Goal: Task Accomplishment & Management: Manage account settings

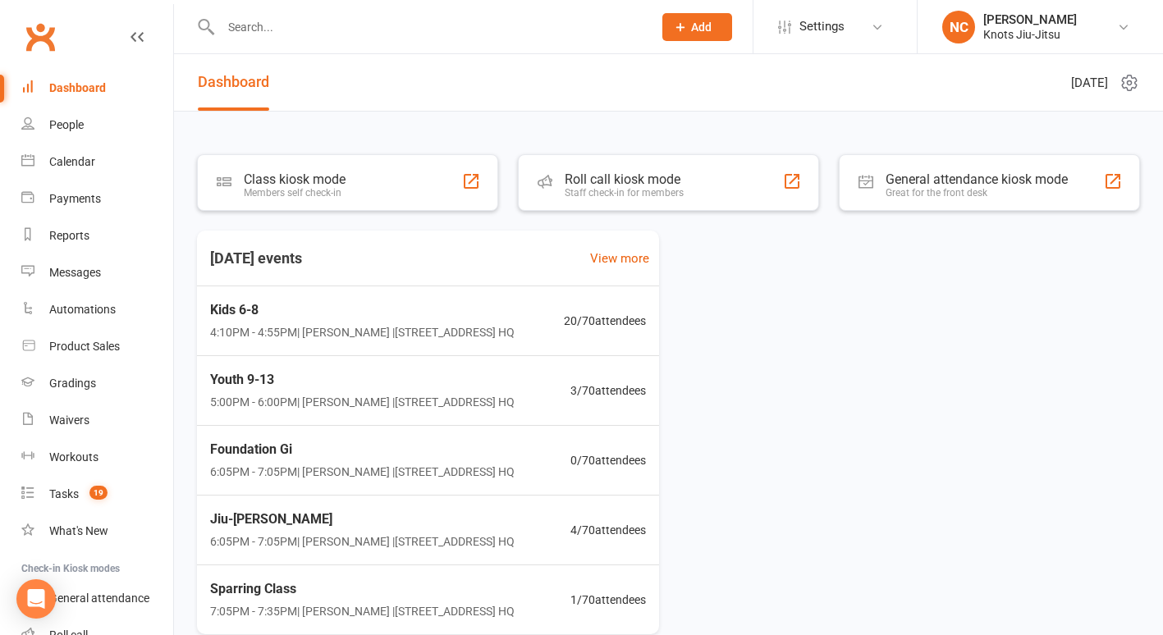
click at [396, 30] on input "text" at bounding box center [428, 27] width 425 height 23
click at [364, 29] on input "text" at bounding box center [428, 27] width 425 height 23
click at [323, 31] on input "text" at bounding box center [428, 27] width 425 height 23
click at [90, 484] on link "Tasks 19" at bounding box center [97, 494] width 152 height 37
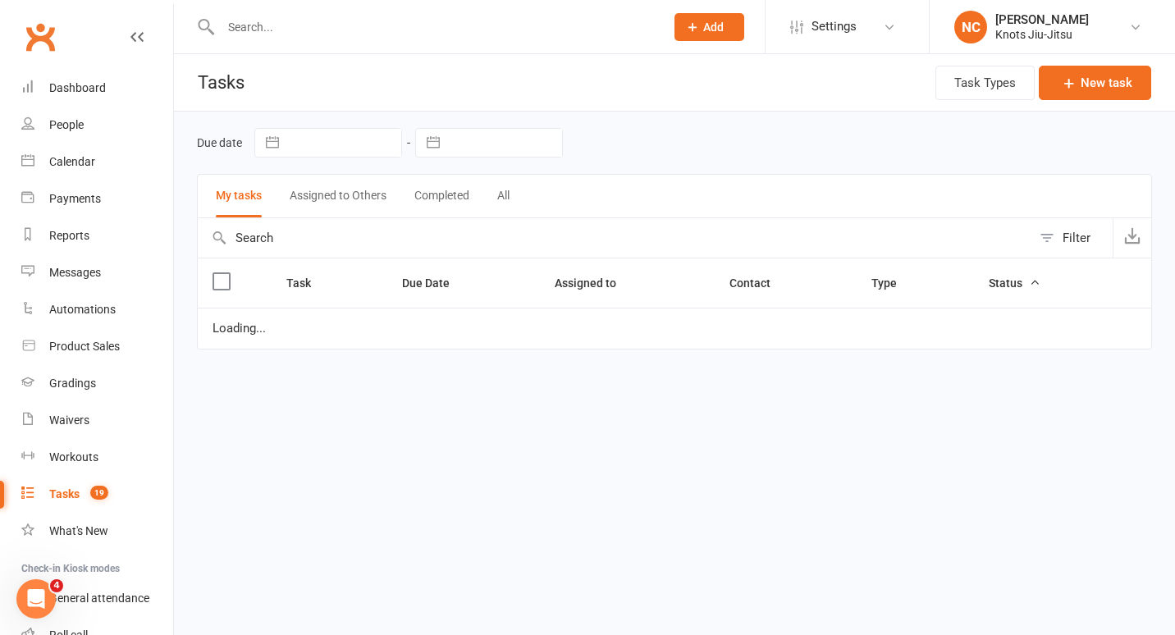
select select "started"
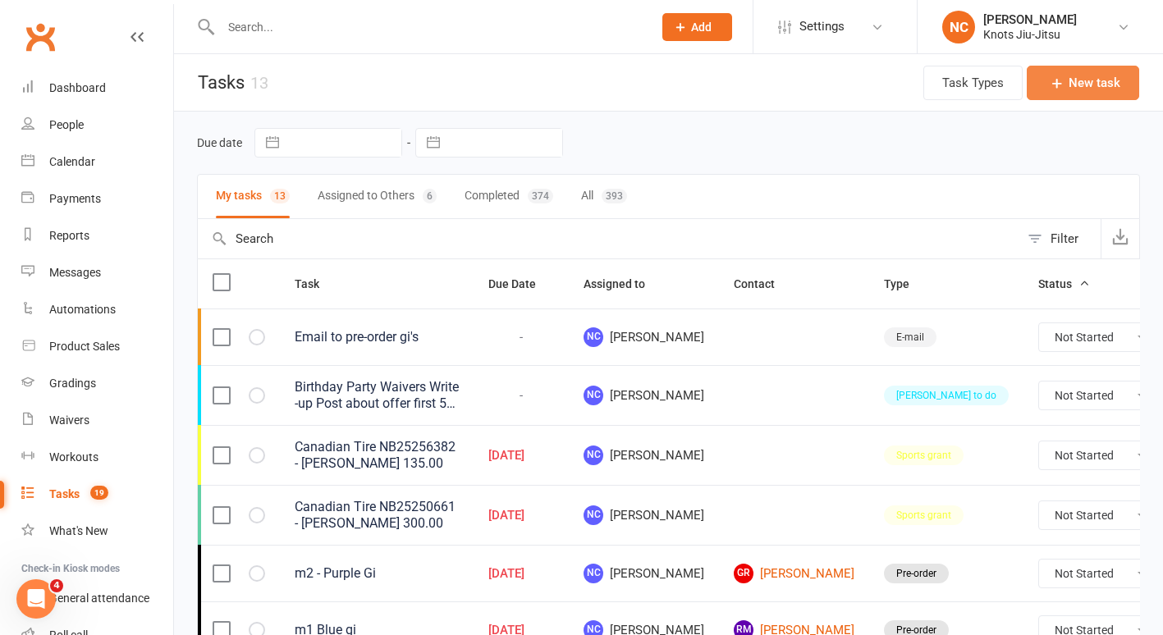
click at [1089, 80] on button "New task" at bounding box center [1083, 83] width 112 height 34
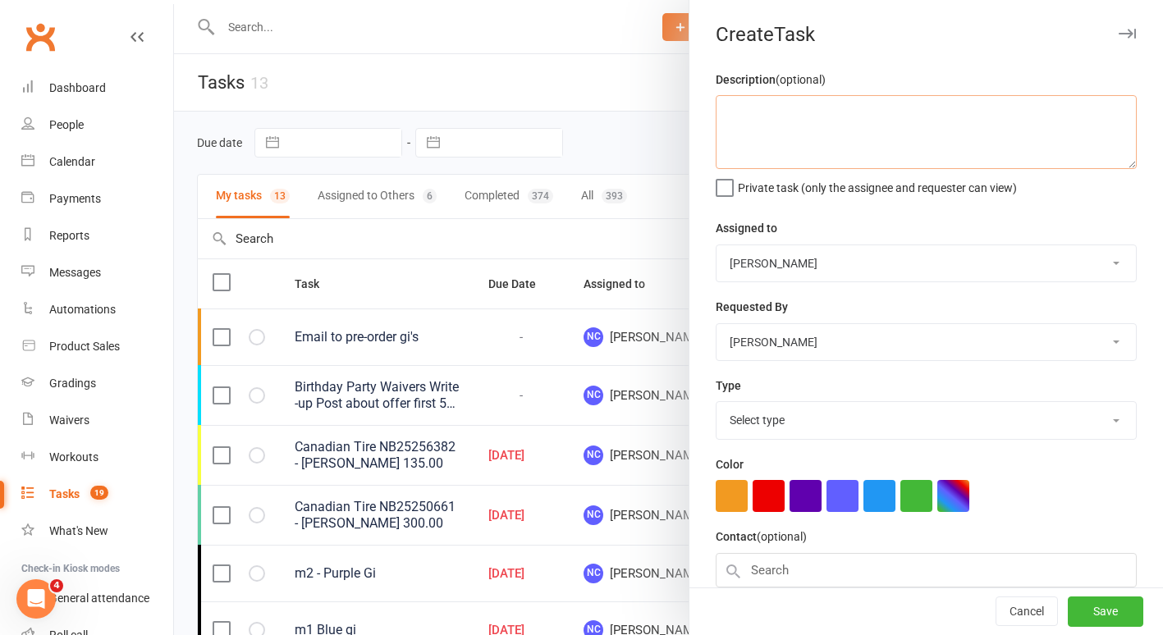
click at [849, 131] on textarea at bounding box center [926, 132] width 421 height 74
type textarea "touque"
click at [781, 427] on select "Select type Birthday party Cleaning moncton E-mail Kids summer classes Kids wai…" at bounding box center [926, 420] width 419 height 36
select select "35201"
click at [717, 402] on select "Select type Birthday party Cleaning moncton E-mail Kids summer classes Kids wai…" at bounding box center [926, 420] width 419 height 36
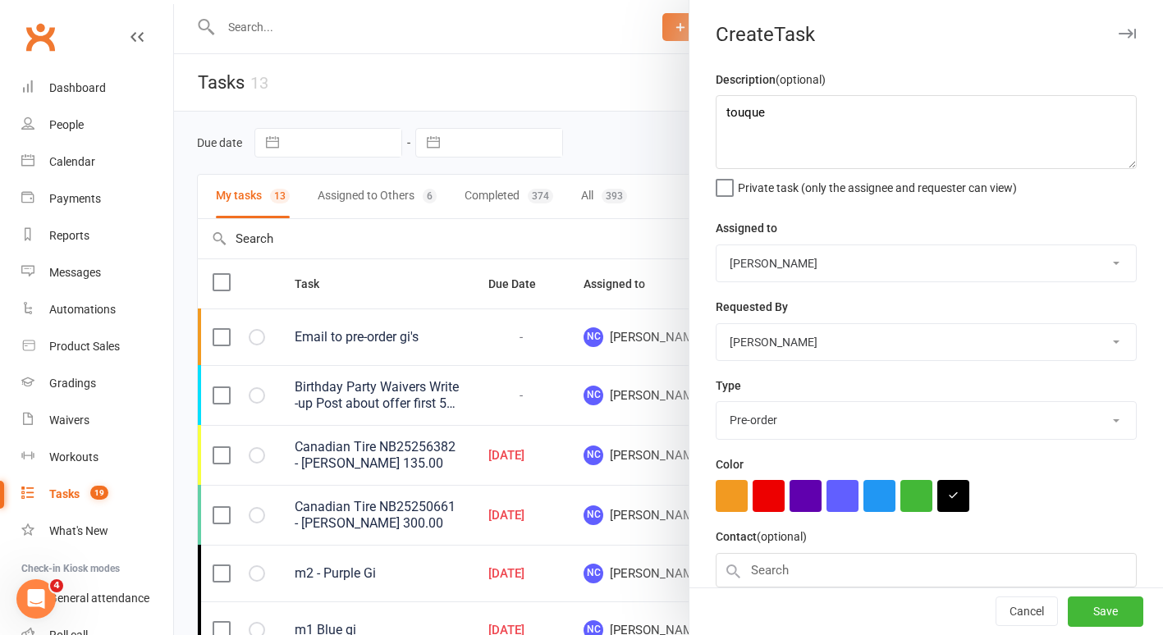
scroll to position [149, 0]
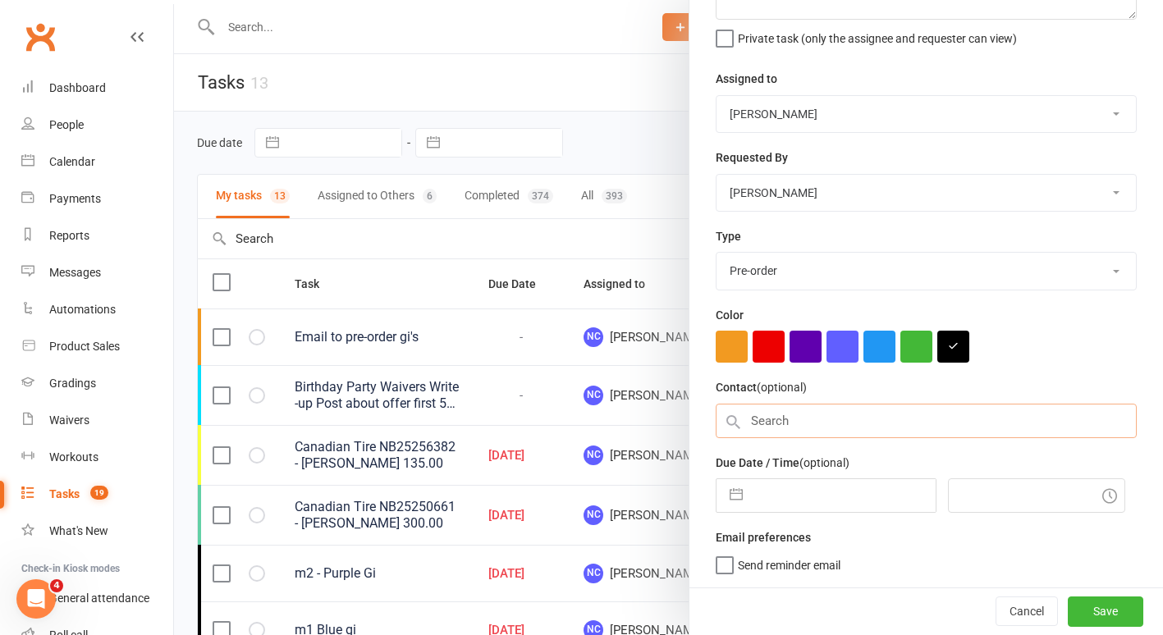
click at [877, 433] on input "text" at bounding box center [926, 421] width 421 height 34
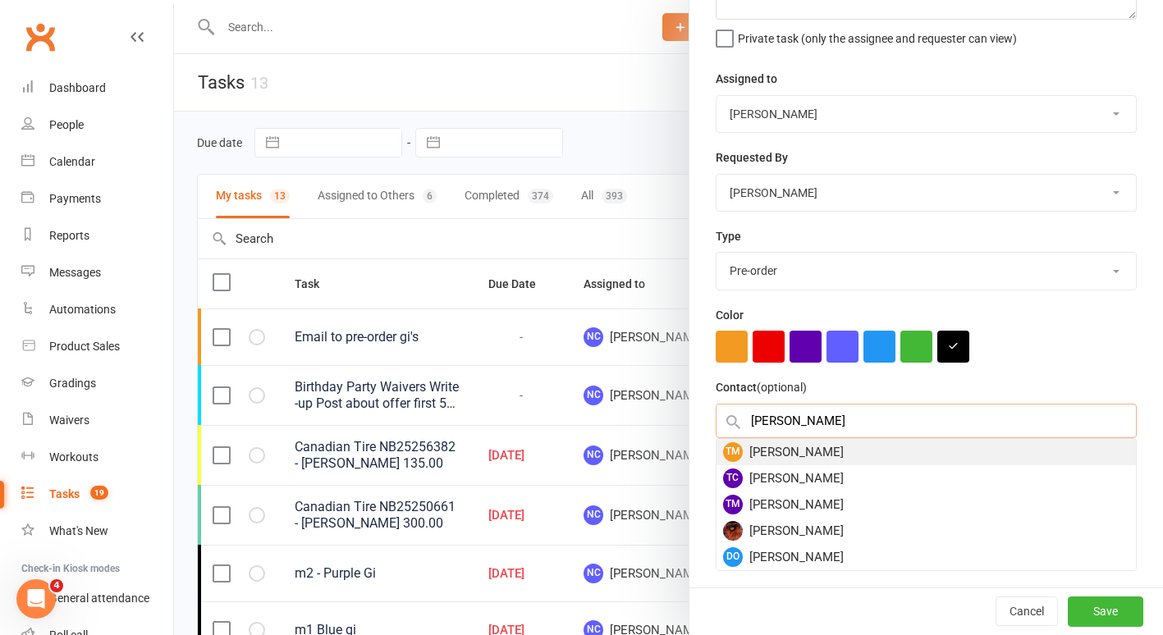
type input "teah"
click at [845, 452] on div "TM Teah McArdle" at bounding box center [926, 452] width 419 height 26
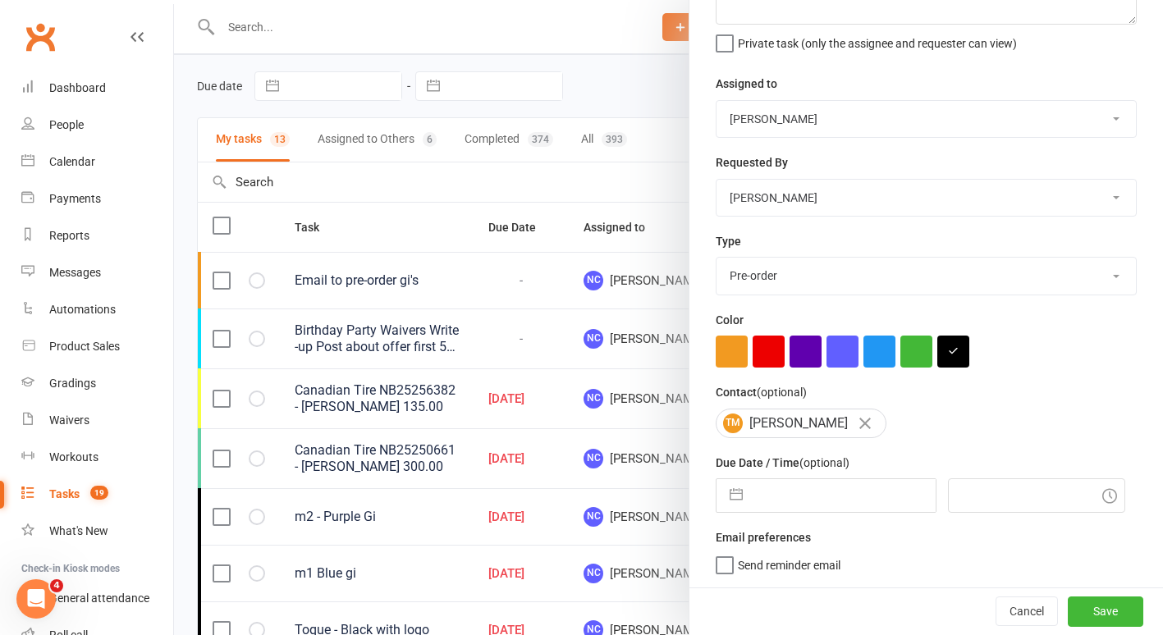
scroll to position [58, 0]
click at [789, 515] on div "Description (optional) touque Private task (only the assignee and requester can…" at bounding box center [927, 256] width 474 height 662
click at [784, 502] on input "text" at bounding box center [843, 495] width 185 height 33
select select "8"
select select "2025"
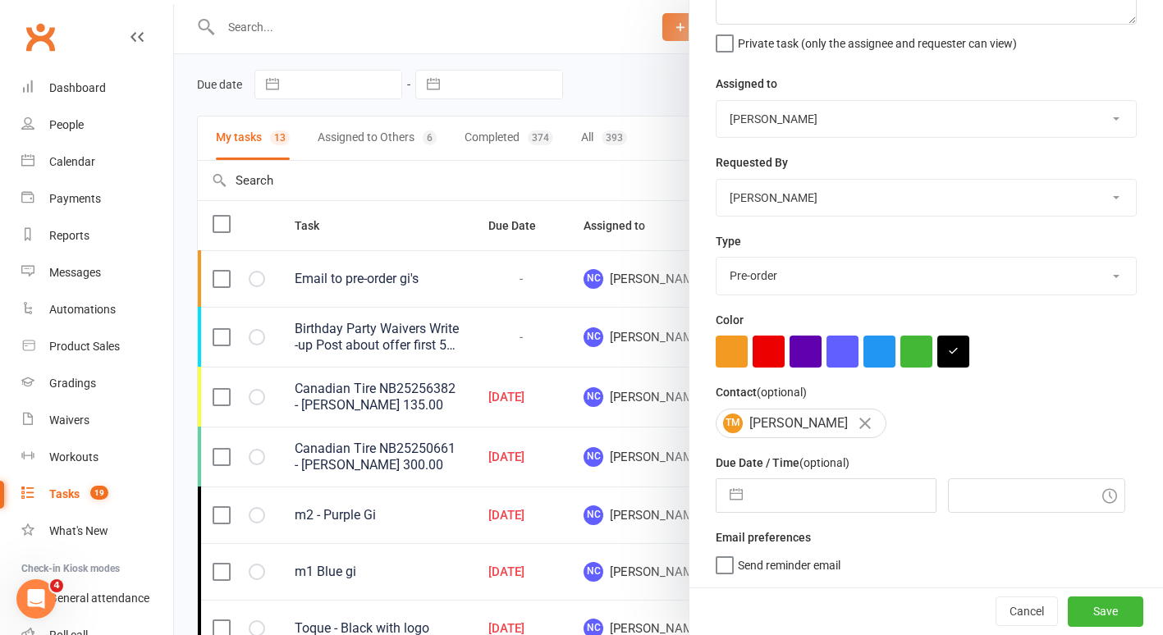
select select "9"
select select "2025"
select select "10"
select select "2025"
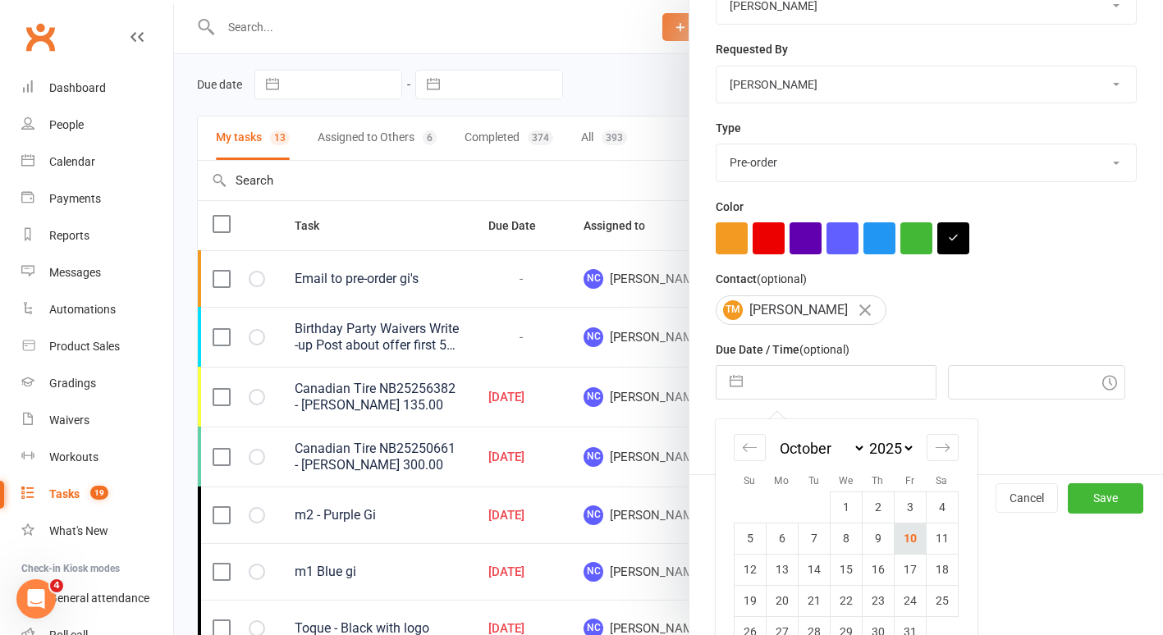
click at [910, 531] on td "10" at bounding box center [910, 538] width 32 height 31
type input "[DATE]"
type input "4:45pm"
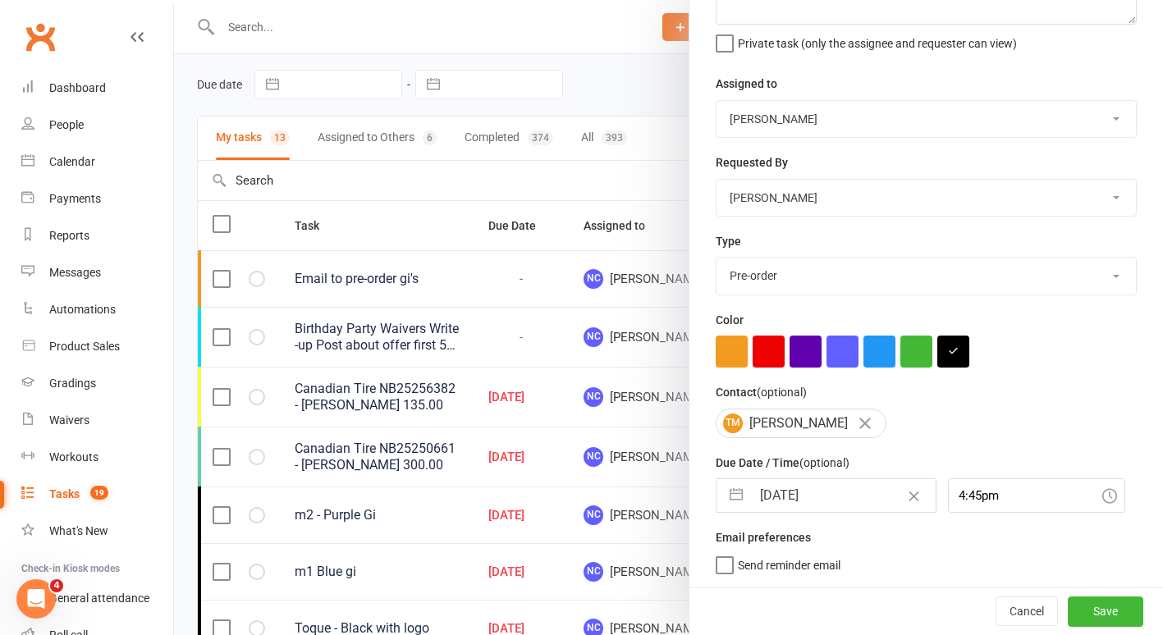
scroll to position [186, 0]
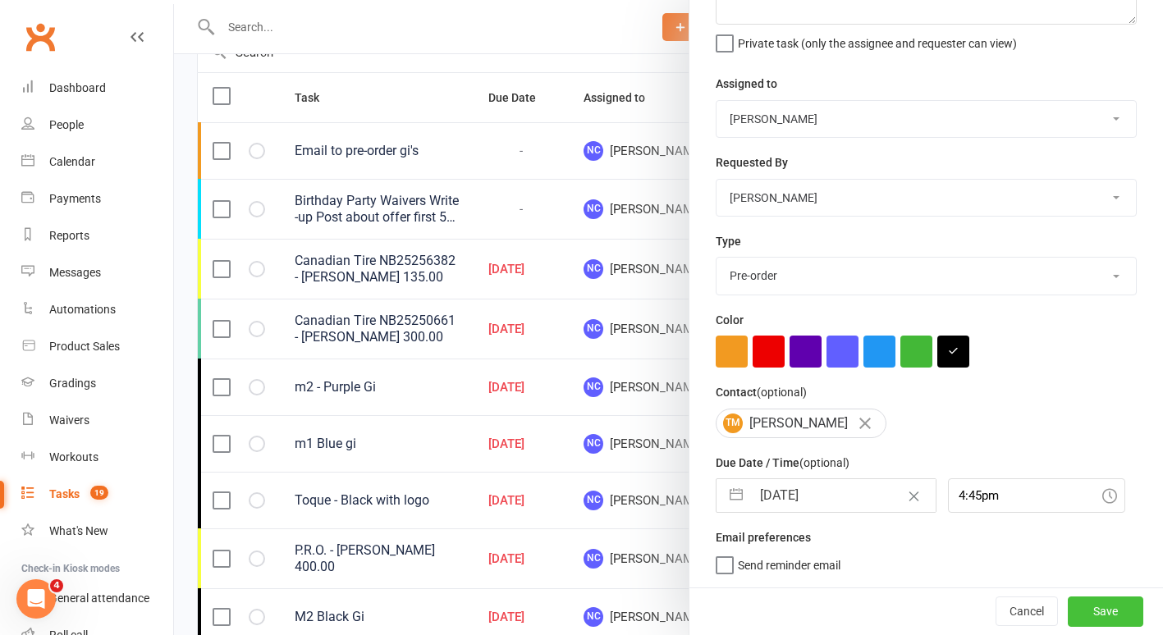
click at [1075, 609] on button "Save" at bounding box center [1106, 612] width 76 height 30
select select "started"
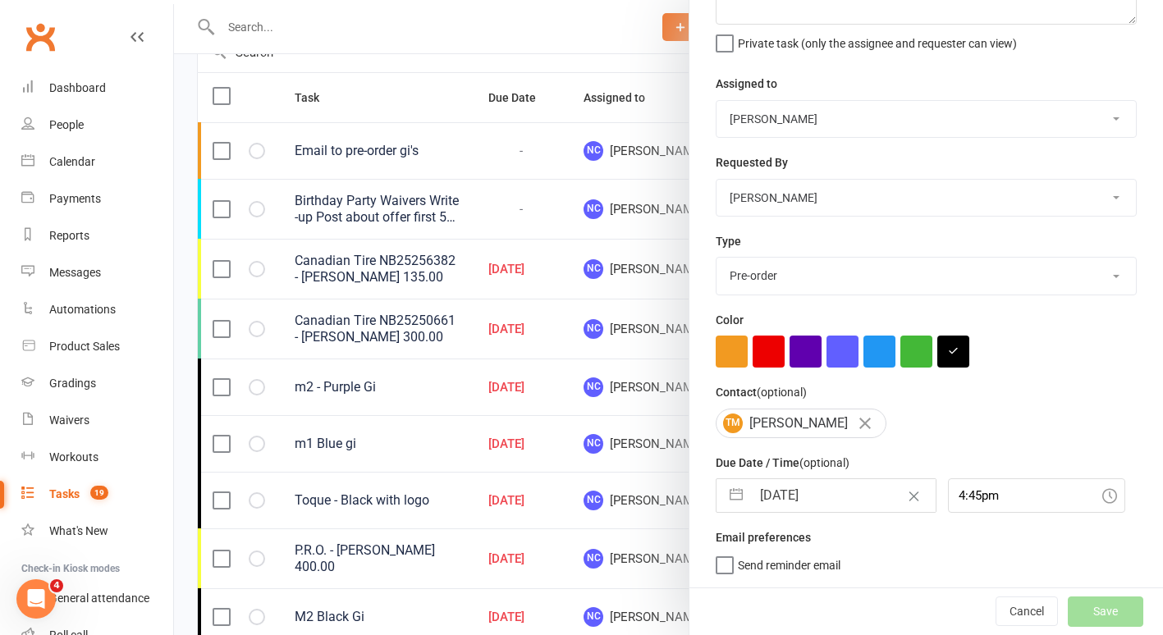
select select "started"
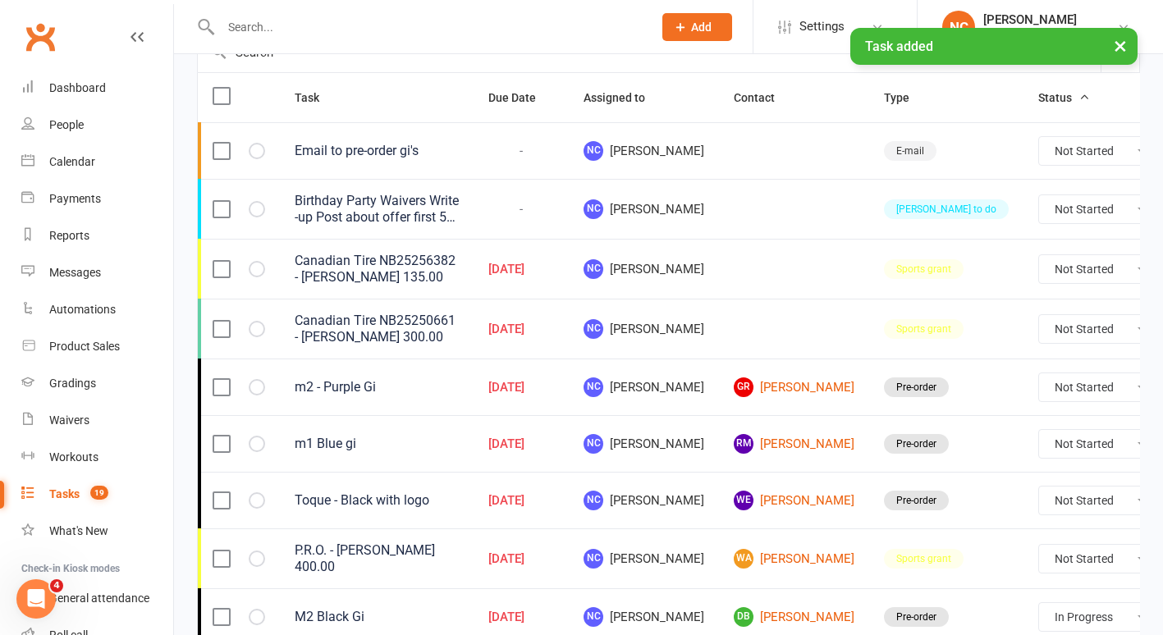
select select "started"
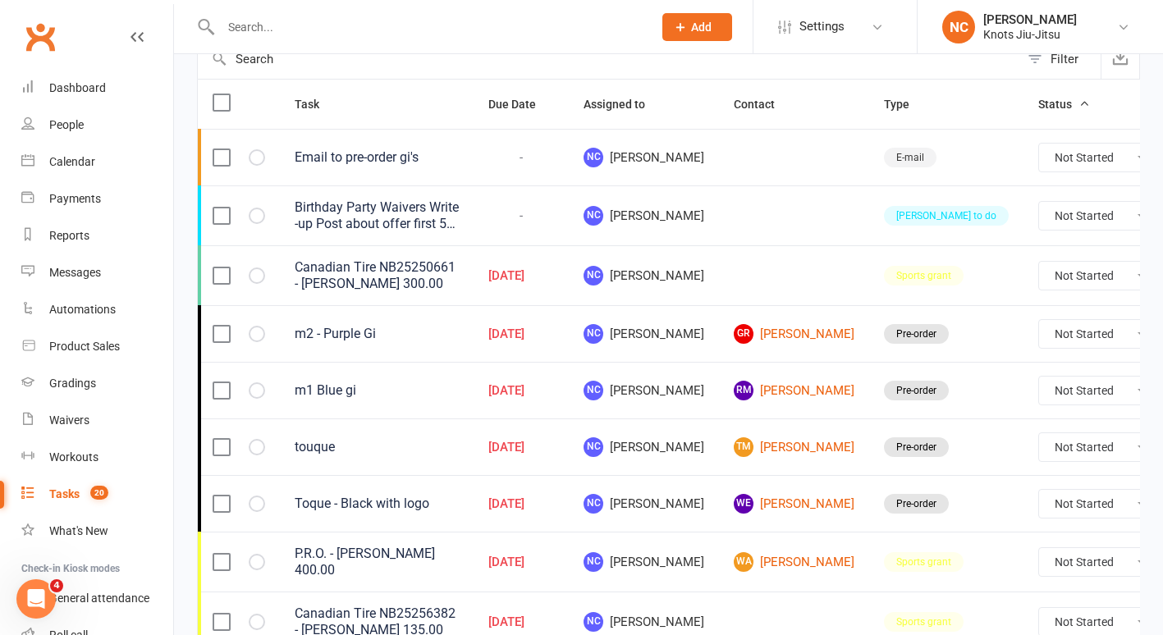
scroll to position [0, 0]
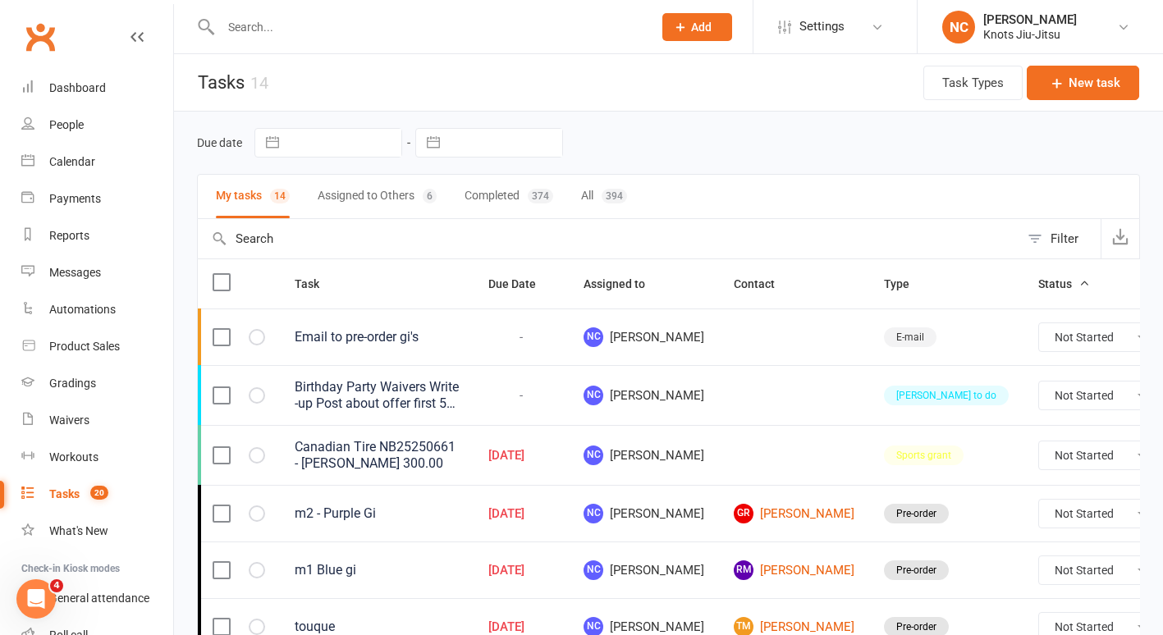
click at [493, 26] on input "text" at bounding box center [428, 27] width 425 height 23
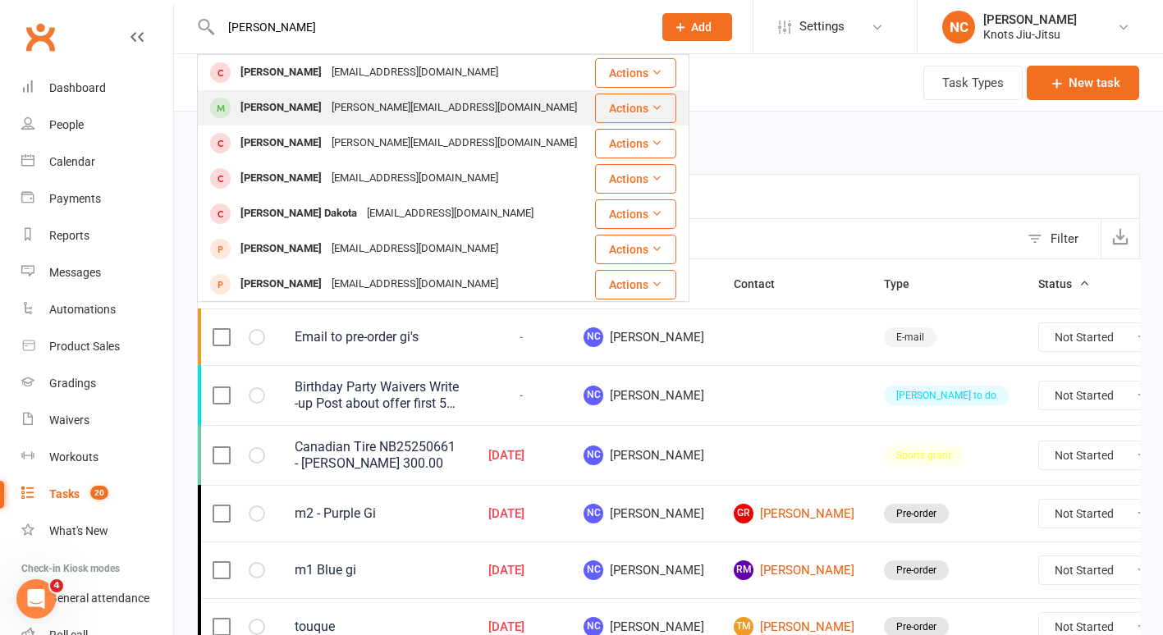
type input "walter"
click at [438, 103] on div "Walter Everett jessielm@hotmail.com" at bounding box center [396, 108] width 395 height 34
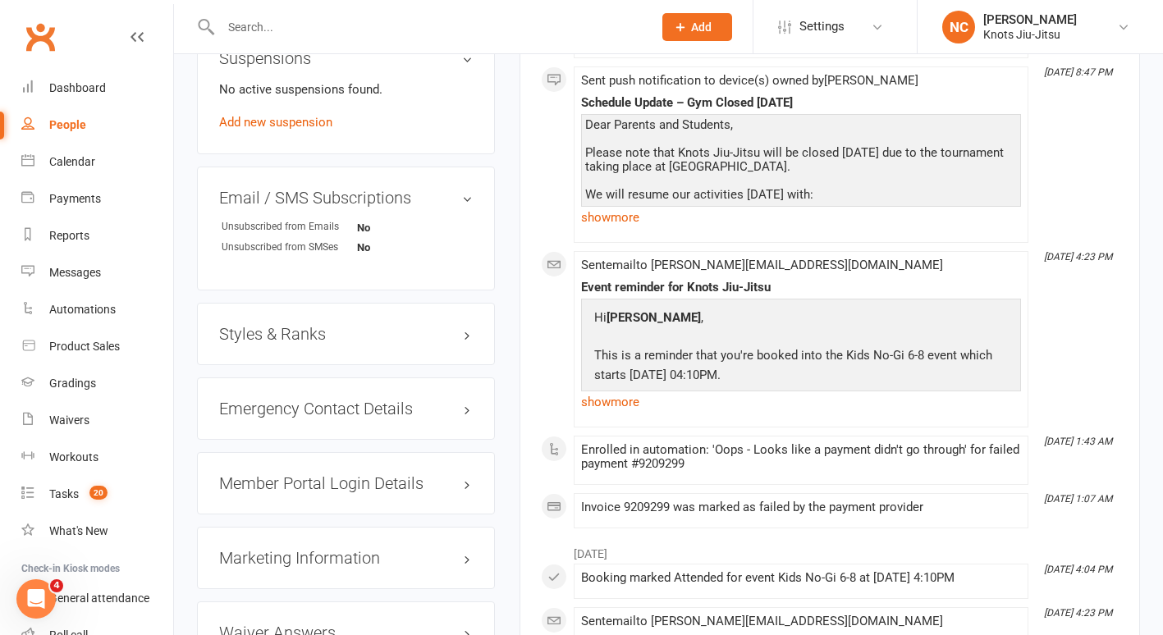
scroll to position [1528, 0]
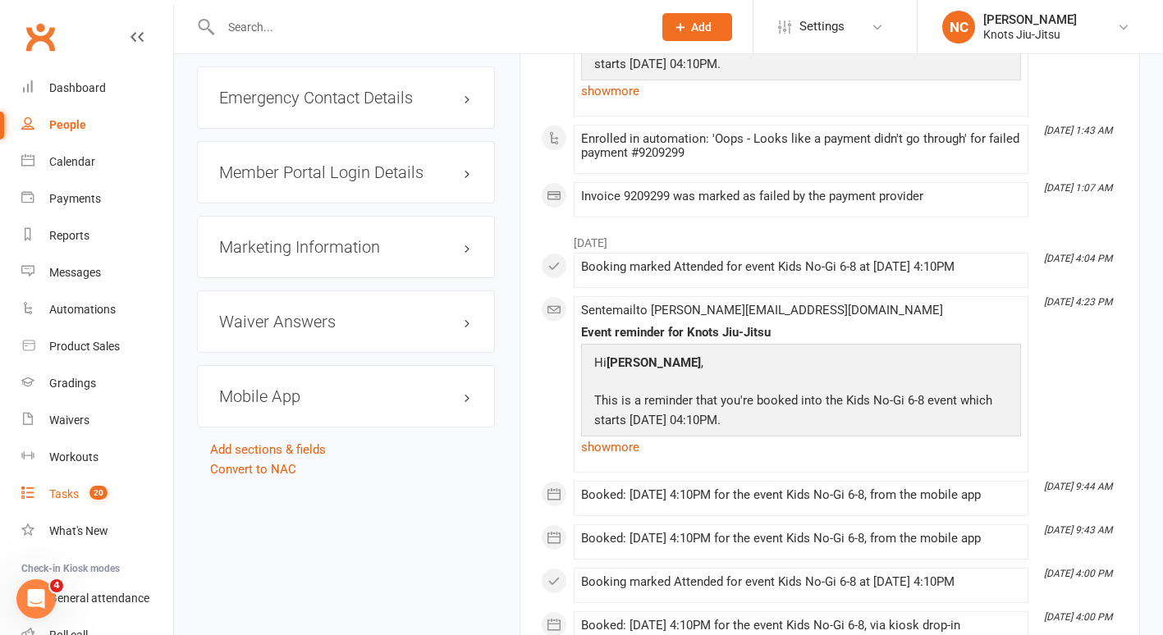
click at [76, 493] on div "Tasks" at bounding box center [64, 494] width 30 height 13
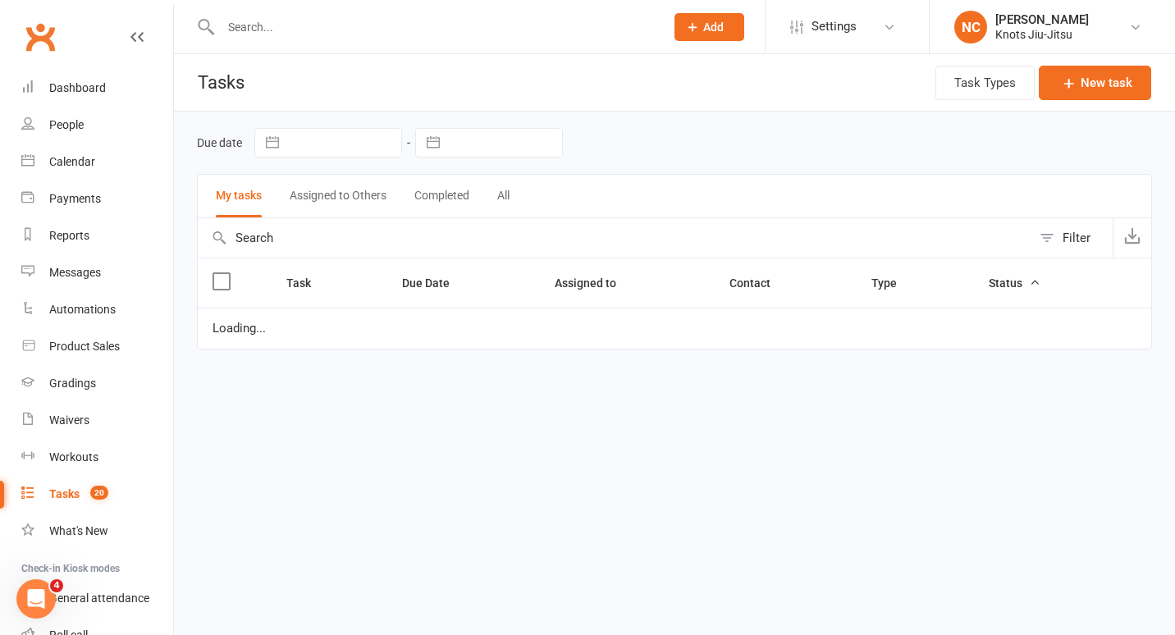
select select "started"
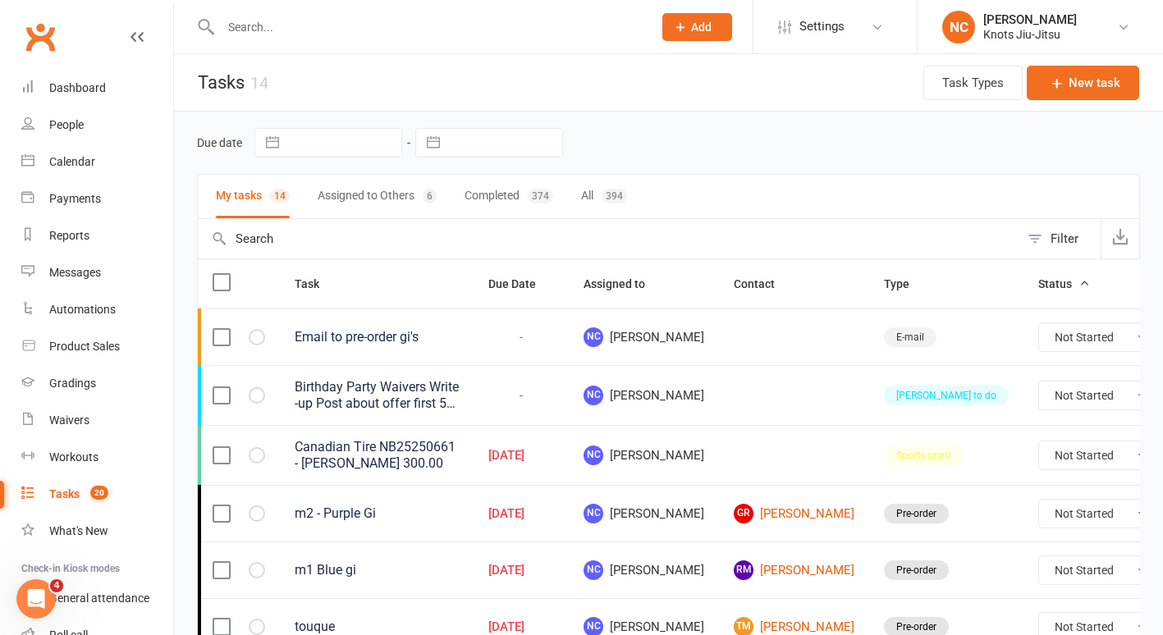
click at [397, 195] on button "Assigned to Others 6" at bounding box center [377, 197] width 119 height 44
select select "started"
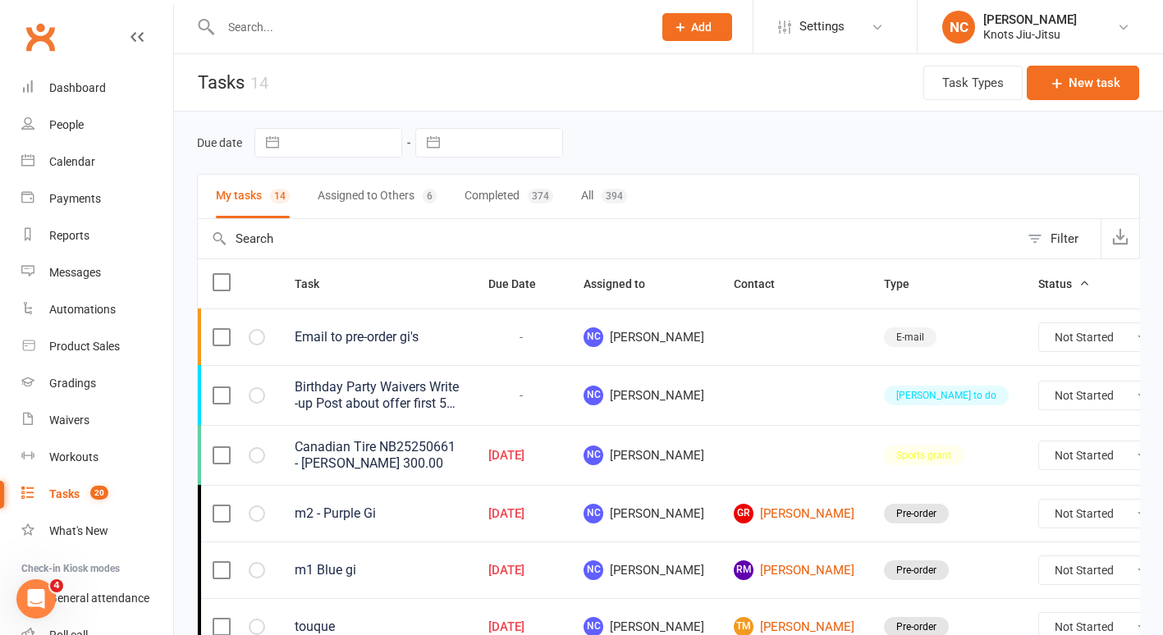
select select "started"
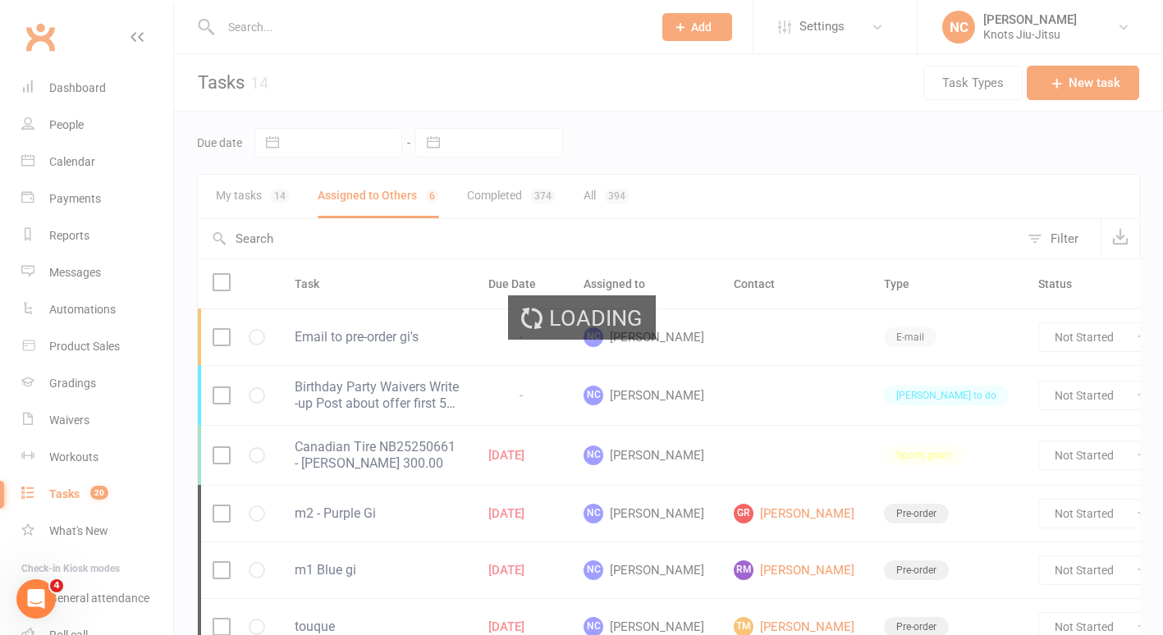
select select "started"
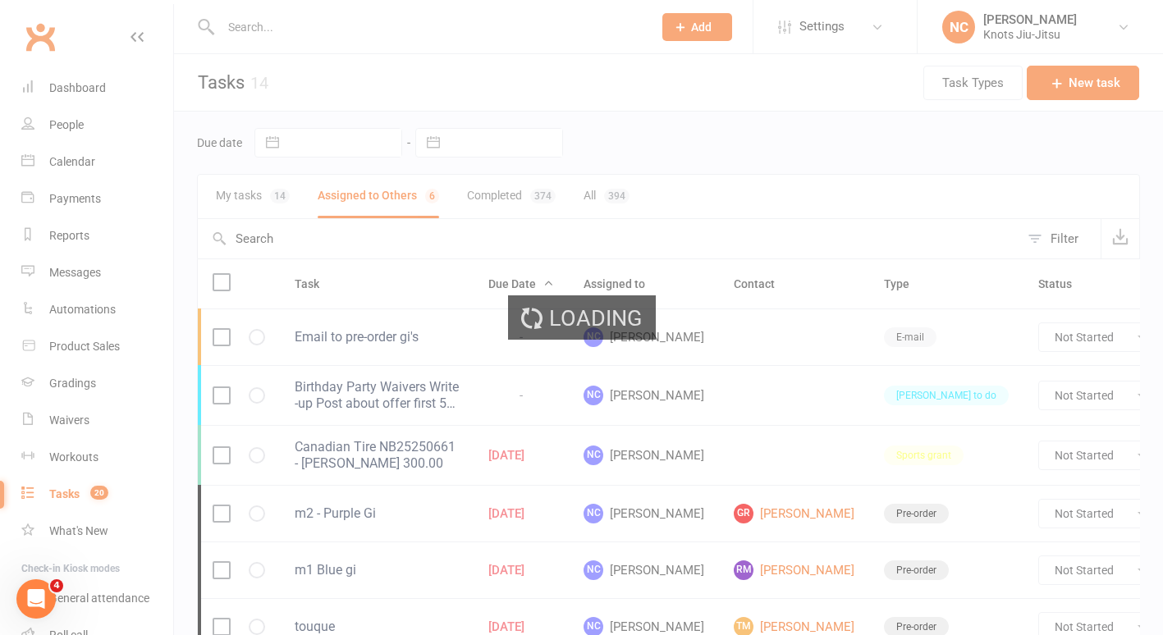
select select "started"
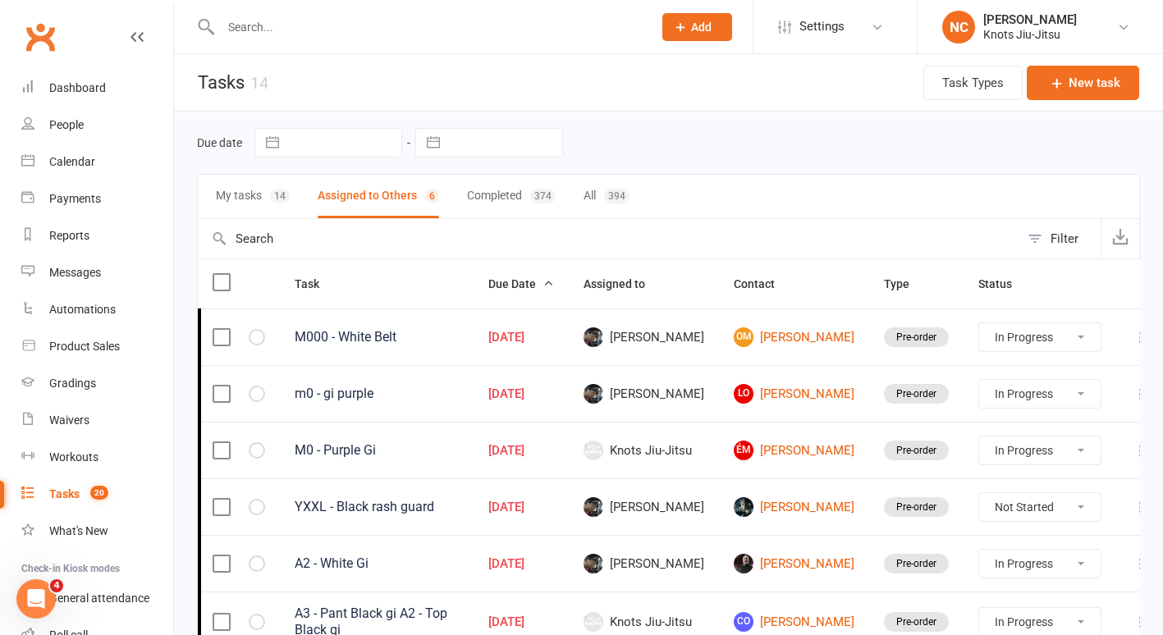
select select "started"
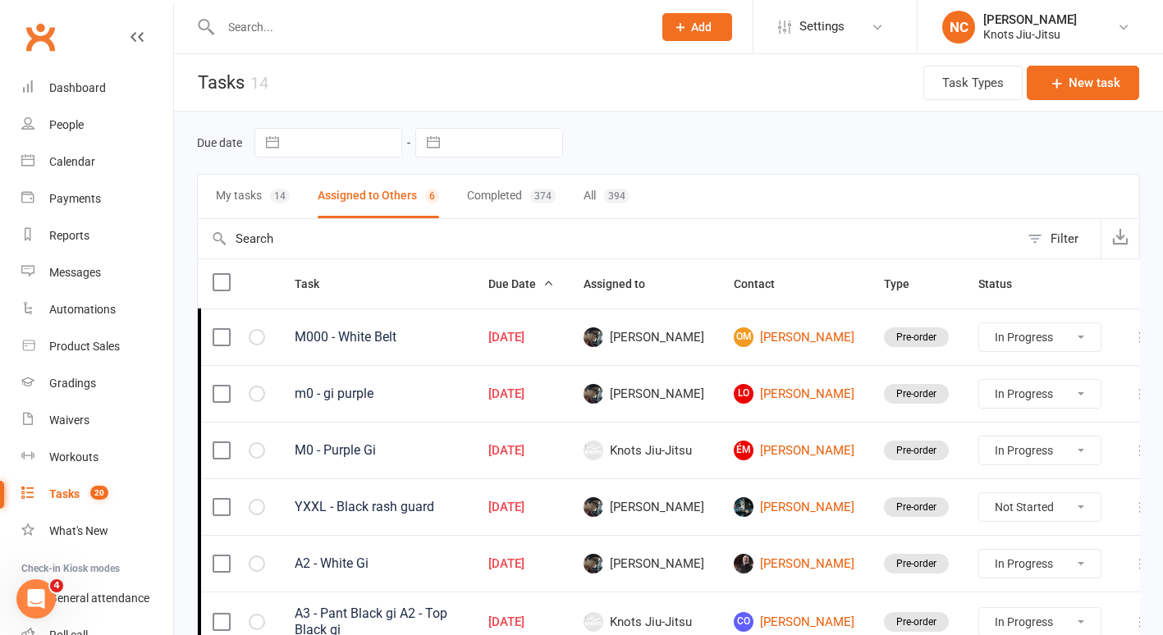
click at [253, 200] on button "My tasks 14" at bounding box center [253, 197] width 74 height 44
select select "started"
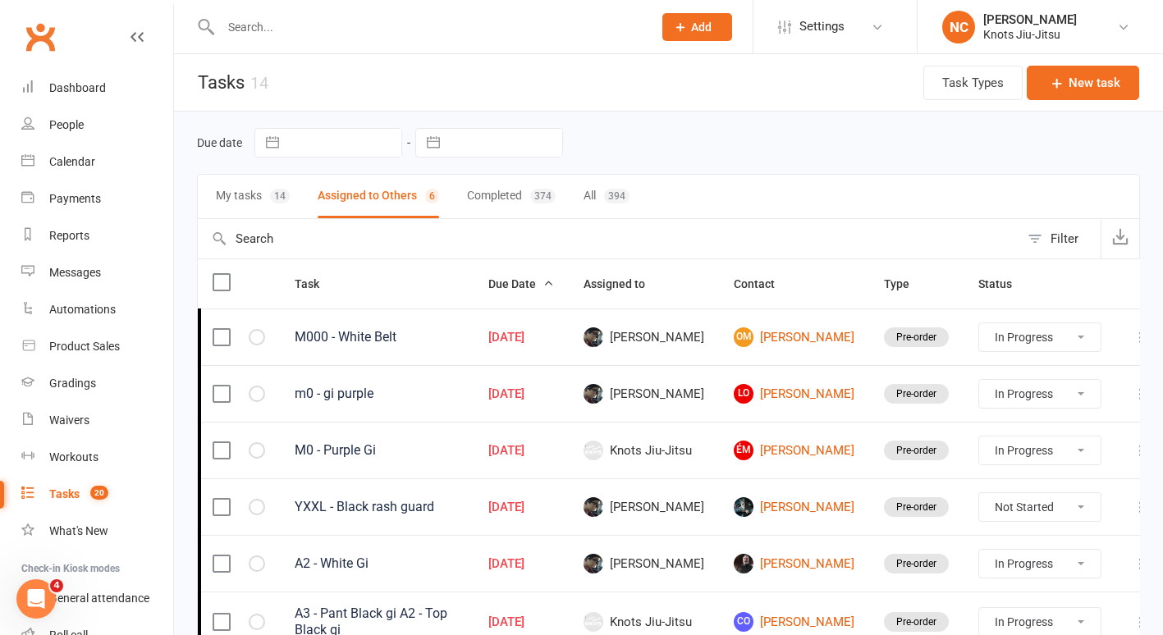
select select "started"
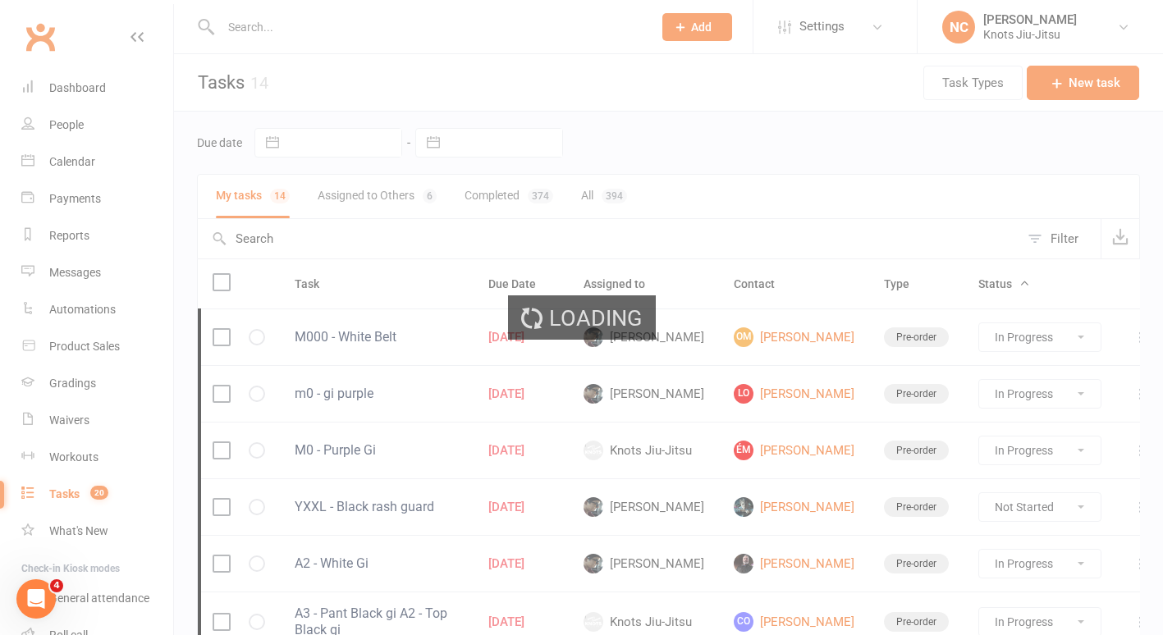
select select "started"
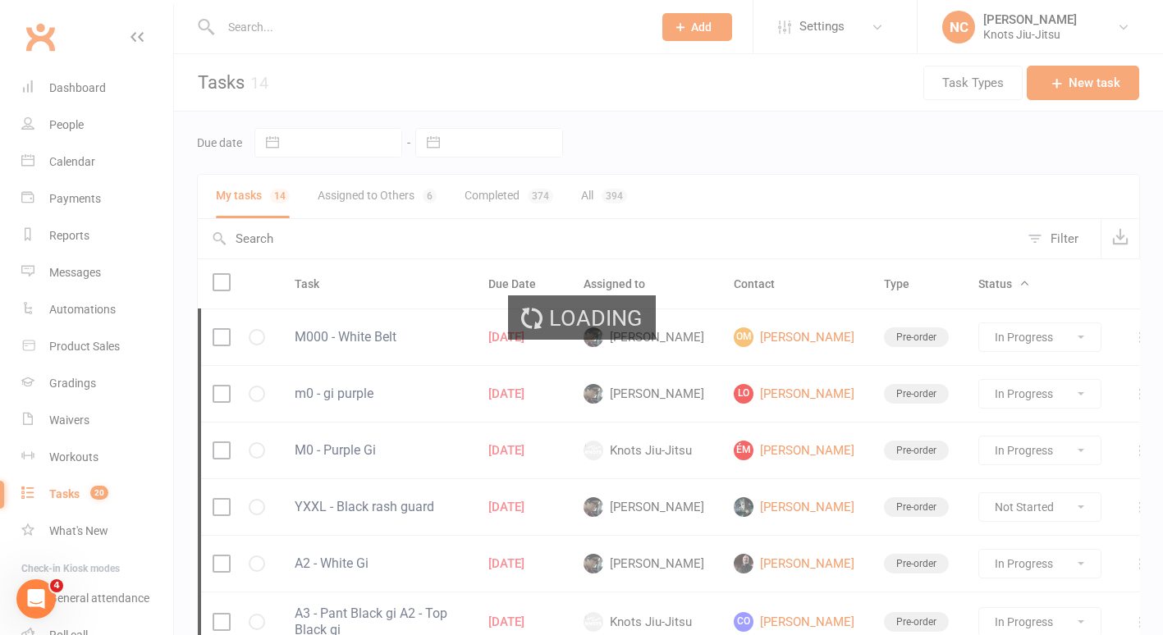
select select "started"
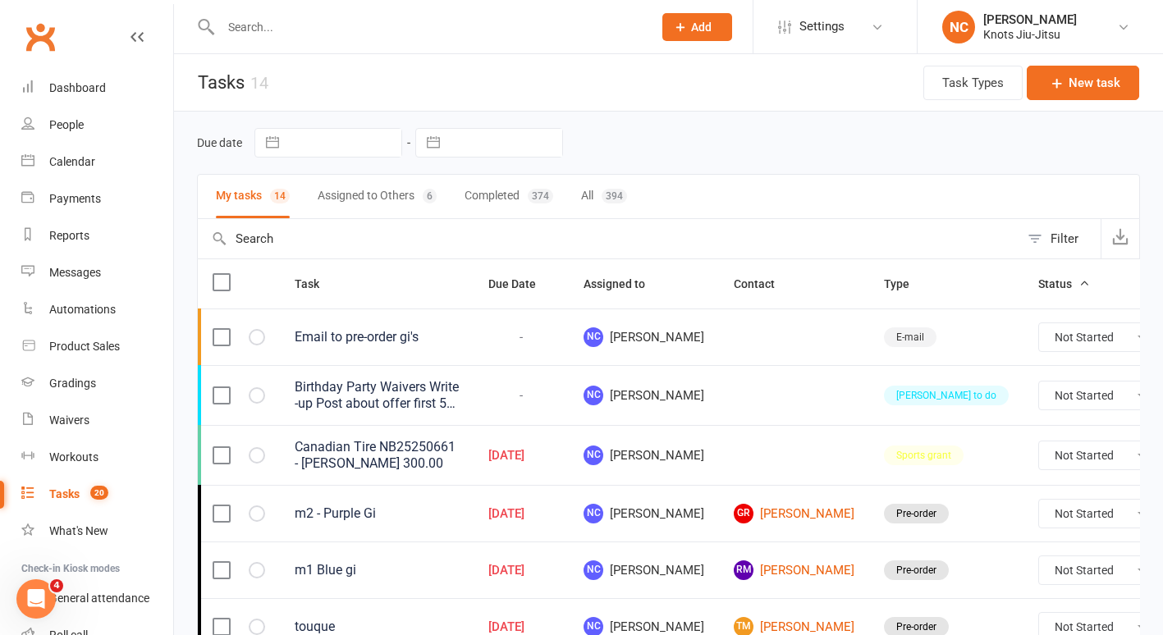
click at [593, 184] on button "All 394" at bounding box center [604, 197] width 46 height 44
select select "started"
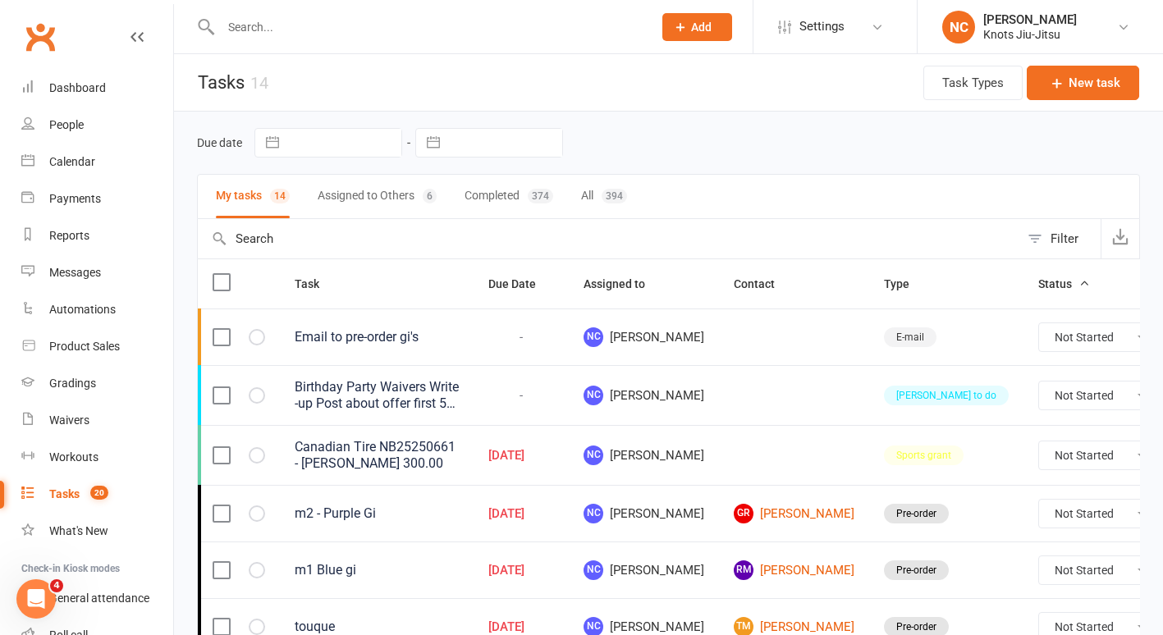
select select "started"
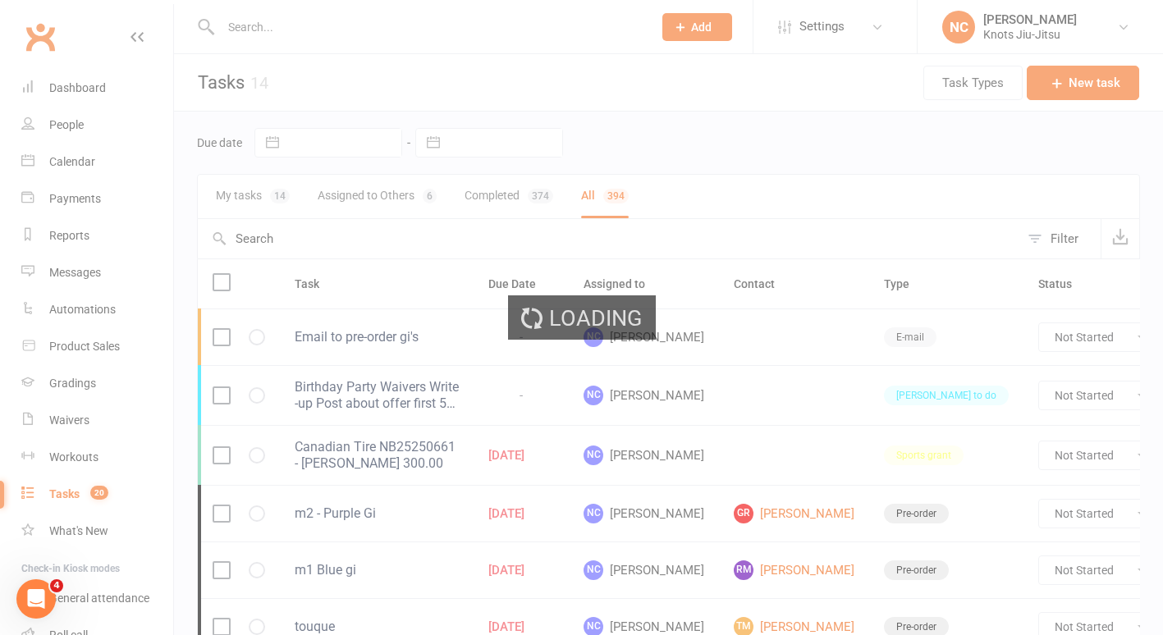
select select "started"
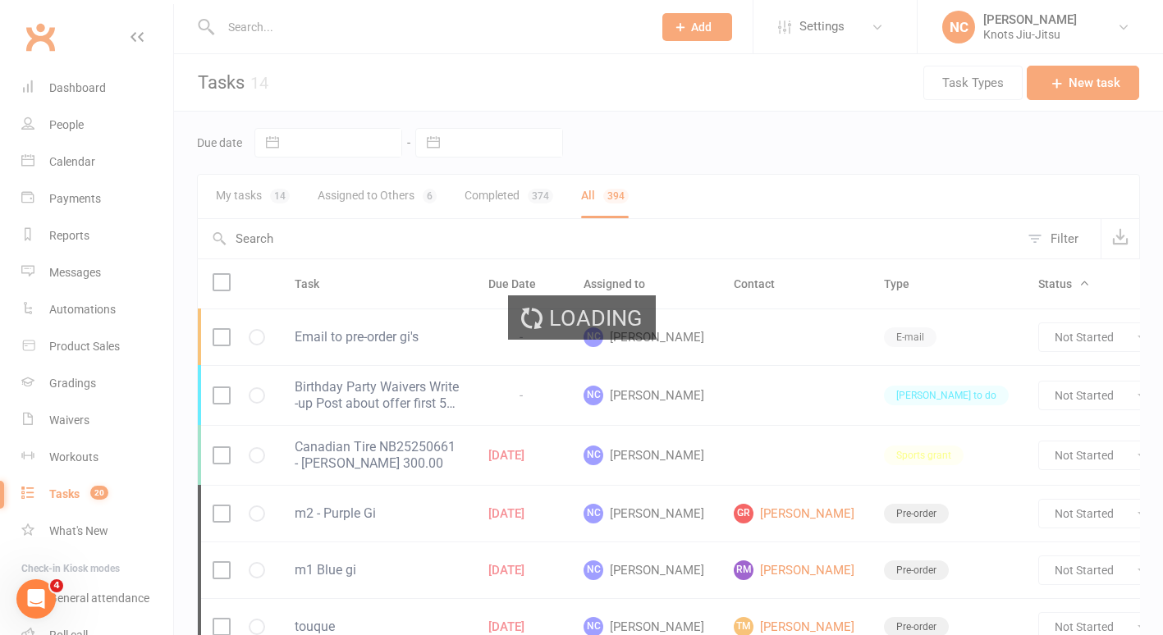
select select "started"
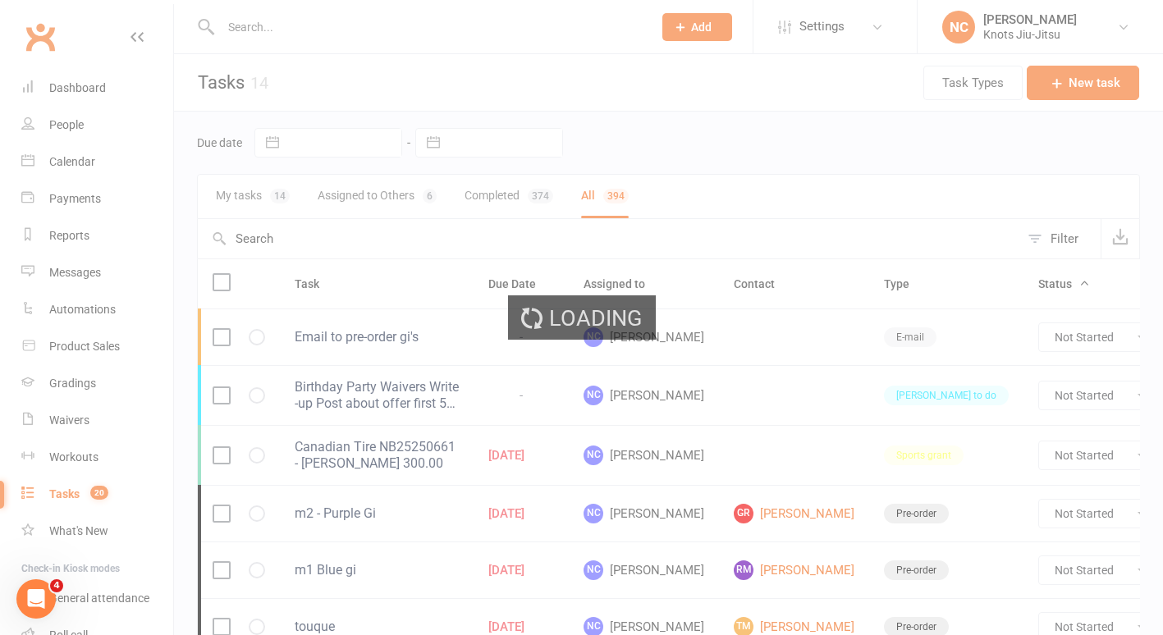
select select "started"
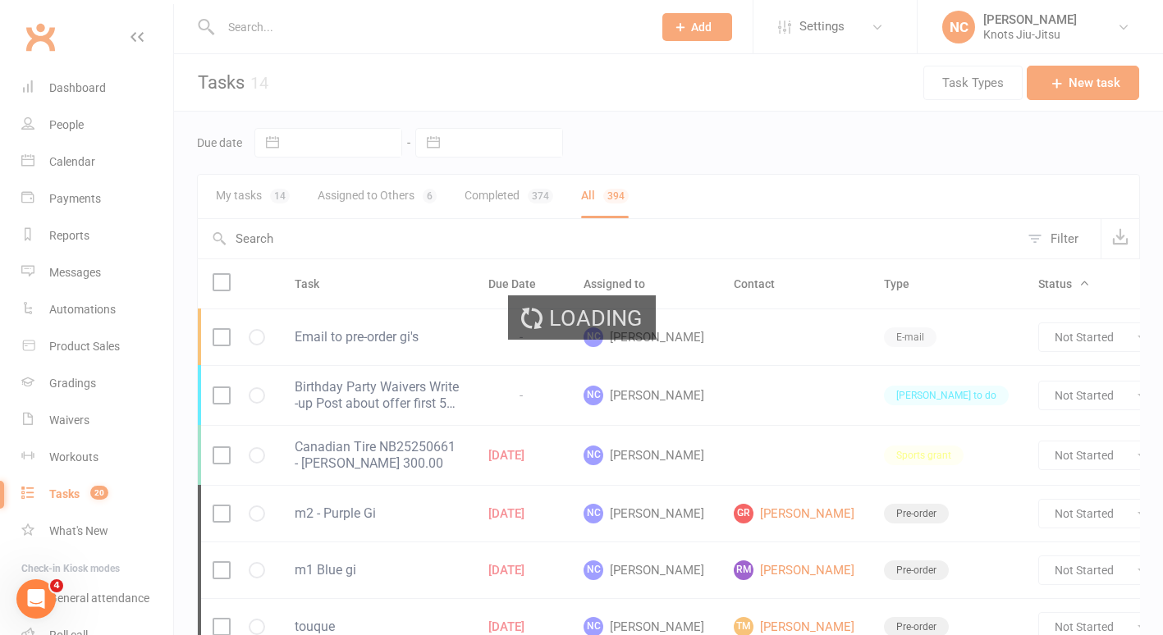
select select "started"
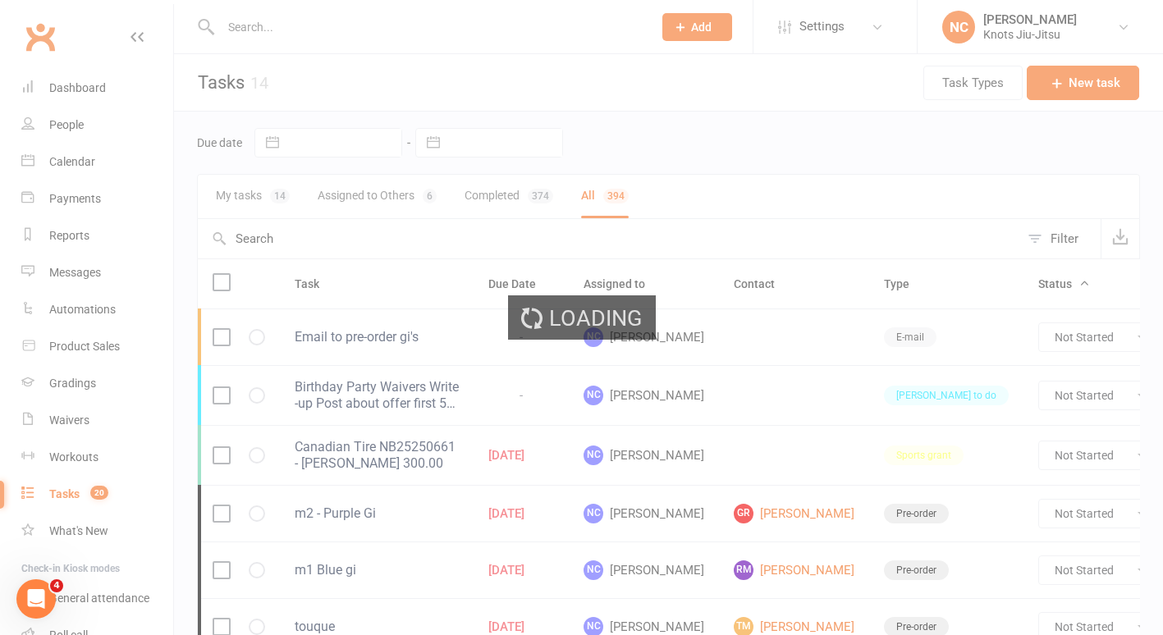
select select "finished"
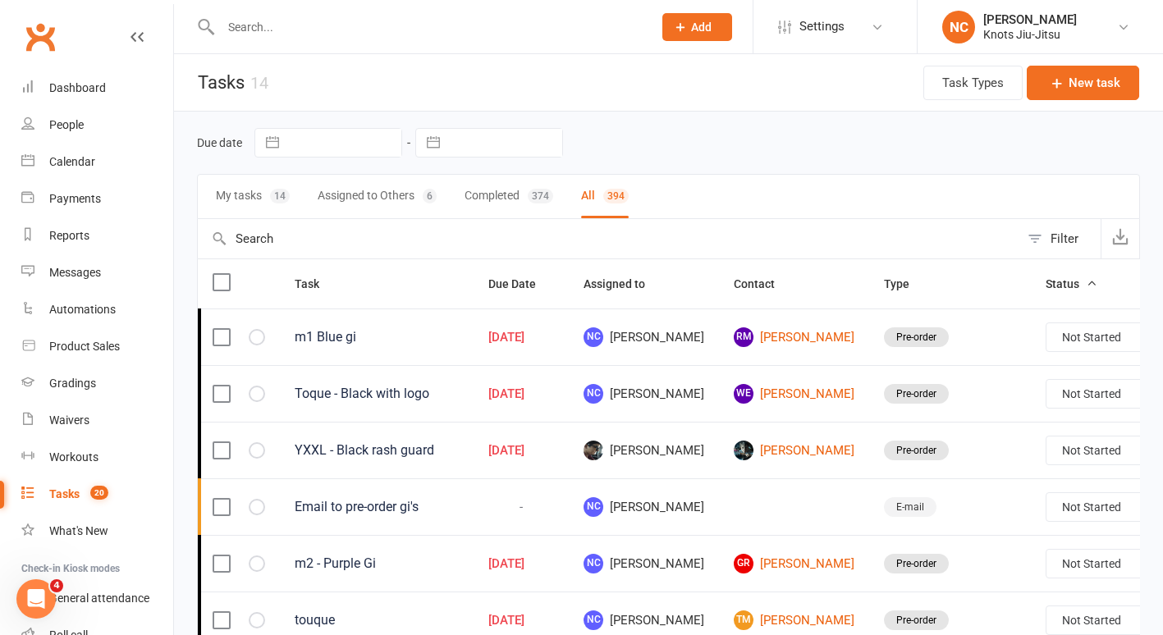
select select "started"
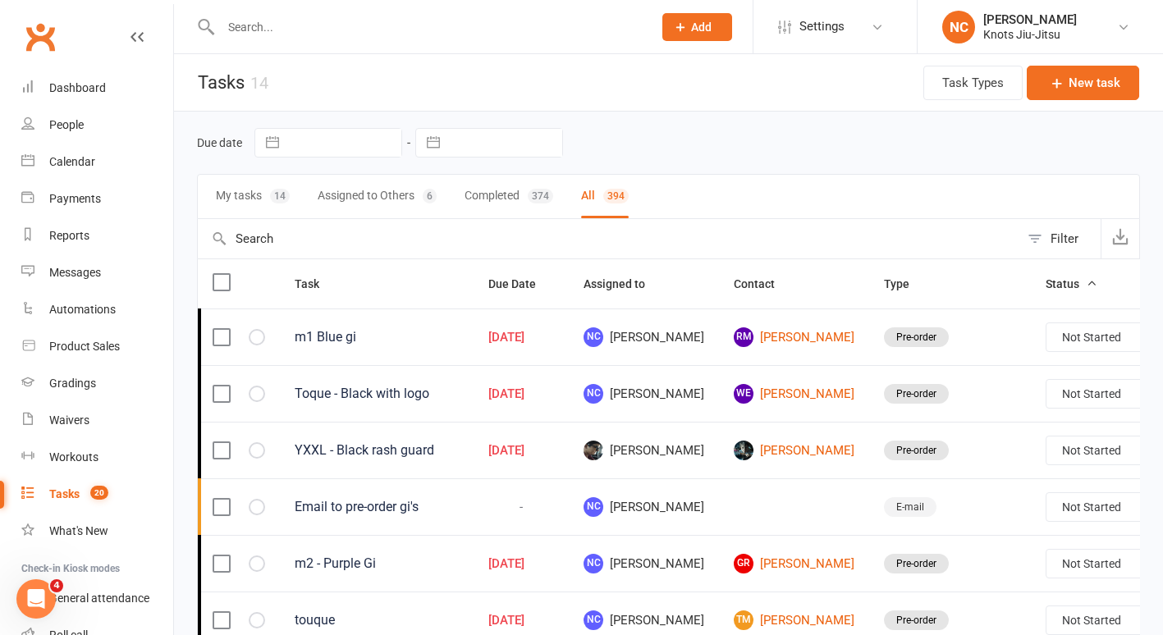
select select "started"
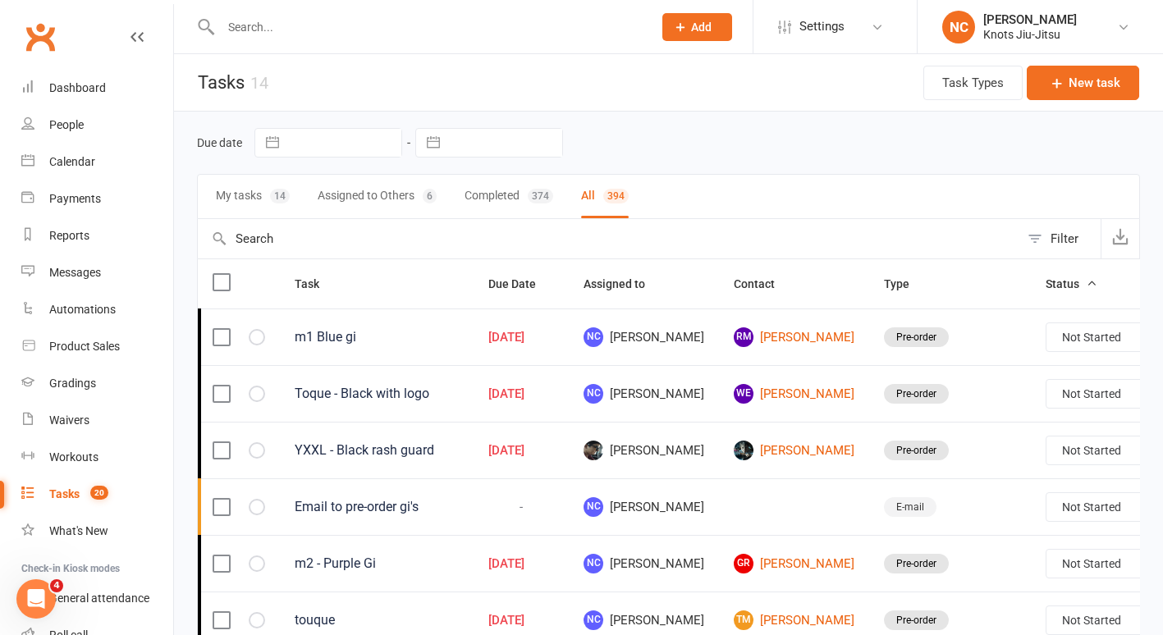
select select "finished"
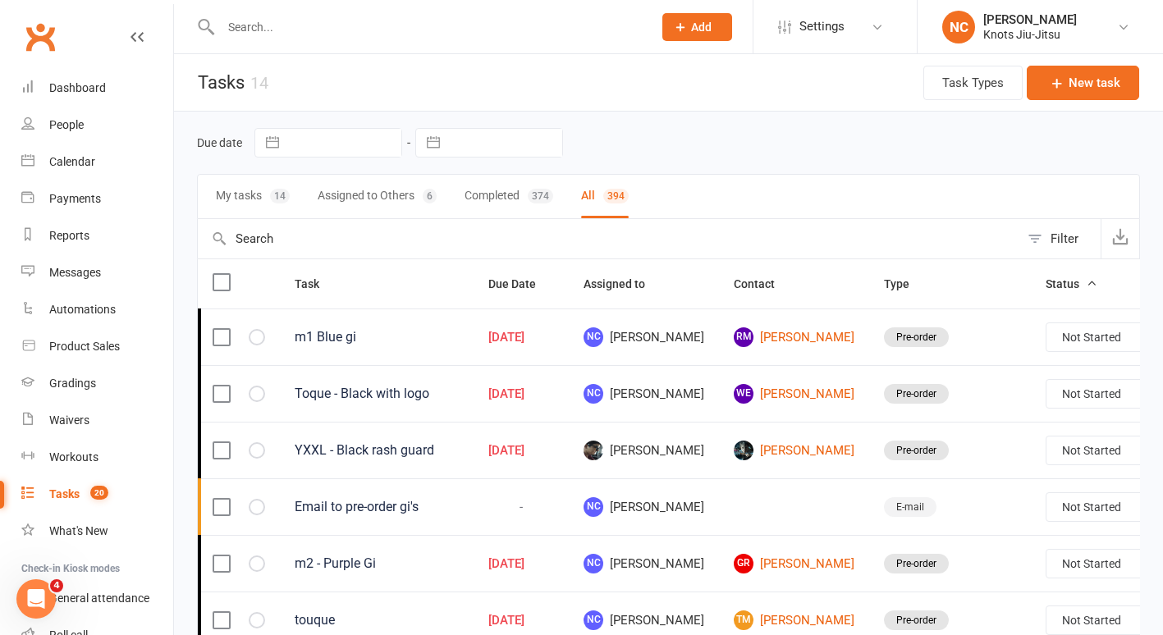
click at [629, 239] on input "text" at bounding box center [609, 238] width 822 height 39
type input "wal"
select select "started"
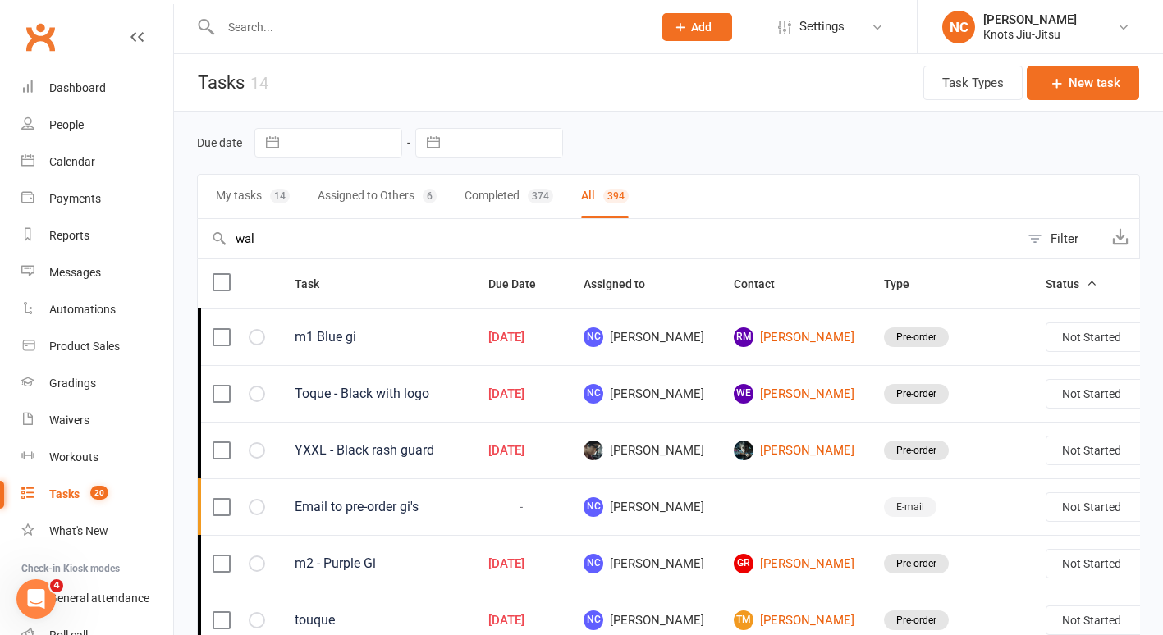
select select "started"
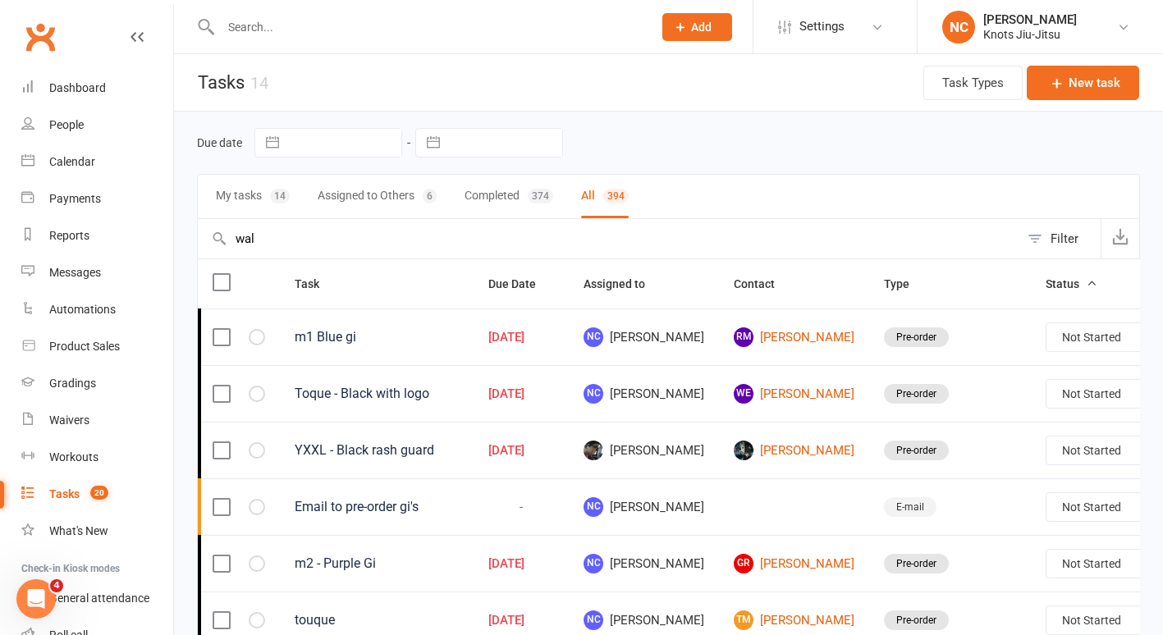
select select "started"
select select "finished"
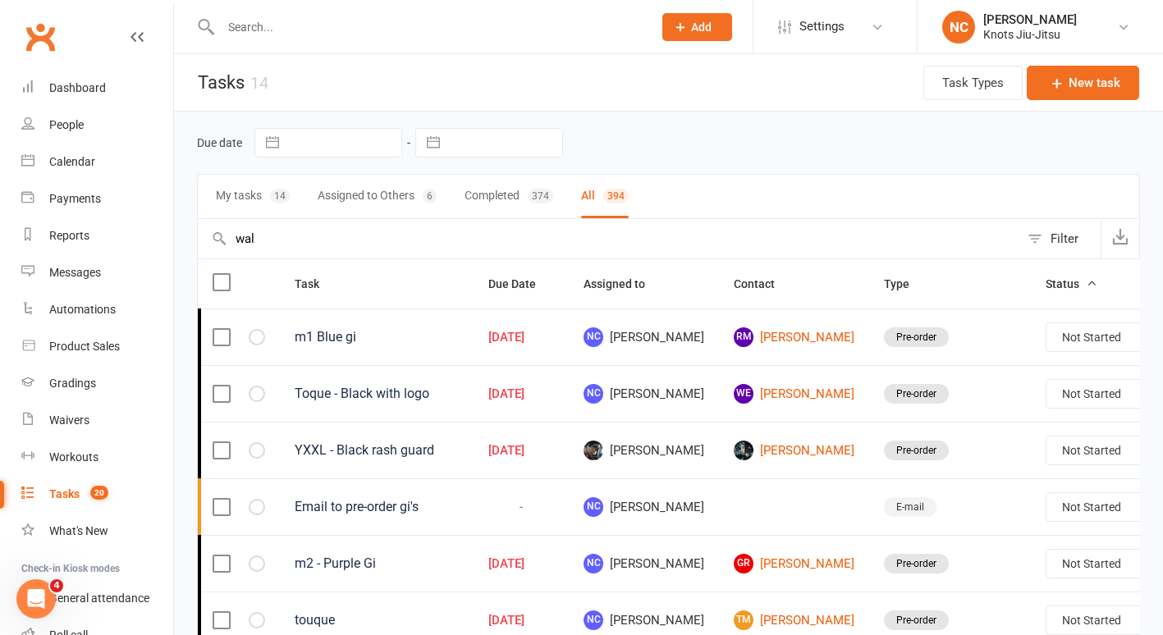
select select "finished"
type input "walte"
select select "started"
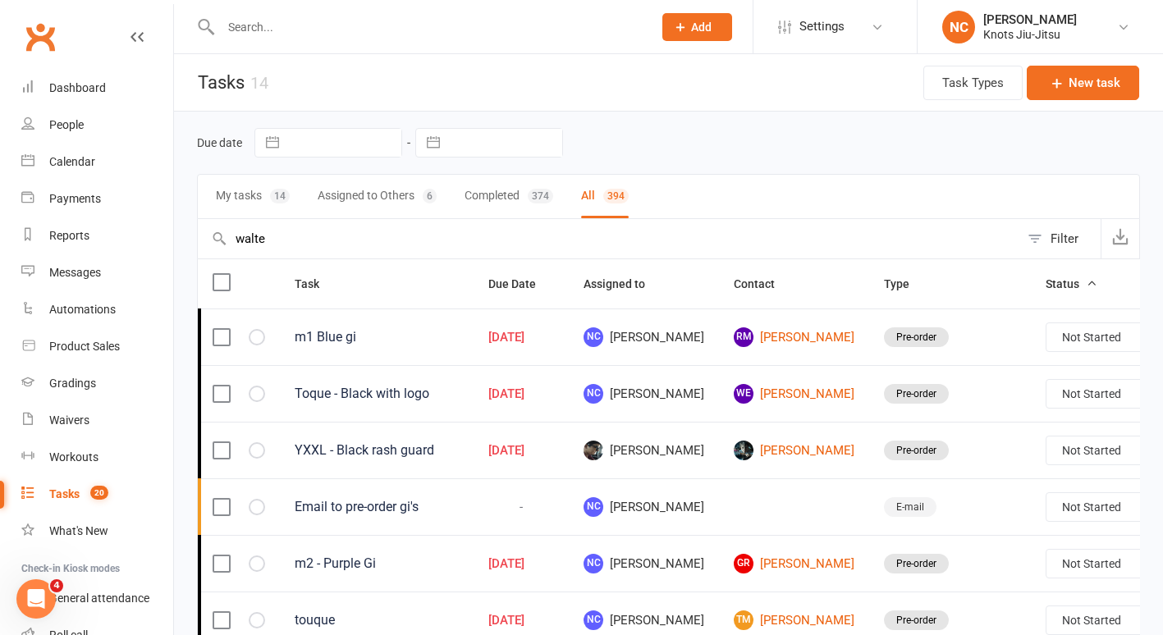
select select "started"
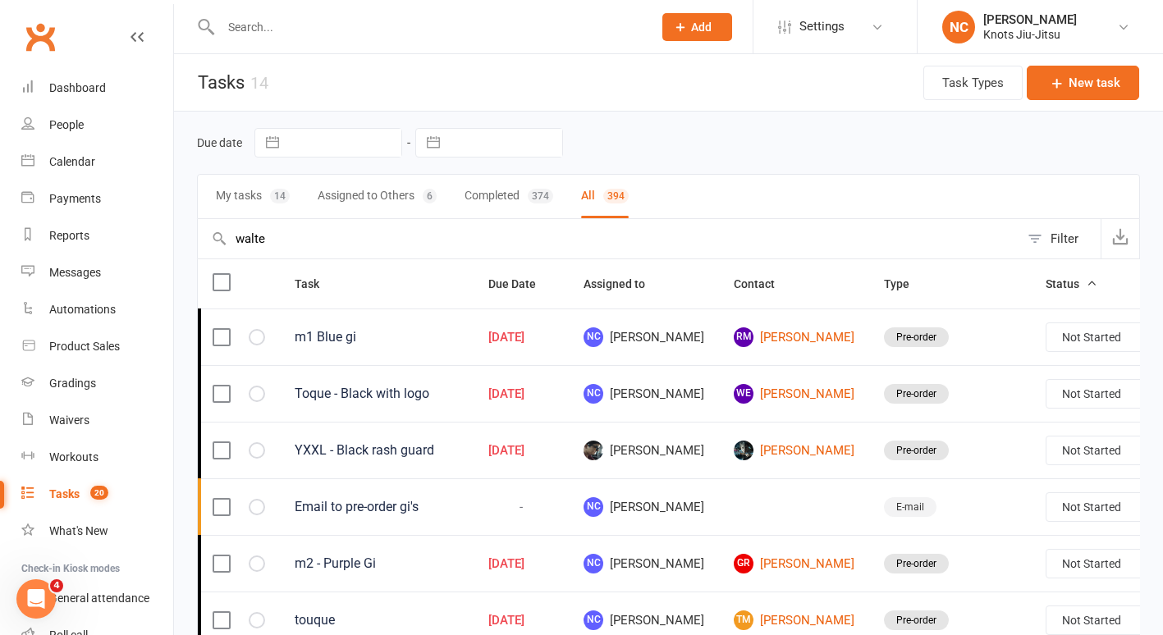
select select "started"
select select "finished"
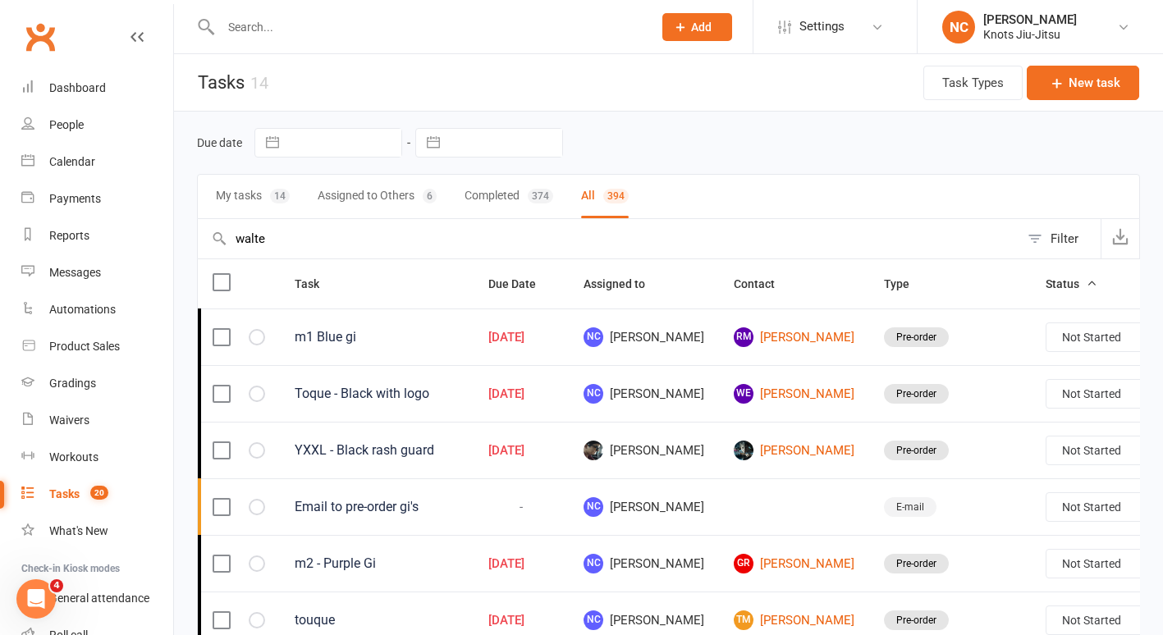
select select "finished"
type input "walter"
select select "started"
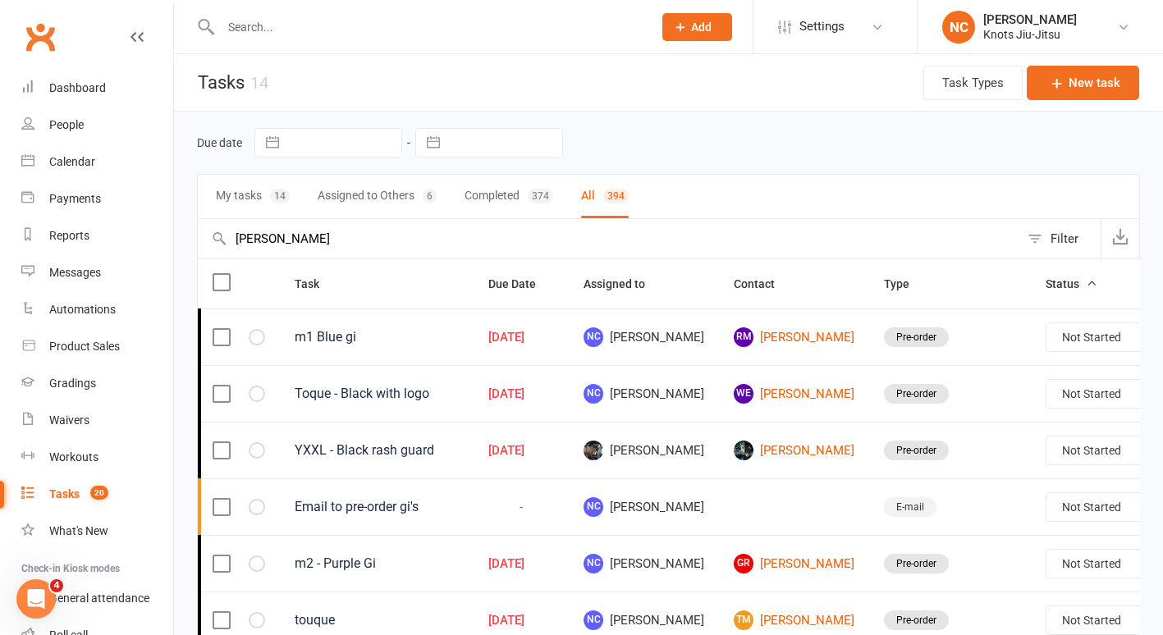
select select "started"
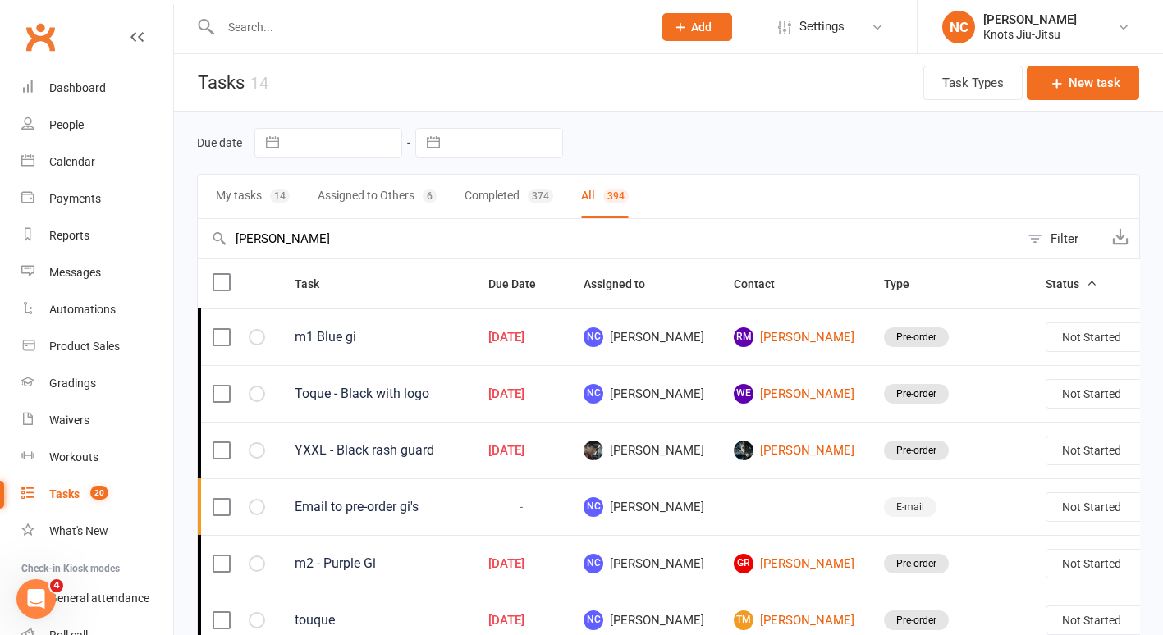
select select "started"
select select "finished"
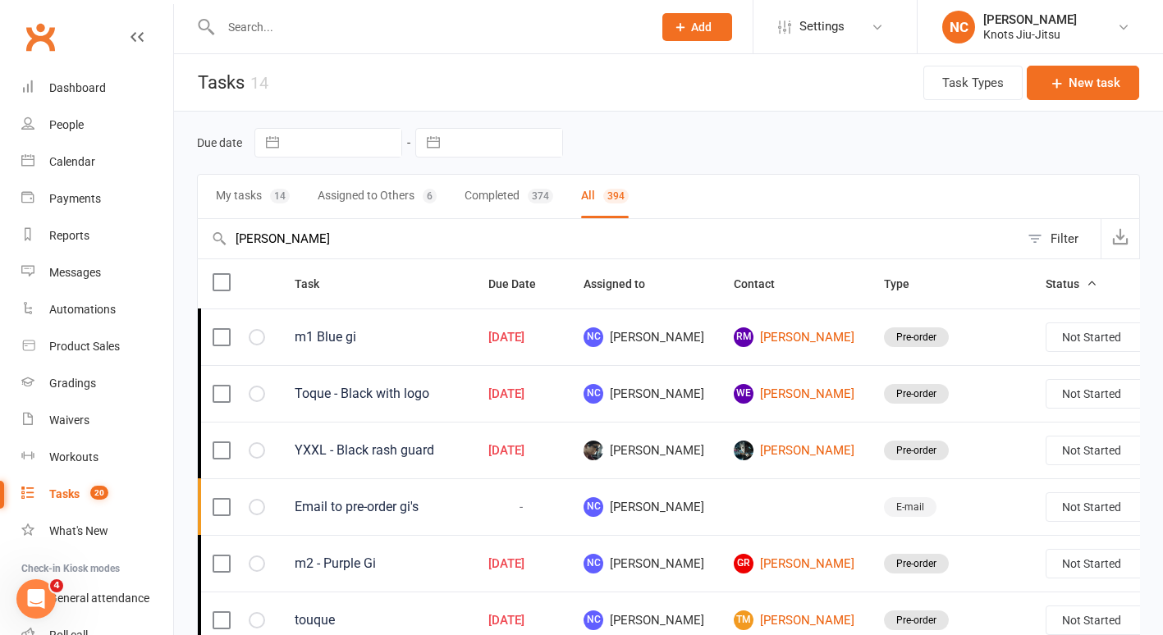
select select "finished"
select select "started"
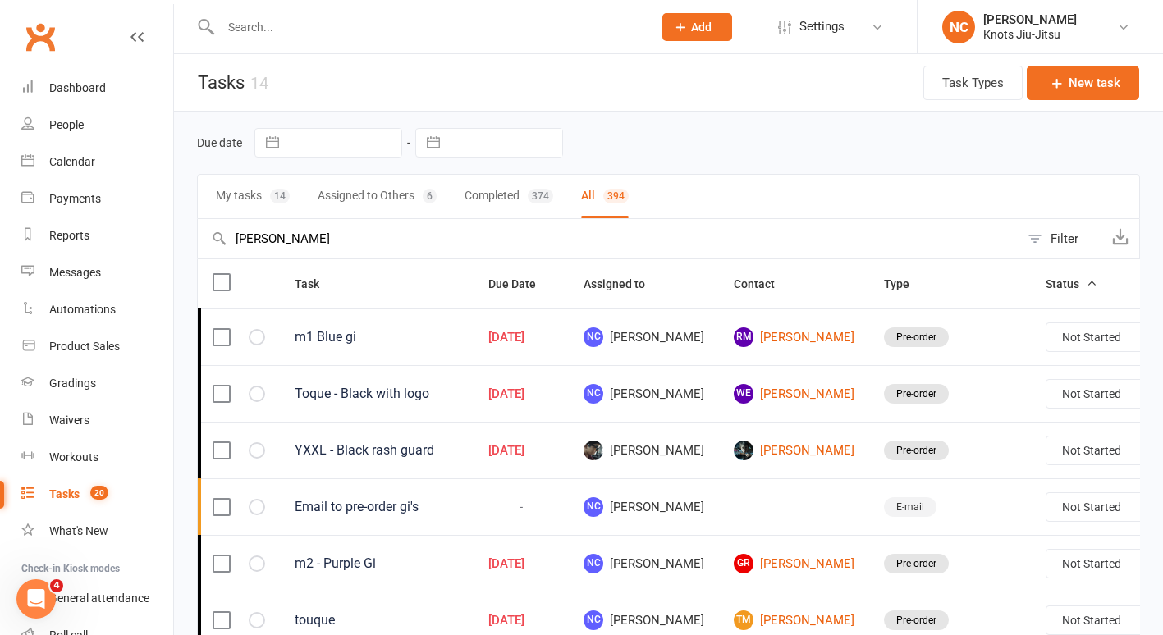
select select "started"
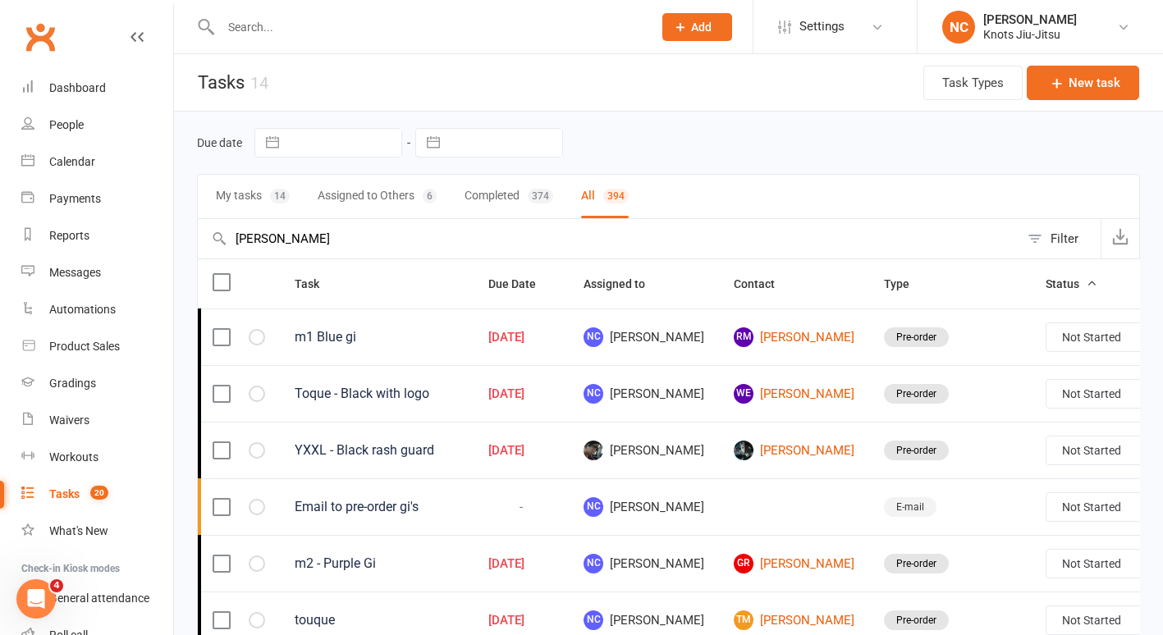
select select "started"
select select "finished"
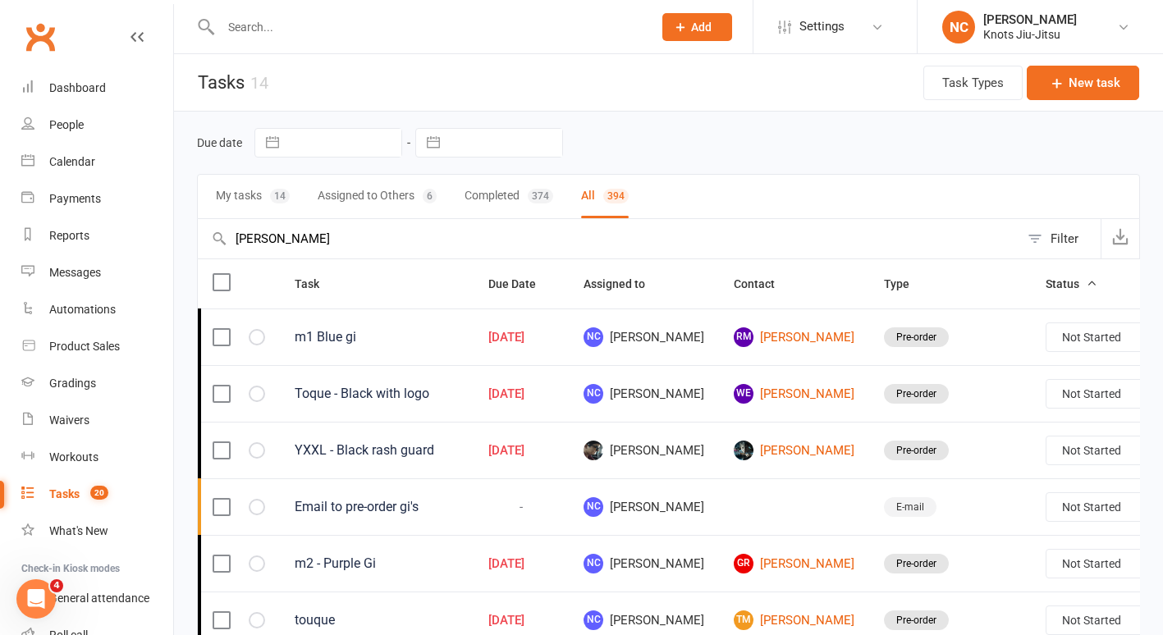
select select "finished"
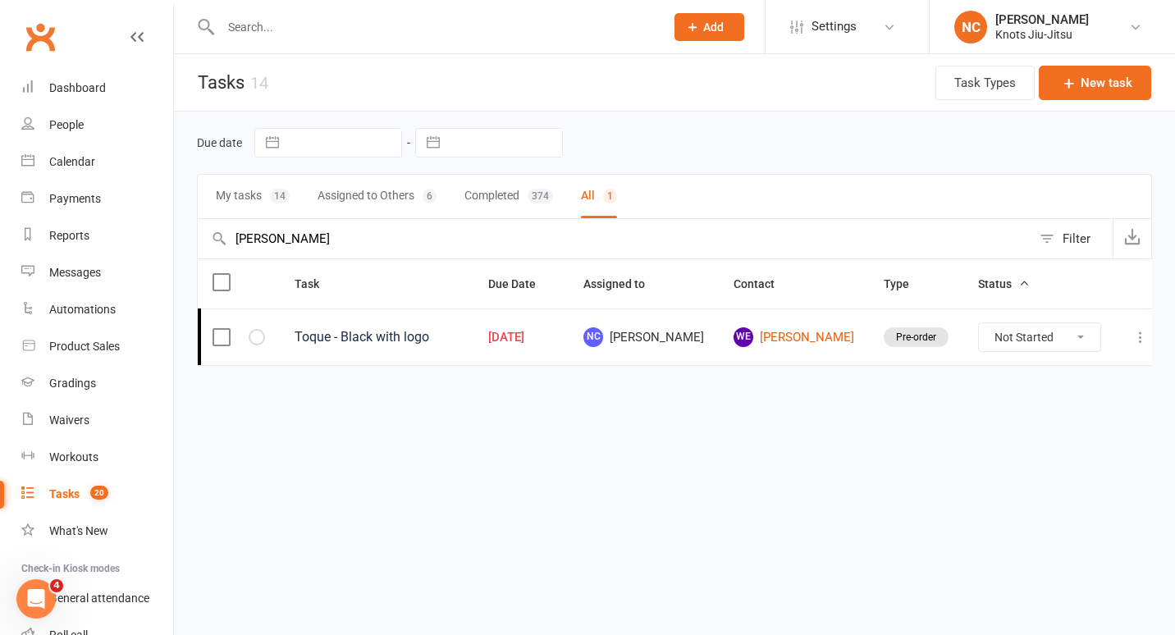
drag, startPoint x: 223, startPoint y: 226, endPoint x: 207, endPoint y: 228, distance: 16.6
click at [207, 228] on input "walter" at bounding box center [615, 238] width 834 height 39
select select "started"
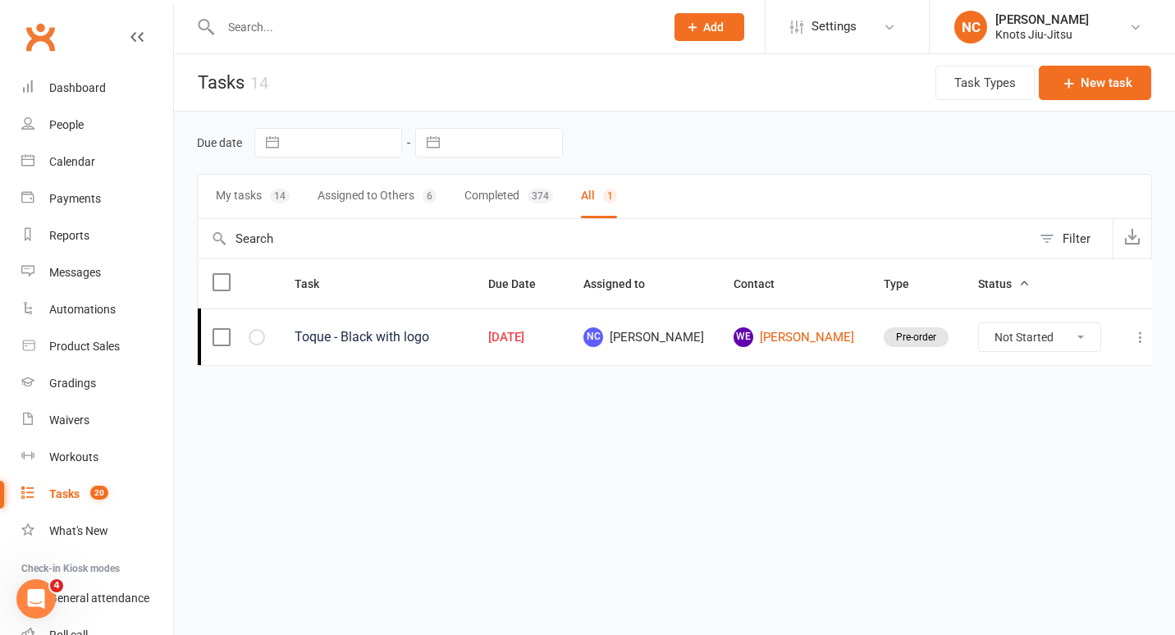
select select "started"
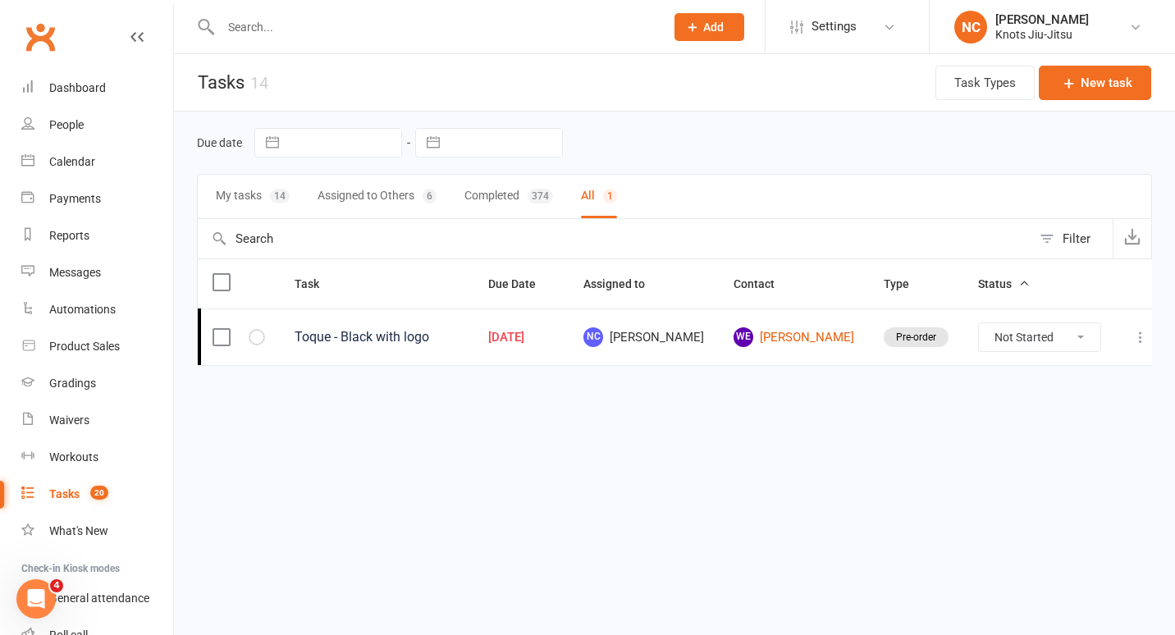
select select "started"
select select "finished"
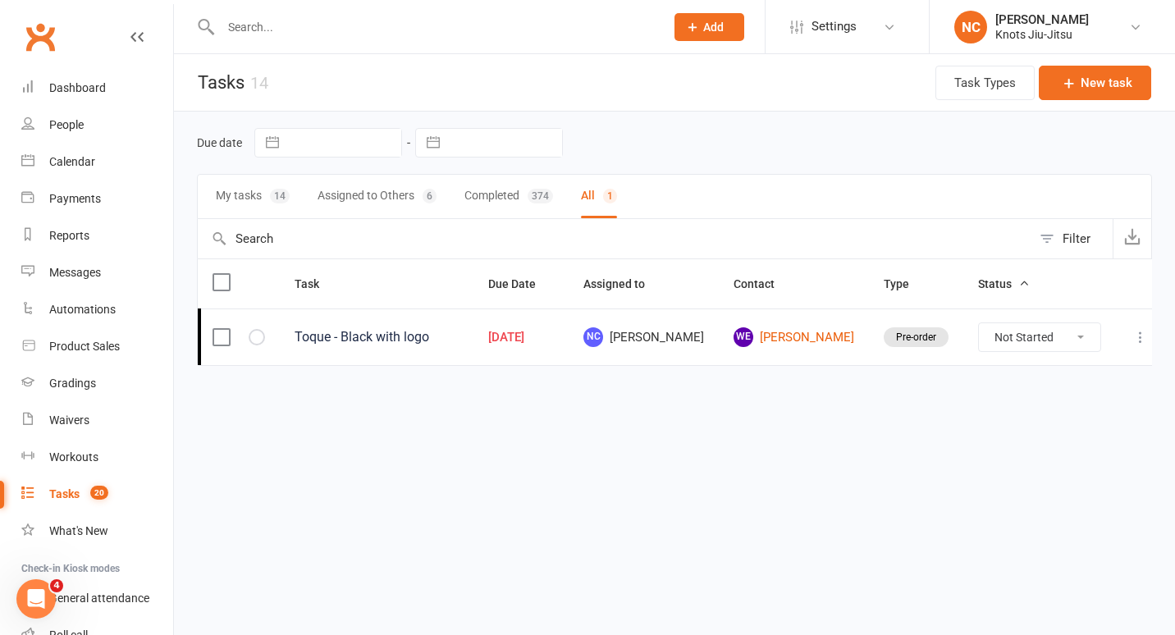
select select "finished"
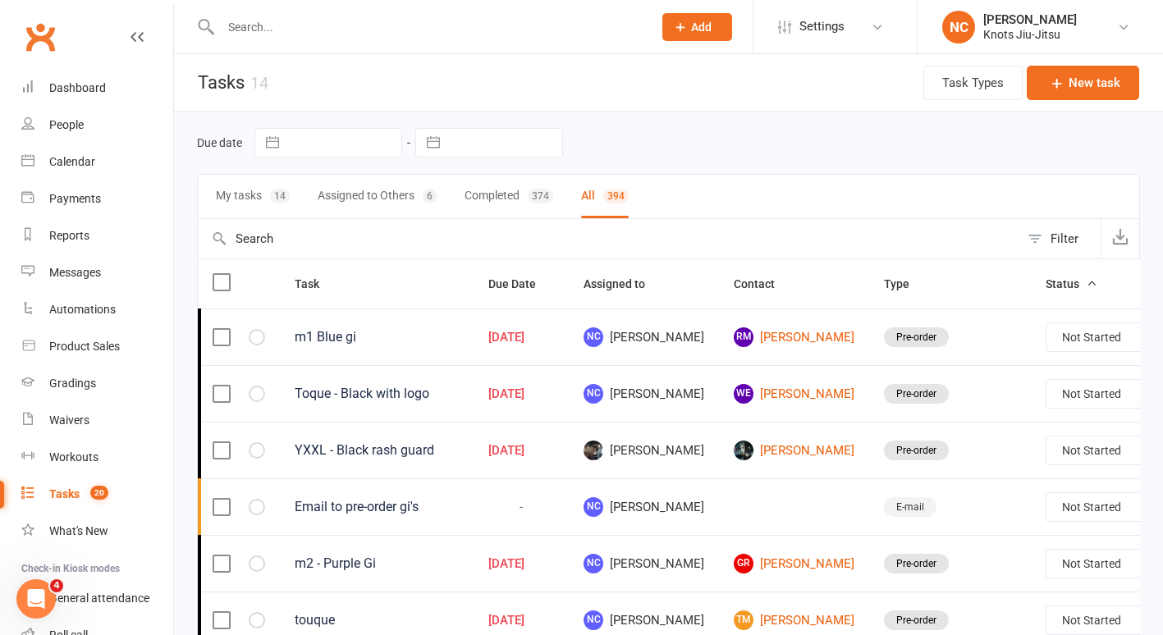
click at [56, 504] on link "Tasks 20" at bounding box center [97, 494] width 152 height 37
click at [62, 495] on div "Tasks" at bounding box center [64, 494] width 30 height 13
click at [77, 484] on link "Tasks 20" at bounding box center [97, 494] width 152 height 37
click at [1095, 83] on button "New task" at bounding box center [1083, 83] width 112 height 34
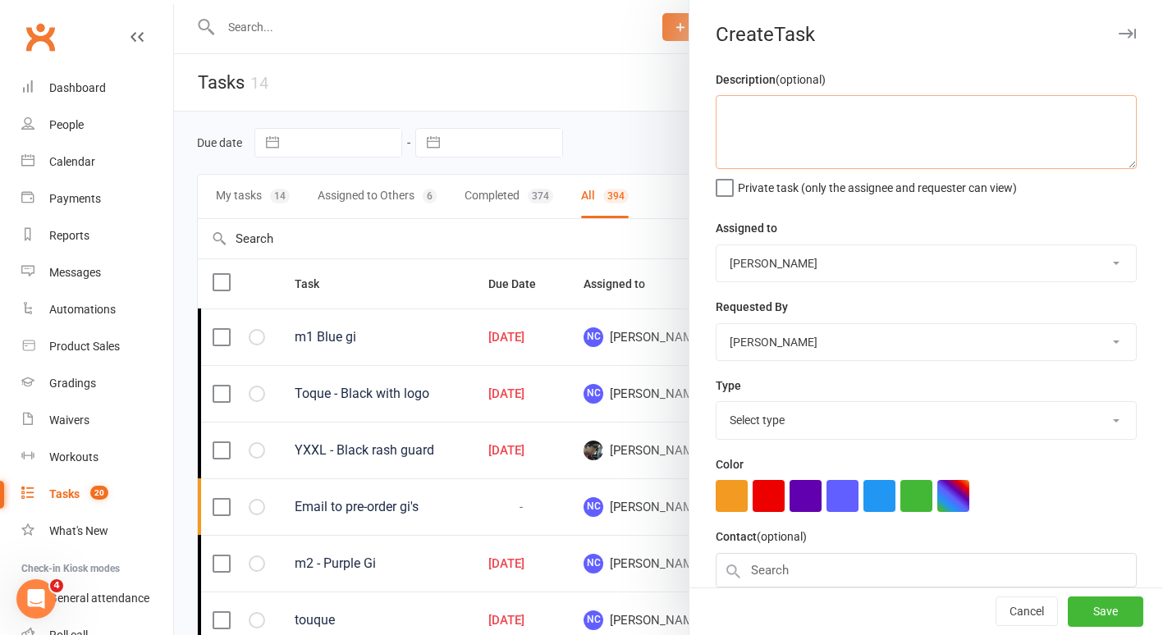
click at [856, 133] on textarea at bounding box center [926, 132] width 421 height 74
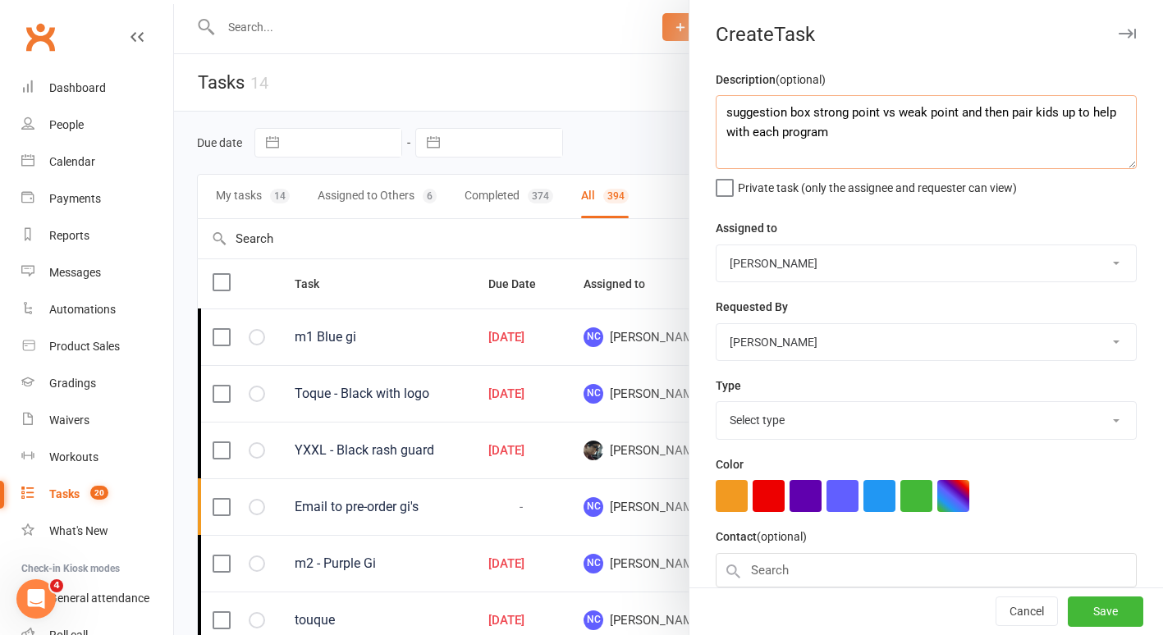
type textarea "suggestion box strong point vs weak point and then pair kids up to help with ea…"
click at [794, 411] on select "Select type Birthday party Cleaning moncton E-mail Kids summer classes Kids wai…" at bounding box center [926, 420] width 419 height 36
select select "28929"
click at [717, 402] on select "Select type Birthday party Cleaning moncton E-mail Kids summer classes Kids wai…" at bounding box center [926, 420] width 419 height 36
click at [1084, 604] on button "Save" at bounding box center [1106, 613] width 76 height 30
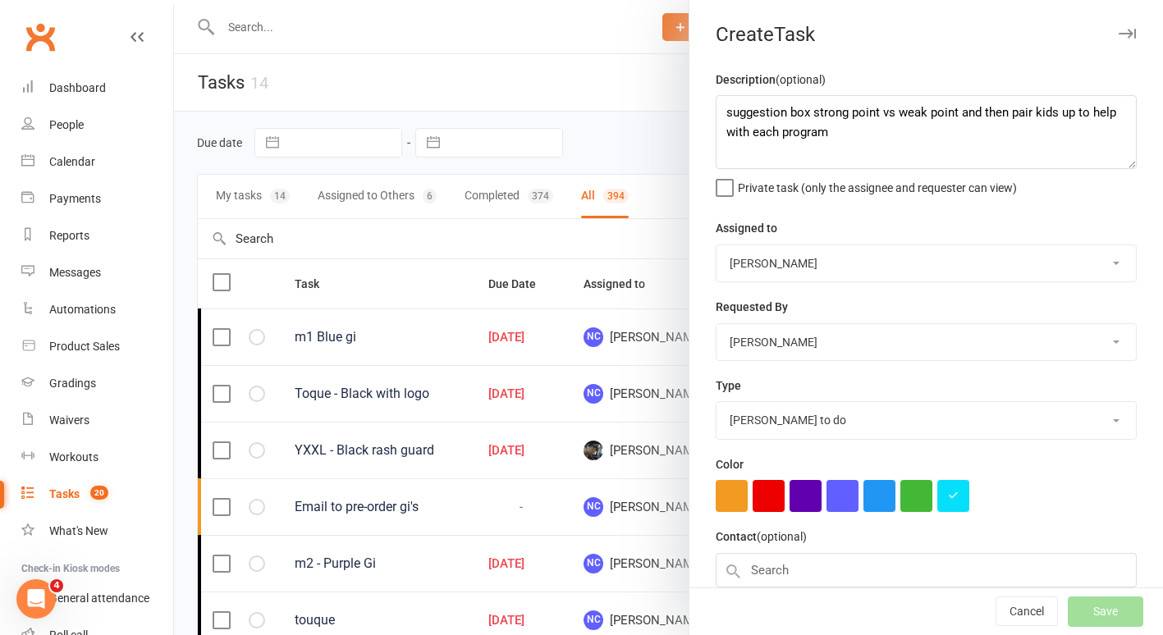
select select "started"
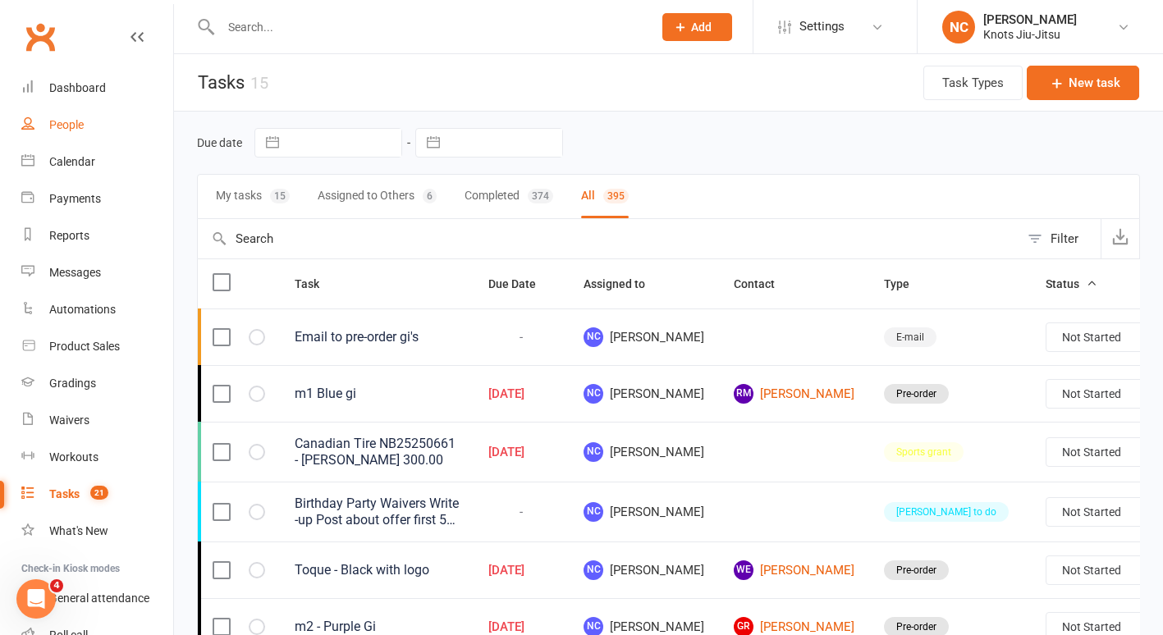
click at [44, 117] on link "People" at bounding box center [97, 125] width 152 height 37
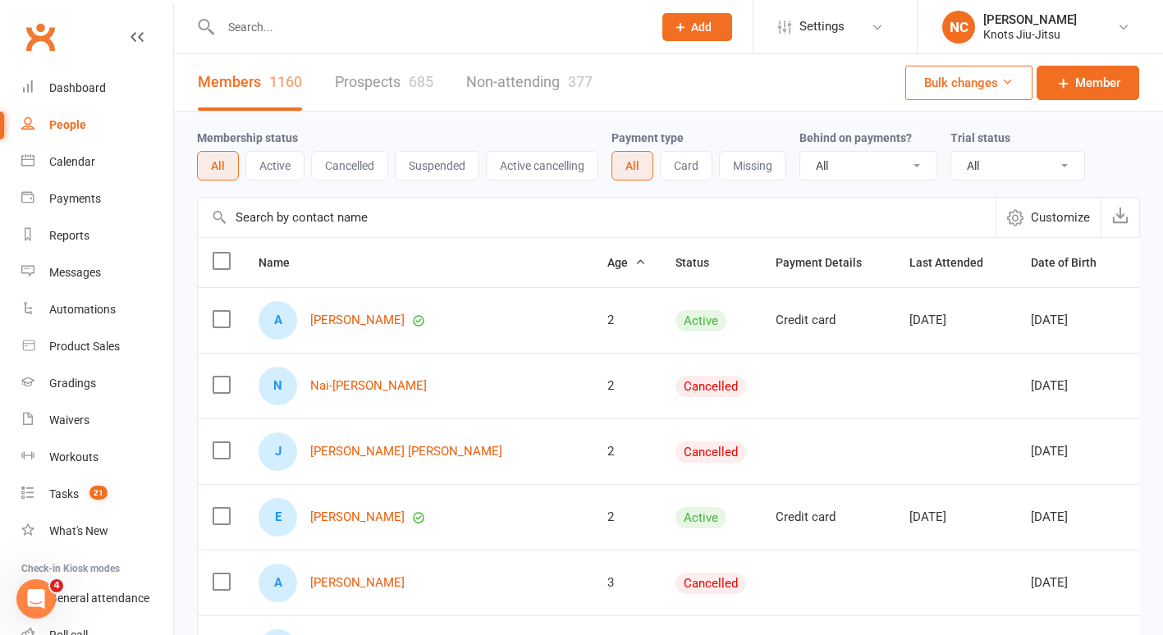
click at [44, 117] on link "People" at bounding box center [97, 125] width 152 height 37
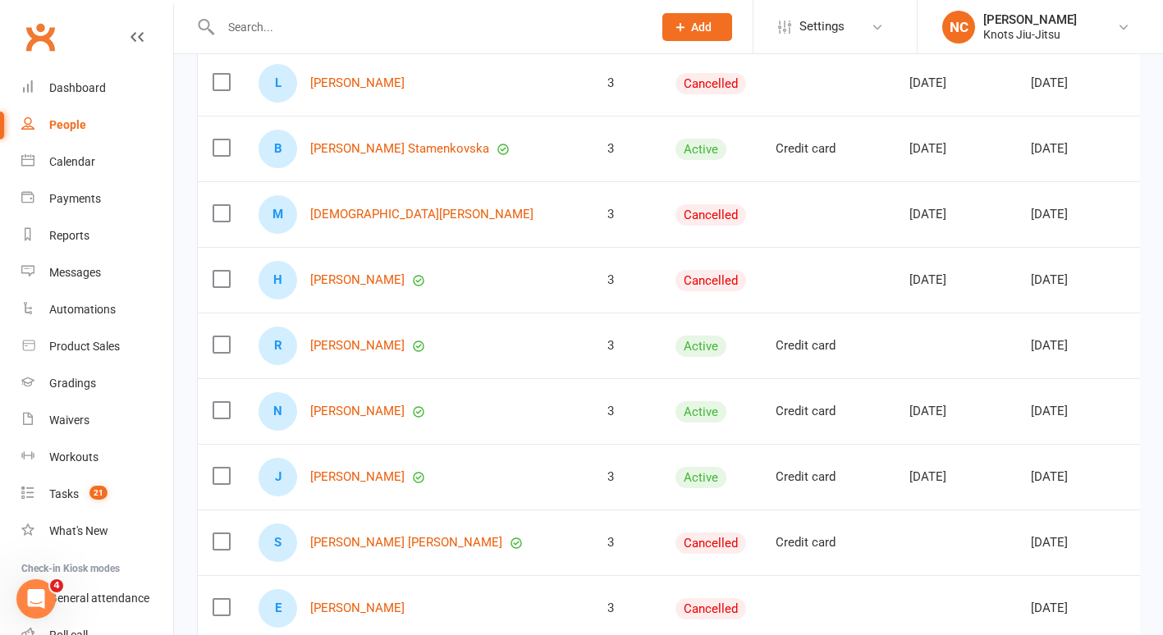
scroll to position [982, 0]
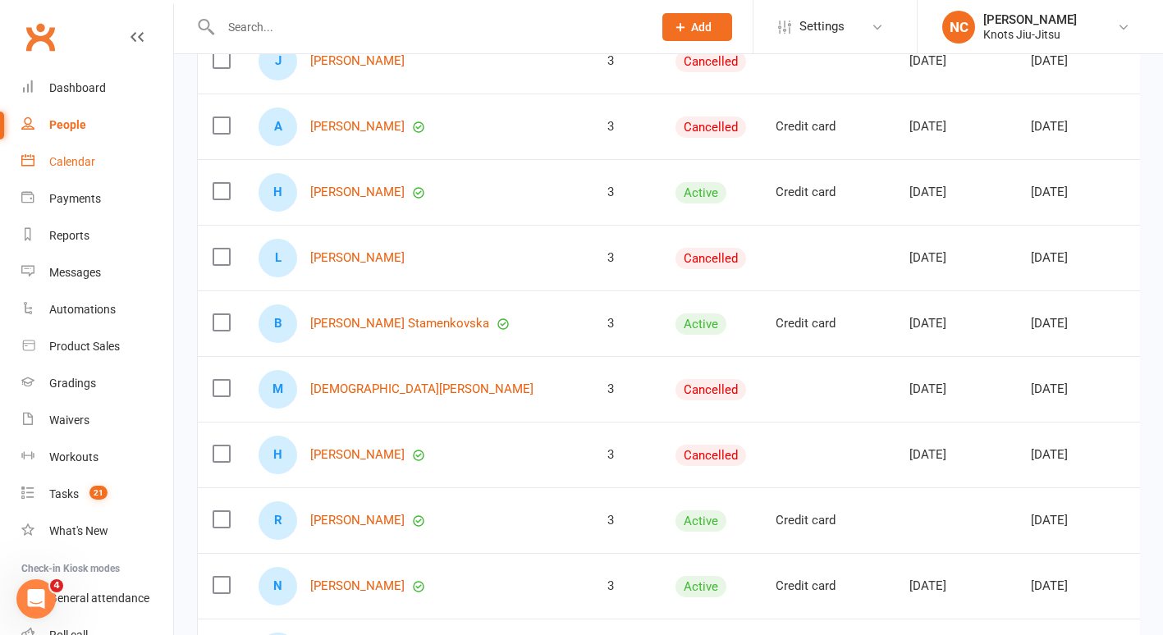
click at [86, 156] on div "Calendar" at bounding box center [72, 161] width 46 height 13
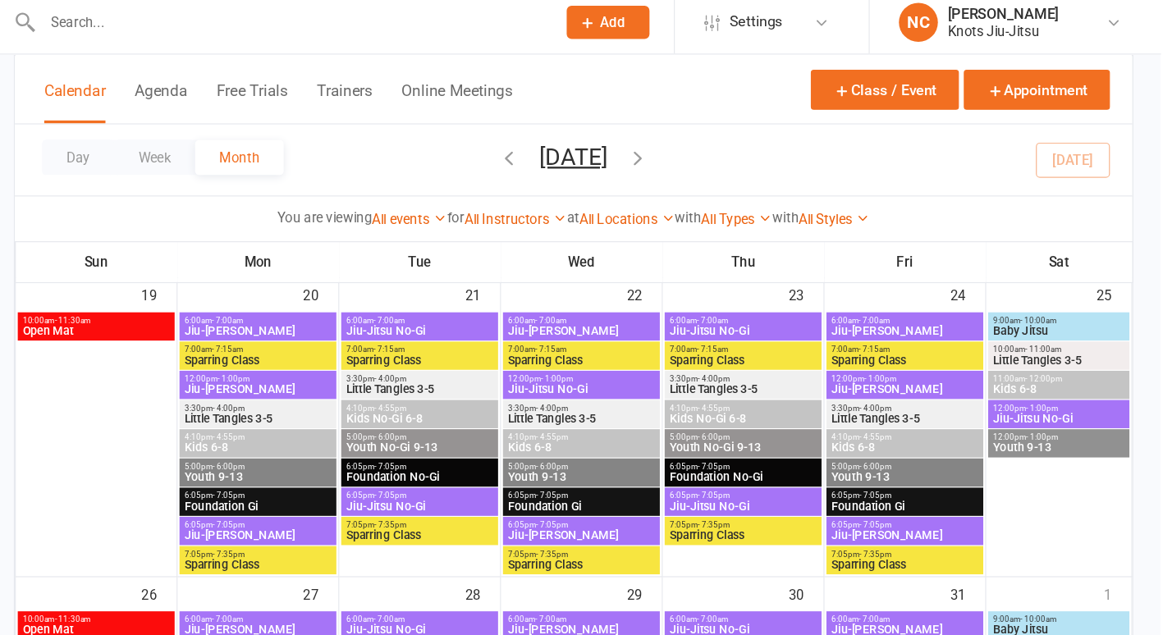
scroll to position [864, 0]
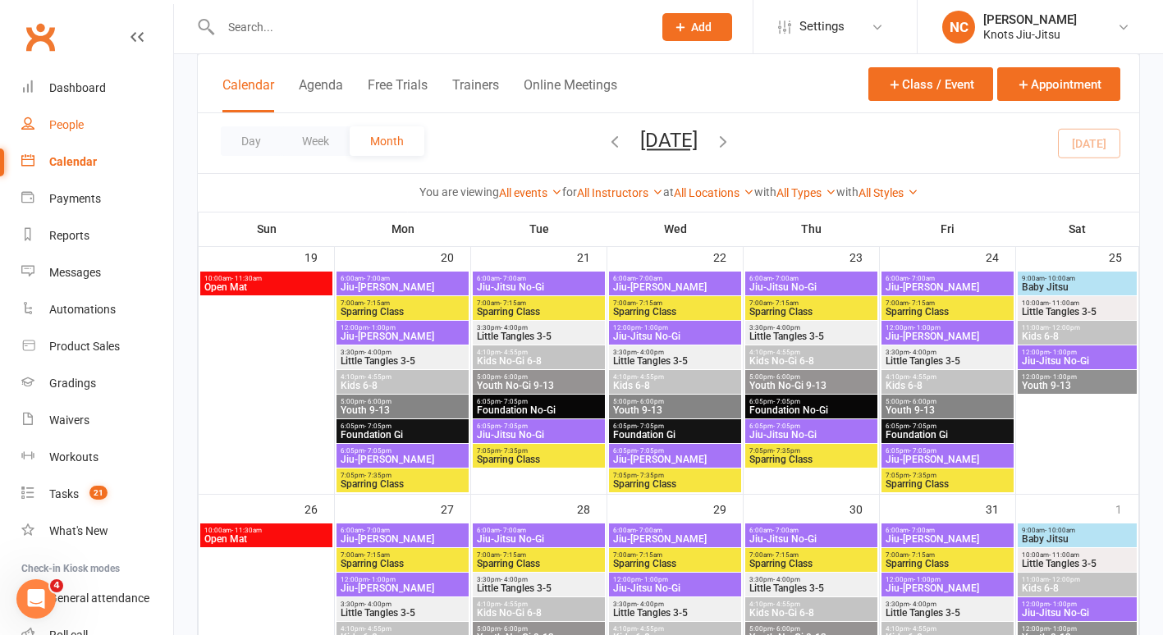
click at [75, 129] on div "People" at bounding box center [66, 124] width 34 height 13
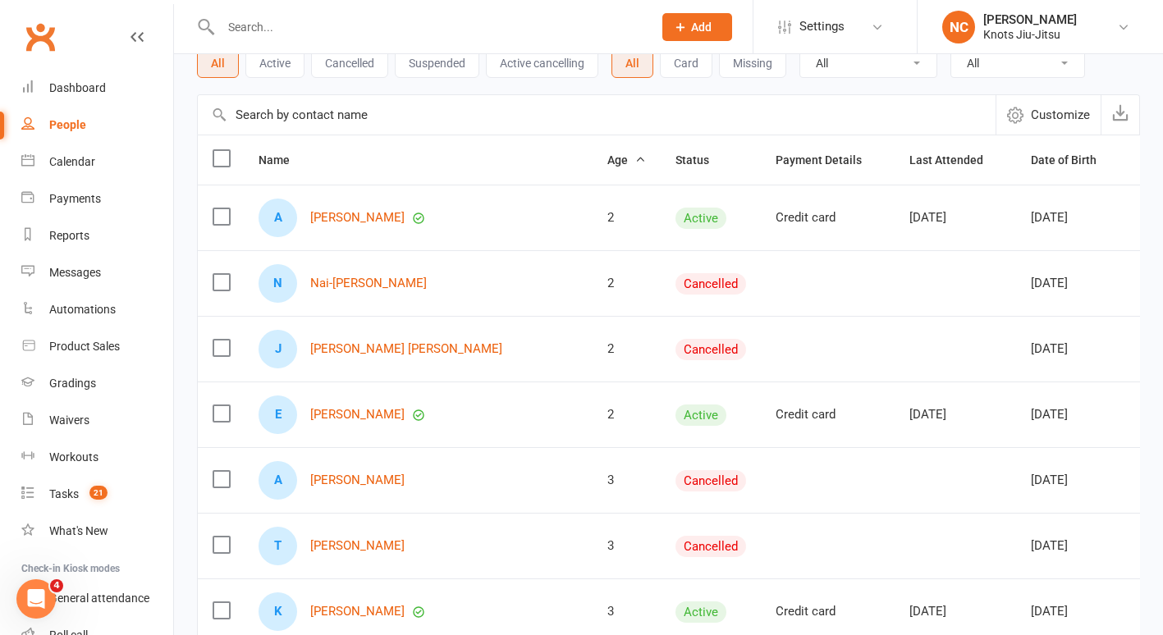
scroll to position [117, 0]
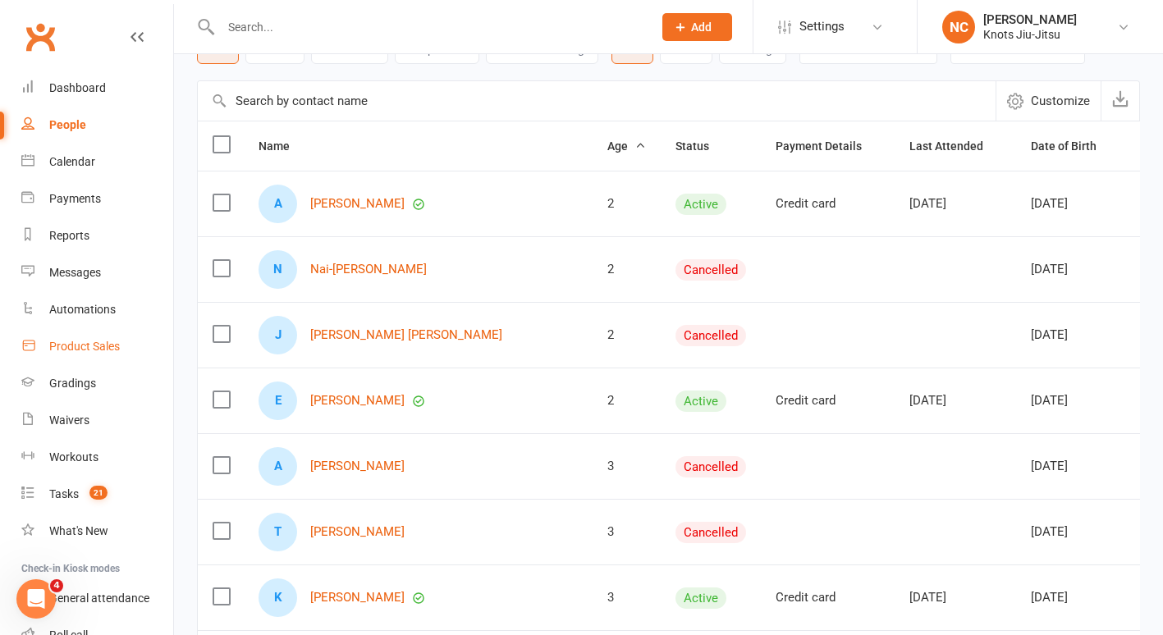
click at [63, 354] on link "Product Sales" at bounding box center [97, 346] width 152 height 37
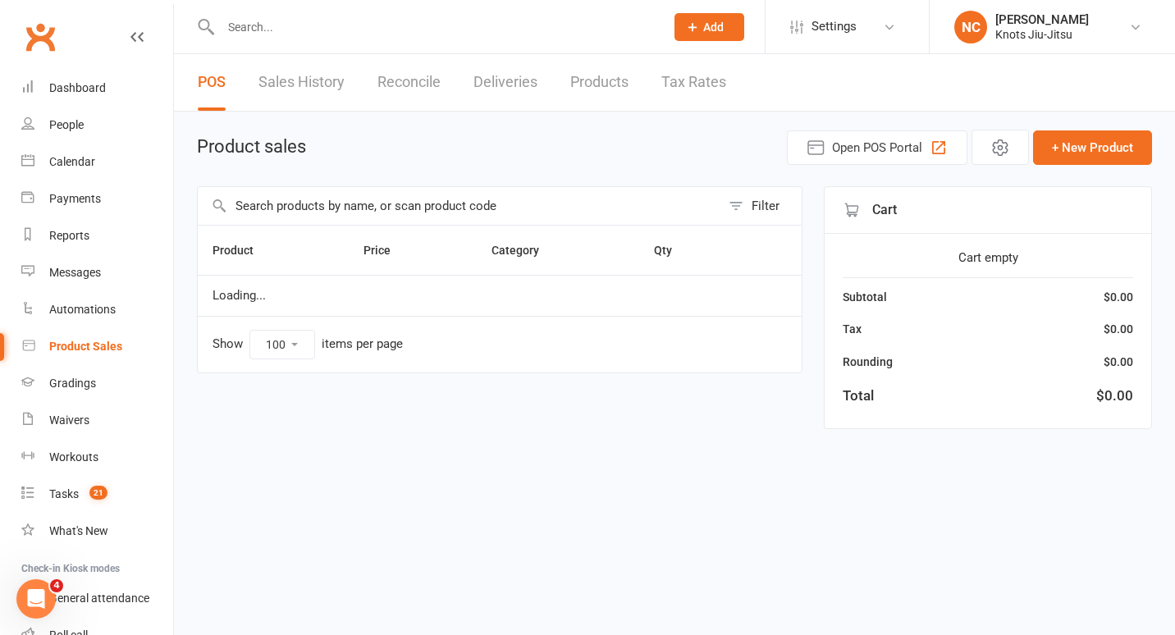
click at [328, 202] on input "text" at bounding box center [459, 206] width 523 height 38
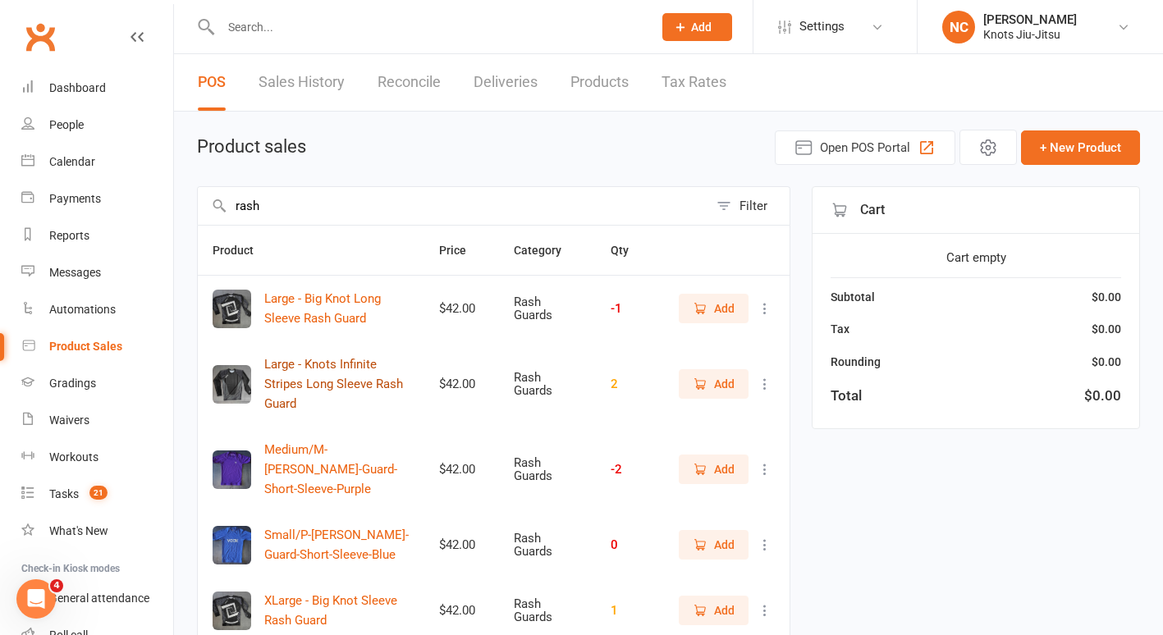
scroll to position [535, 0]
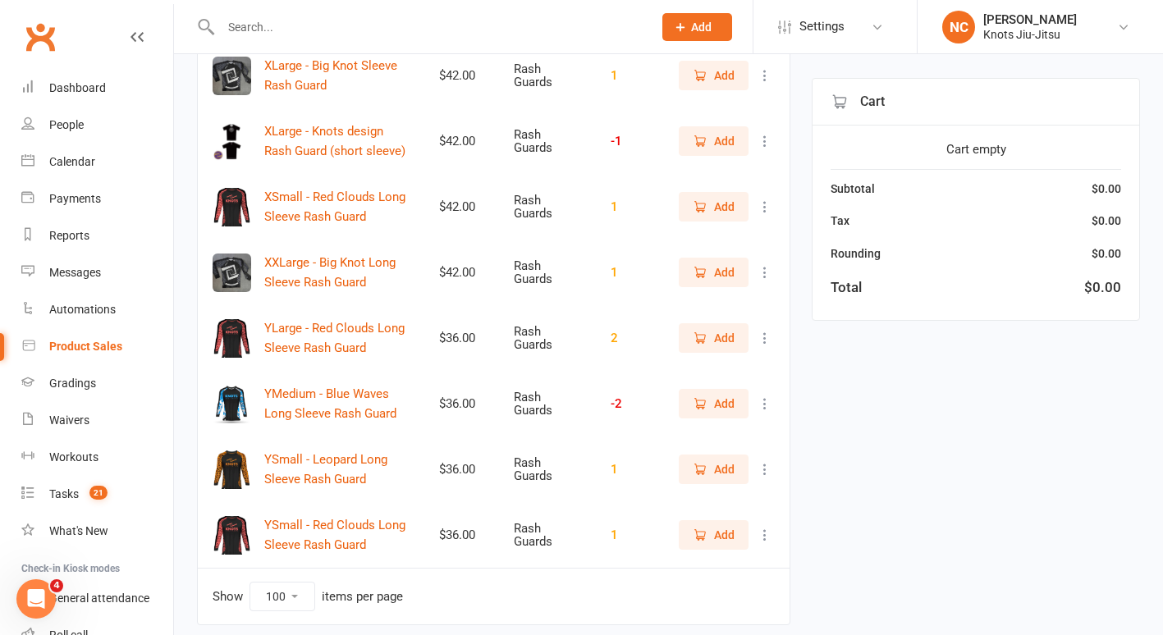
click at [739, 520] on button "Add" at bounding box center [714, 535] width 70 height 30
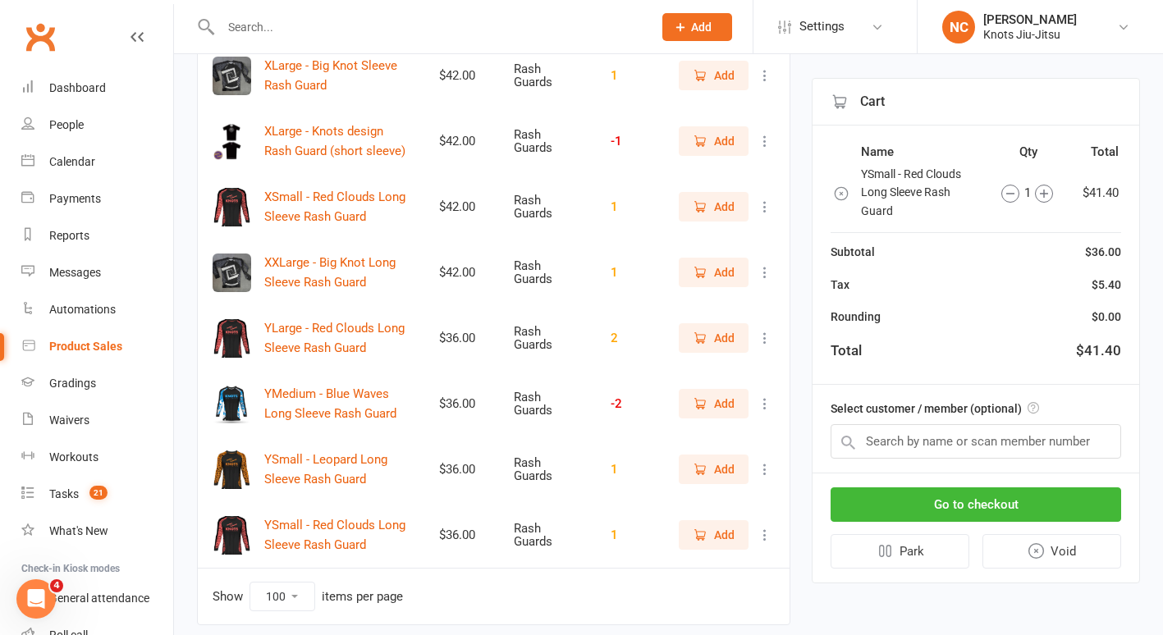
click at [836, 196] on icon "button" at bounding box center [841, 193] width 12 height 12
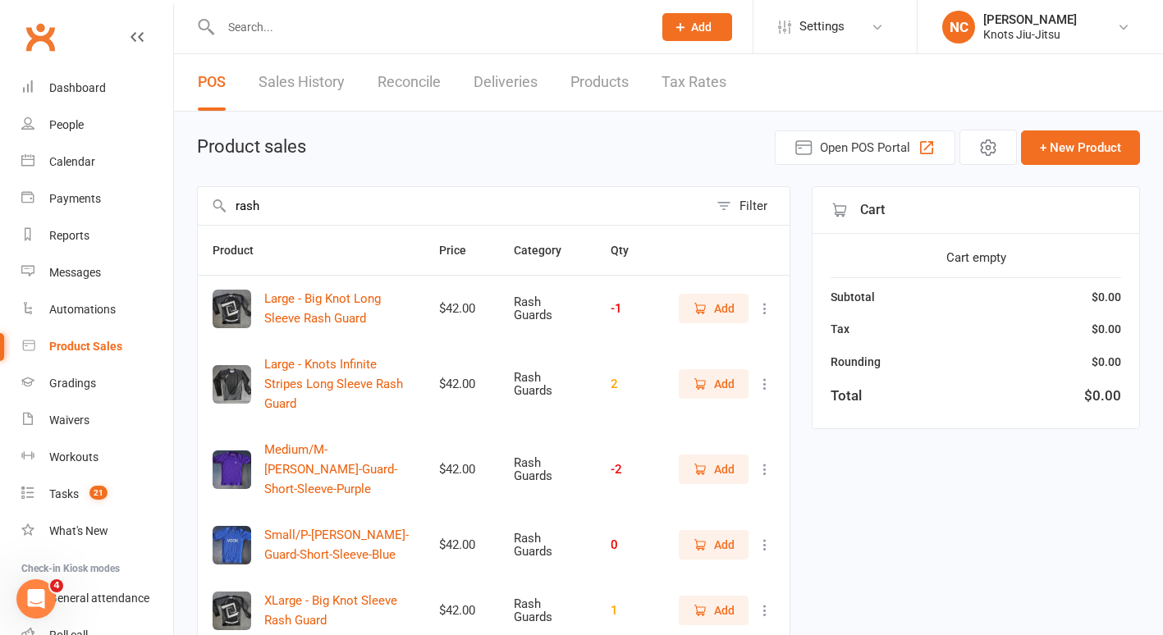
click at [737, 204] on button "Filter" at bounding box center [748, 206] width 81 height 38
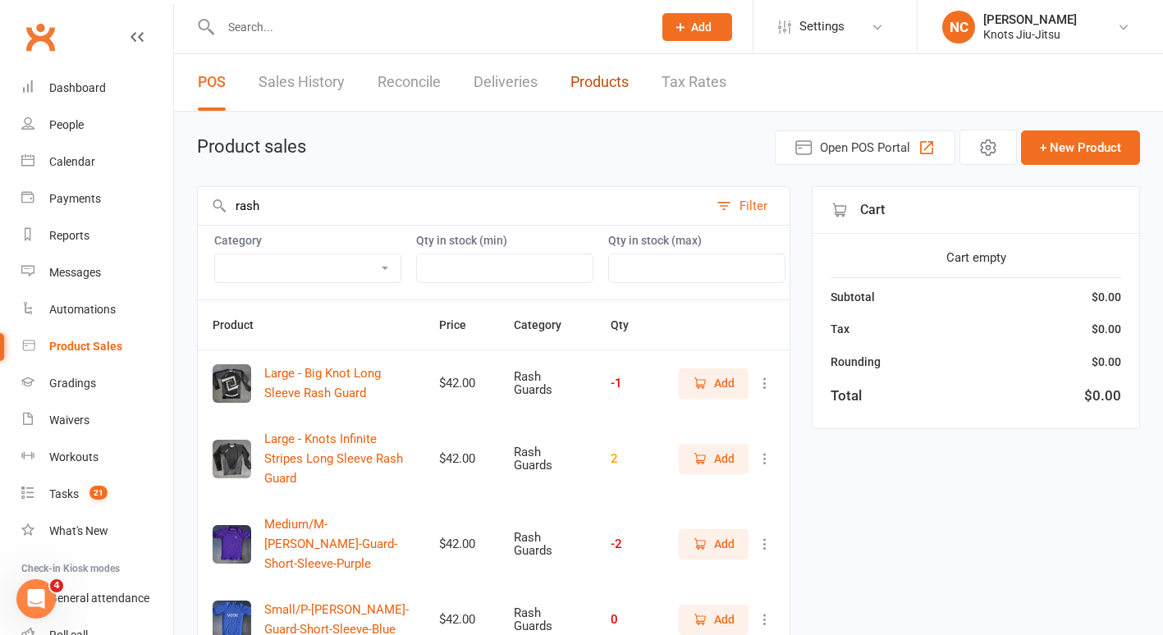
drag, startPoint x: 604, startPoint y: 93, endPoint x: 671, endPoint y: 71, distance: 69.8
click at [604, 93] on link "Products" at bounding box center [599, 82] width 58 height 57
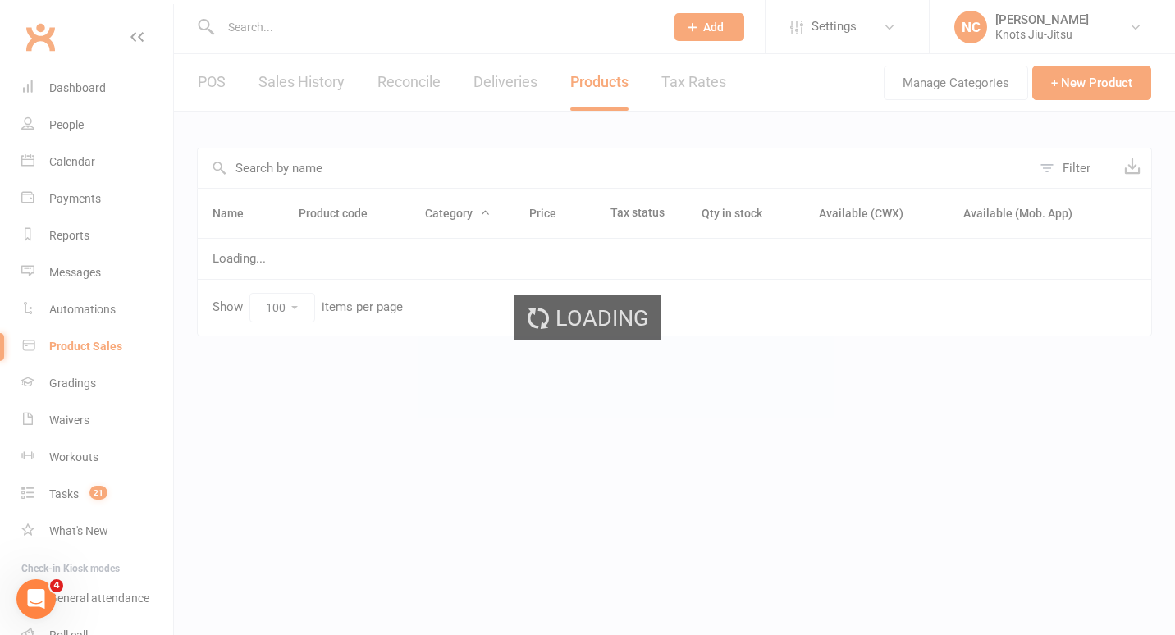
click at [514, 167] on ui-view "Prospect Member Non-attending contact Class / event Appointment Grading event T…" at bounding box center [587, 181] width 1175 height 355
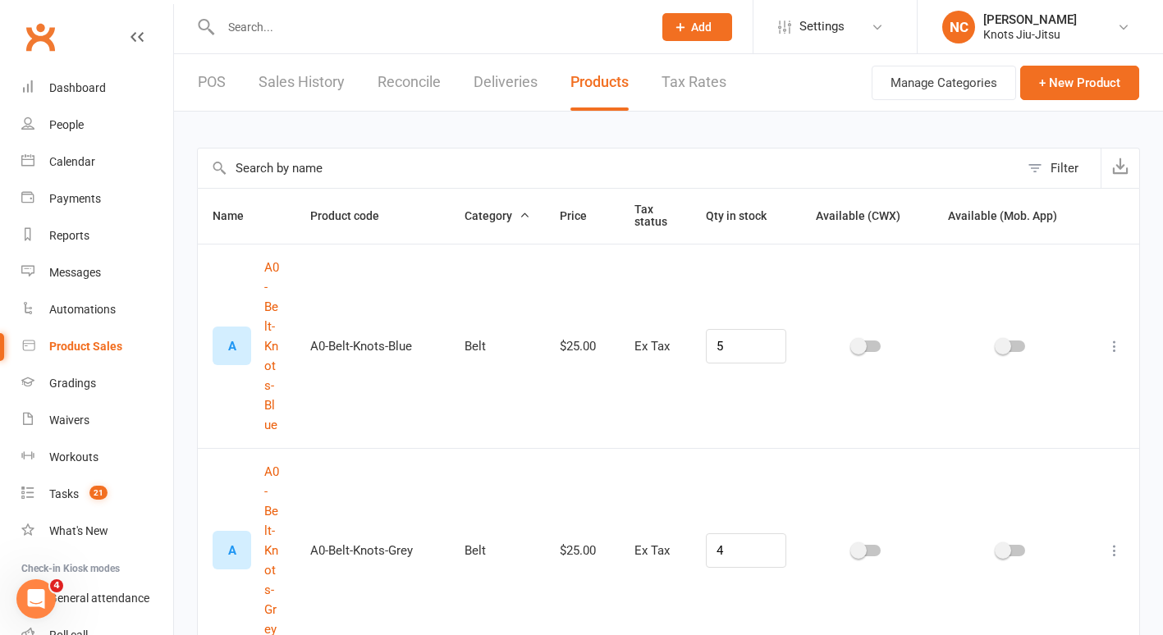
click at [505, 180] on input "text" at bounding box center [609, 168] width 822 height 39
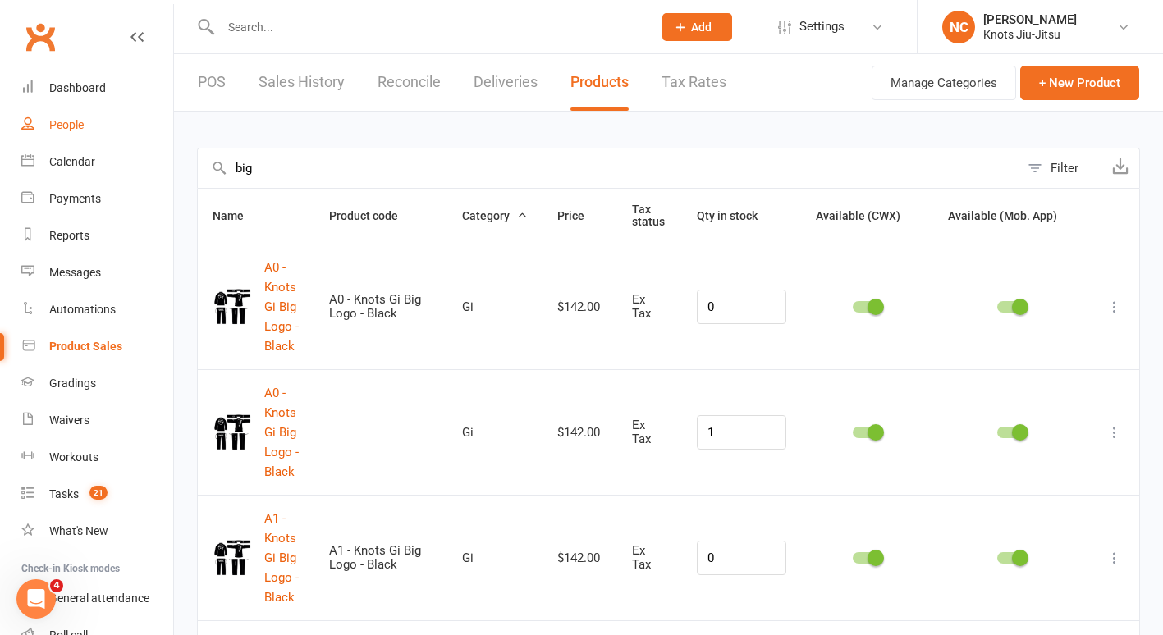
drag, startPoint x: 360, startPoint y: 160, endPoint x: 155, endPoint y: 132, distance: 206.3
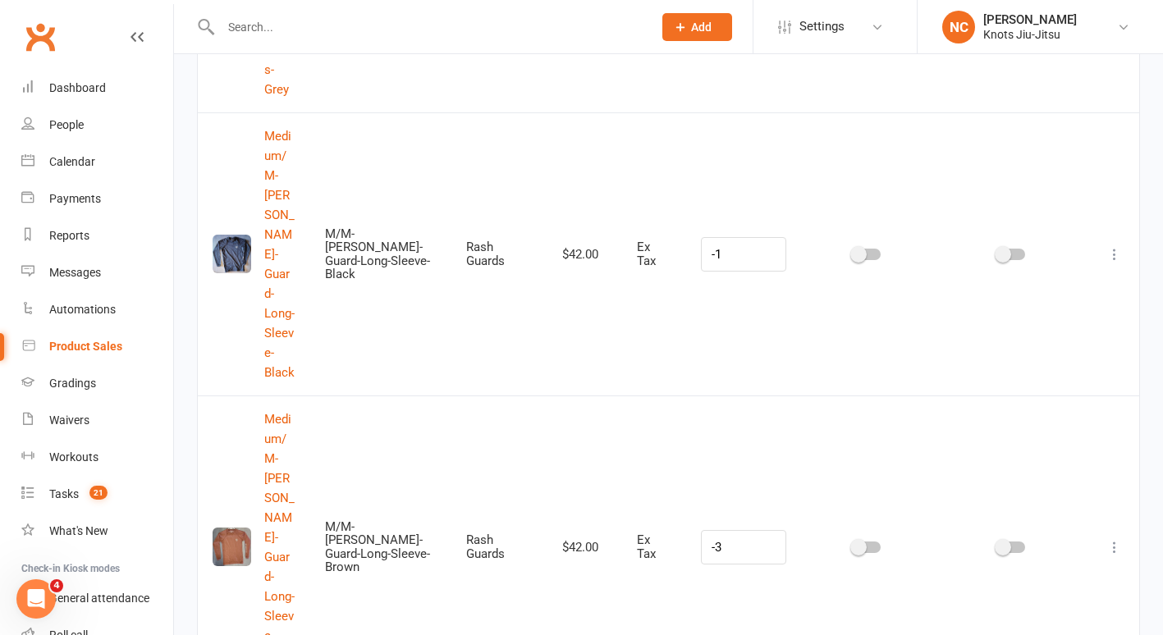
scroll to position [3424, 0]
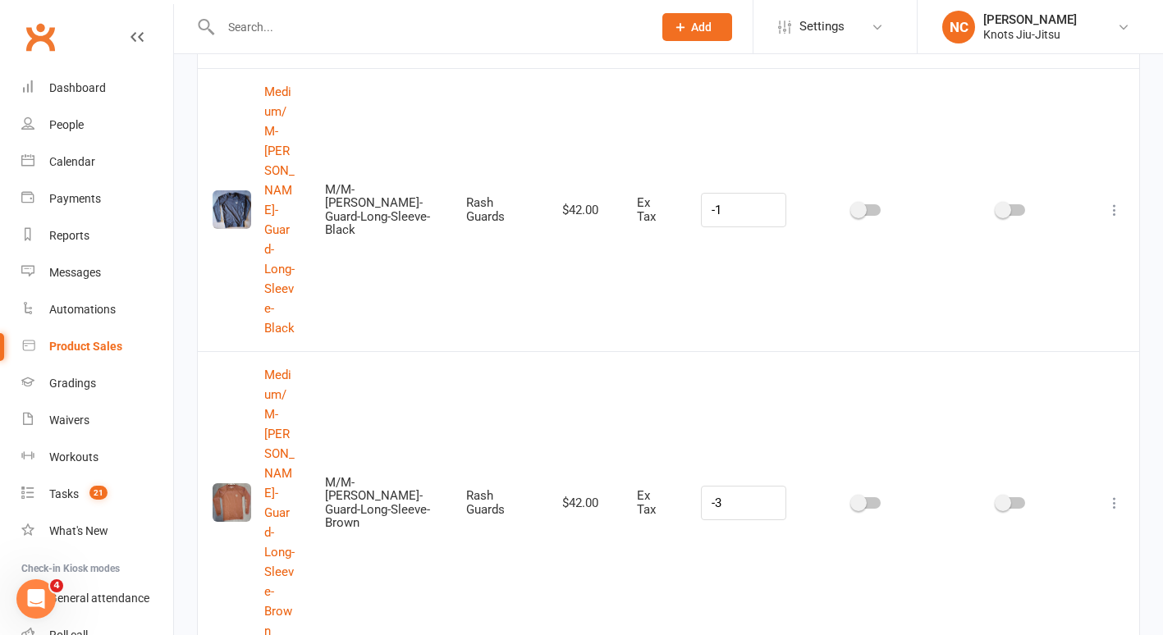
drag, startPoint x: 1054, startPoint y: 501, endPoint x: 1070, endPoint y: 481, distance: 25.6
click at [1070, 481] on ul "Edit product Duplicate product Delete product" at bounding box center [1030, 483] width 164 height 108
click at [1070, 481] on link "Duplicate product" at bounding box center [1030, 483] width 163 height 33
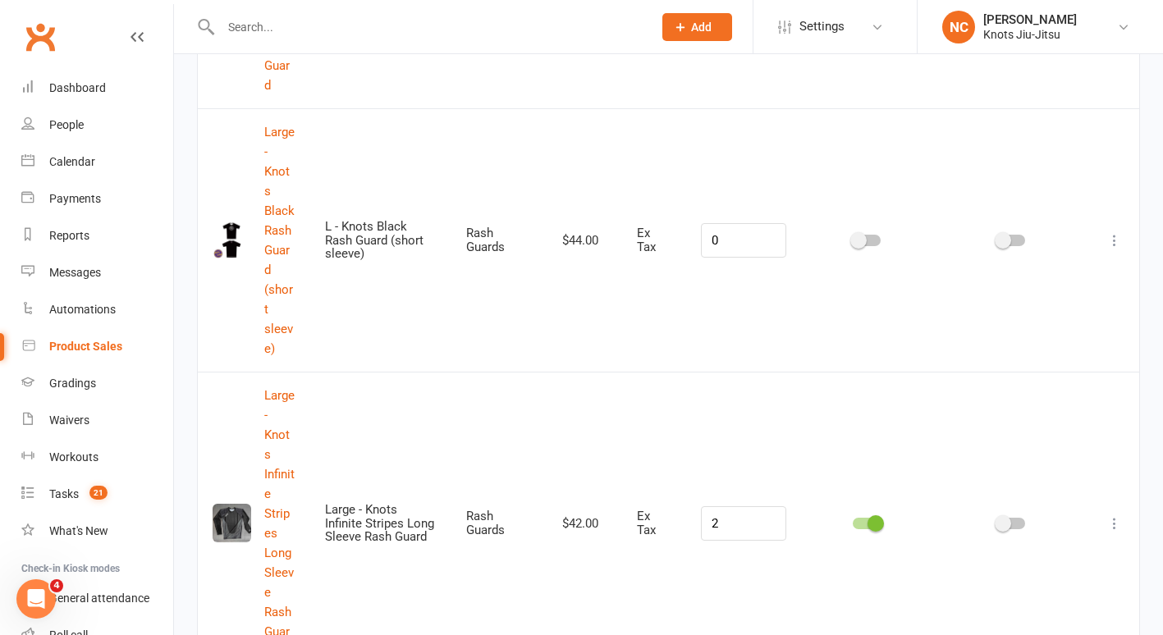
scroll to position [0, 0]
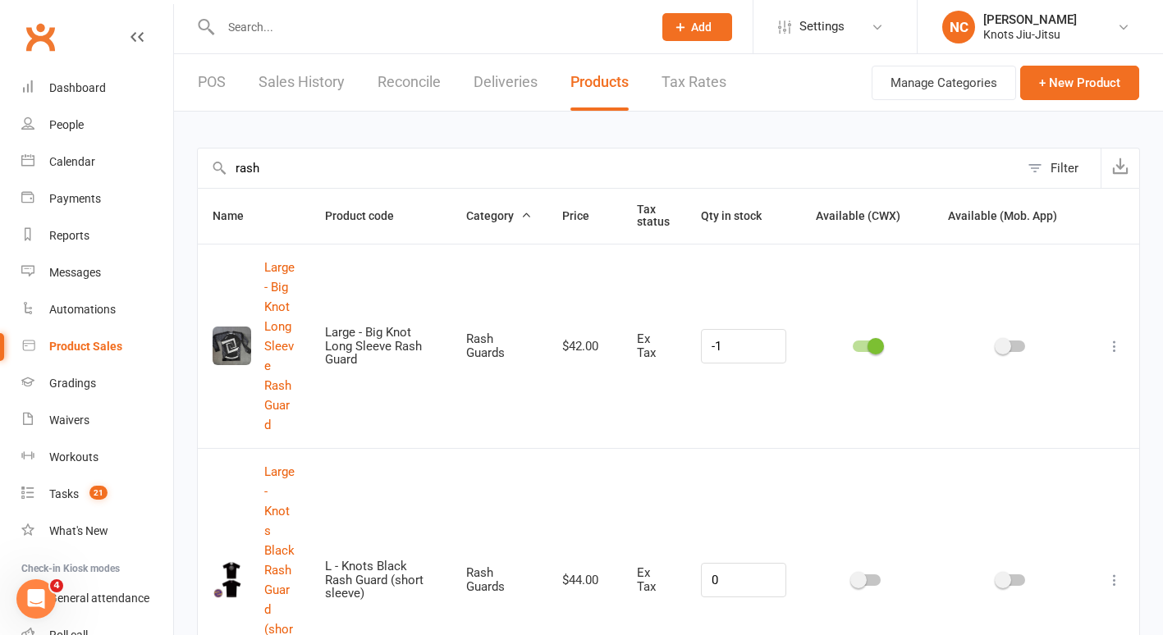
click at [412, 163] on input "rash" at bounding box center [609, 168] width 822 height 39
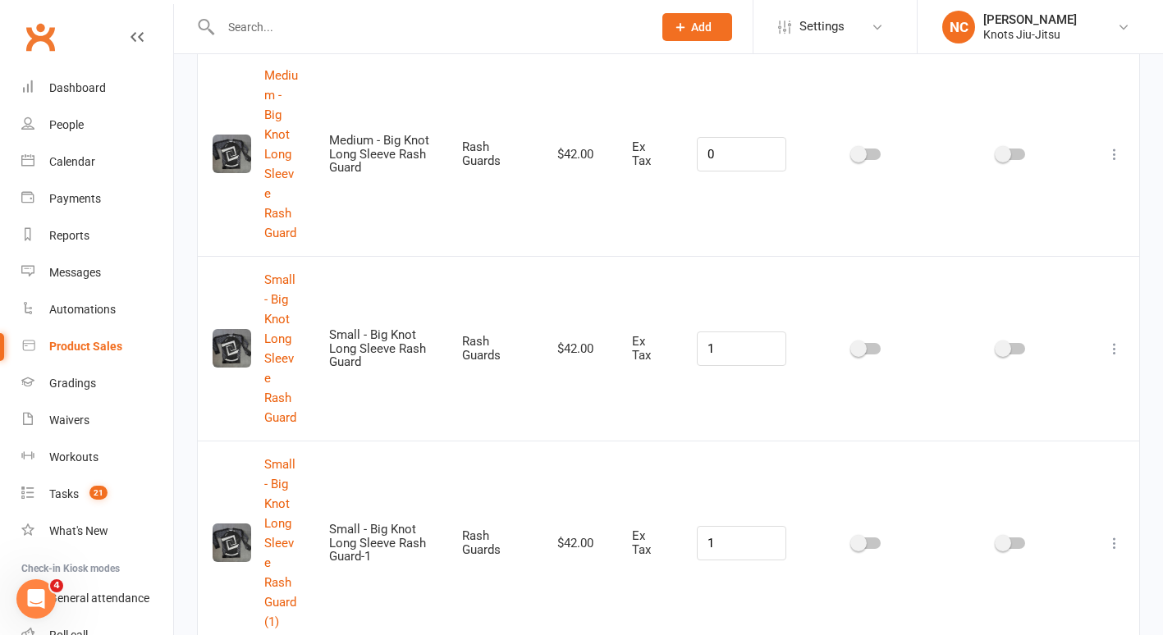
scroll to position [1324, 0]
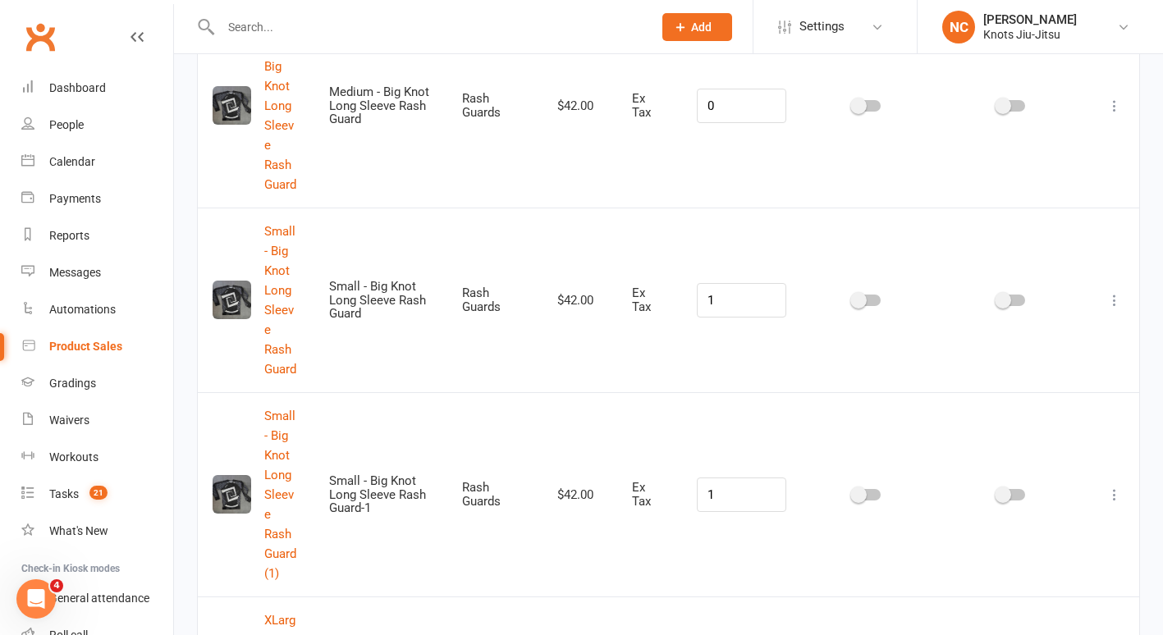
click at [1117, 487] on icon at bounding box center [1115, 495] width 16 height 16
click at [1065, 414] on link "Edit product" at bounding box center [1030, 417] width 163 height 33
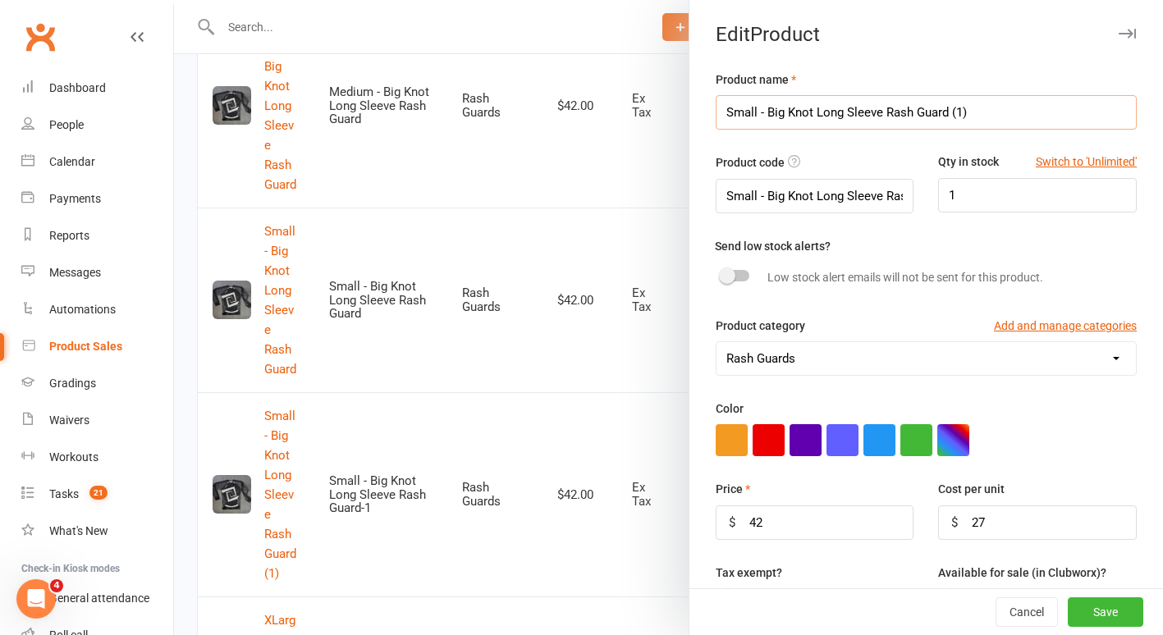
click at [737, 103] on input "Small - Big Knot Long Sleeve Rash Guard (1)" at bounding box center [926, 112] width 421 height 34
click at [1006, 103] on input "YM- Big Knot Long Sleeve Rash Guard (1)" at bounding box center [926, 112] width 421 height 34
drag, startPoint x: 721, startPoint y: 193, endPoint x: 1175, endPoint y: 324, distance: 472.5
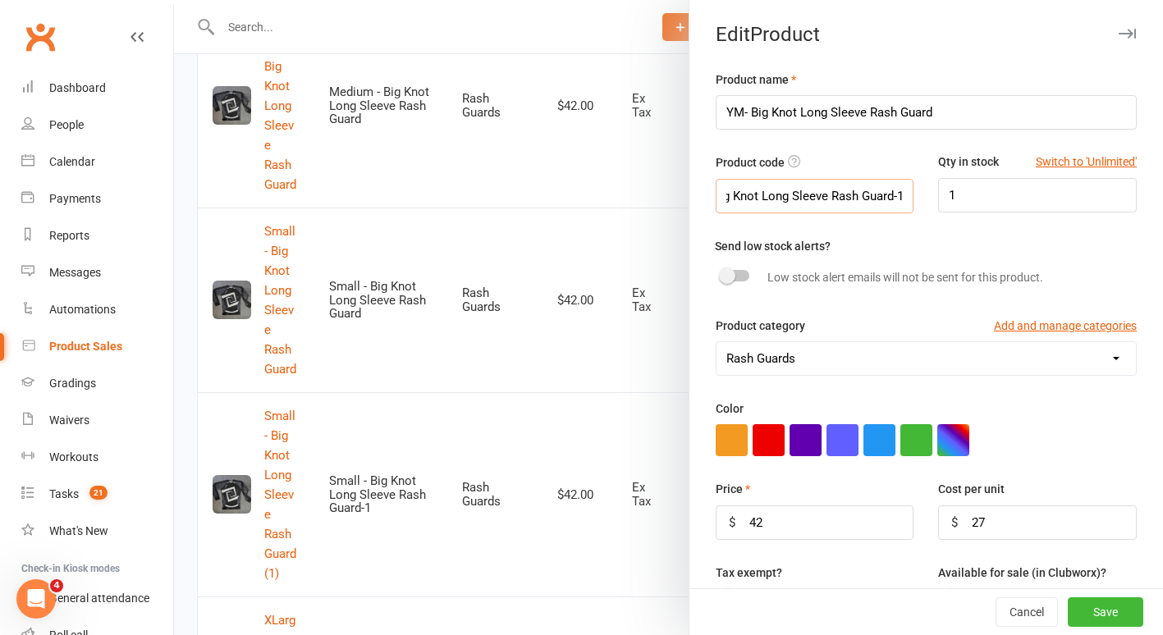
click at [1162, 324] on html "Prospect Member Non-attending contact Class / event Appointment Grading event T…" at bounding box center [581, 57] width 1163 height 2763
drag, startPoint x: 797, startPoint y: 520, endPoint x: 633, endPoint y: 523, distance: 164.2
click at [174, 0] on react-component "Edit Product Product name YM- Big Knot Long Sleeve Rash Guard Product code Qty …" at bounding box center [174, 0] width 0 height 0
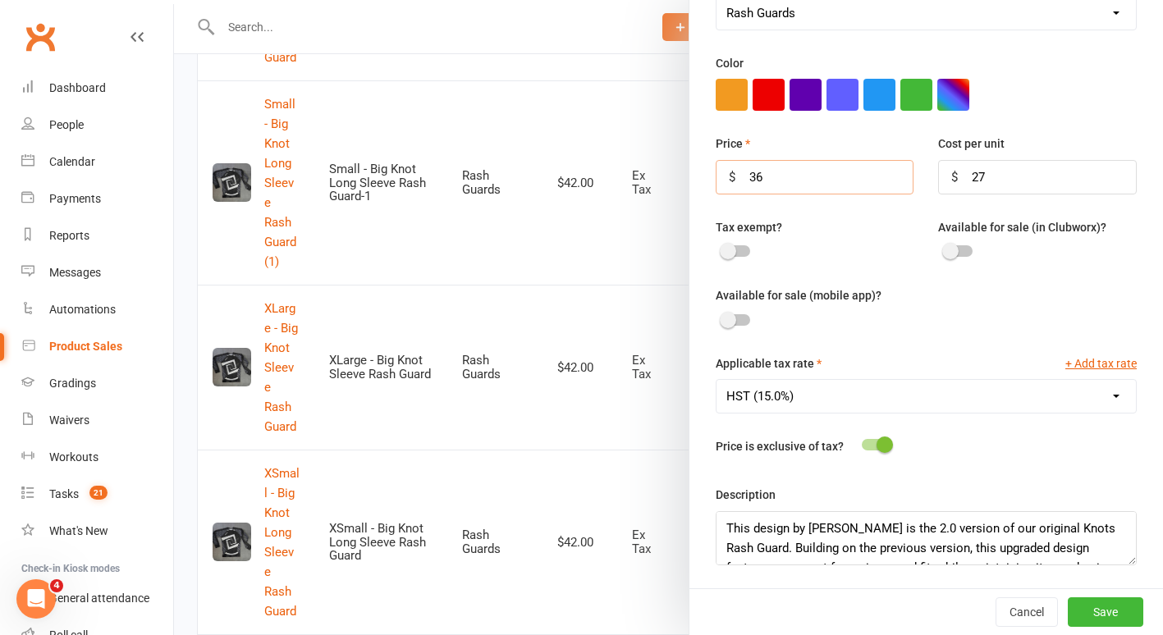
scroll to position [1905, 0]
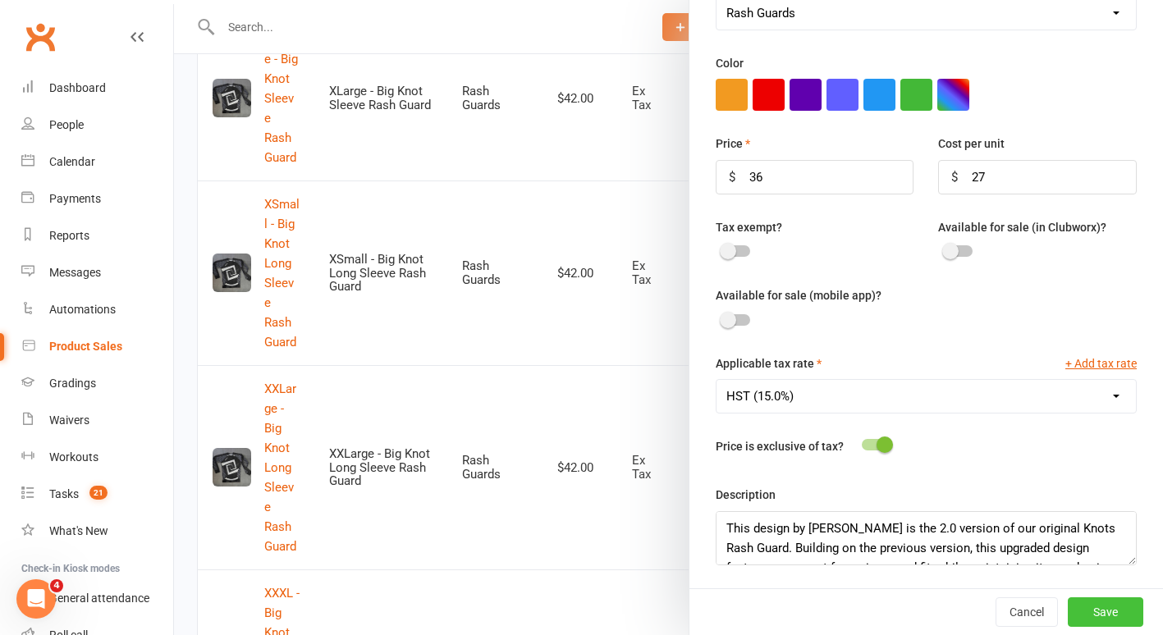
click at [1078, 616] on button "Save" at bounding box center [1106, 613] width 76 height 30
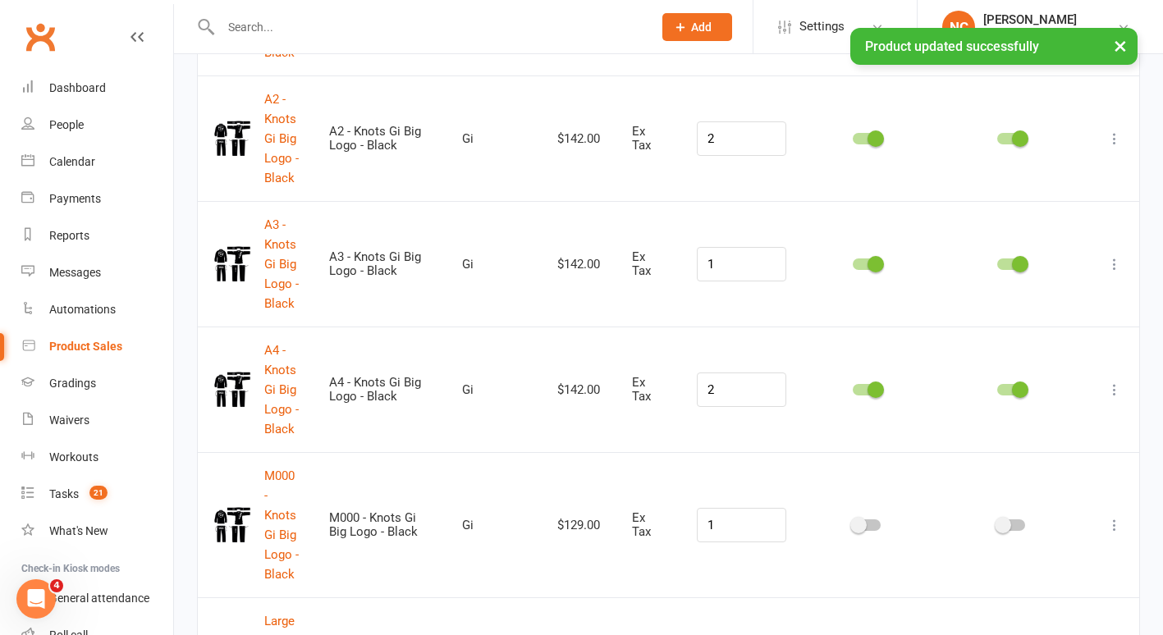
scroll to position [0, 0]
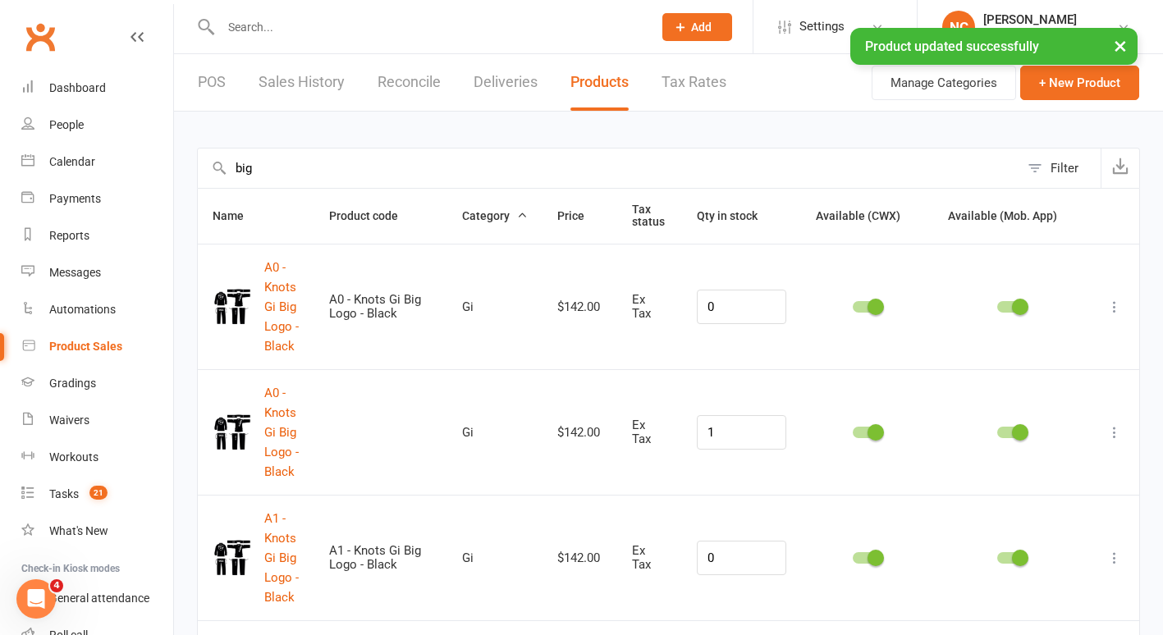
click at [409, 173] on input "big" at bounding box center [609, 168] width 822 height 39
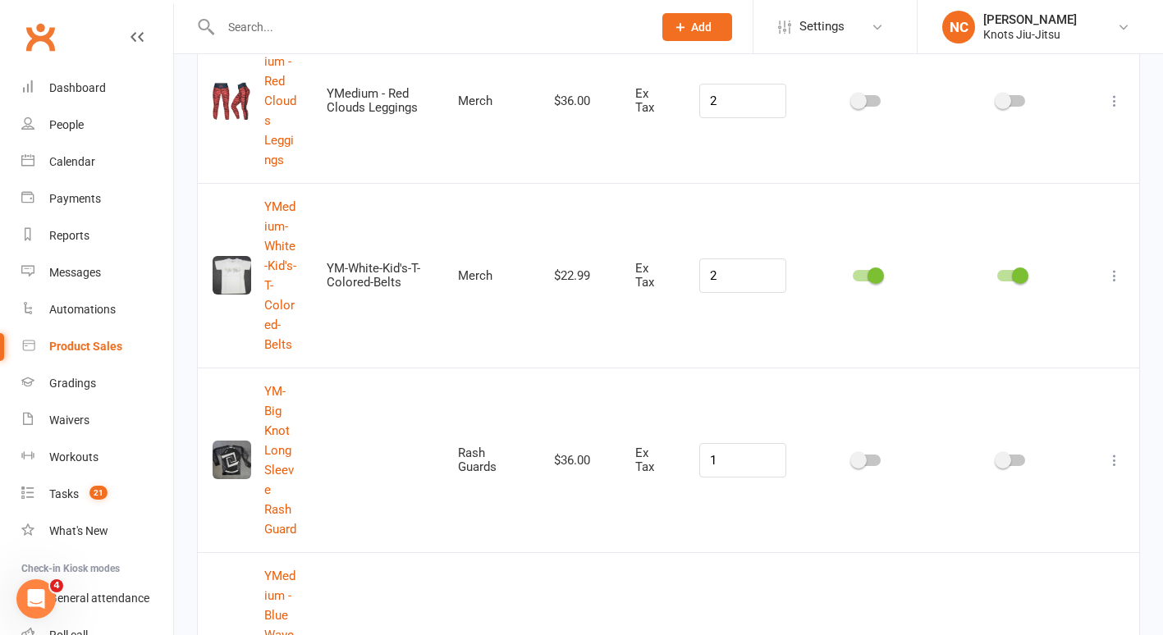
scroll to position [1297, 0]
click at [870, 452] on div at bounding box center [867, 457] width 28 height 11
click at [853, 456] on input "checkbox" at bounding box center [853, 456] width 0 height 0
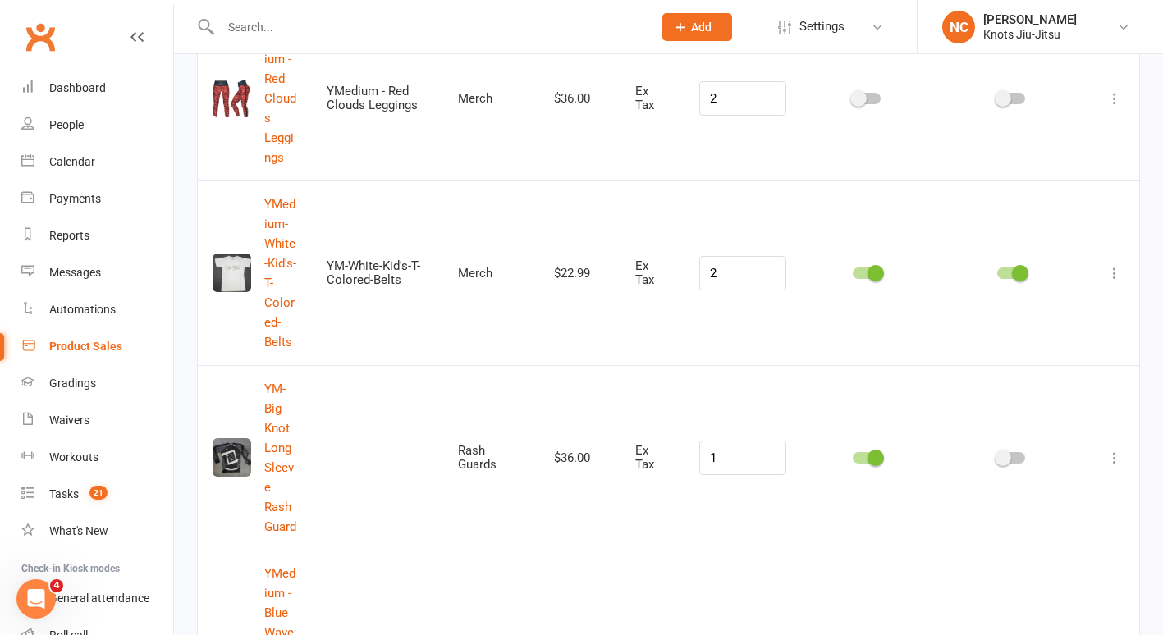
click at [94, 336] on link "Product Sales" at bounding box center [97, 346] width 152 height 37
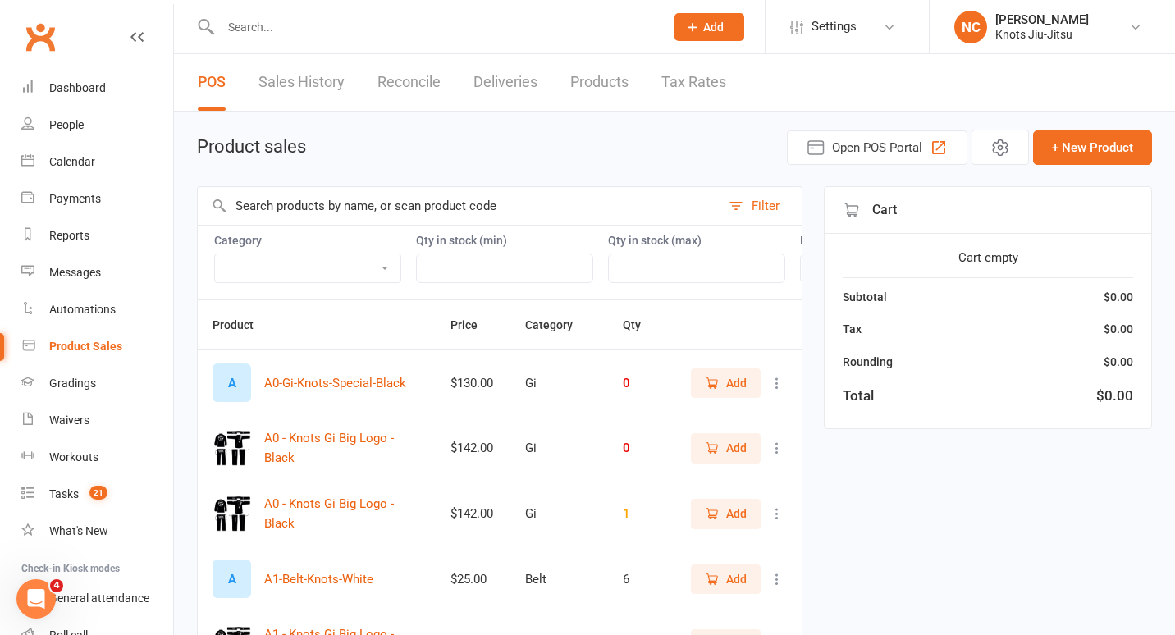
click at [602, 195] on input "text" at bounding box center [459, 206] width 523 height 38
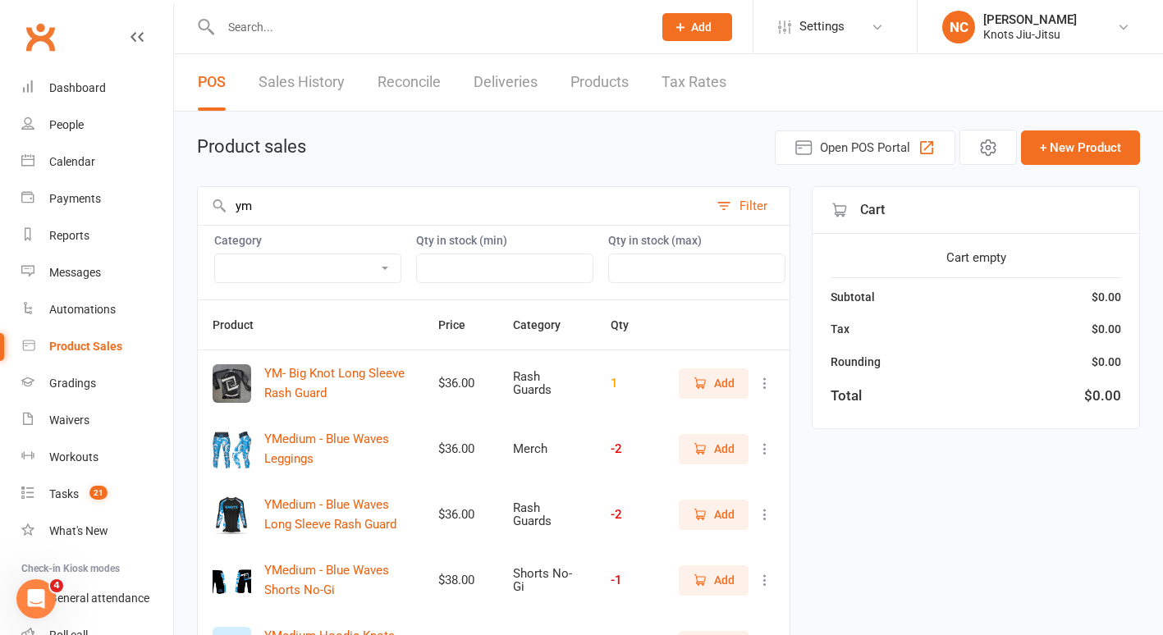
click at [694, 398] on button "Add" at bounding box center [714, 384] width 70 height 30
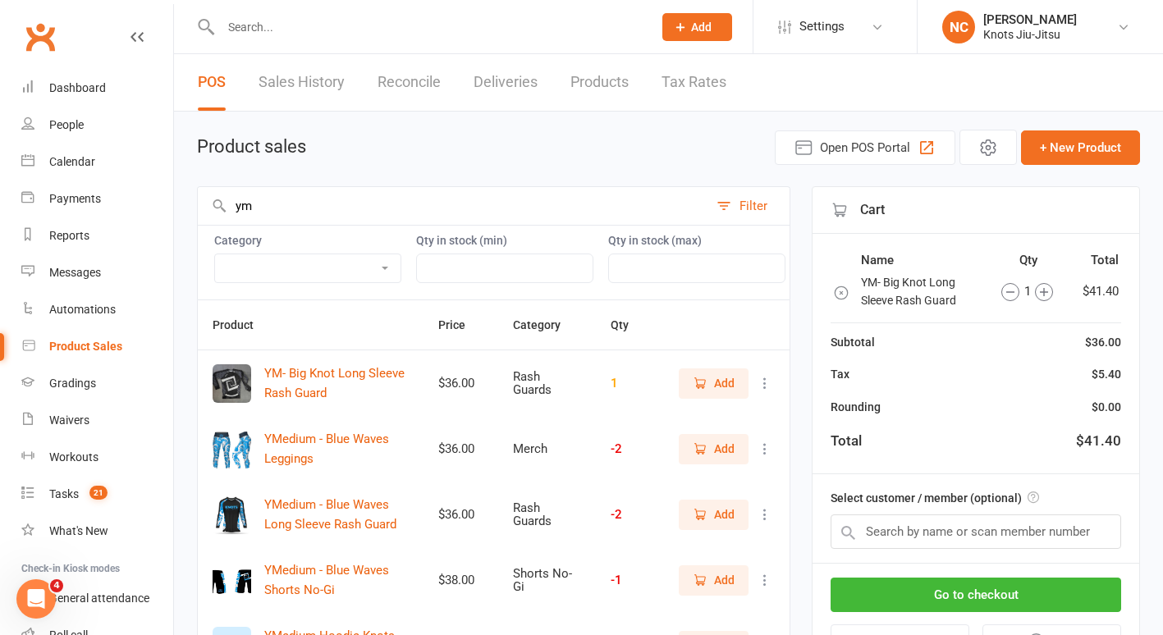
click at [437, 205] on input "ym" at bounding box center [453, 206] width 511 height 38
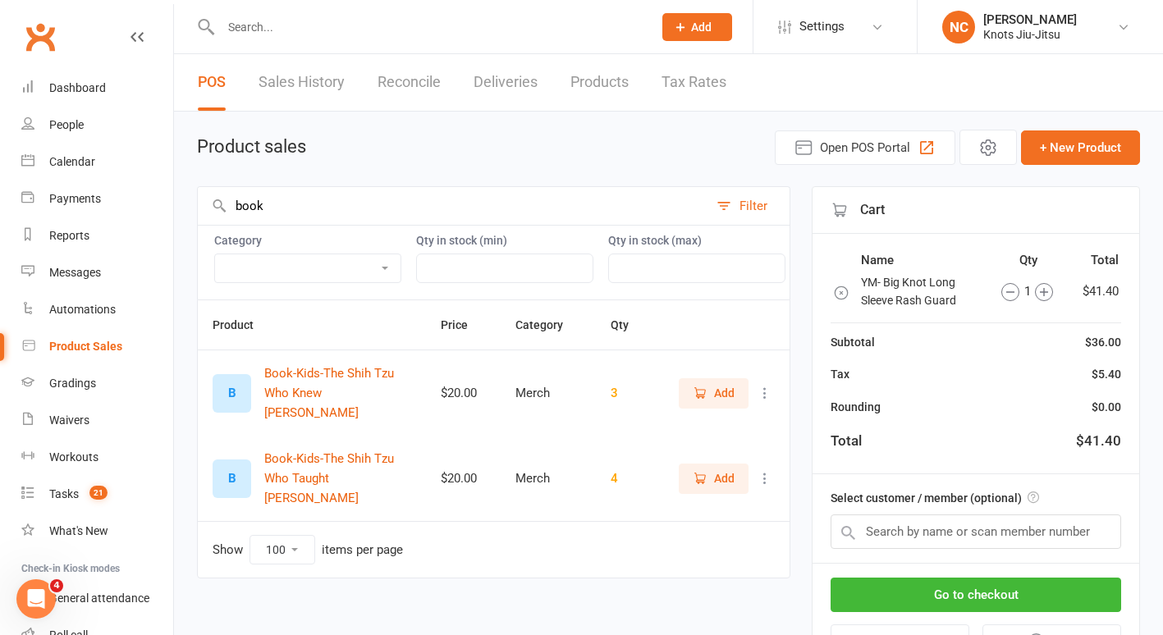
click at [714, 470] on span "Add" at bounding box center [724, 479] width 21 height 18
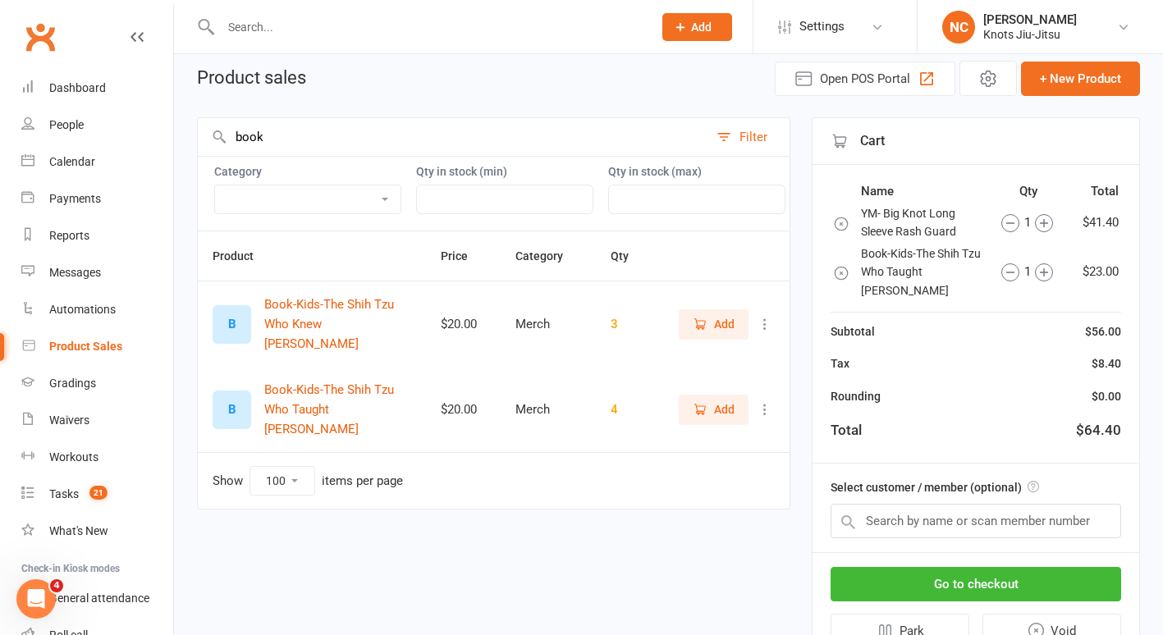
scroll to position [72, 0]
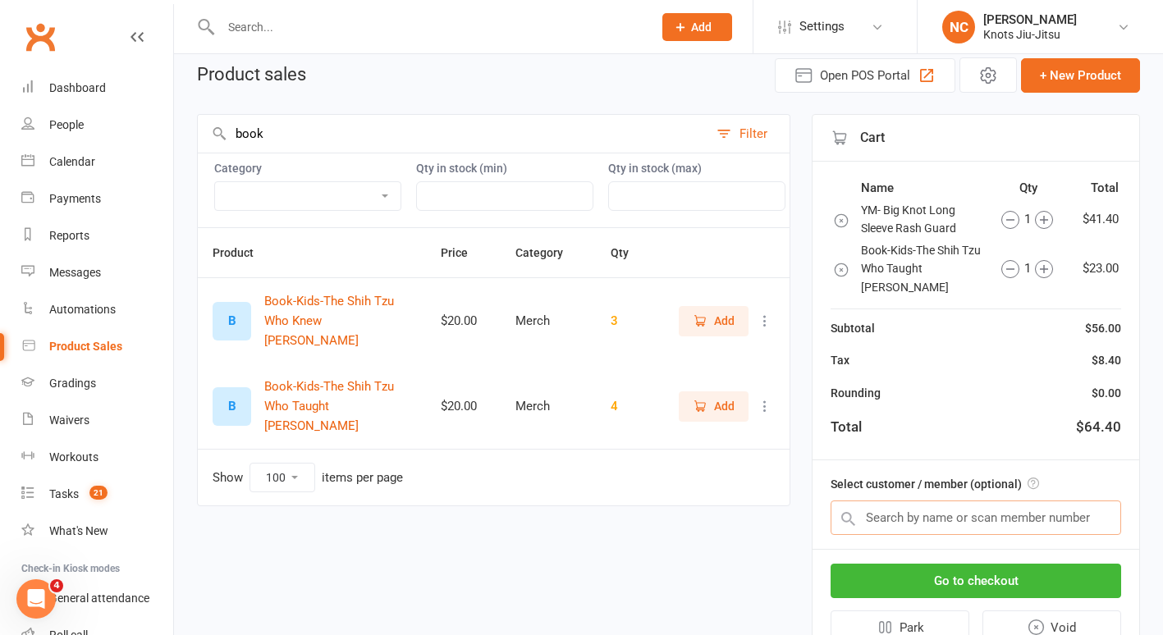
click at [1001, 534] on input "text" at bounding box center [976, 518] width 291 height 34
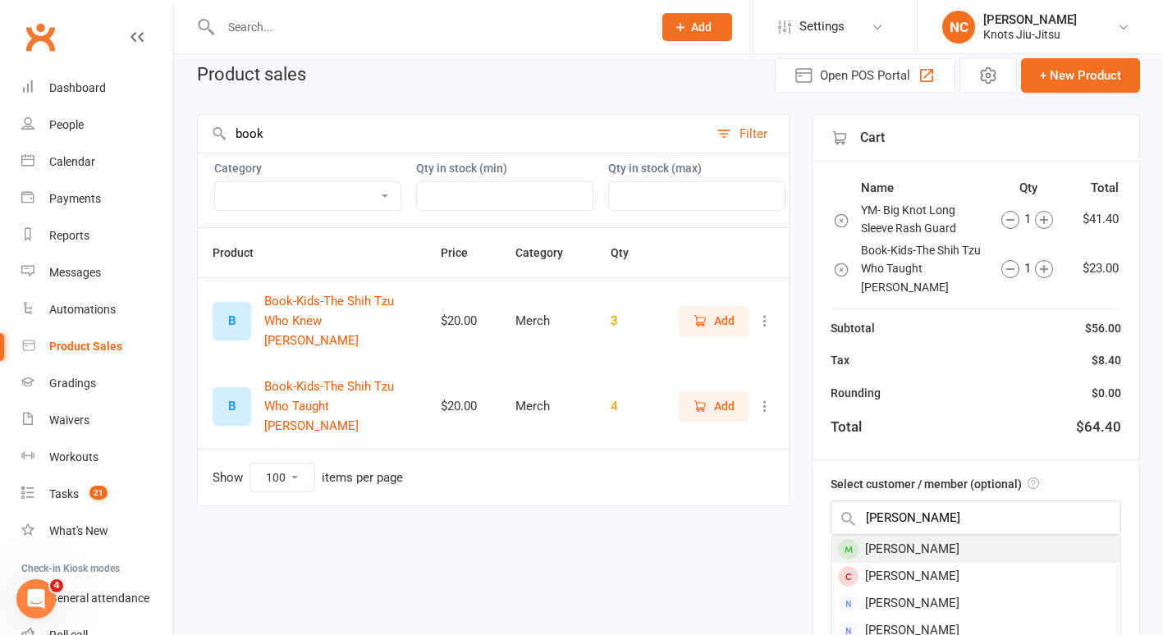
click at [910, 548] on div "Malik McArdle" at bounding box center [976, 549] width 289 height 27
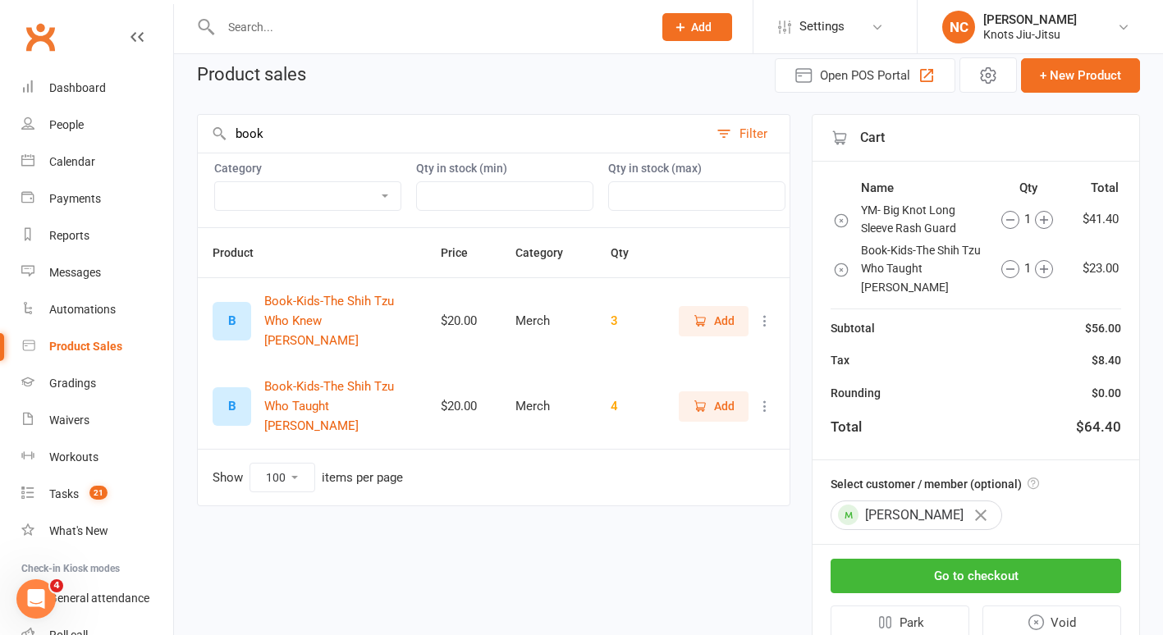
scroll to position [139, 0]
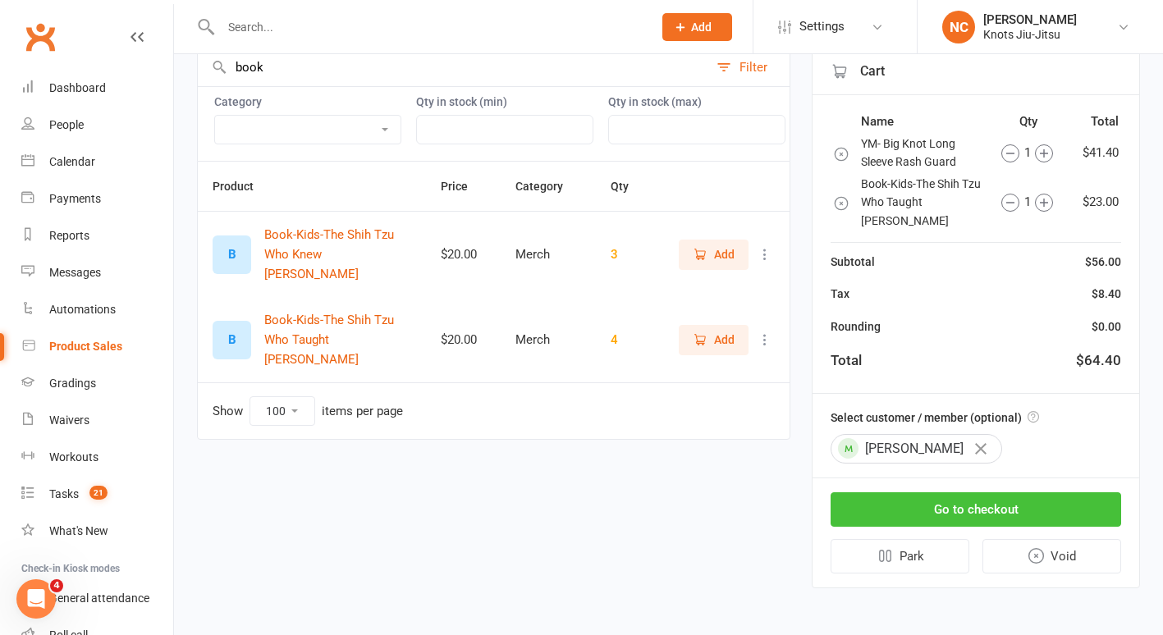
click at [960, 518] on button "Go to checkout" at bounding box center [976, 510] width 291 height 34
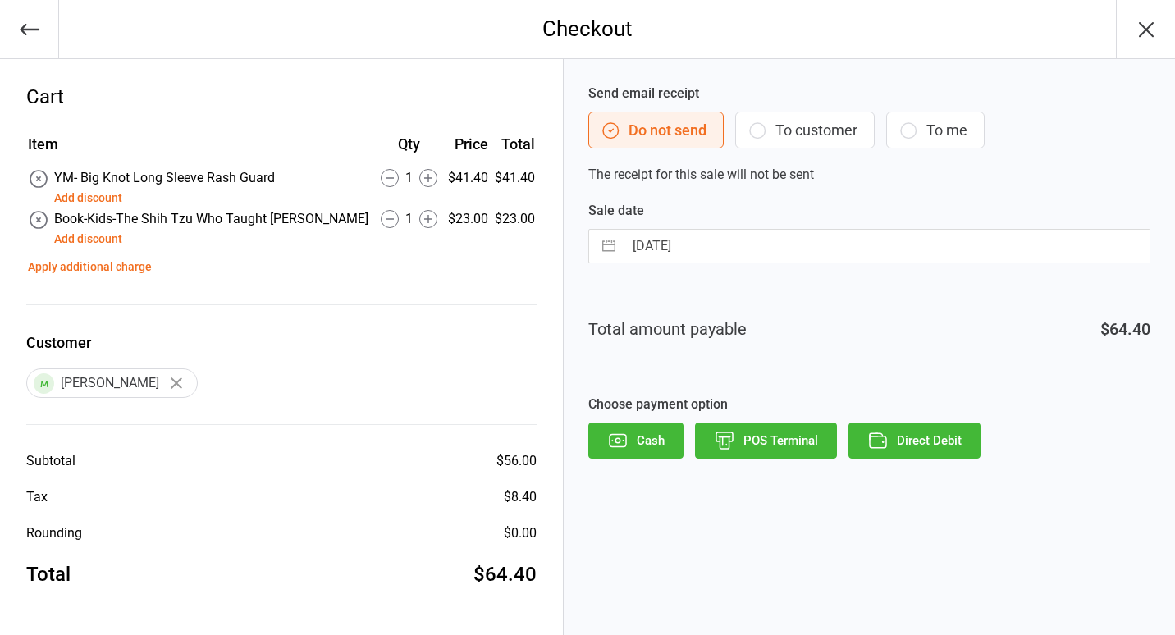
click at [818, 128] on button "To customer" at bounding box center [805, 130] width 140 height 37
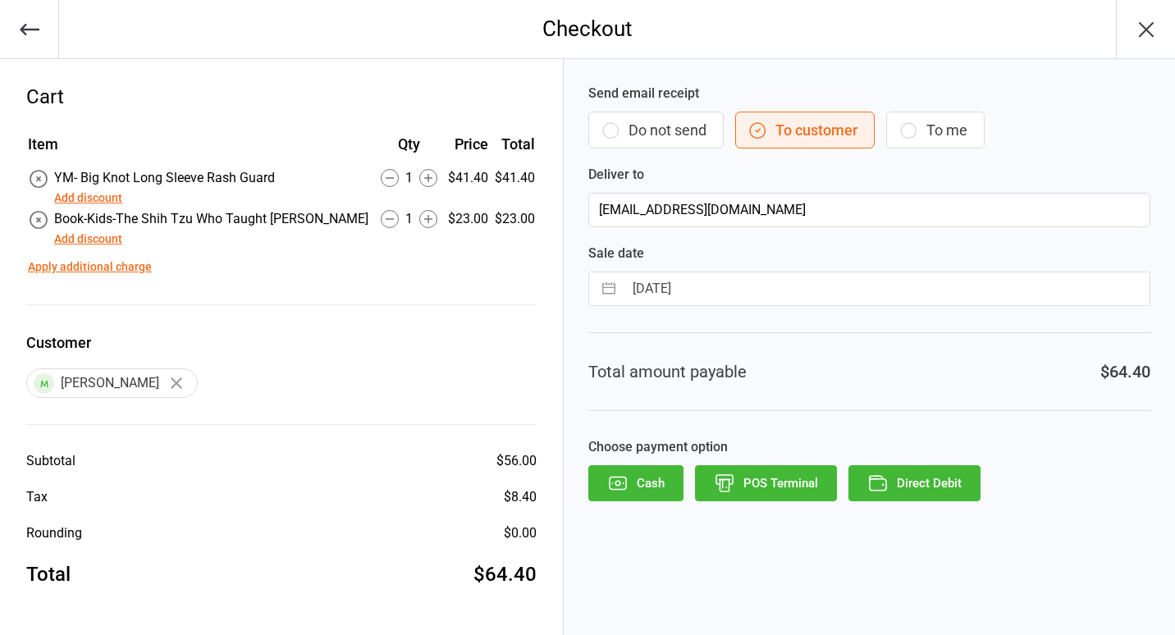
click at [907, 475] on button "Direct Debit" at bounding box center [915, 483] width 132 height 36
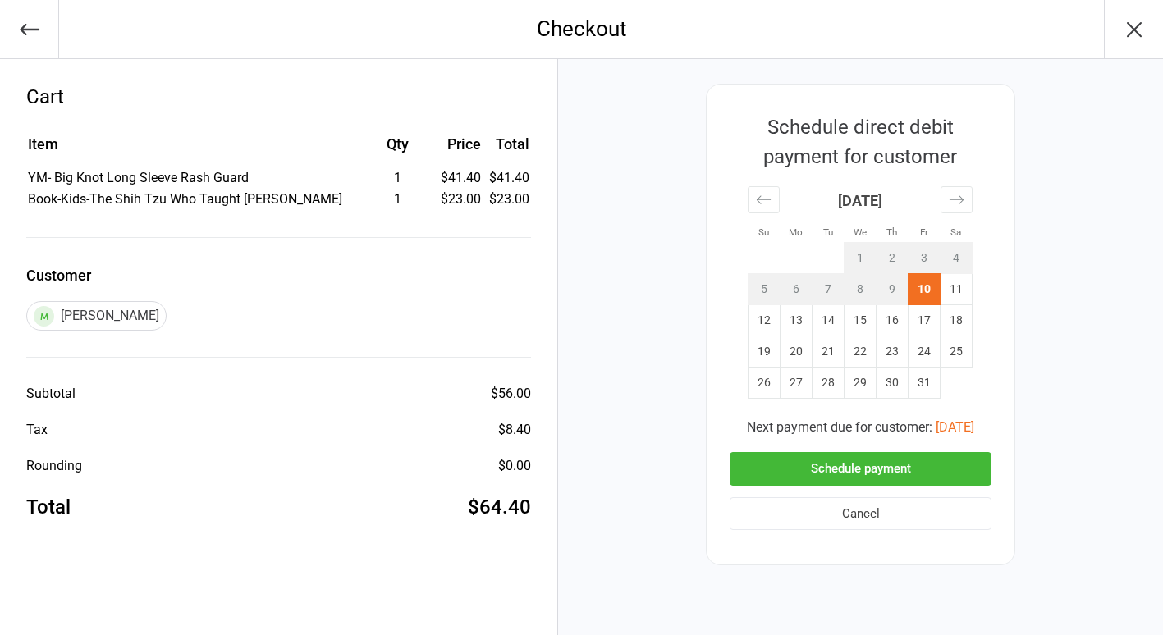
click at [844, 470] on button "Schedule payment" at bounding box center [861, 469] width 262 height 34
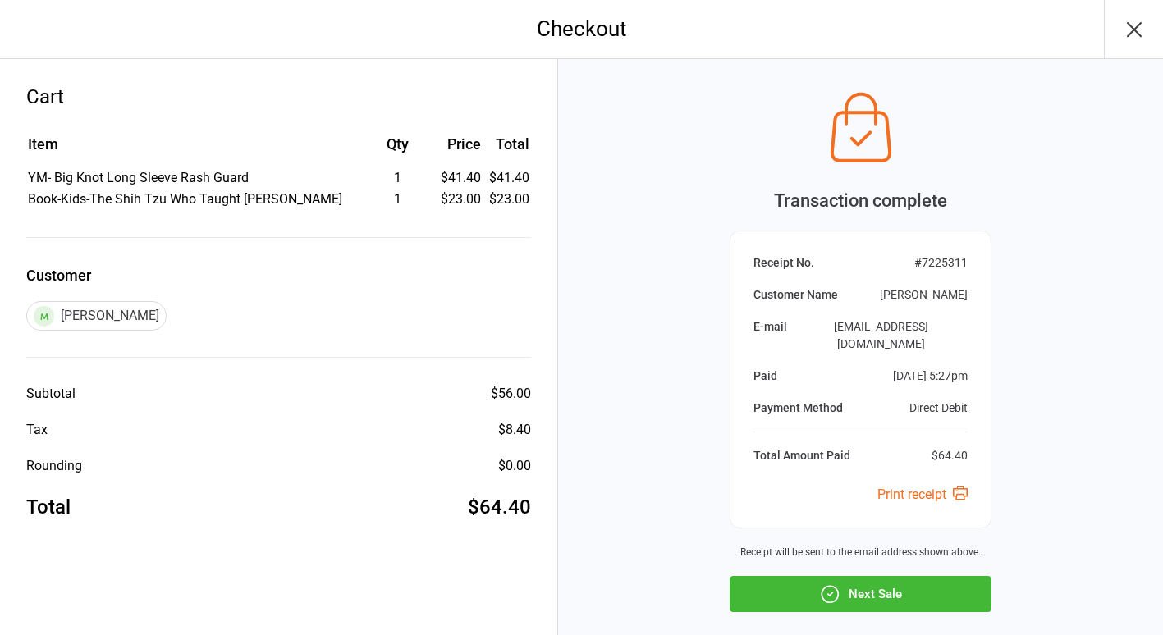
click at [830, 586] on icon "button" at bounding box center [829, 594] width 21 height 21
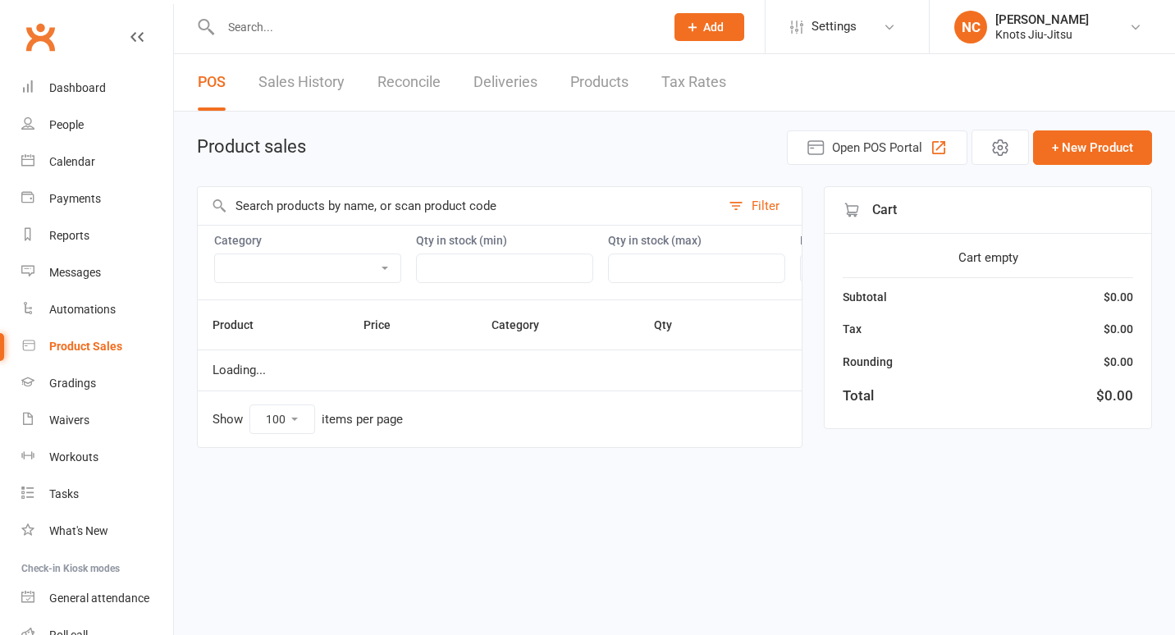
select select "100"
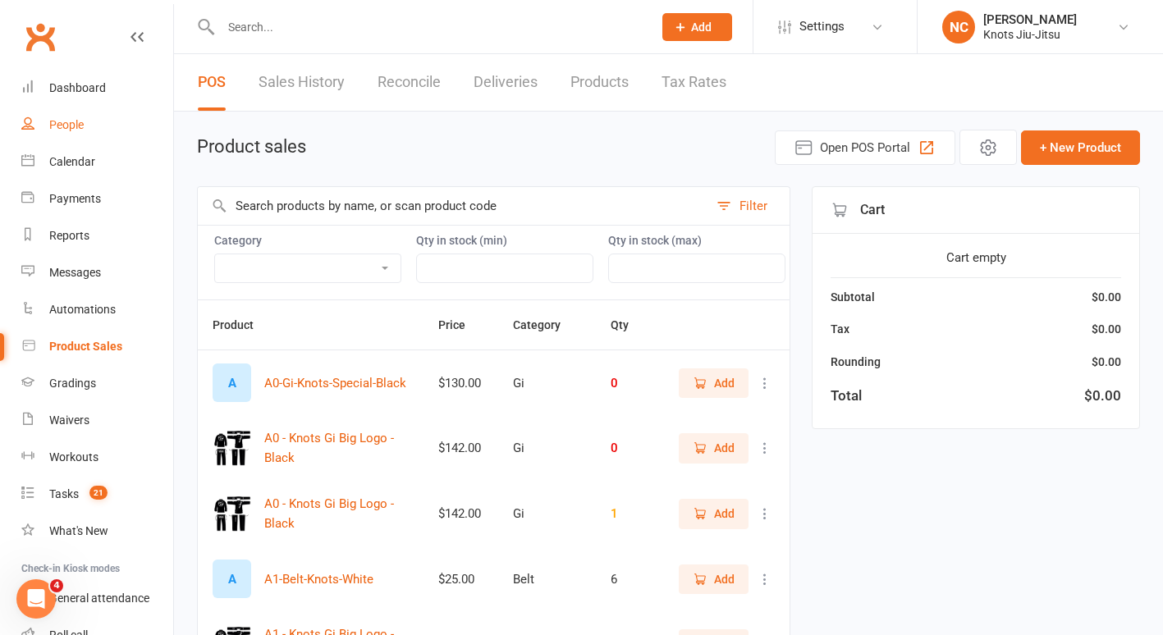
click at [85, 115] on link "People" at bounding box center [97, 125] width 152 height 37
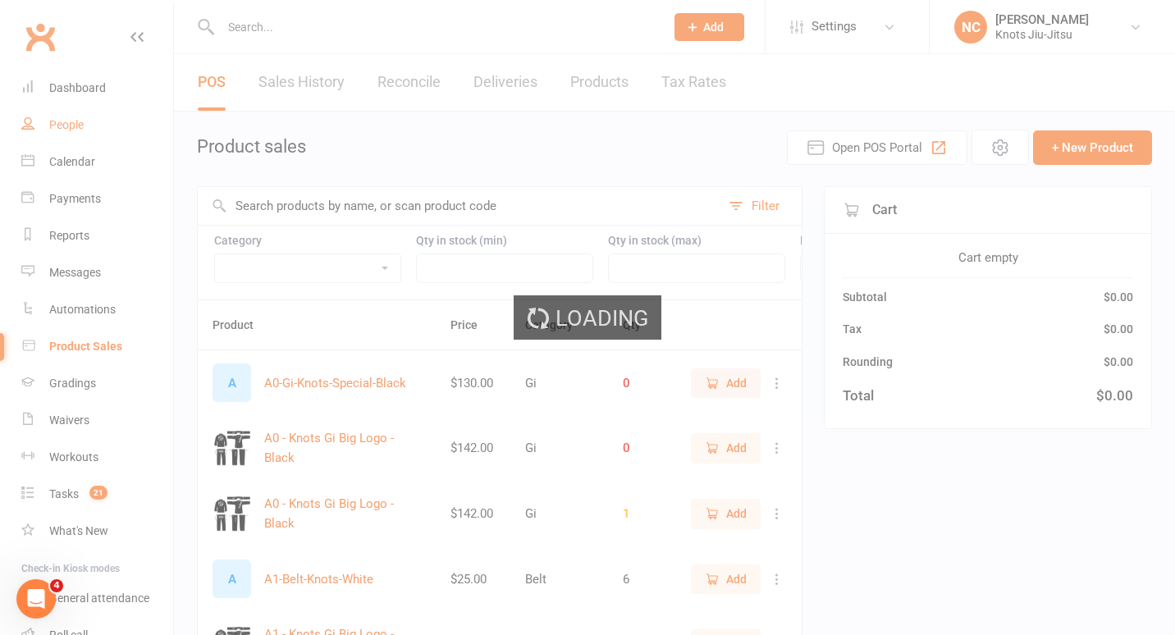
select select "100"
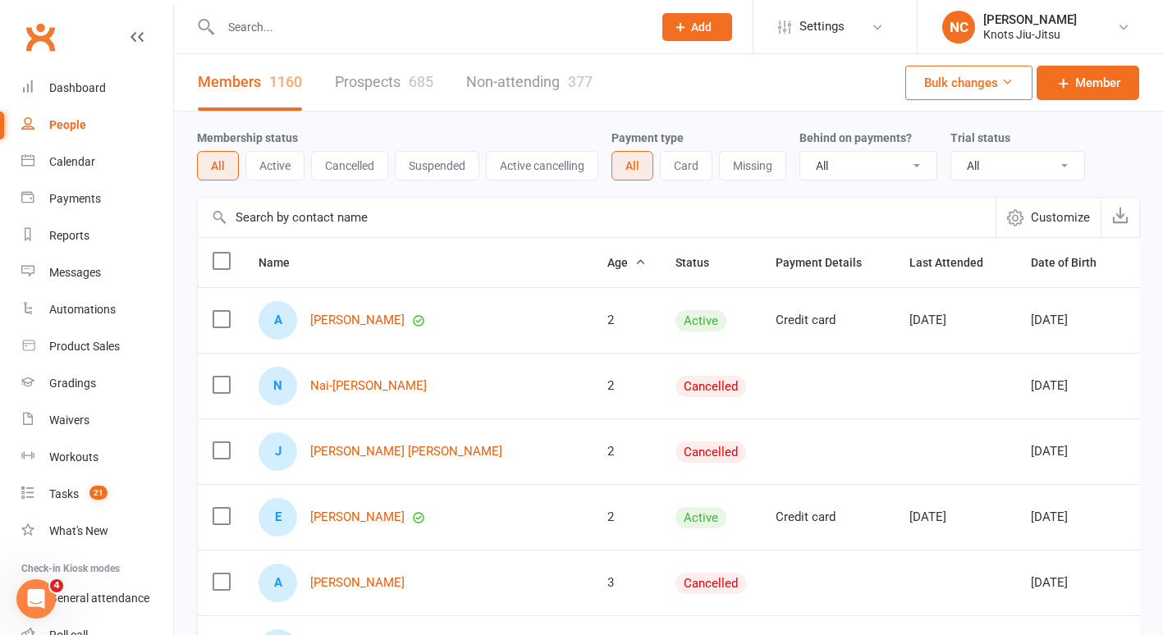
click at [275, 31] on input "text" at bounding box center [428, 27] width 425 height 23
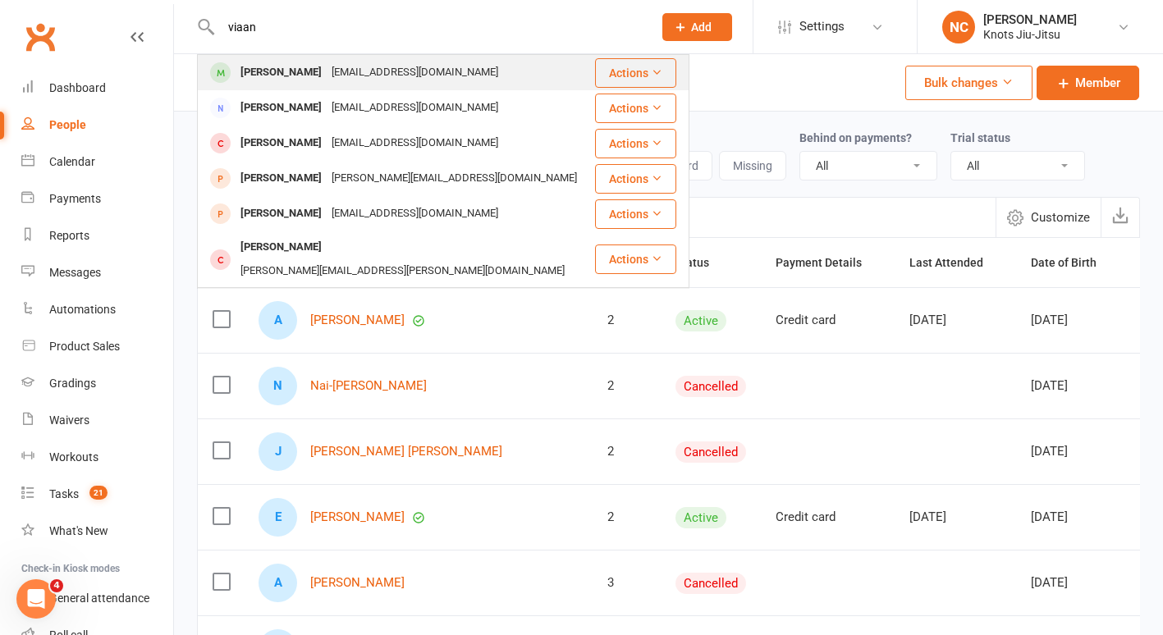
type input "viaan"
click at [283, 72] on div "Viaan Joshi" at bounding box center [281, 73] width 91 height 24
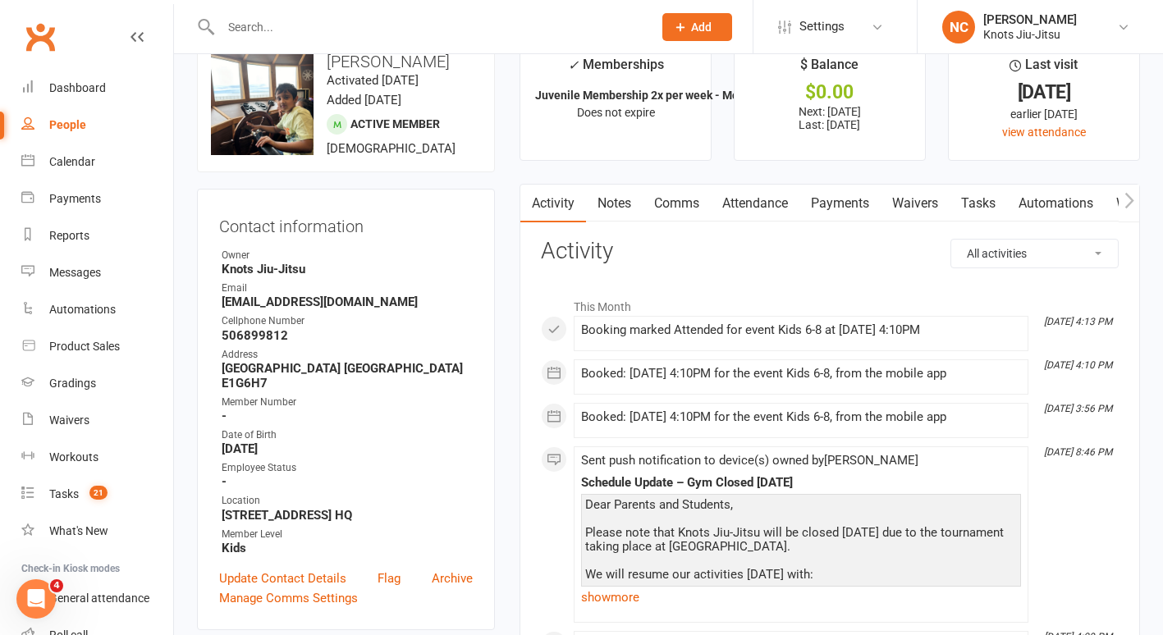
scroll to position [38, 0]
click at [852, 199] on link "Payments" at bounding box center [840, 205] width 81 height 38
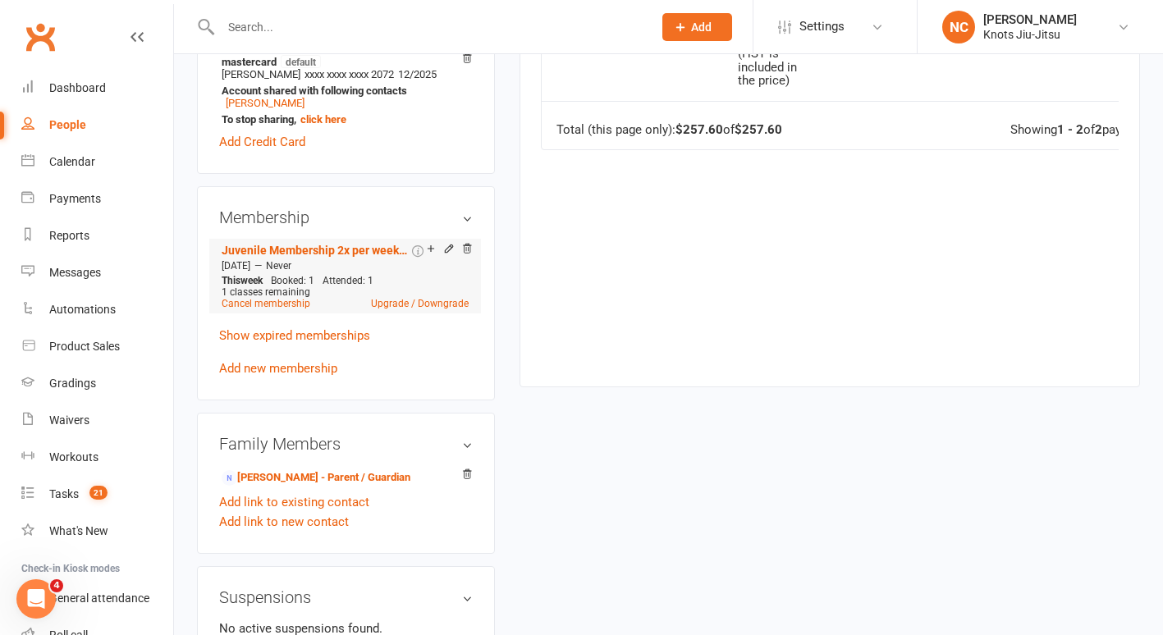
scroll to position [610, 0]
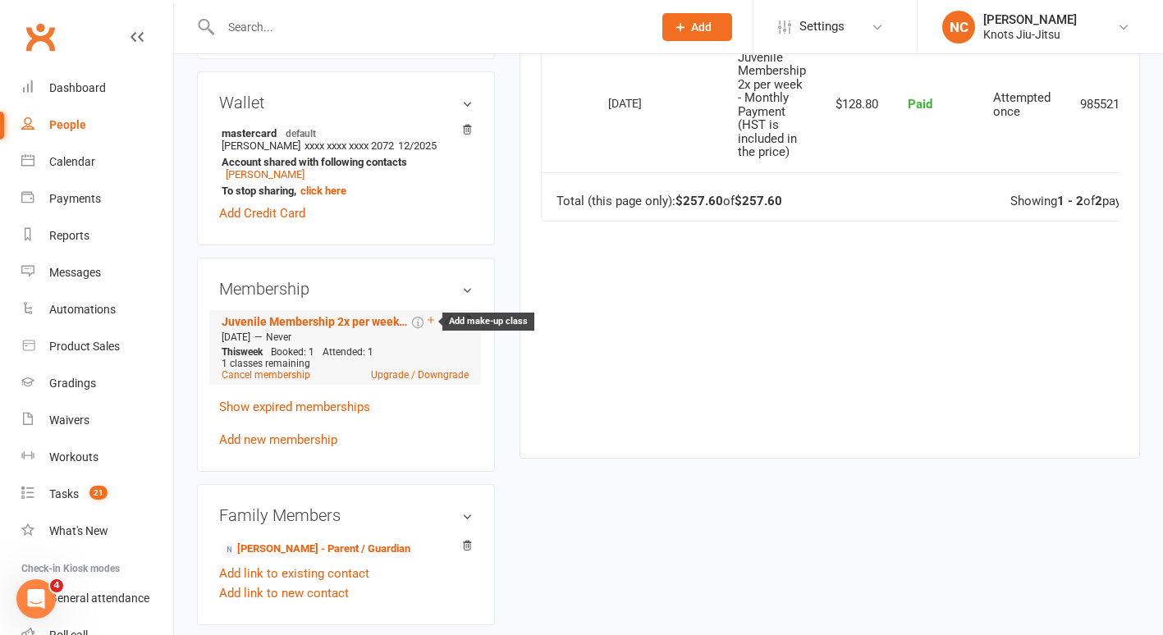
click at [430, 323] on icon at bounding box center [430, 319] width 11 height 11
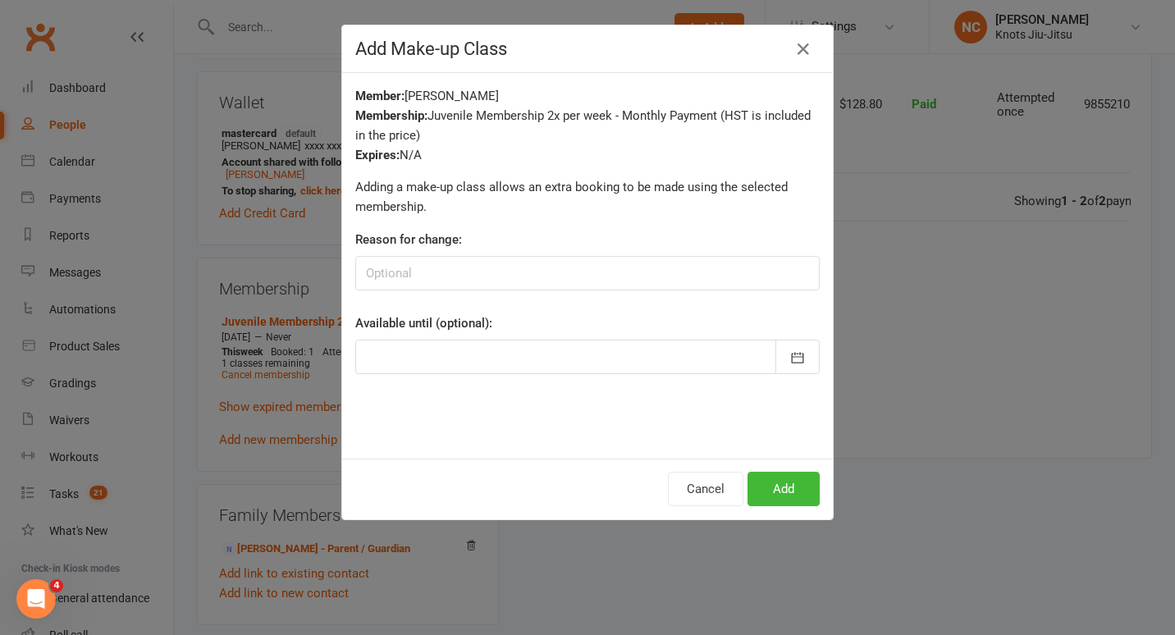
click at [395, 294] on div "Member: Viaan Joshi Membership: Juvenile Membership 2x per week - Monthly Payme…" at bounding box center [587, 266] width 491 height 386
click at [395, 277] on input at bounding box center [587, 273] width 465 height 34
click at [424, 236] on label "Reason for change:" at bounding box center [408, 240] width 107 height 20
click at [415, 269] on input at bounding box center [587, 273] width 465 height 34
type input "Parent was in accident and was unable to bring child to class"
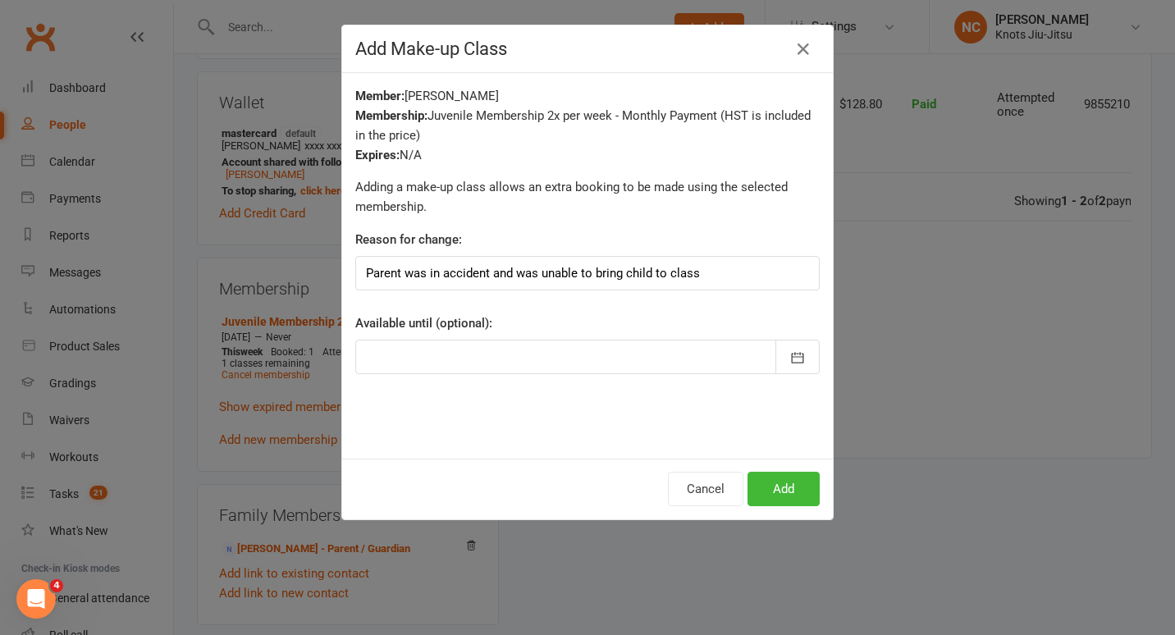
click at [420, 346] on div at bounding box center [587, 357] width 465 height 34
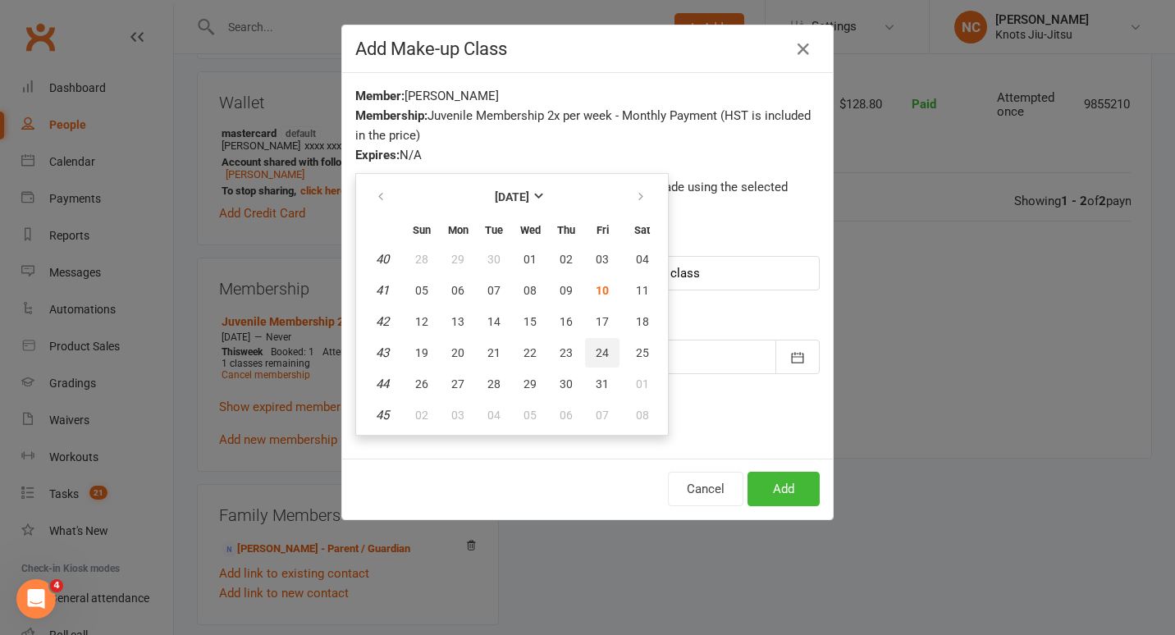
click at [596, 359] on span "24" at bounding box center [602, 352] width 13 height 13
type input "24 Oct 2025"
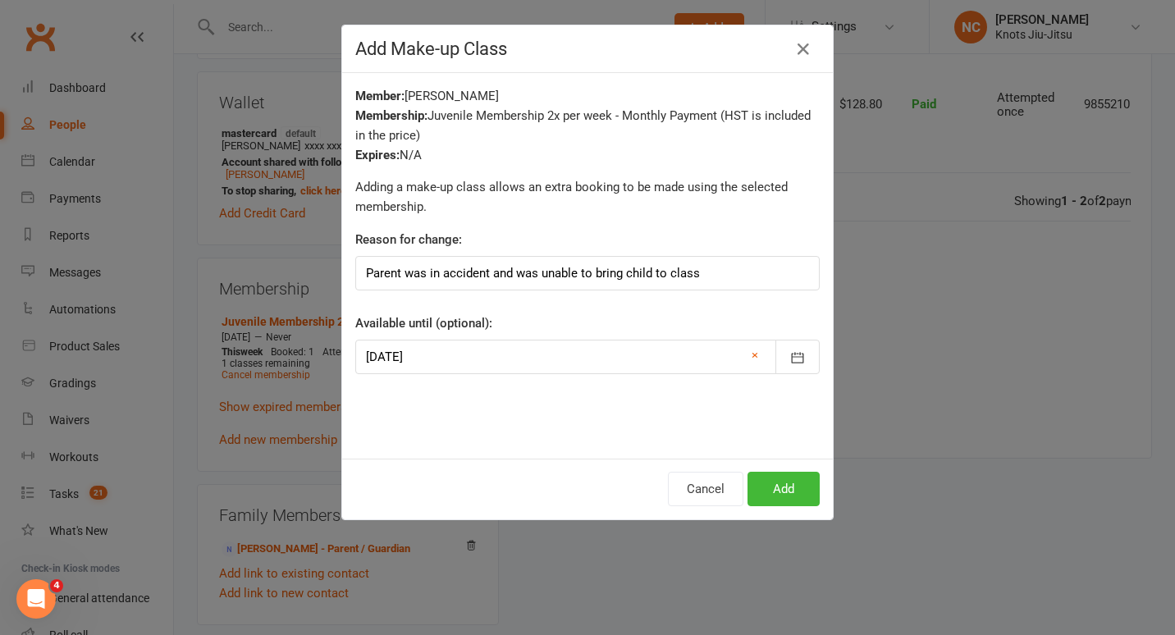
click at [772, 471] on div "Cancel Add" at bounding box center [587, 489] width 491 height 61
click at [772, 486] on button "Add" at bounding box center [784, 489] width 72 height 34
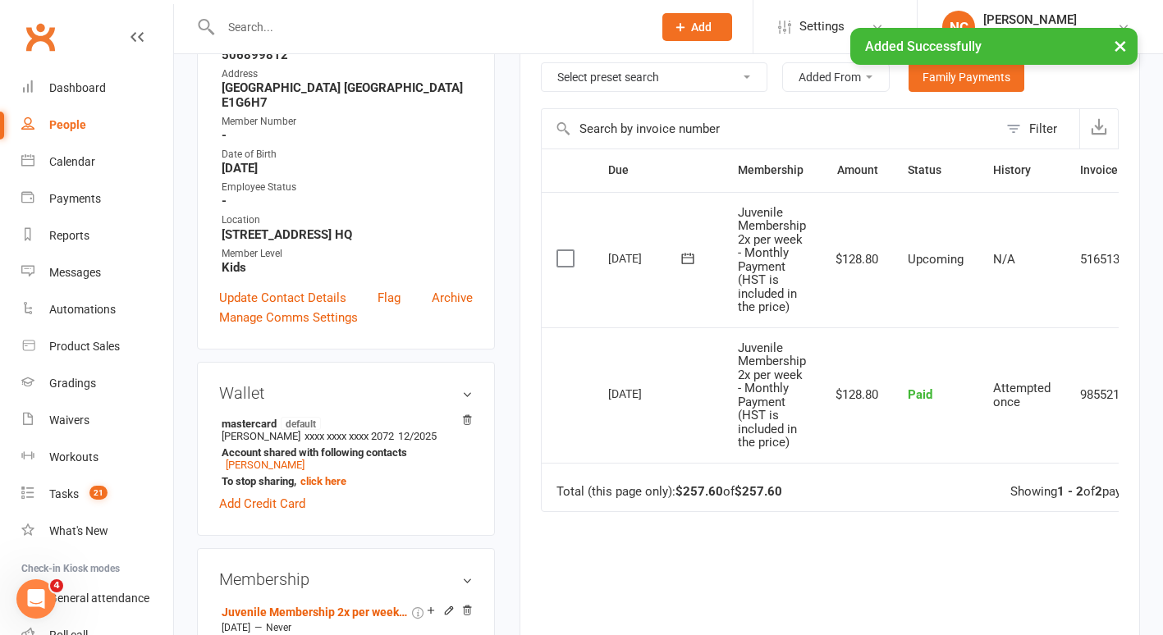
scroll to position [318, 0]
click at [80, 126] on div "People" at bounding box center [67, 124] width 37 height 13
select select "100"
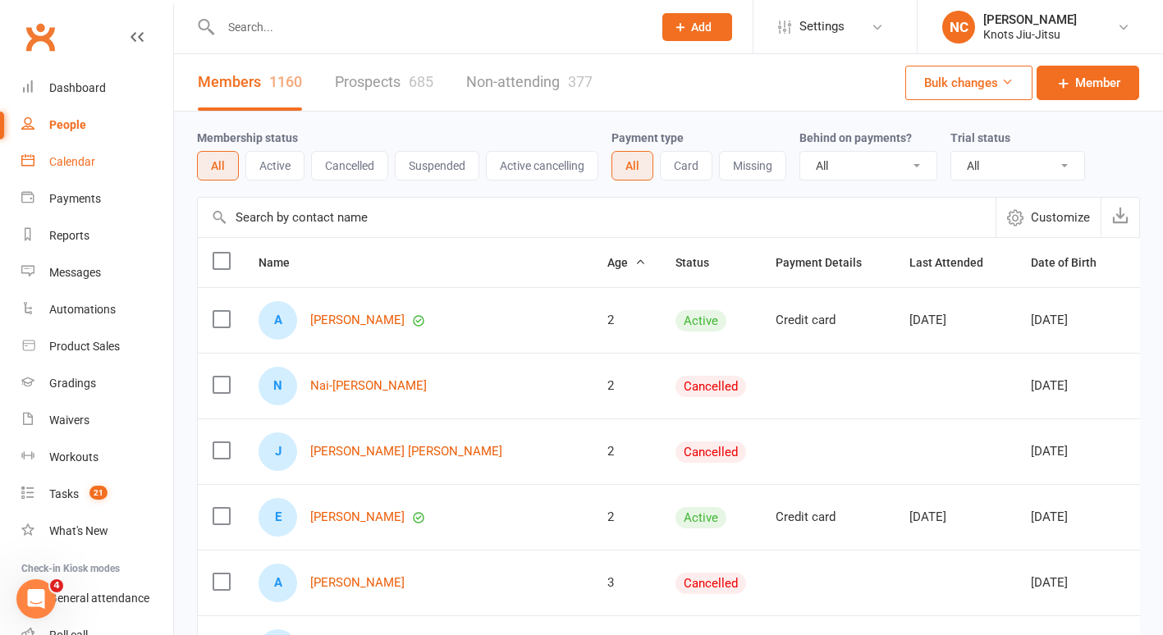
click at [69, 162] on div "Calendar" at bounding box center [72, 161] width 46 height 13
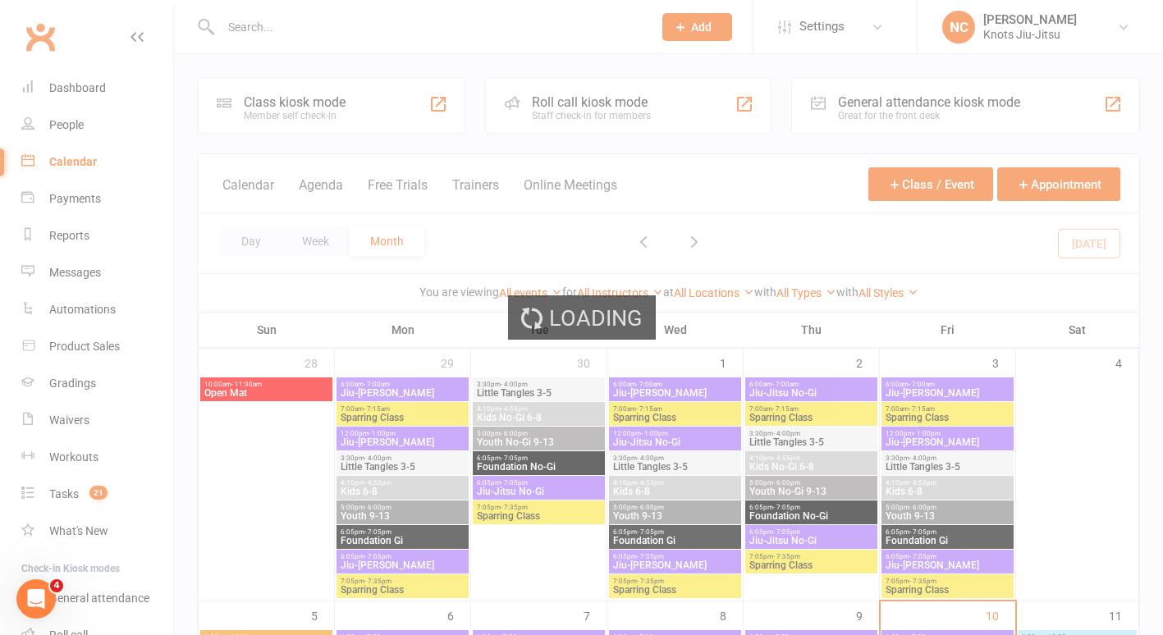
click at [245, 17] on div "Loading" at bounding box center [581, 317] width 1163 height 635
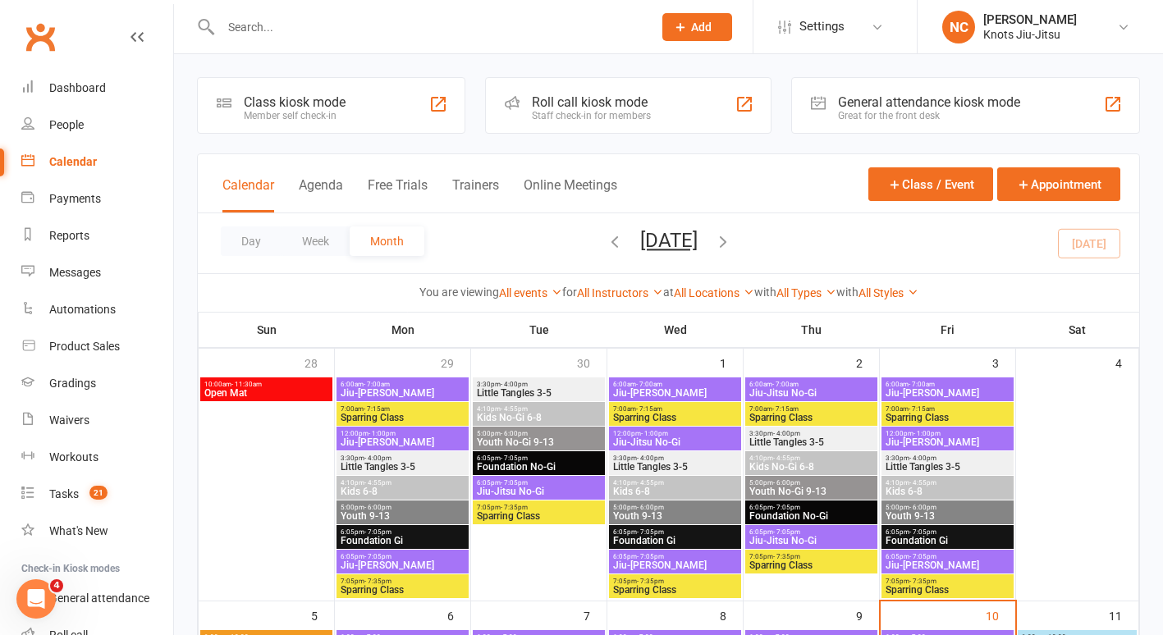
click at [245, 17] on input "text" at bounding box center [428, 27] width 425 height 23
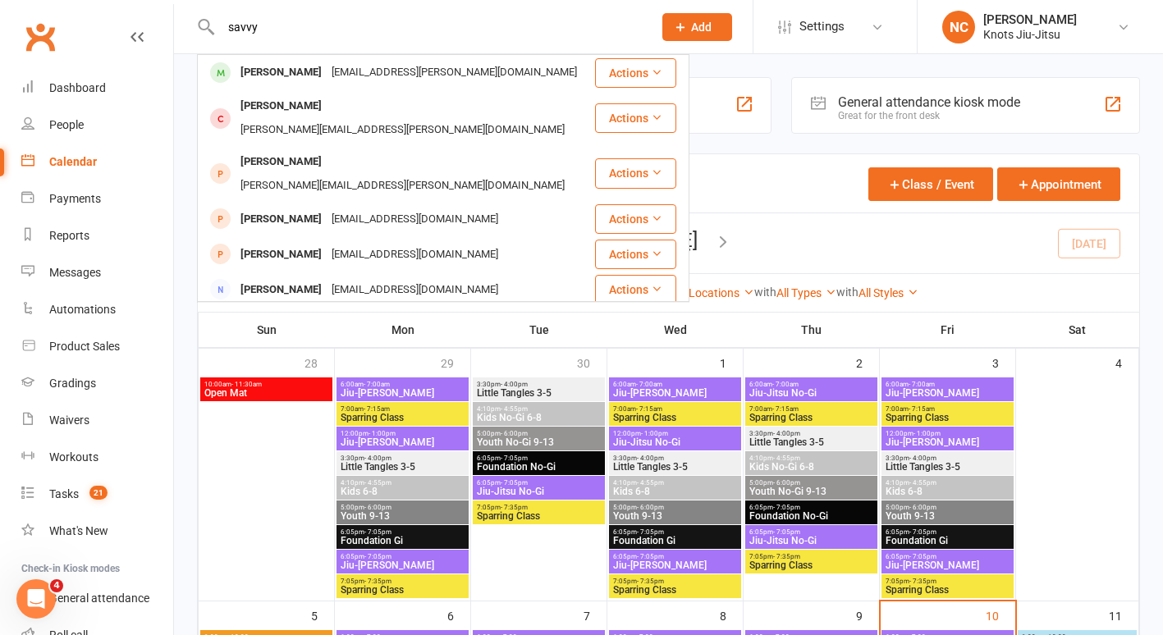
type input "savvy"
click at [268, 47] on div "savvy Savvy Duarte-Picard luc.picard@hotmail.com Actions Liane Savoie liane.sav…" at bounding box center [419, 26] width 444 height 53
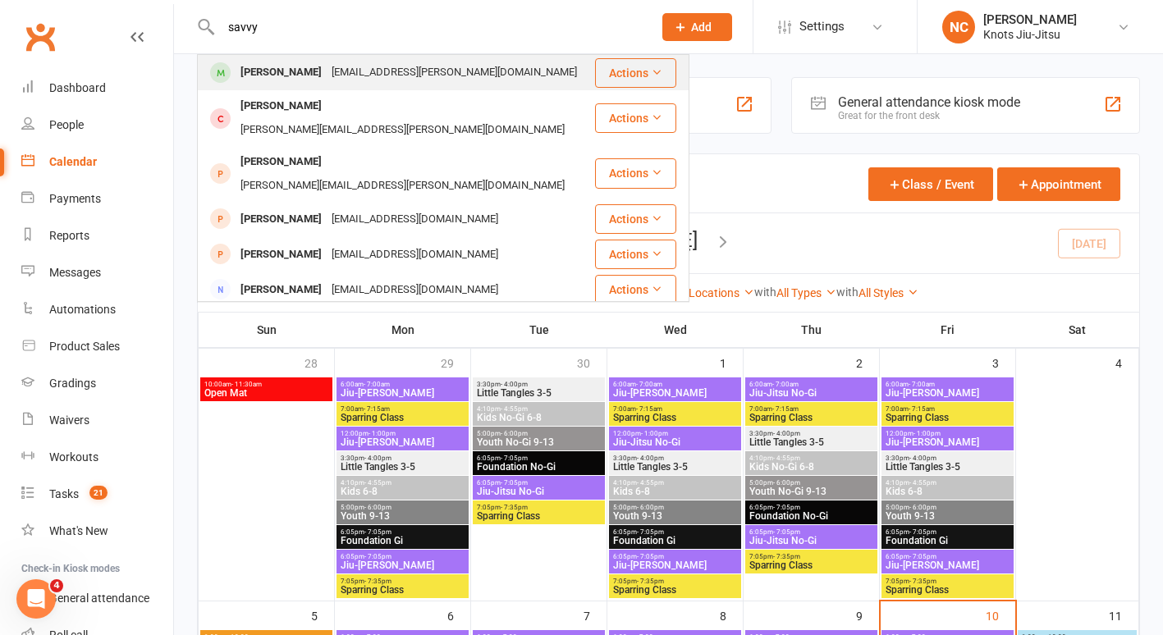
click at [272, 62] on div "Savvy Duarte-Picard" at bounding box center [281, 73] width 91 height 24
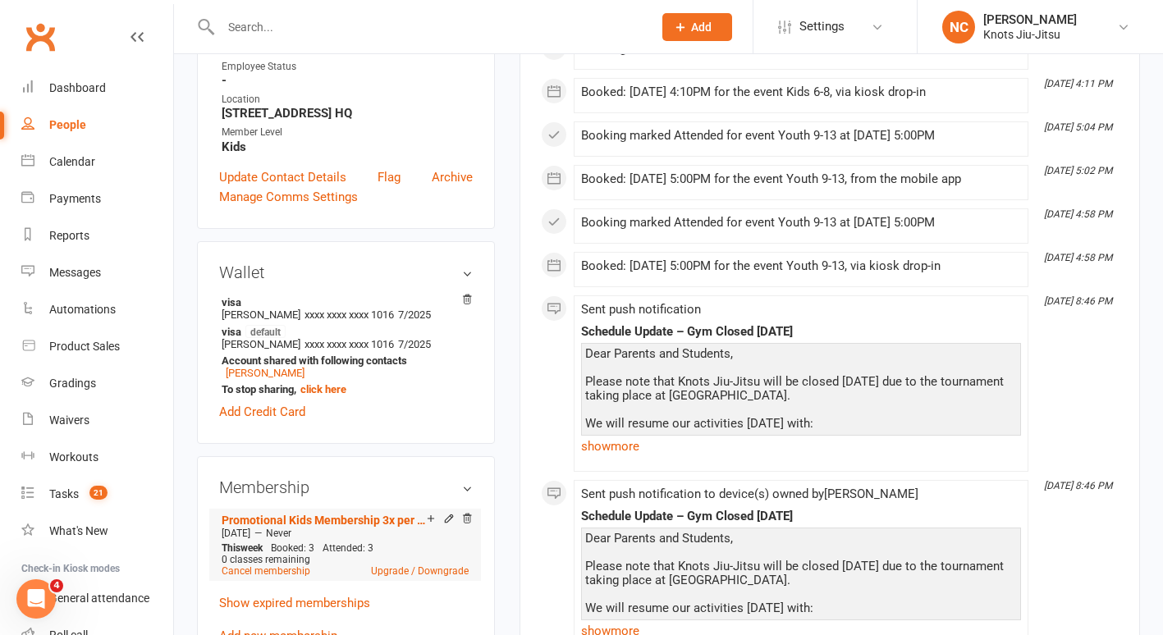
scroll to position [411, 0]
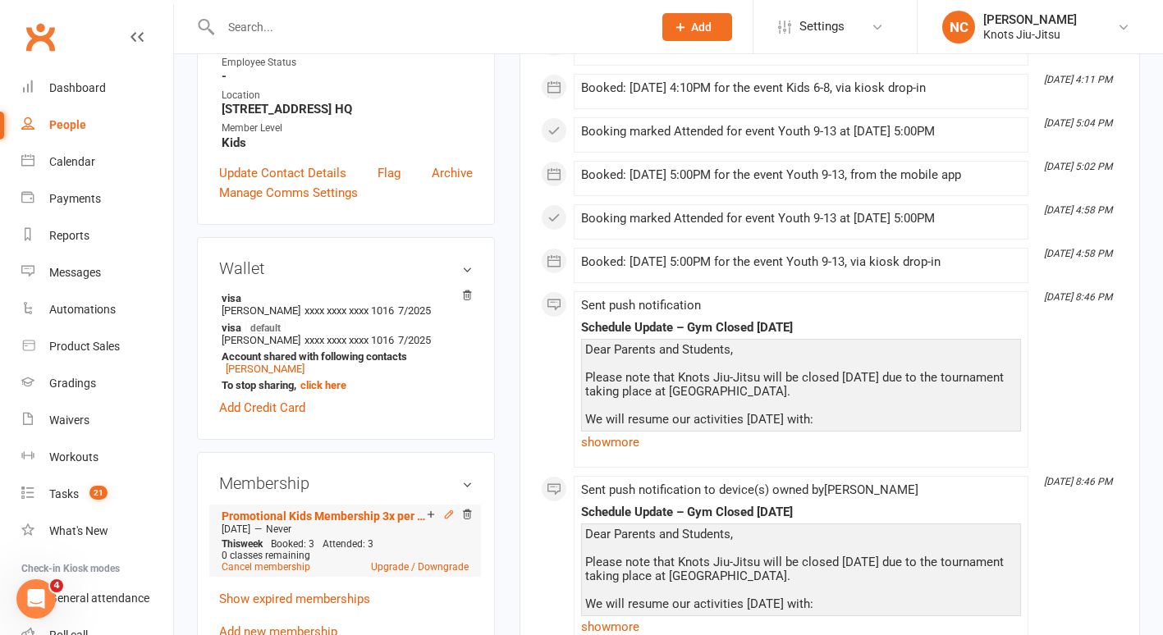
click at [448, 520] on icon at bounding box center [448, 514] width 11 height 11
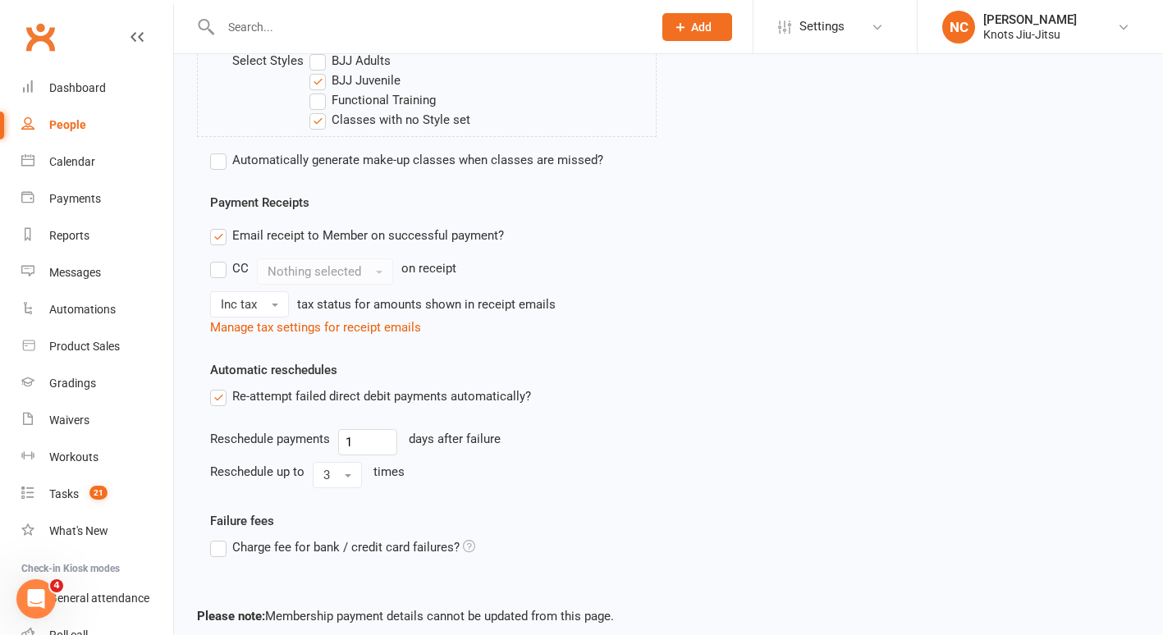
scroll to position [783, 0]
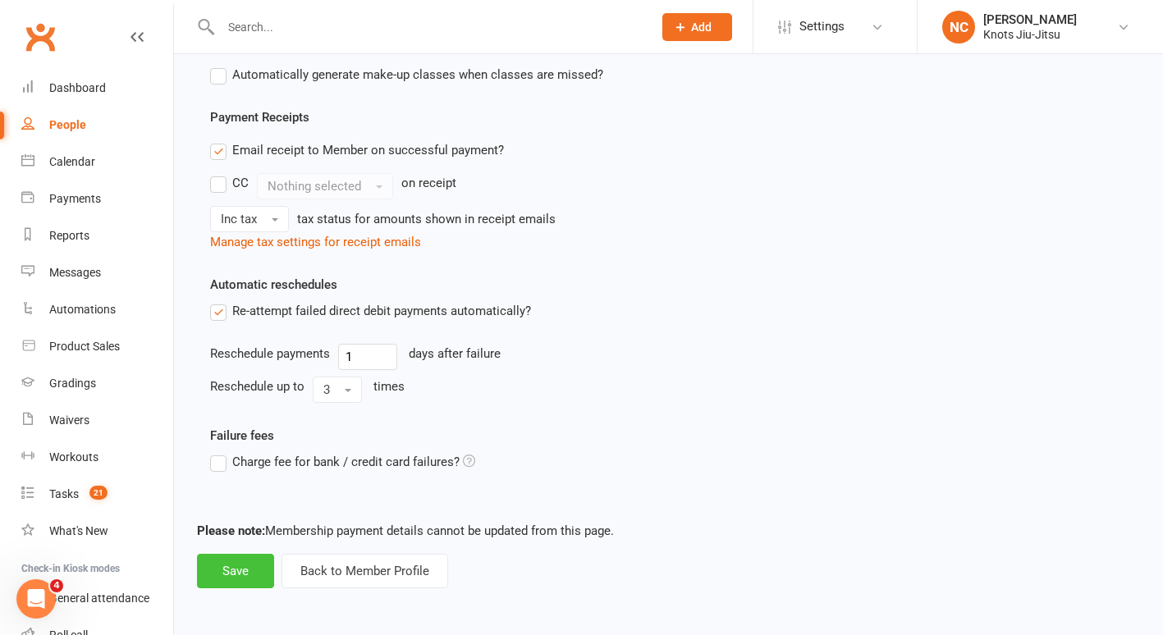
click at [258, 569] on button "Save" at bounding box center [235, 571] width 77 height 34
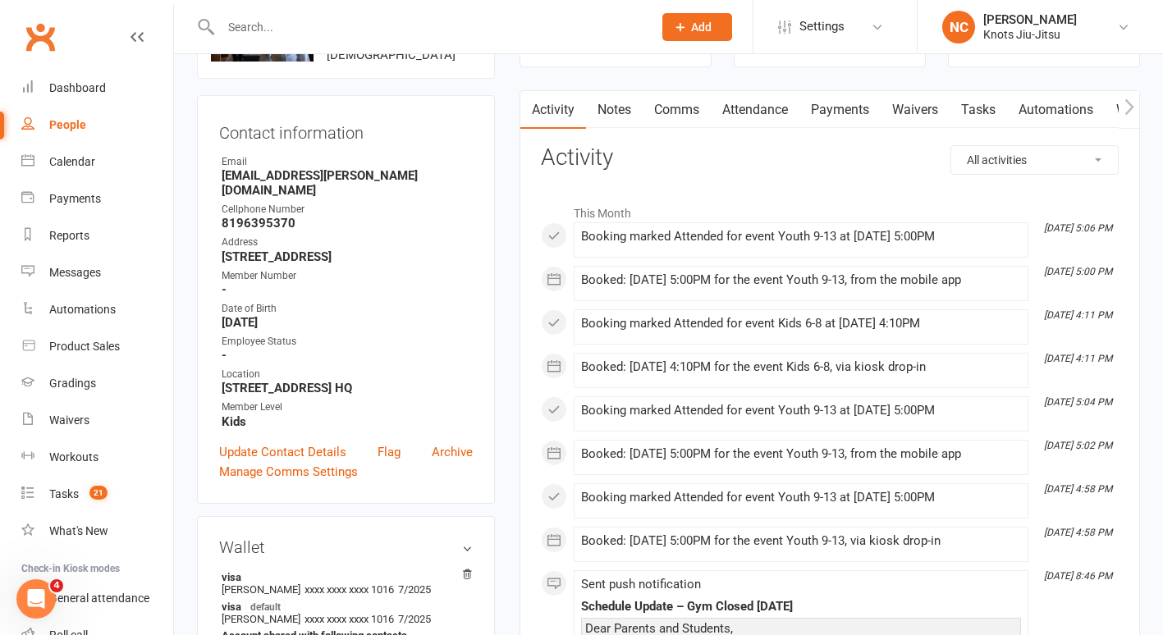
scroll to position [131, 0]
click at [758, 108] on link "Attendance" at bounding box center [755, 111] width 89 height 38
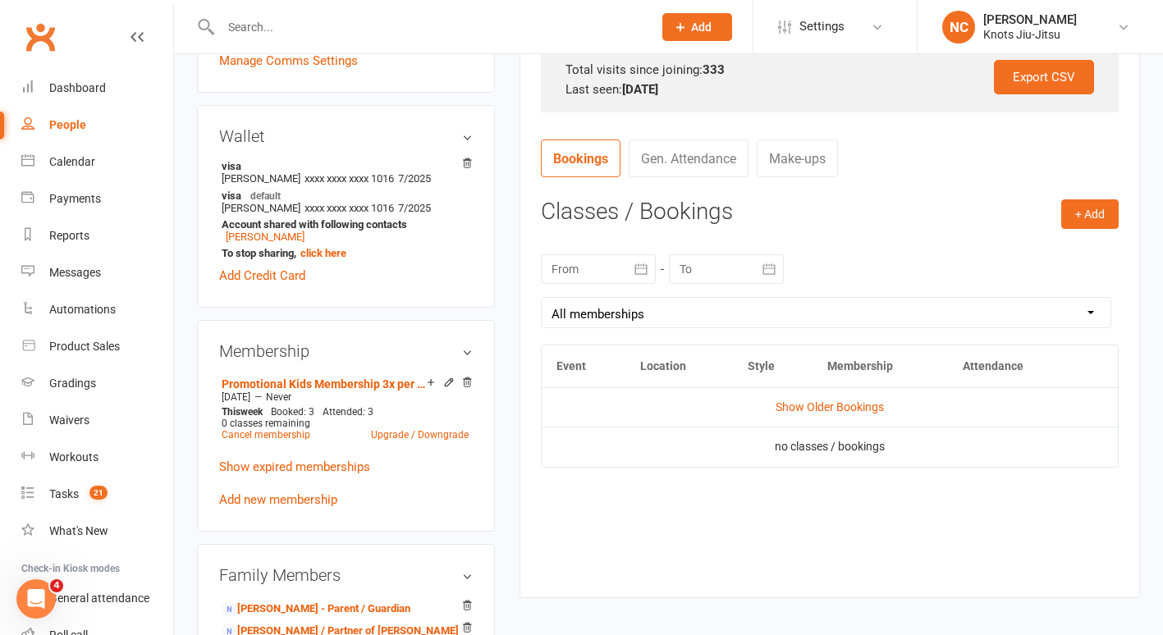
scroll to position [621, 0]
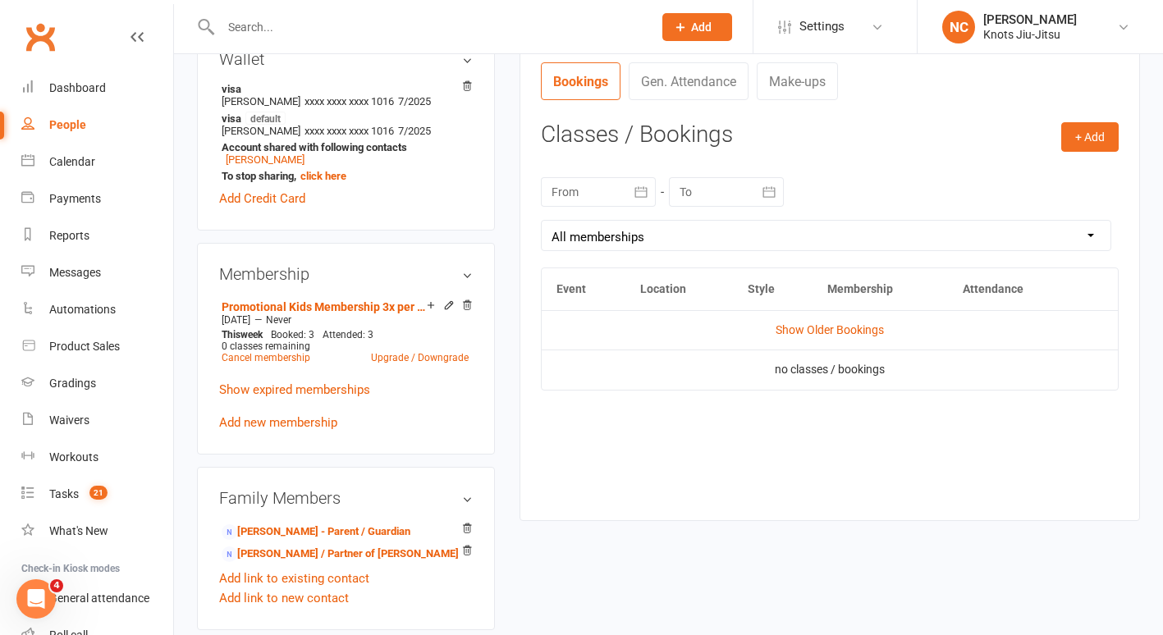
click at [862, 335] on link "Show Older Bookings" at bounding box center [830, 329] width 108 height 13
click at [854, 314] on td "Hide Older Bookings" at bounding box center [830, 329] width 576 height 39
click at [854, 328] on link "Hide Older Bookings" at bounding box center [830, 329] width 103 height 13
click at [854, 328] on link "Show Older Bookings" at bounding box center [830, 329] width 108 height 13
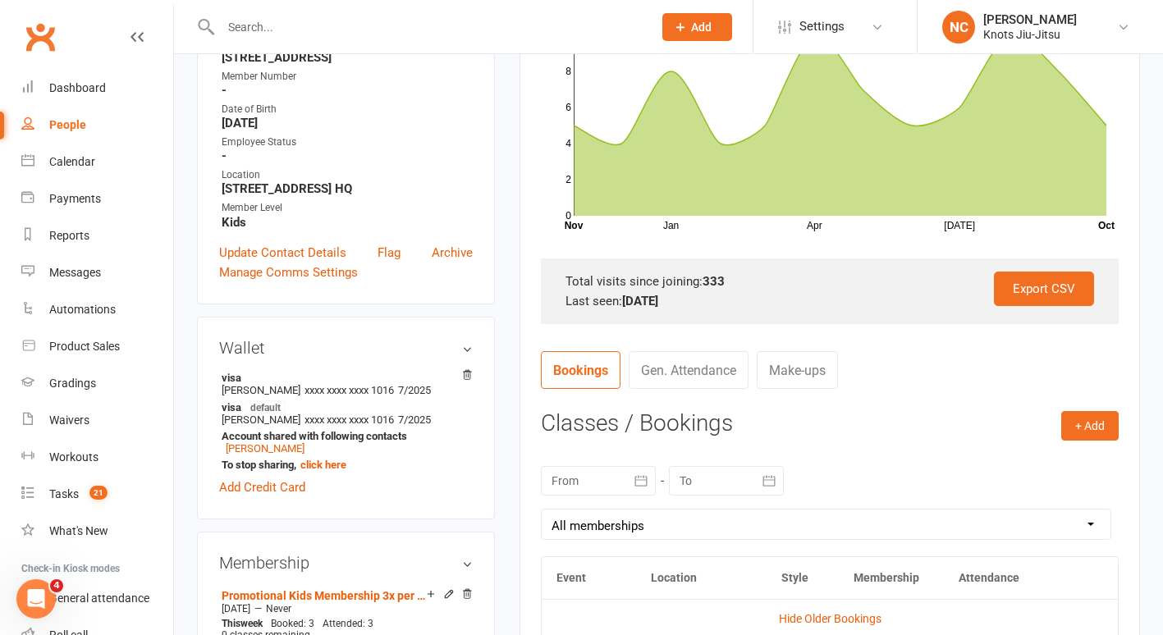
scroll to position [335, 0]
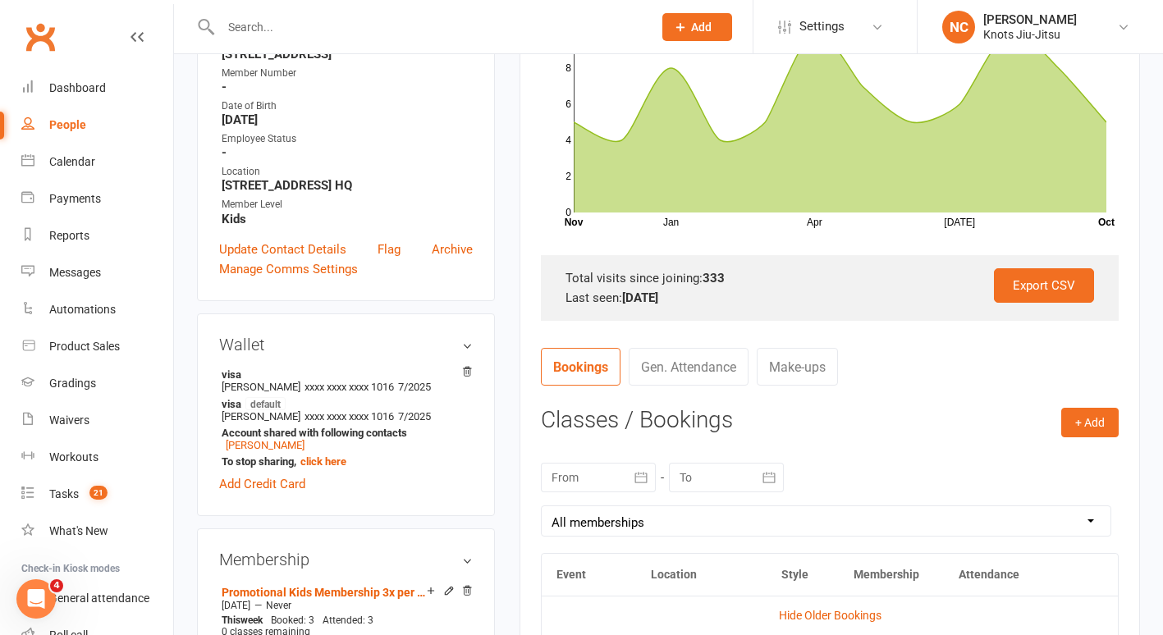
click at [589, 477] on div at bounding box center [598, 478] width 115 height 30
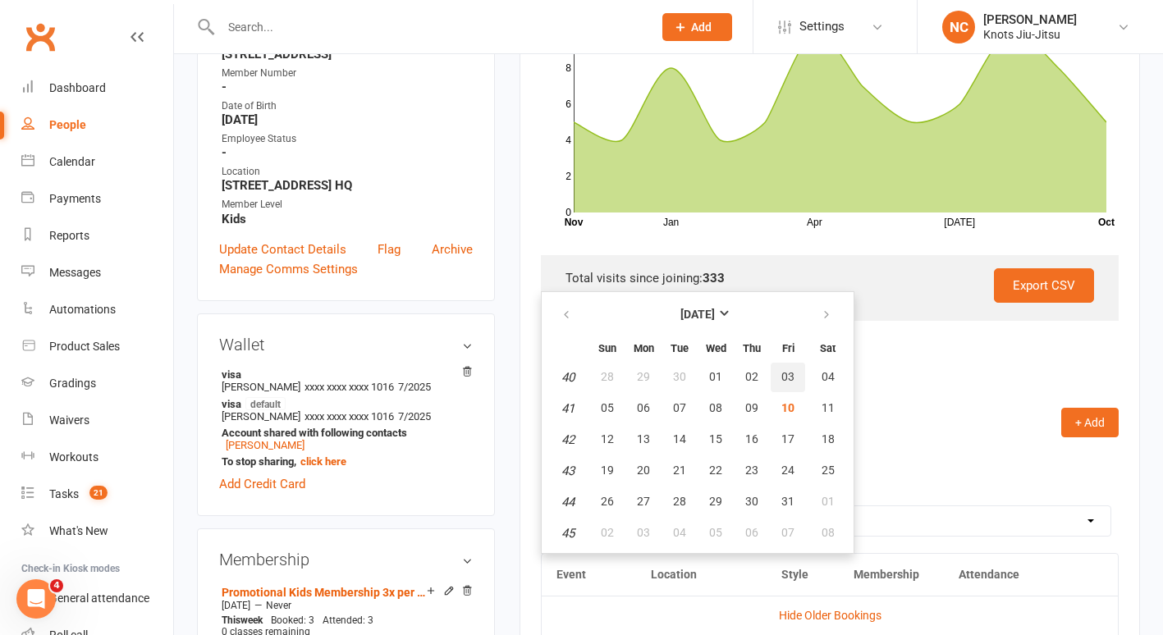
click at [794, 364] on button "03" at bounding box center [788, 378] width 34 height 30
type input "03 Oct 2025"
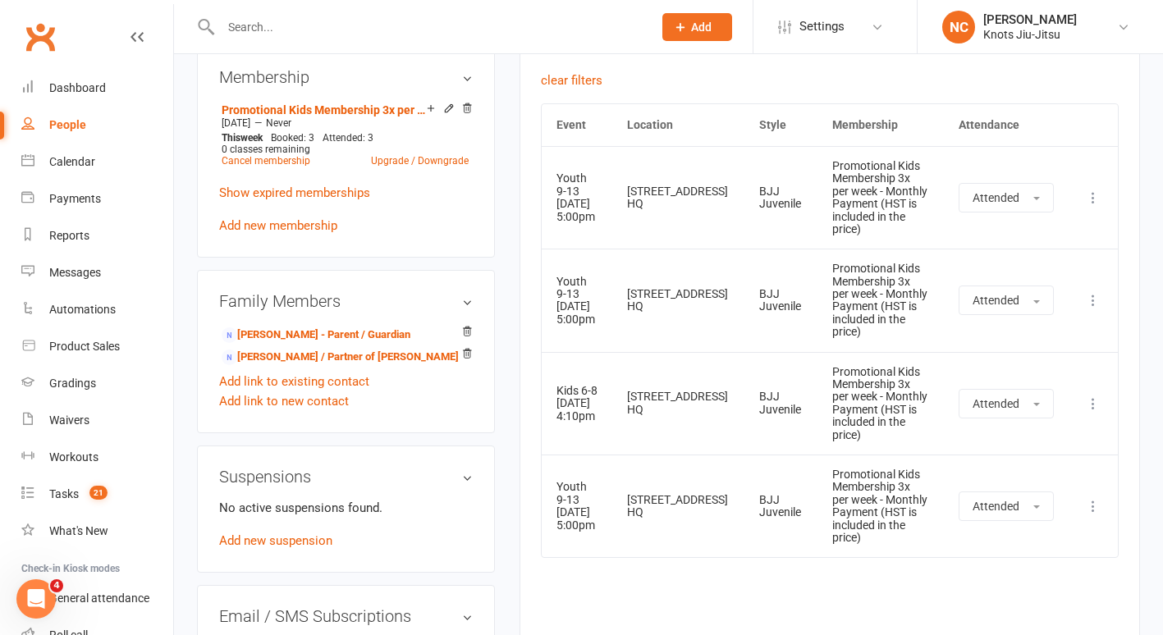
scroll to position [822, 0]
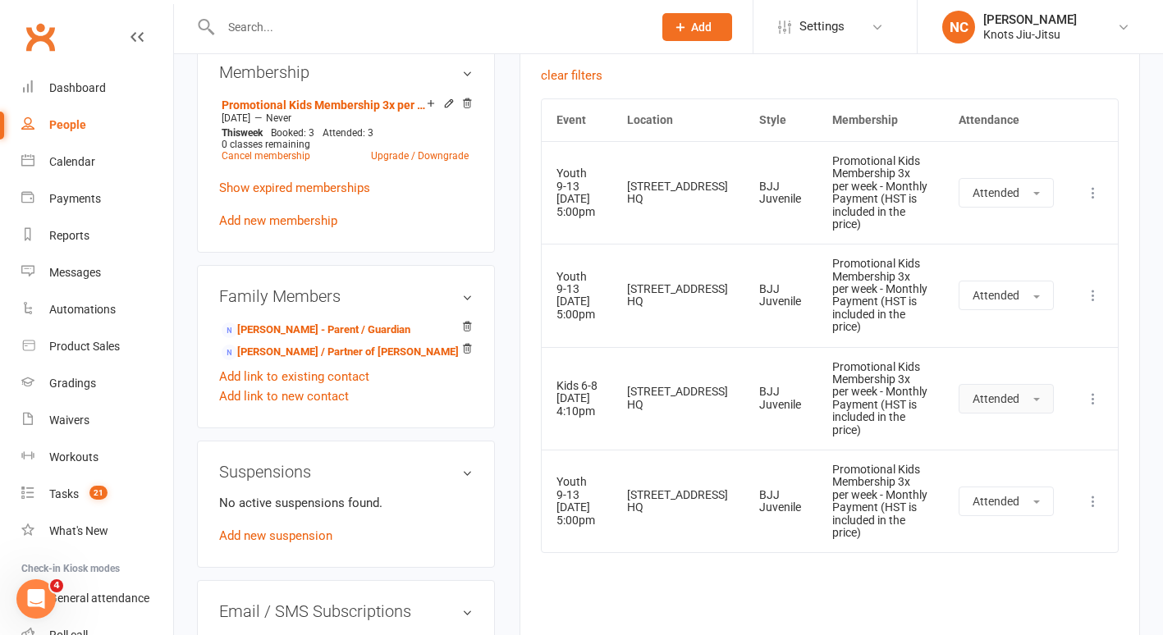
drag, startPoint x: 978, startPoint y: 348, endPoint x: 992, endPoint y: 369, distance: 25.5
click at [992, 384] on button "Attended" at bounding box center [1006, 399] width 95 height 30
click at [1106, 356] on td "More info View event Remove booking" at bounding box center [1093, 398] width 49 height 103
click at [1095, 391] on icon at bounding box center [1093, 399] width 16 height 16
click at [1035, 480] on link "Remove booking" at bounding box center [1021, 496] width 163 height 33
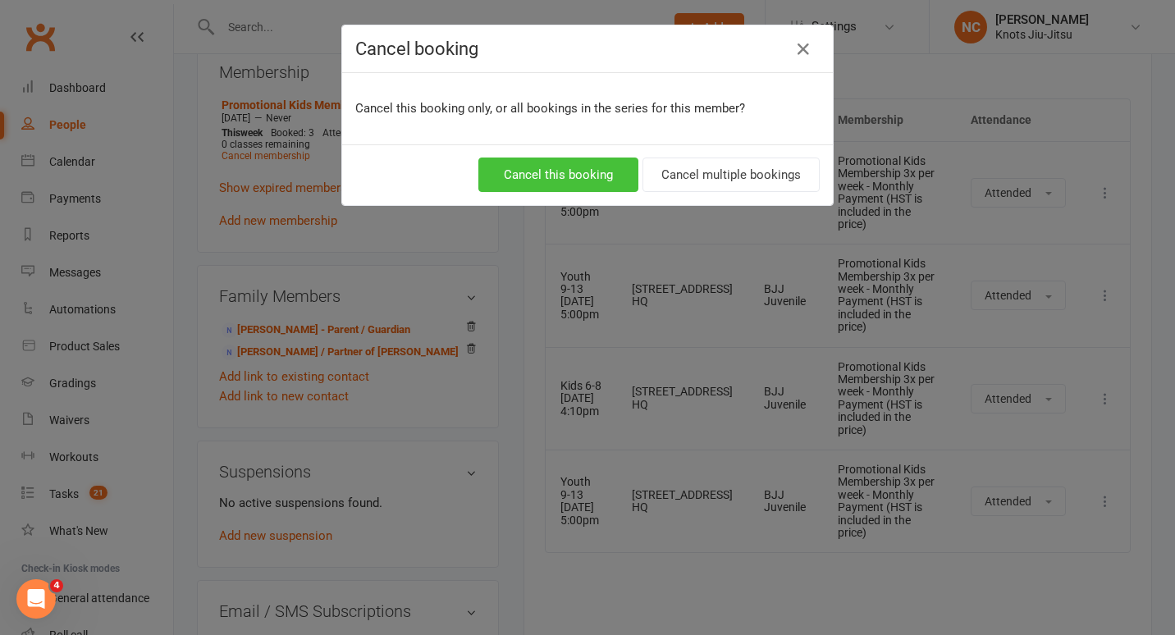
click at [605, 171] on button "Cancel this booking" at bounding box center [559, 175] width 160 height 34
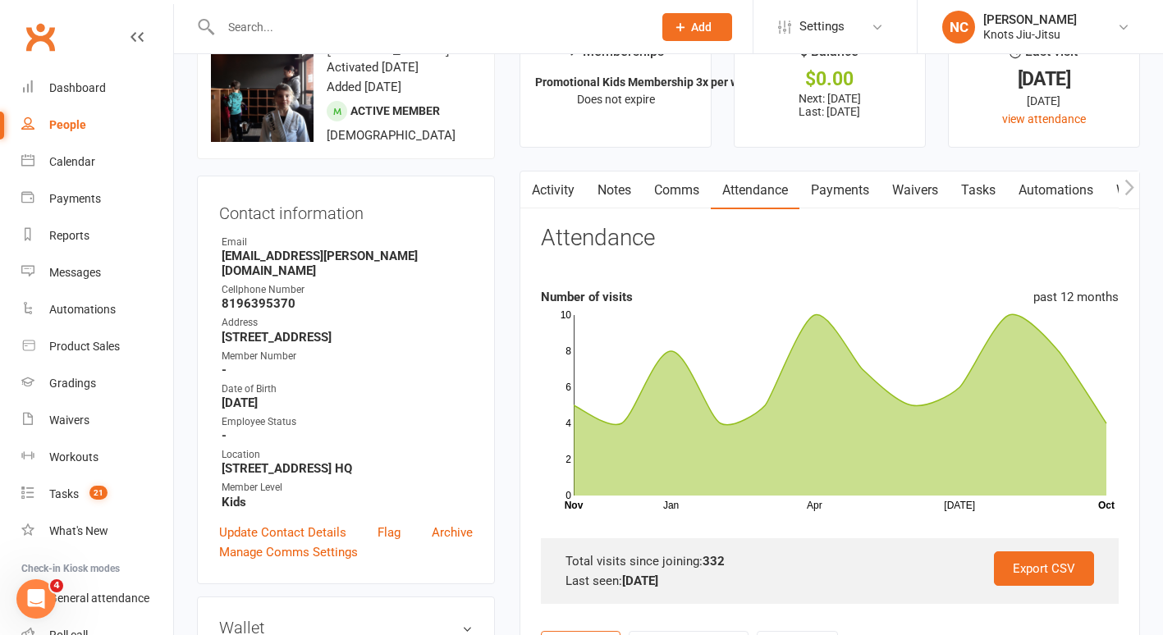
scroll to position [0, 0]
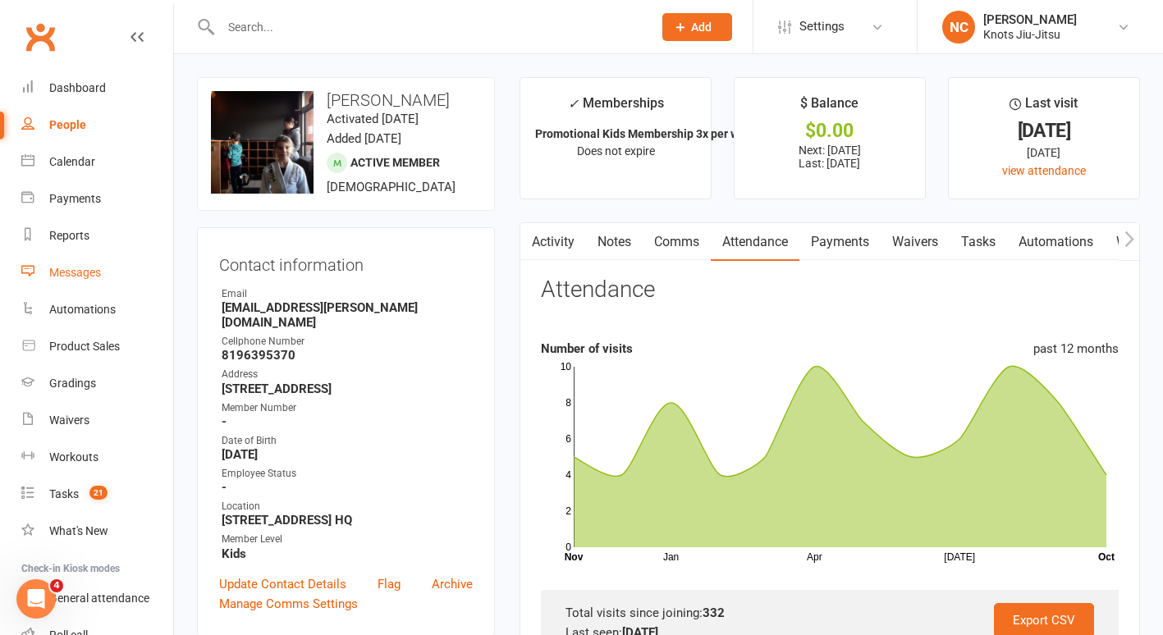
click at [63, 263] on link "Messages" at bounding box center [97, 272] width 152 height 37
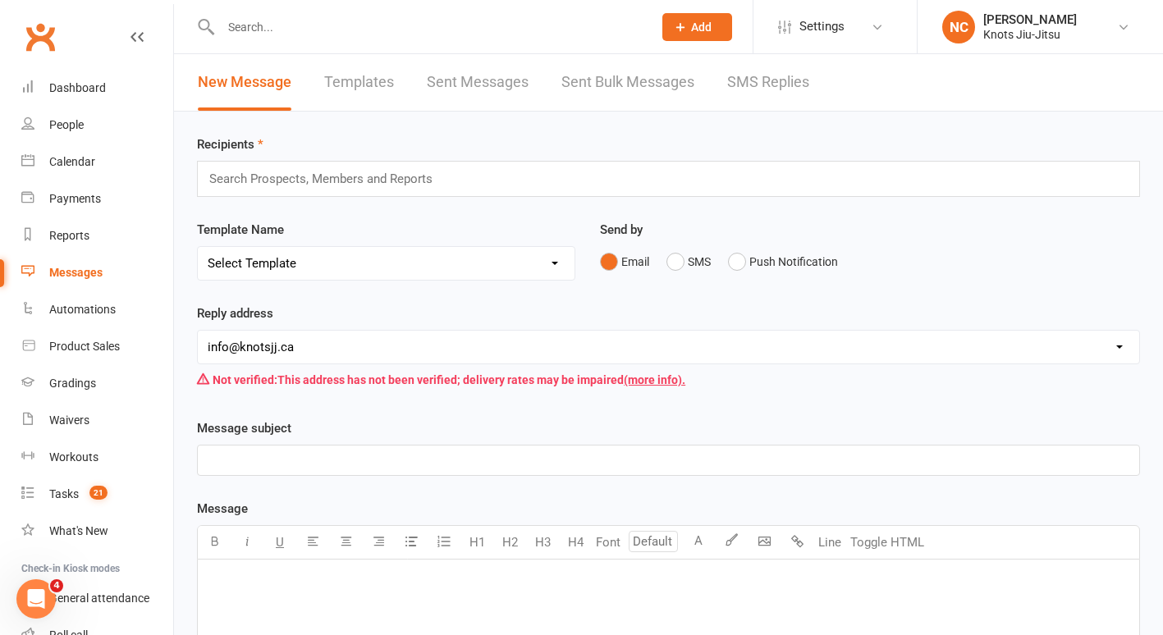
click at [442, 73] on link "Sent Messages" at bounding box center [478, 82] width 102 height 57
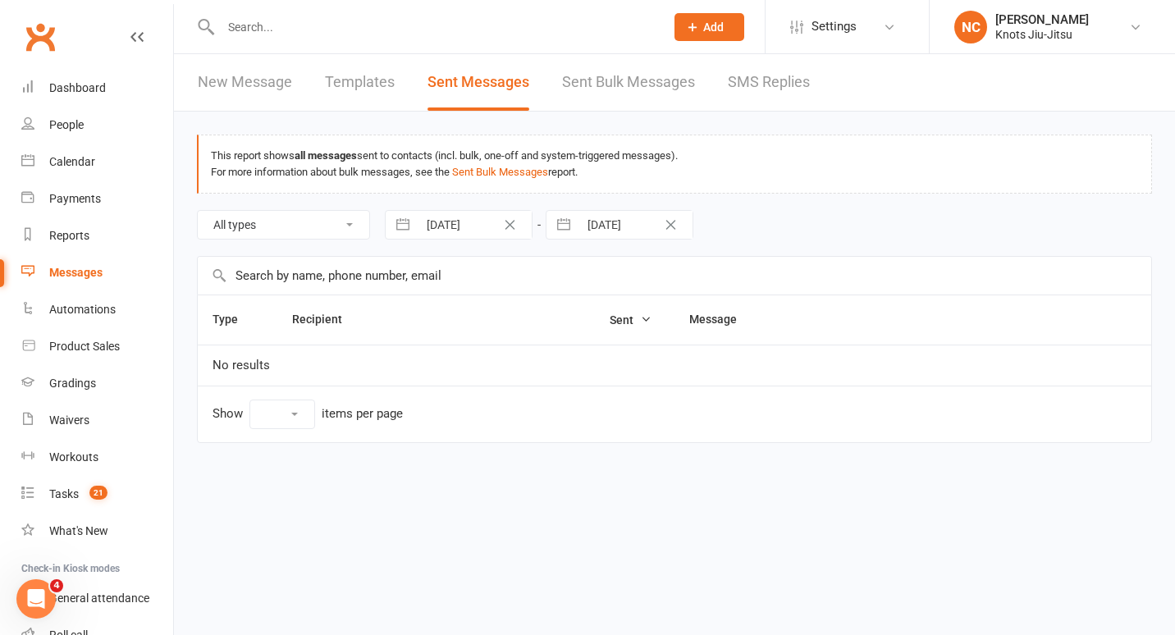
select select "10"
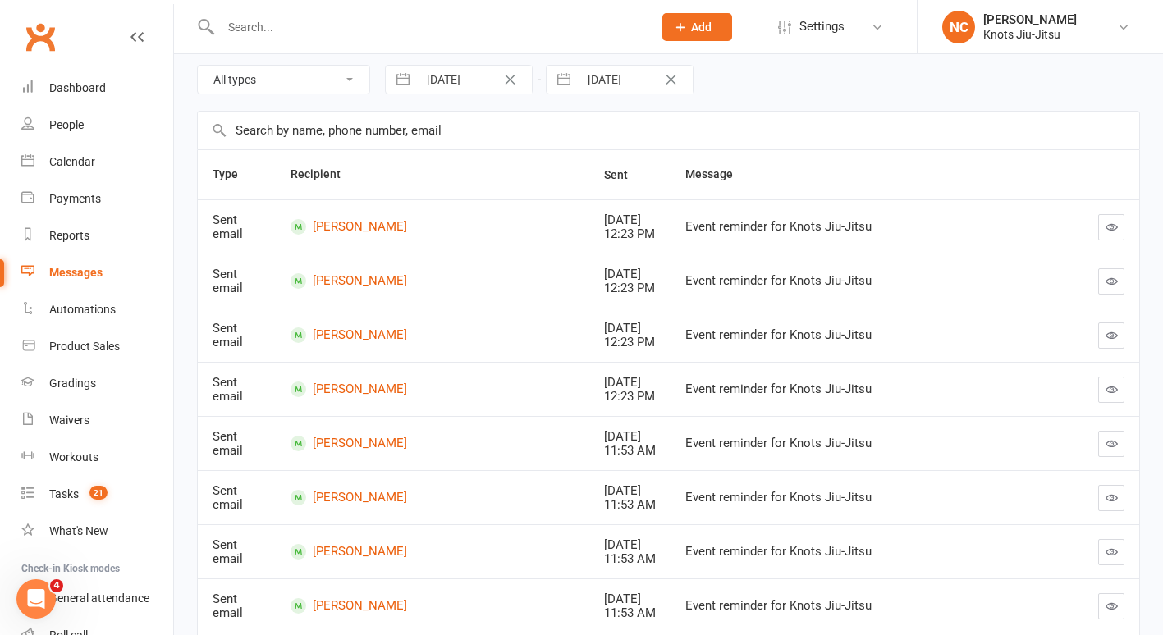
scroll to position [146, 0]
click at [1114, 383] on icon "button" at bounding box center [1112, 389] width 12 height 12
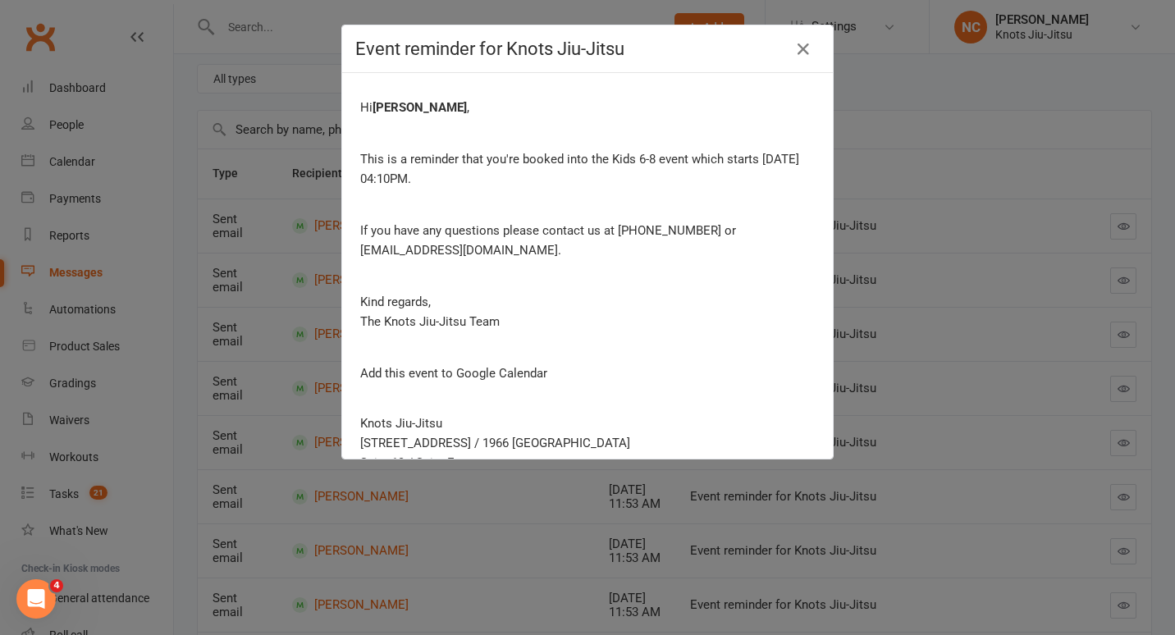
click at [815, 39] on div "Event reminder for Knots Jiu-Jitsu" at bounding box center [587, 49] width 491 height 48
click at [801, 42] on icon "button" at bounding box center [804, 49] width 20 height 20
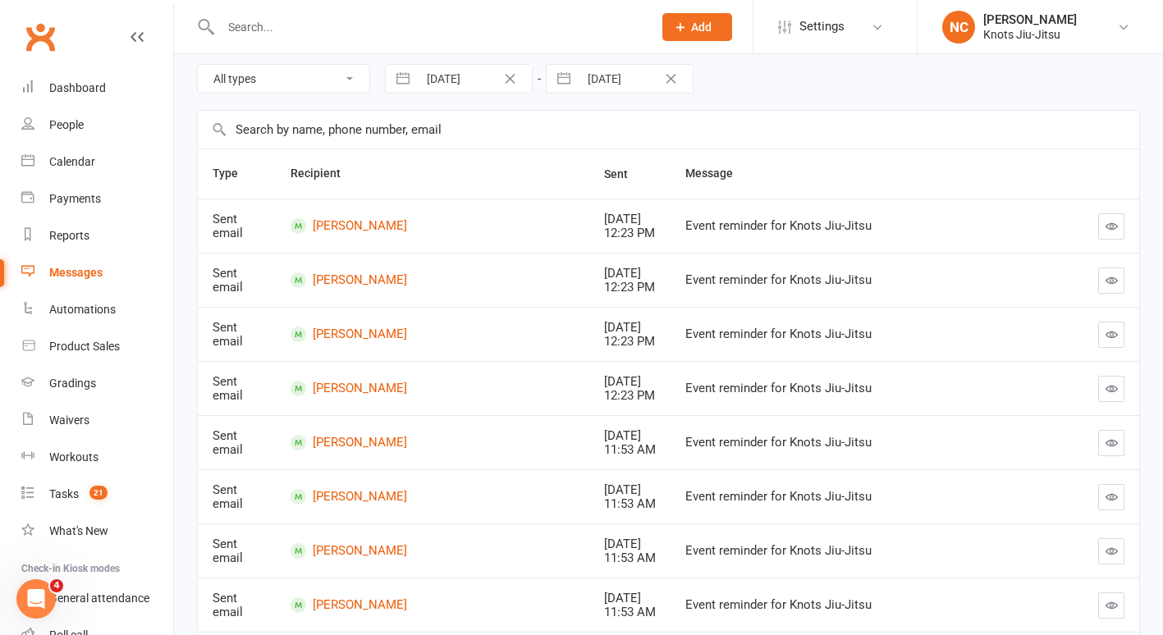
scroll to position [0, 0]
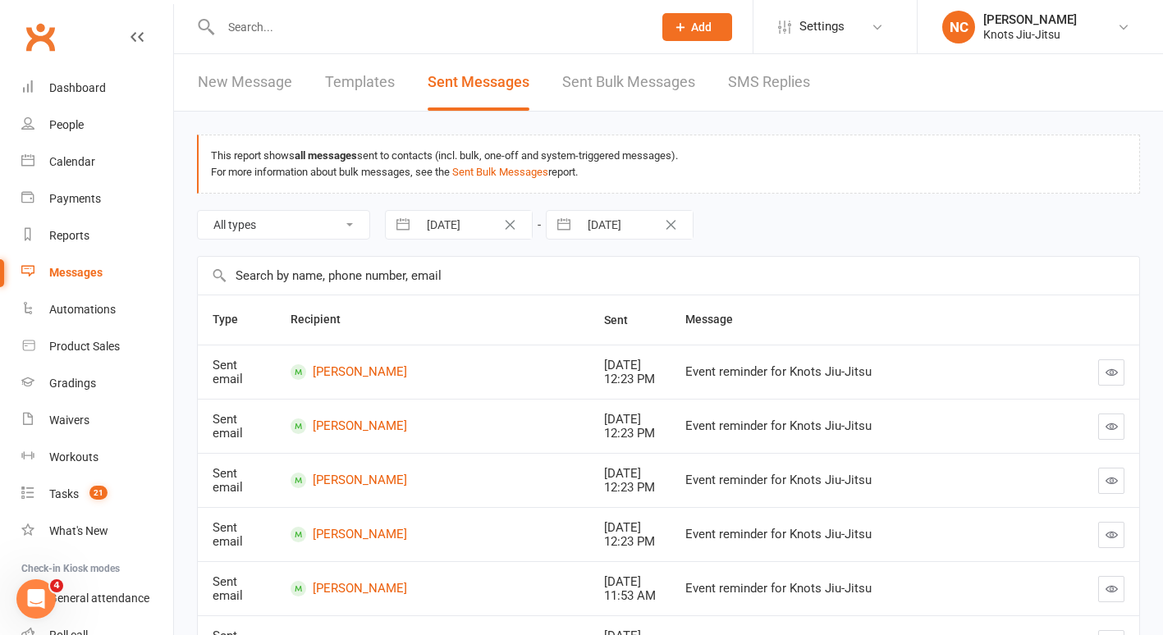
click at [576, 69] on link "Sent Bulk Messages" at bounding box center [628, 82] width 133 height 57
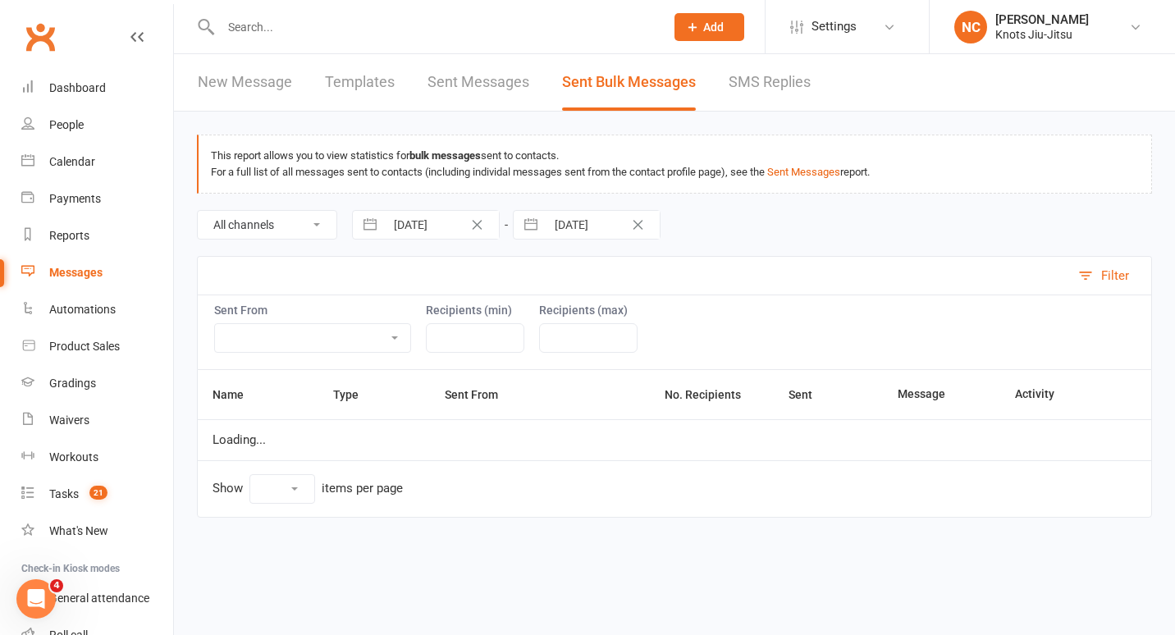
select select "10"
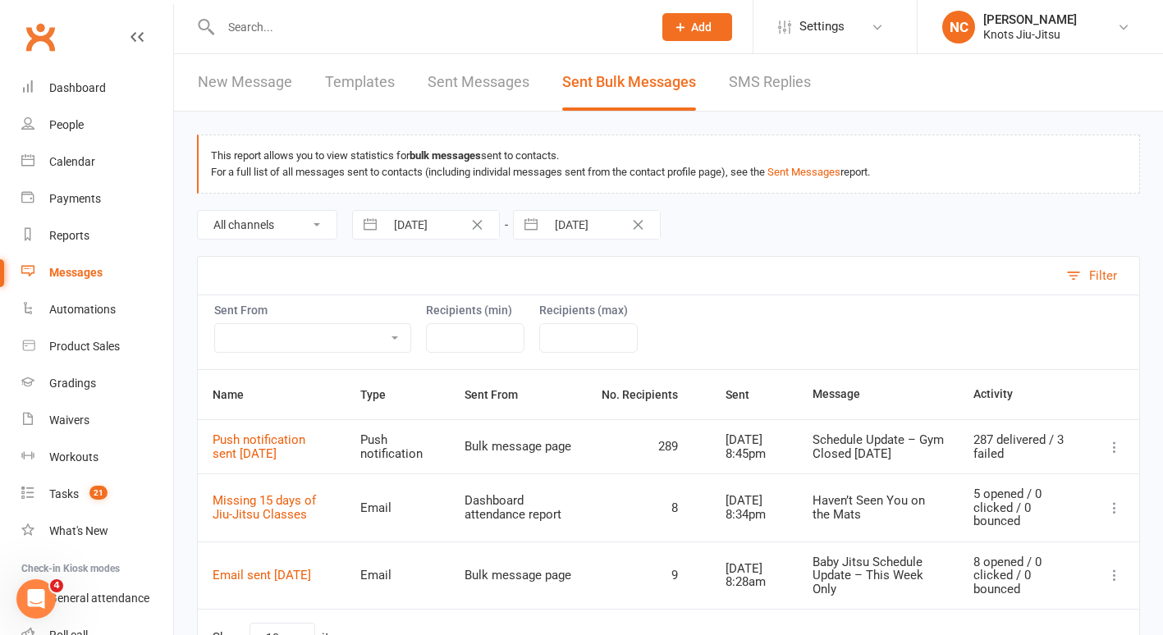
click at [205, 94] on link "New Message" at bounding box center [245, 82] width 94 height 57
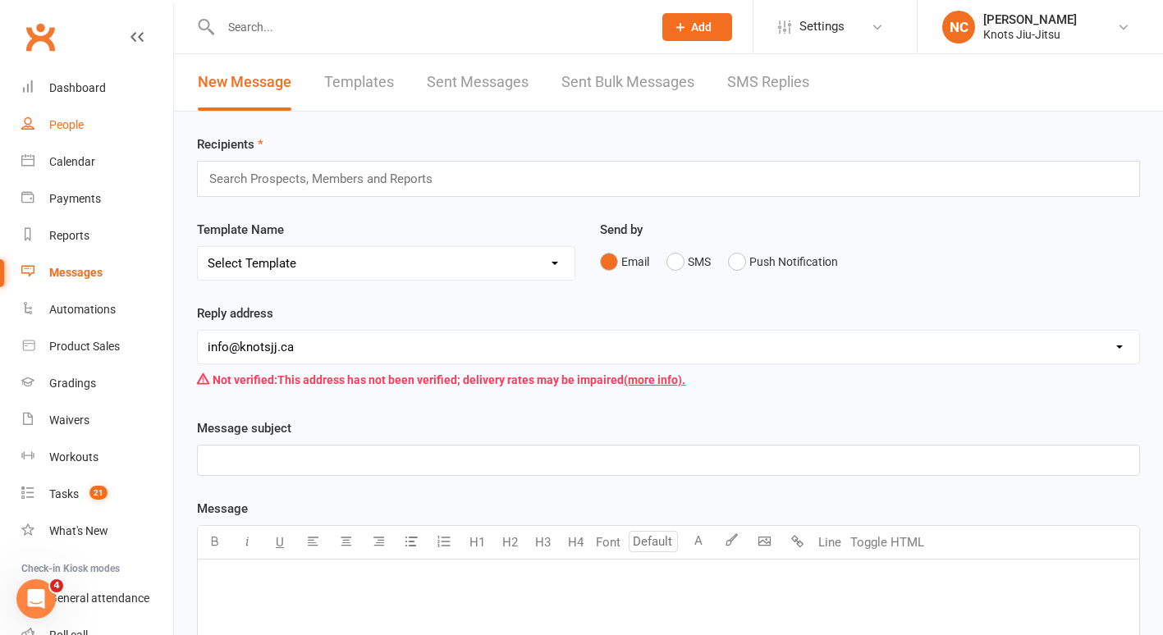
click at [45, 126] on link "People" at bounding box center [97, 125] width 152 height 37
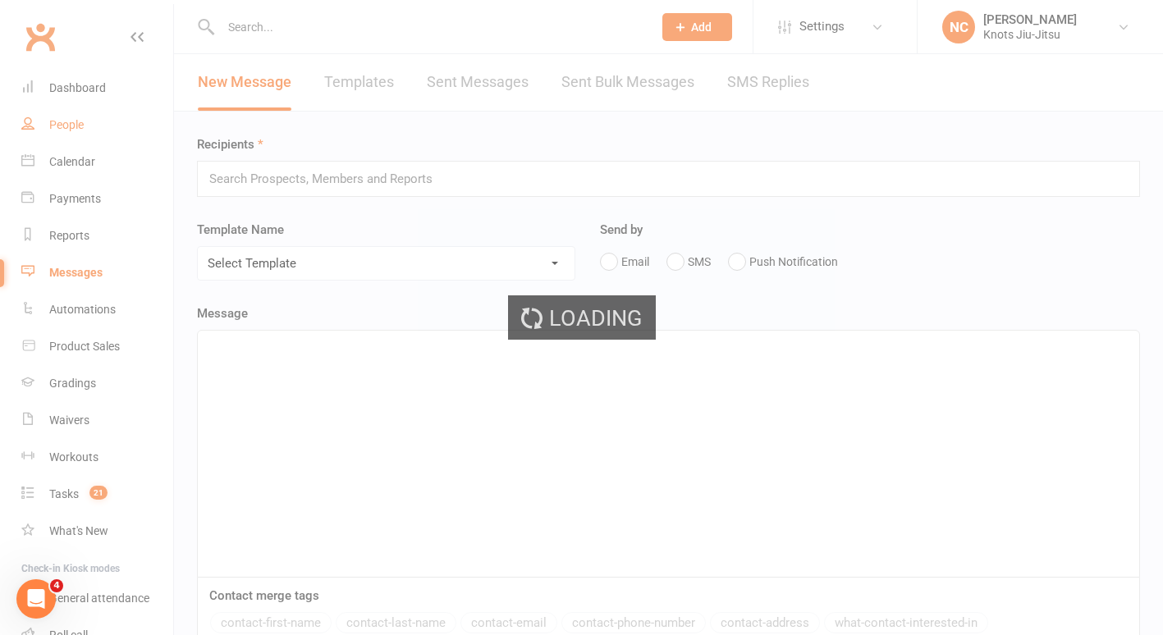
select select "100"
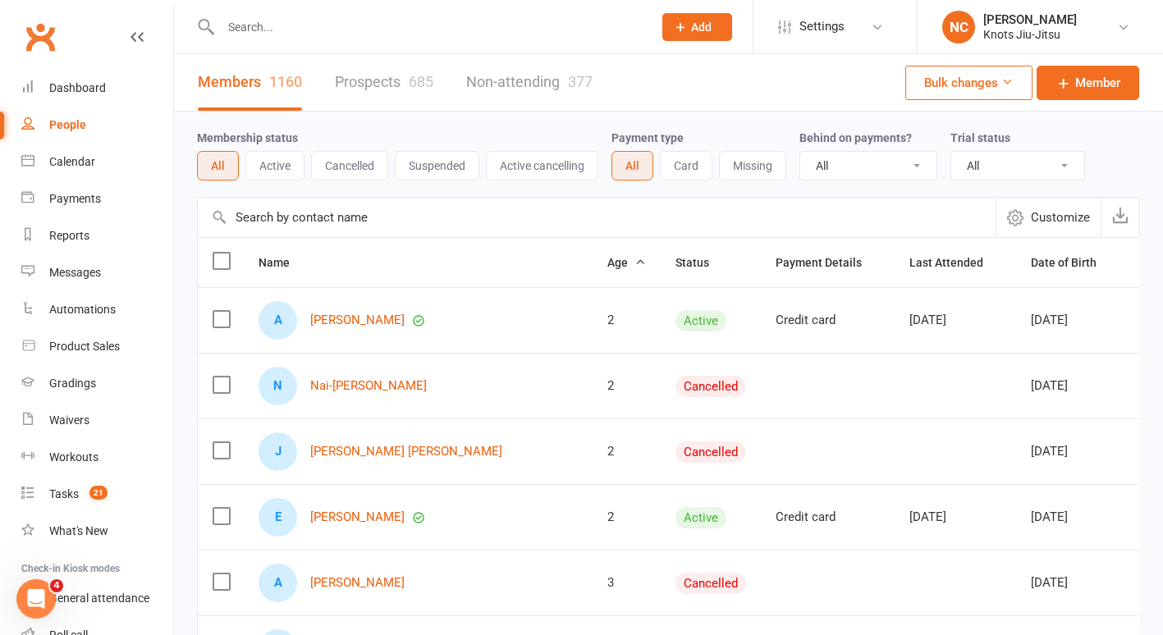
click at [235, 25] on input "text" at bounding box center [428, 27] width 425 height 23
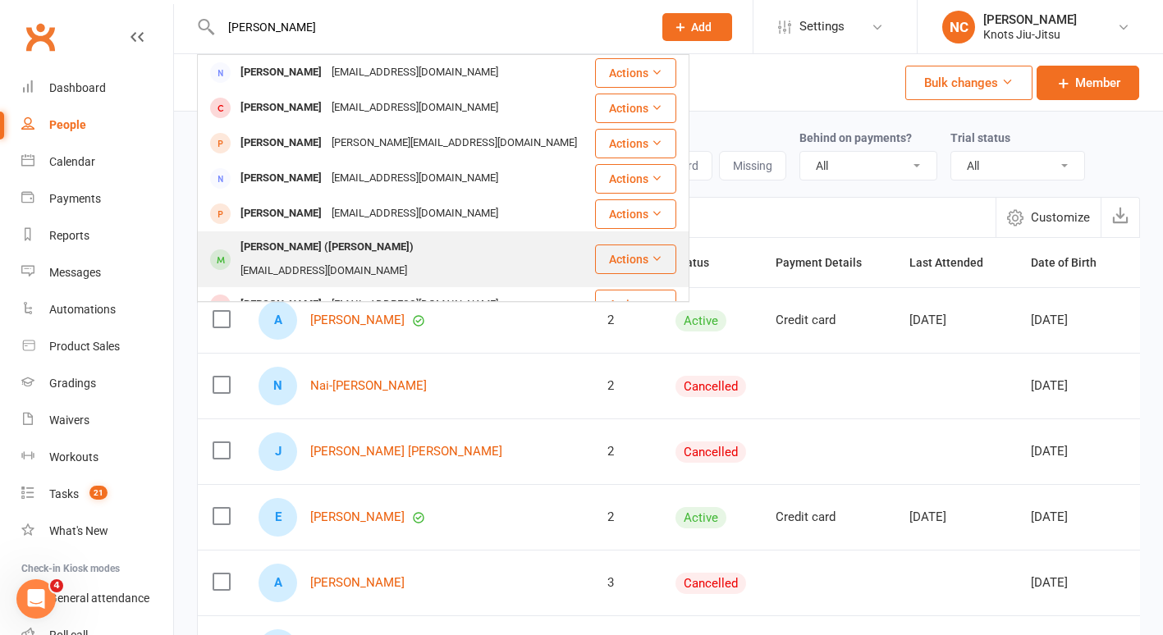
type input "eric"
click at [319, 258] on div "Hyeokjin Koo (Eric)" at bounding box center [327, 248] width 183 height 24
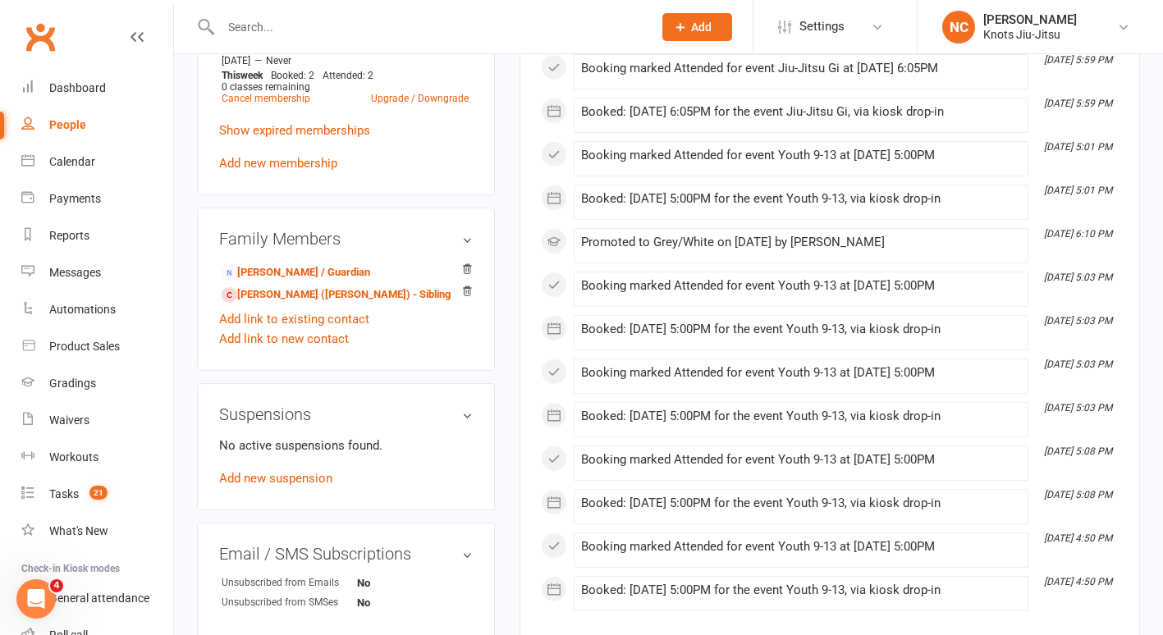
scroll to position [906, 0]
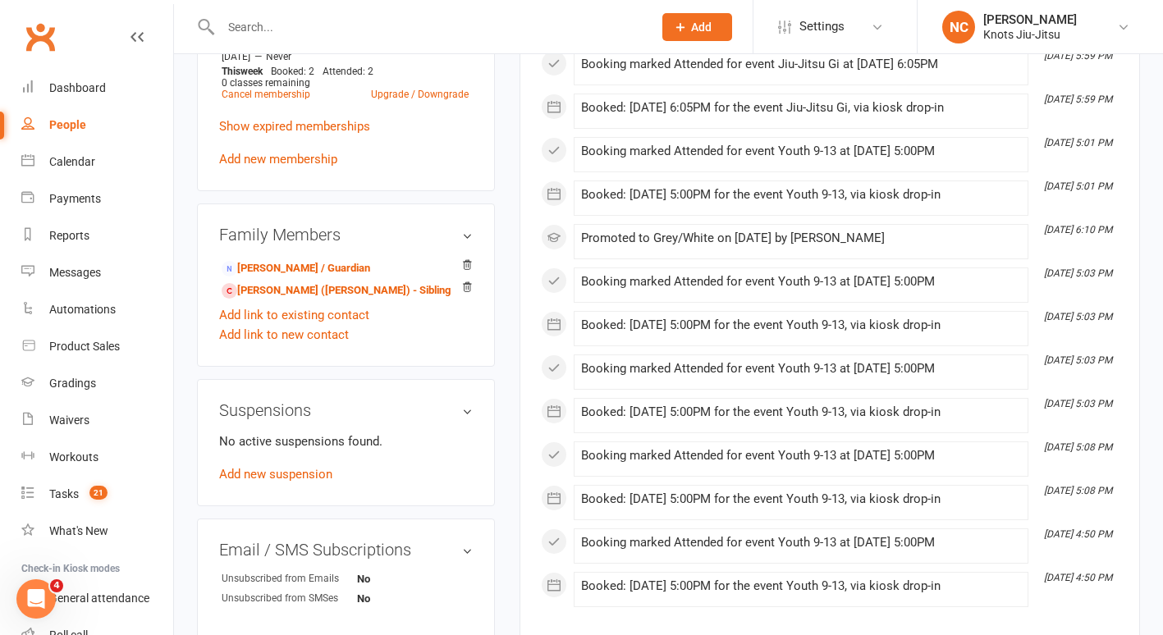
click at [275, 23] on input "text" at bounding box center [428, 27] width 425 height 23
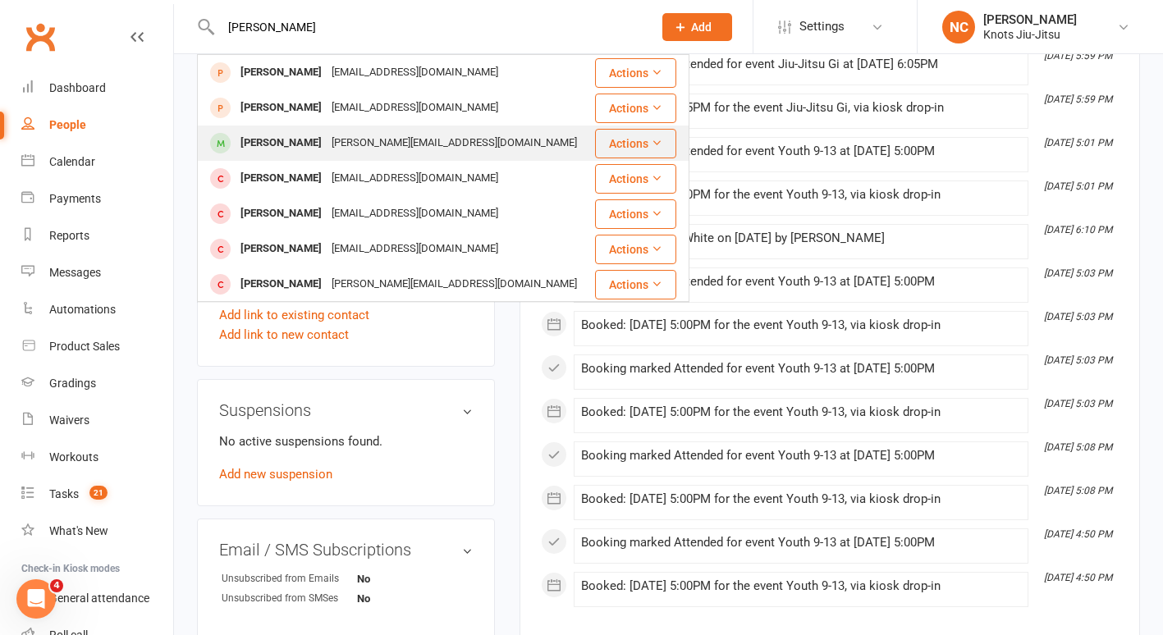
type input "leonardo"
click at [327, 145] on div "LEONARDO OLIVEIRA DULOR" at bounding box center [281, 143] width 91 height 24
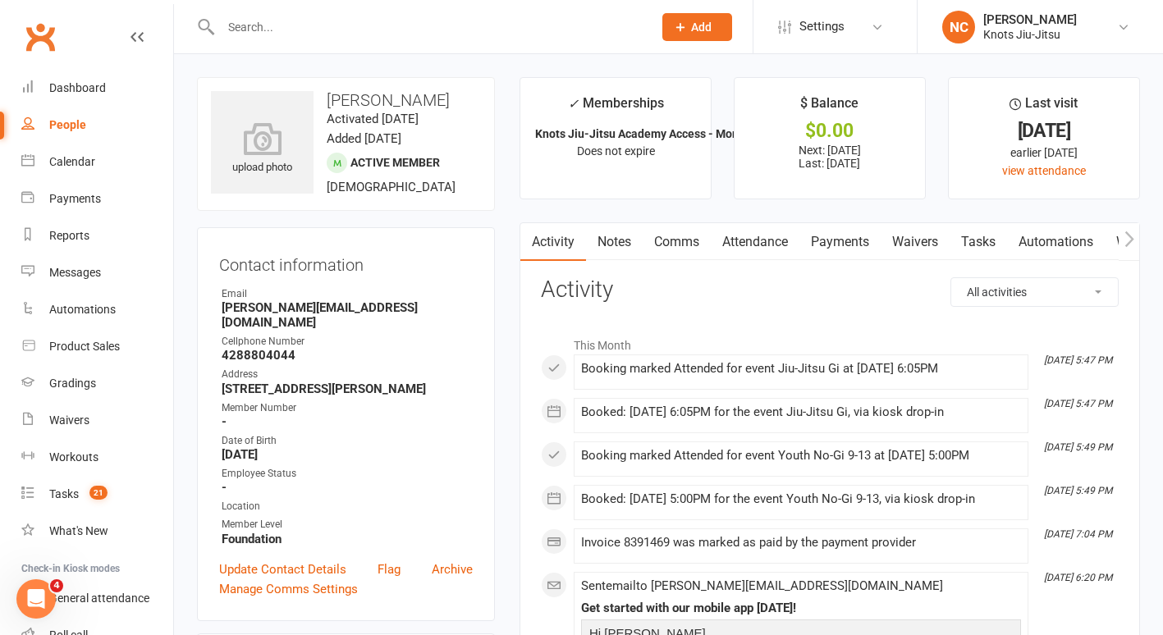
click at [635, 249] on link "Notes" at bounding box center [614, 242] width 57 height 38
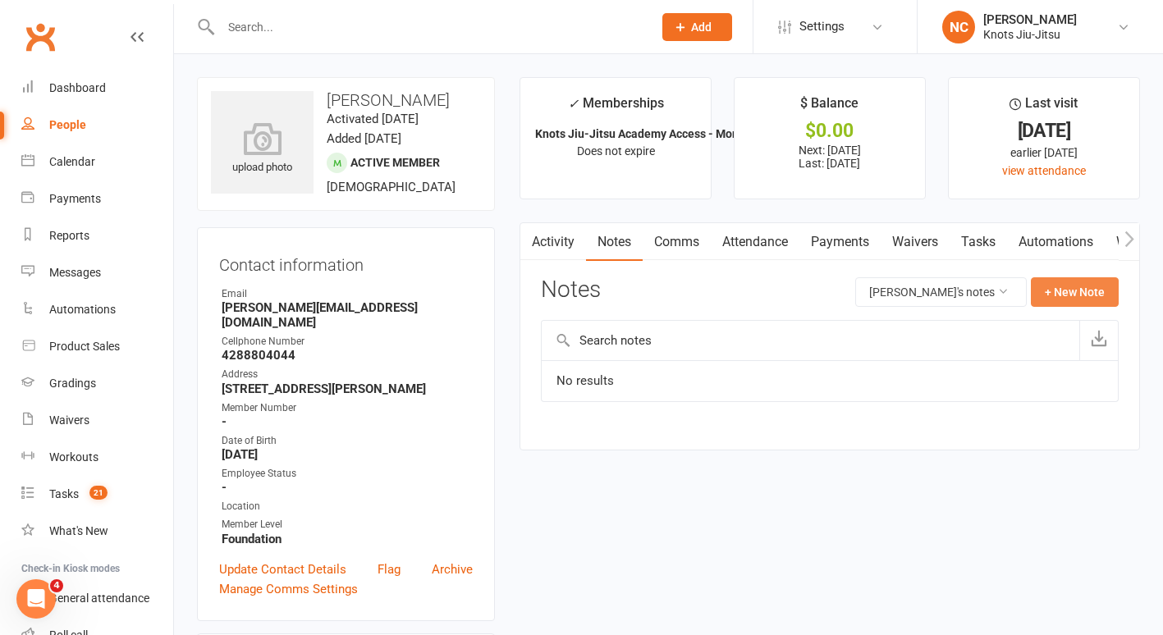
click at [1068, 296] on button "+ New Note" at bounding box center [1075, 292] width 88 height 30
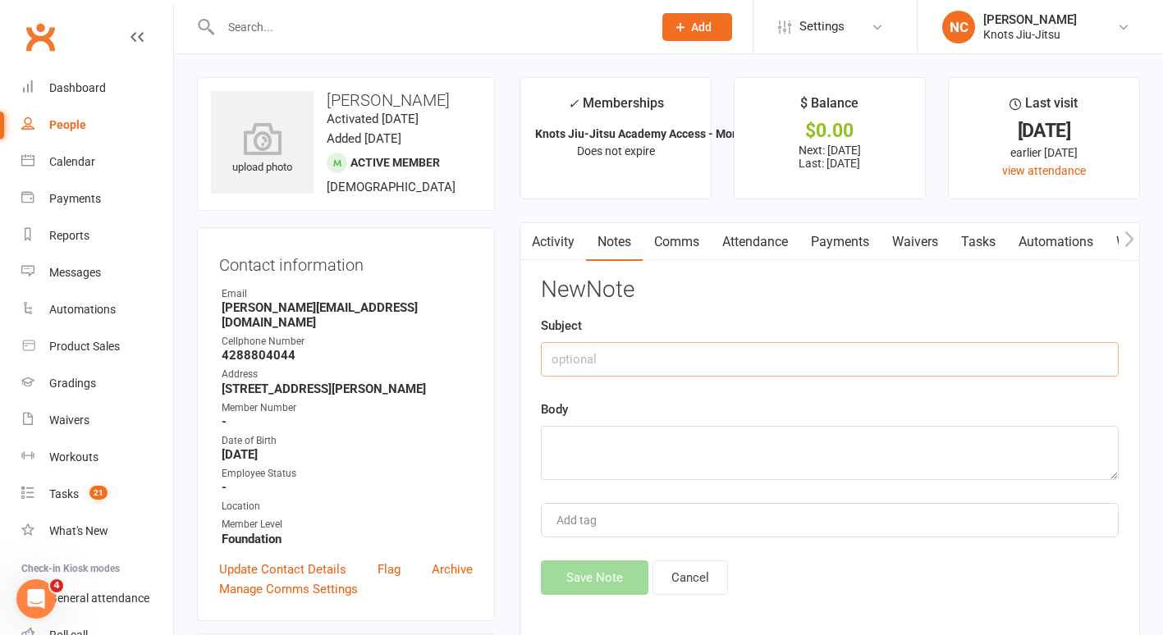
click at [908, 351] on input "text" at bounding box center [830, 359] width 578 height 34
type input "Payment plan"
click at [608, 467] on textarea at bounding box center [830, 453] width 578 height 54
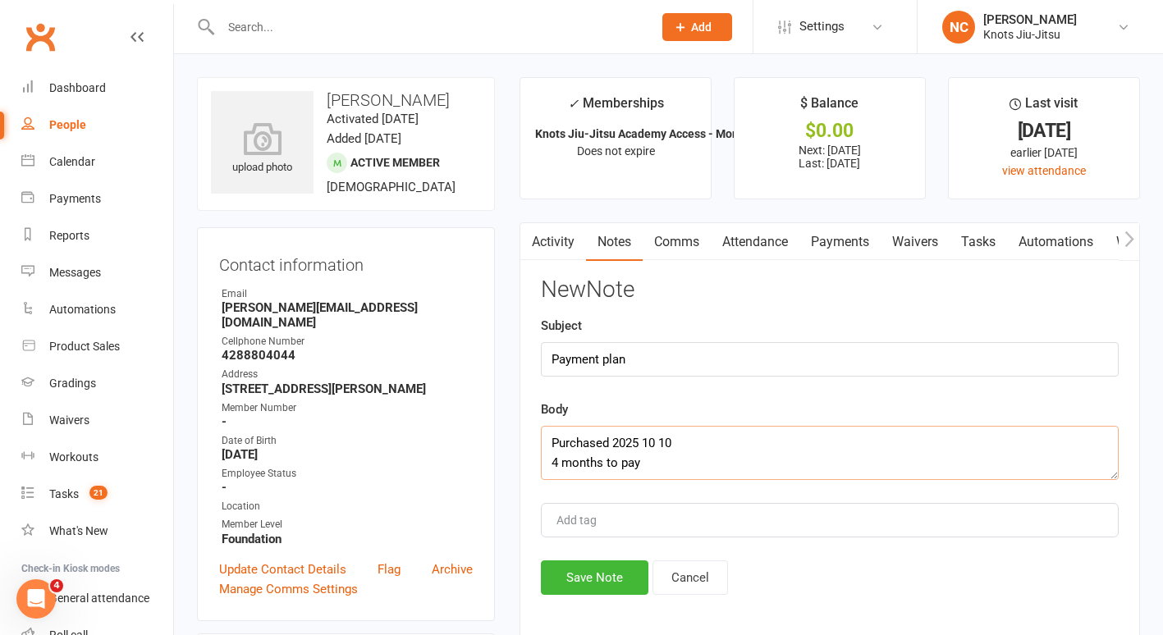
scroll to position [11, 0]
click at [743, 451] on textarea "Purchased 2025 10 10 4 months to pay A2" at bounding box center [830, 453] width 578 height 54
click at [726, 468] on textarea "Purchased 2025 10 10 4 months to pay A2" at bounding box center [830, 453] width 578 height 54
type textarea "Purchased 2025 10 10 4 months to pay A2 Brasil Vouk Gi A2 White belt"
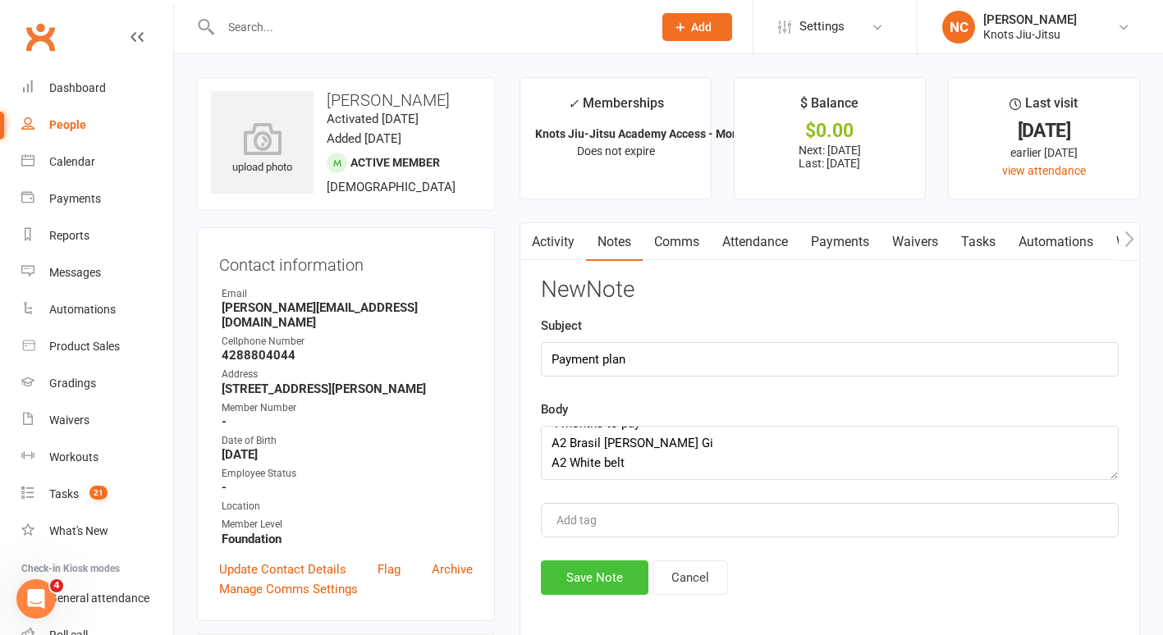
click at [588, 586] on button "Save Note" at bounding box center [595, 578] width 108 height 34
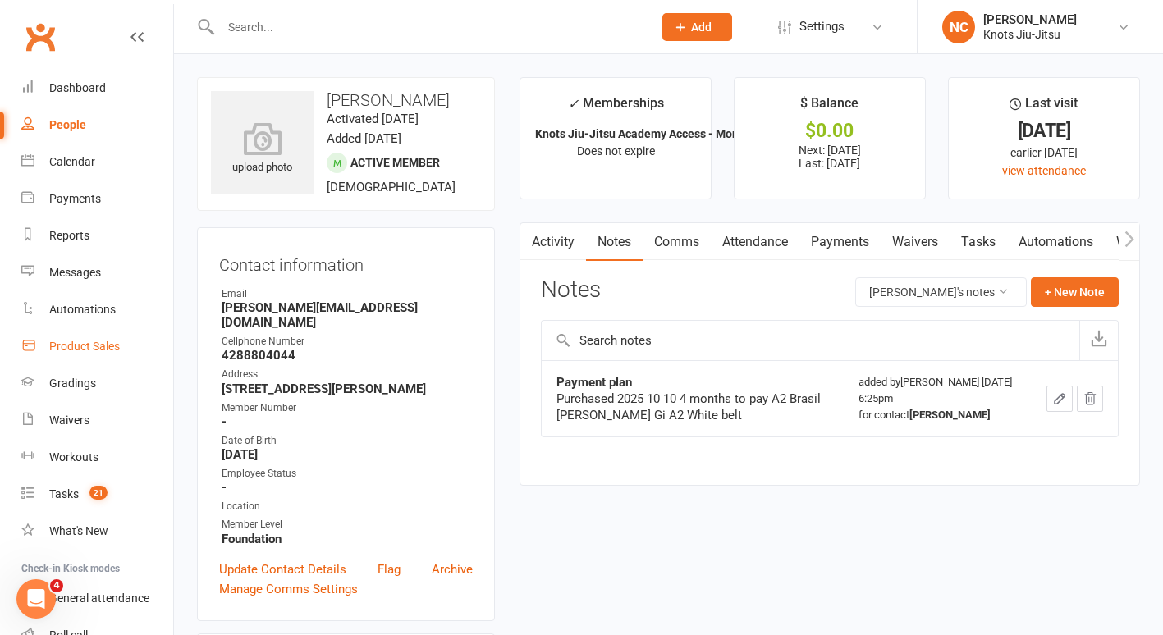
click at [111, 354] on link "Product Sales" at bounding box center [97, 346] width 152 height 37
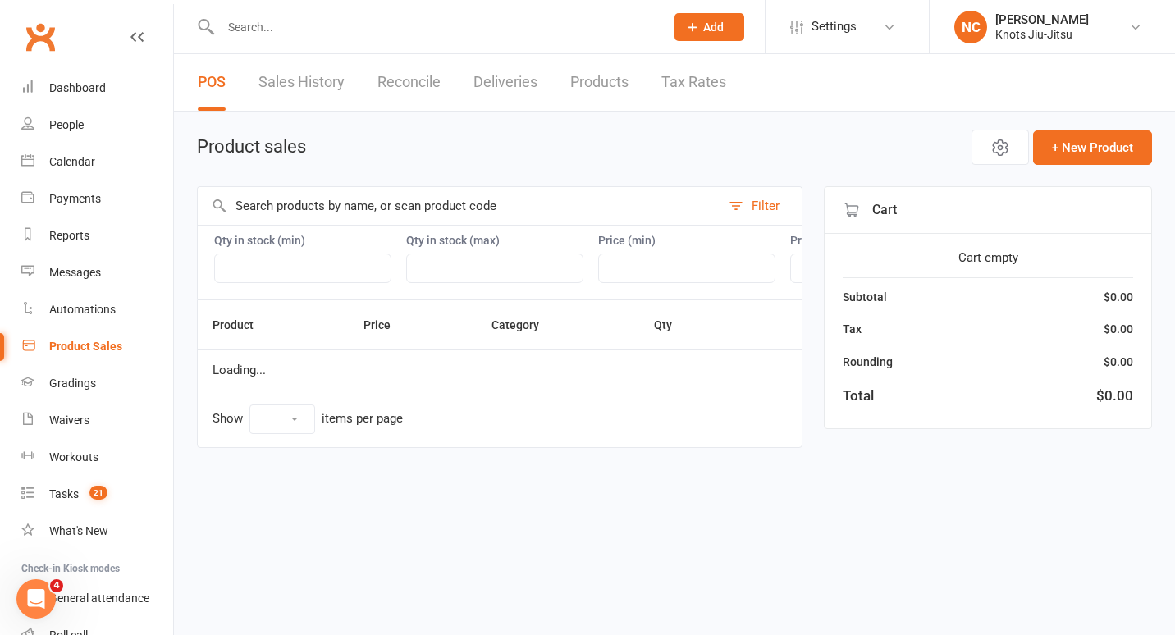
select select "100"
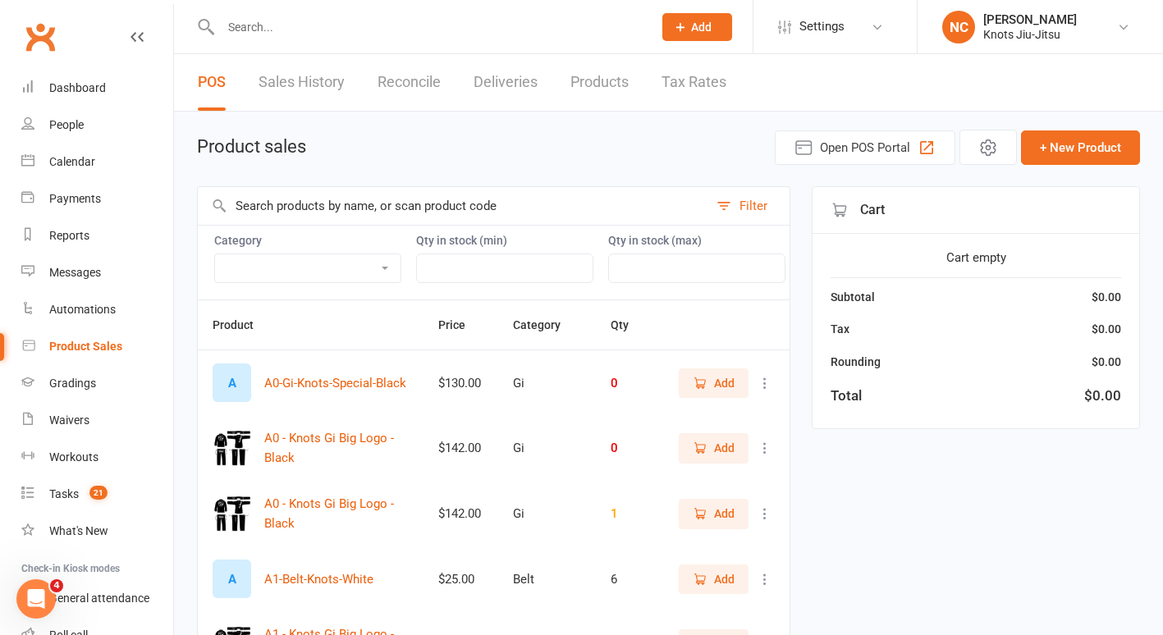
click at [599, 73] on link "Products" at bounding box center [599, 82] width 58 height 57
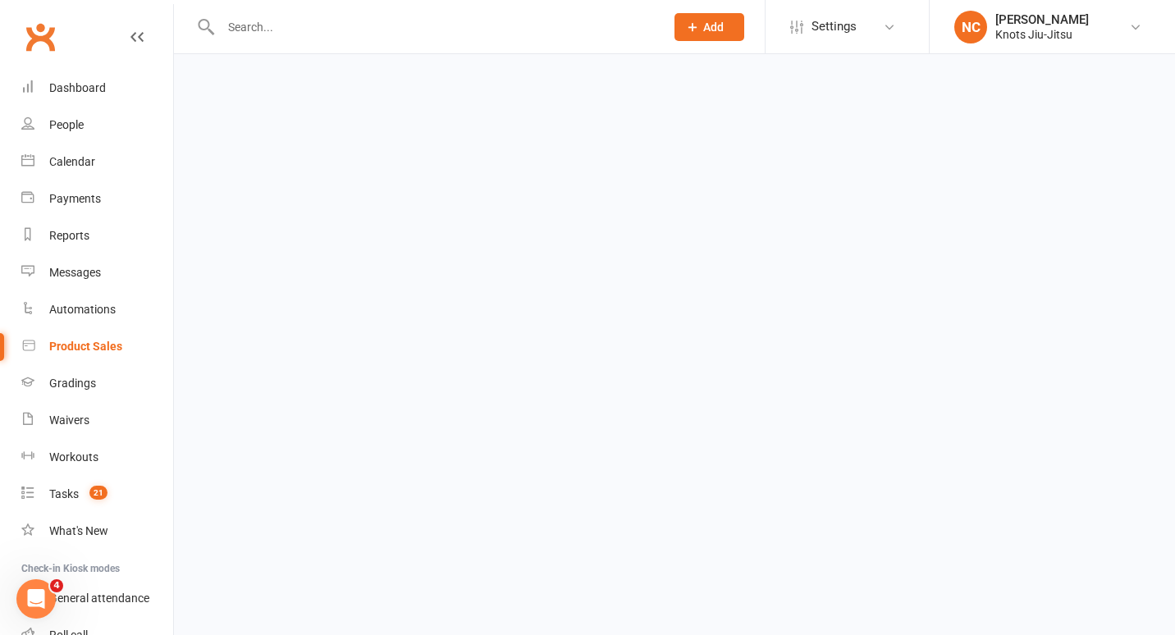
select select "100"
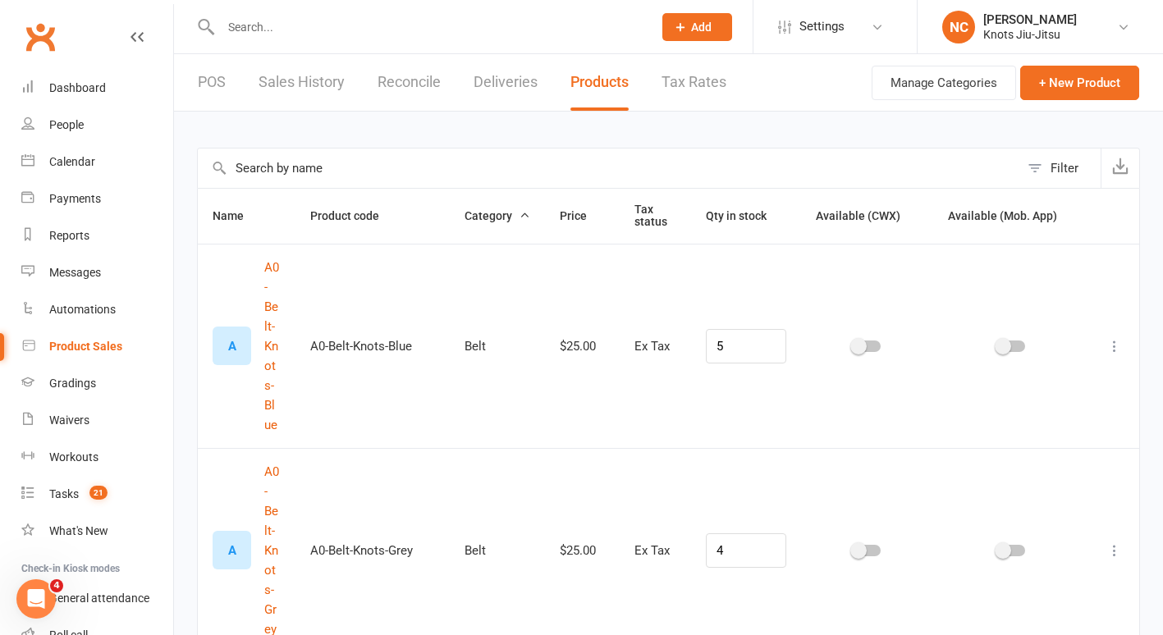
click at [495, 172] on input "text" at bounding box center [609, 168] width 822 height 39
type input "v"
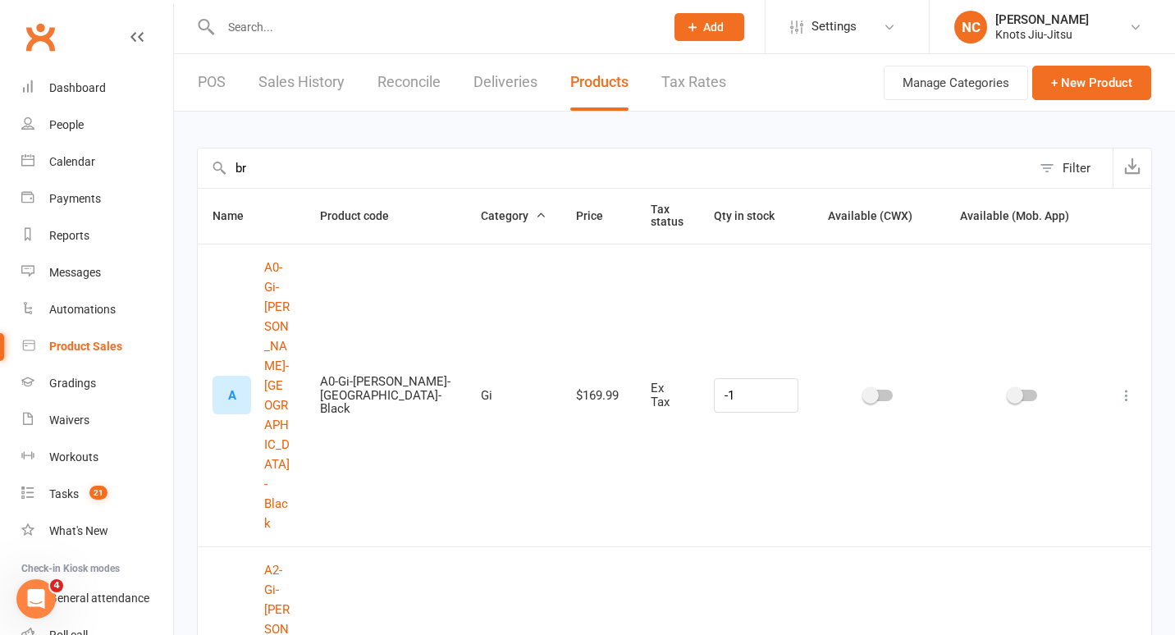
type input "b"
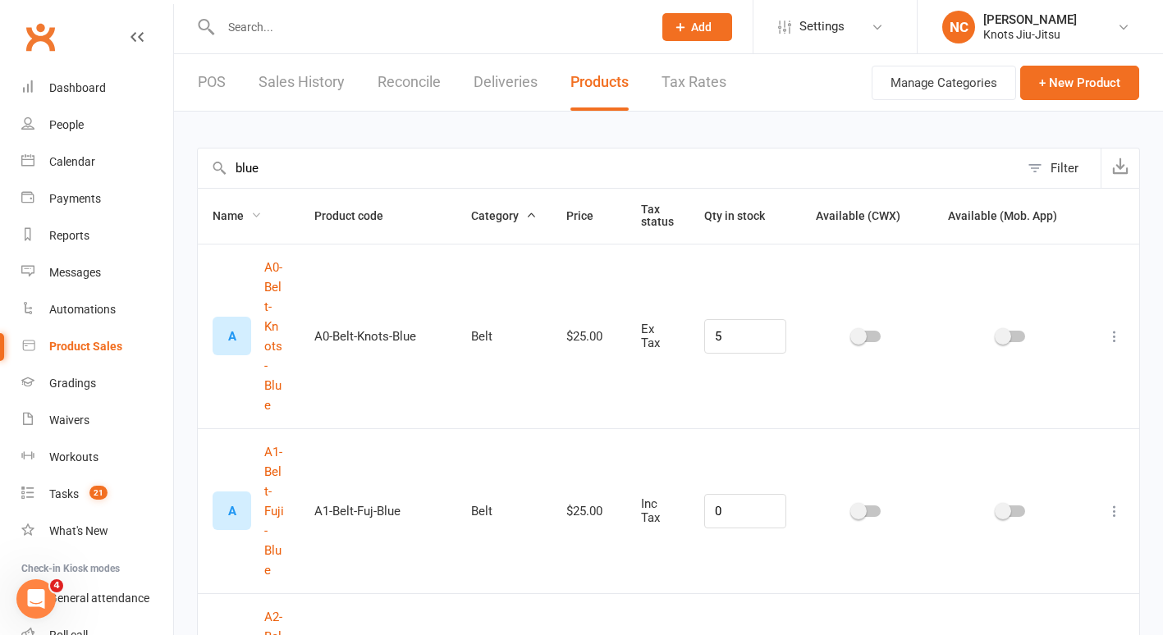
click at [244, 215] on span "Name" at bounding box center [237, 215] width 49 height 13
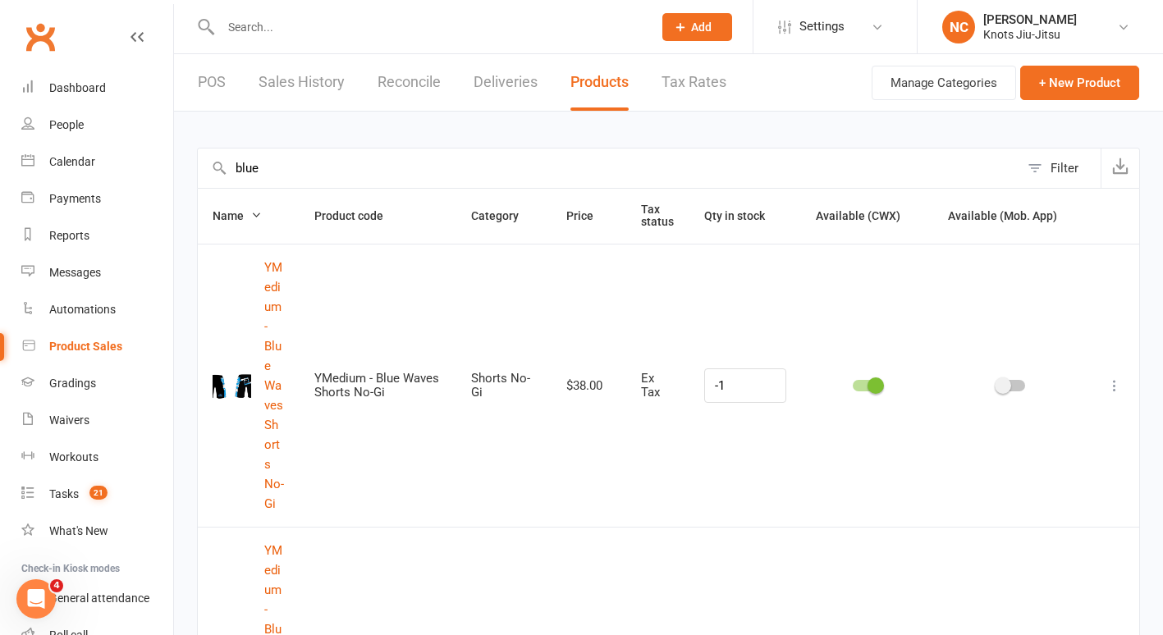
click at [244, 215] on span "Name" at bounding box center [237, 215] width 49 height 13
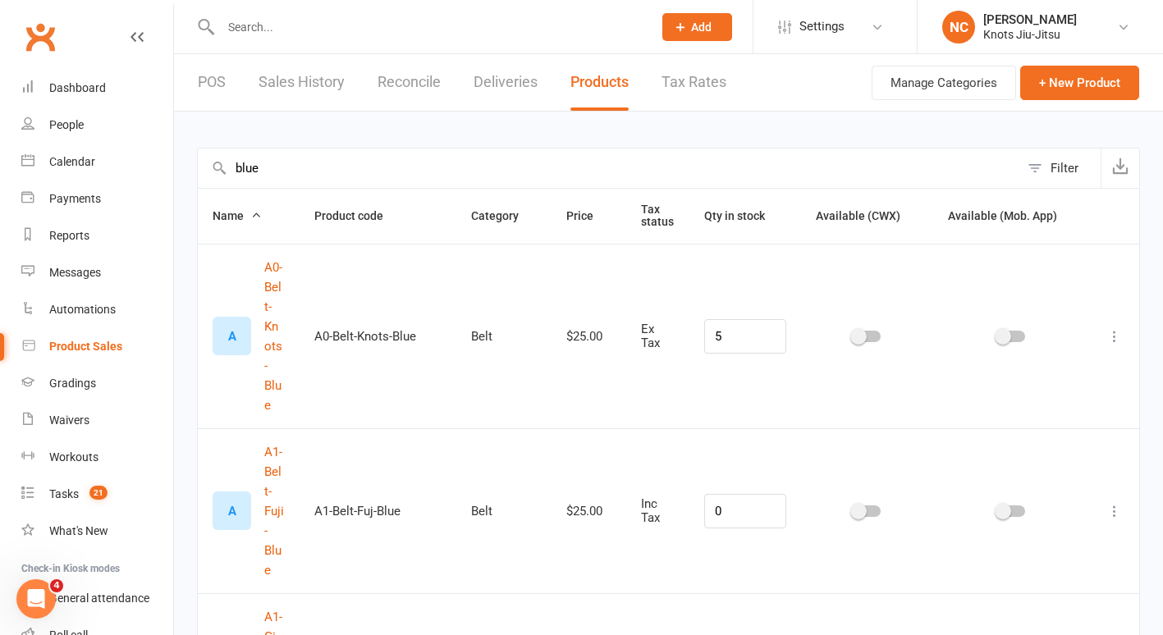
drag, startPoint x: 311, startPoint y: 183, endPoint x: 184, endPoint y: 194, distance: 127.7
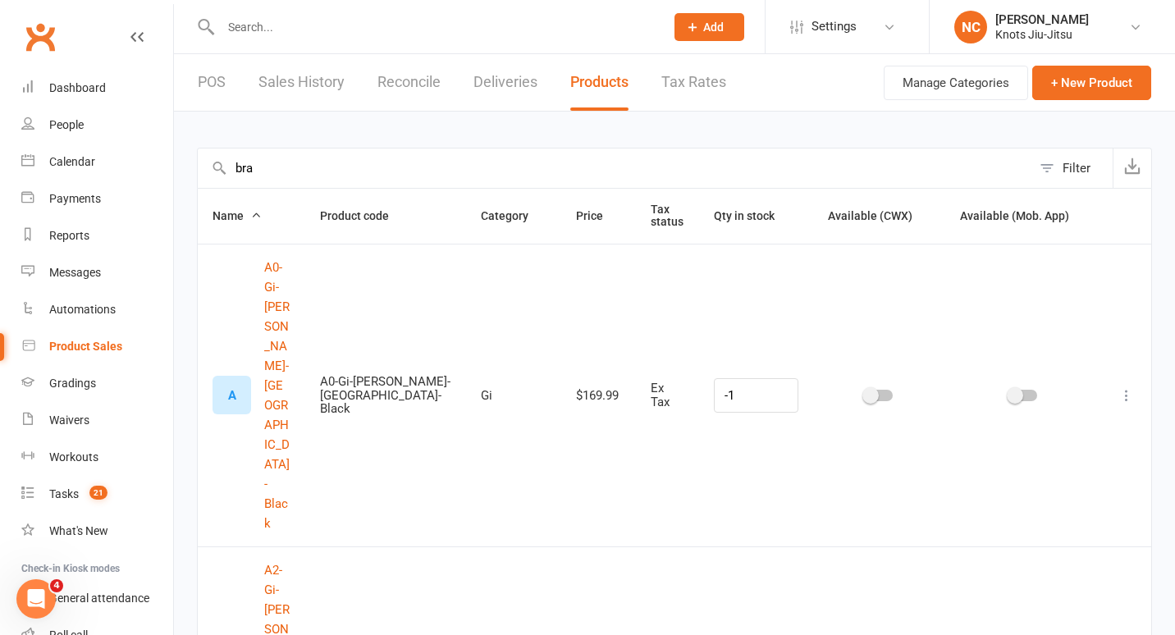
type input "bra"
click at [224, 100] on link "POS" at bounding box center [212, 82] width 28 height 57
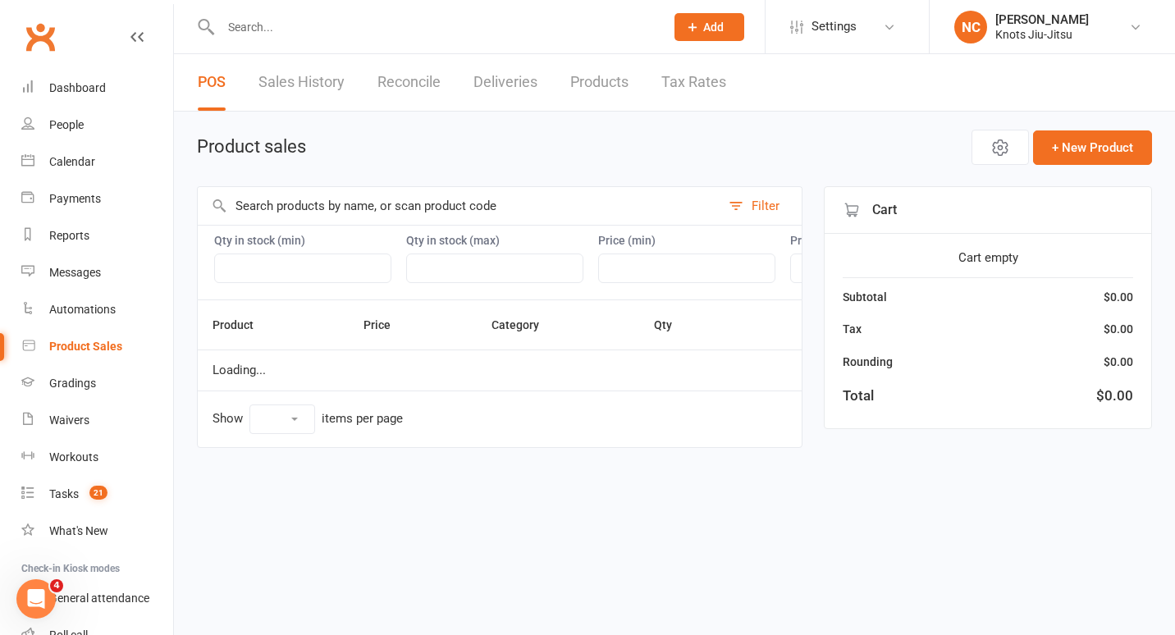
select select "100"
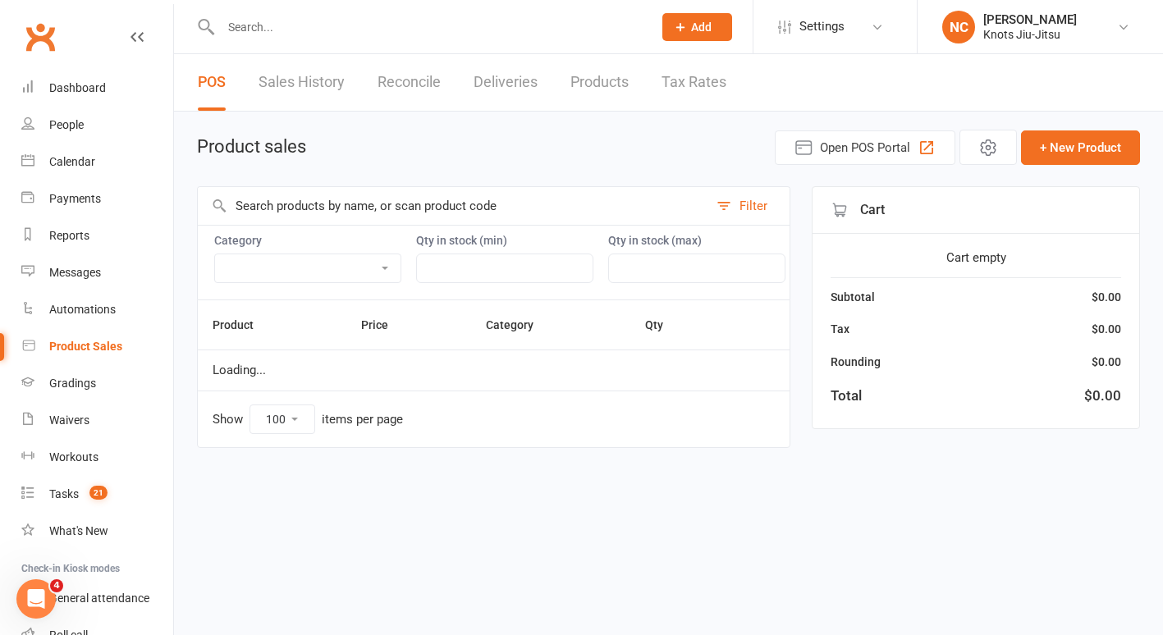
click at [264, 208] on input "text" at bounding box center [453, 206] width 511 height 38
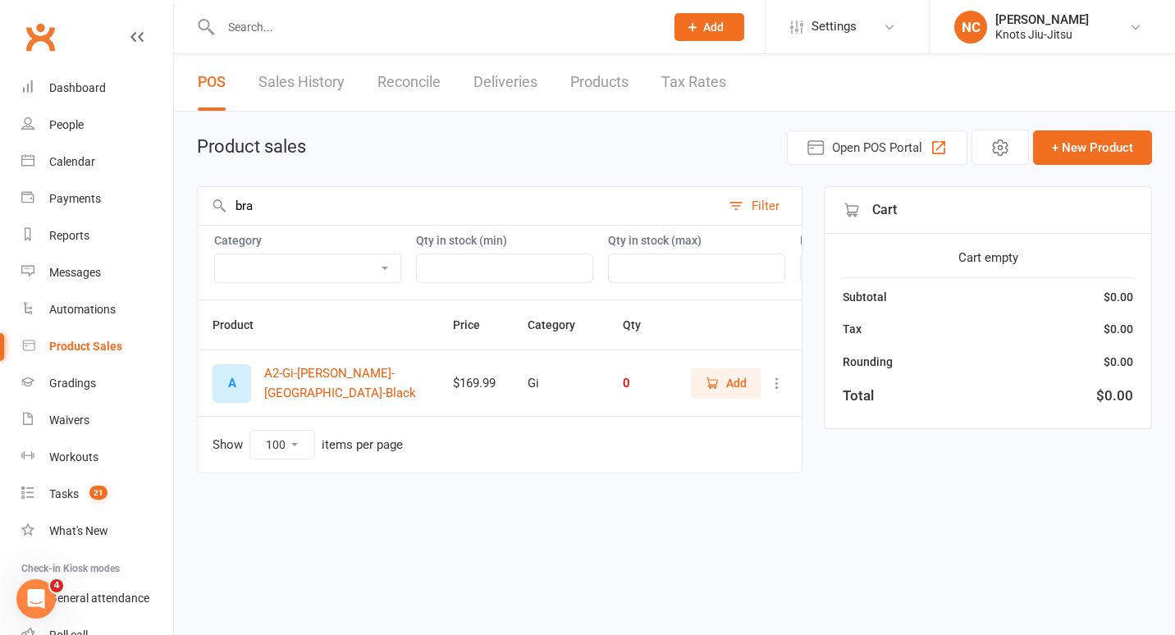
click at [735, 392] on span "Add" at bounding box center [736, 383] width 21 height 18
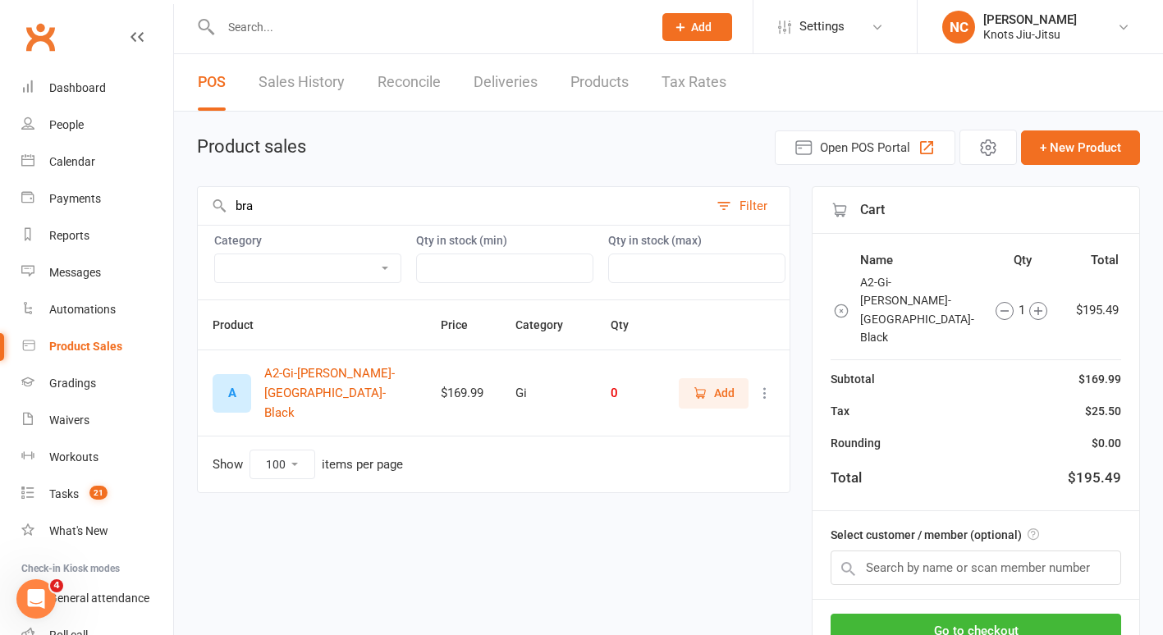
click at [492, 207] on input "bra" at bounding box center [453, 206] width 511 height 38
type input "b"
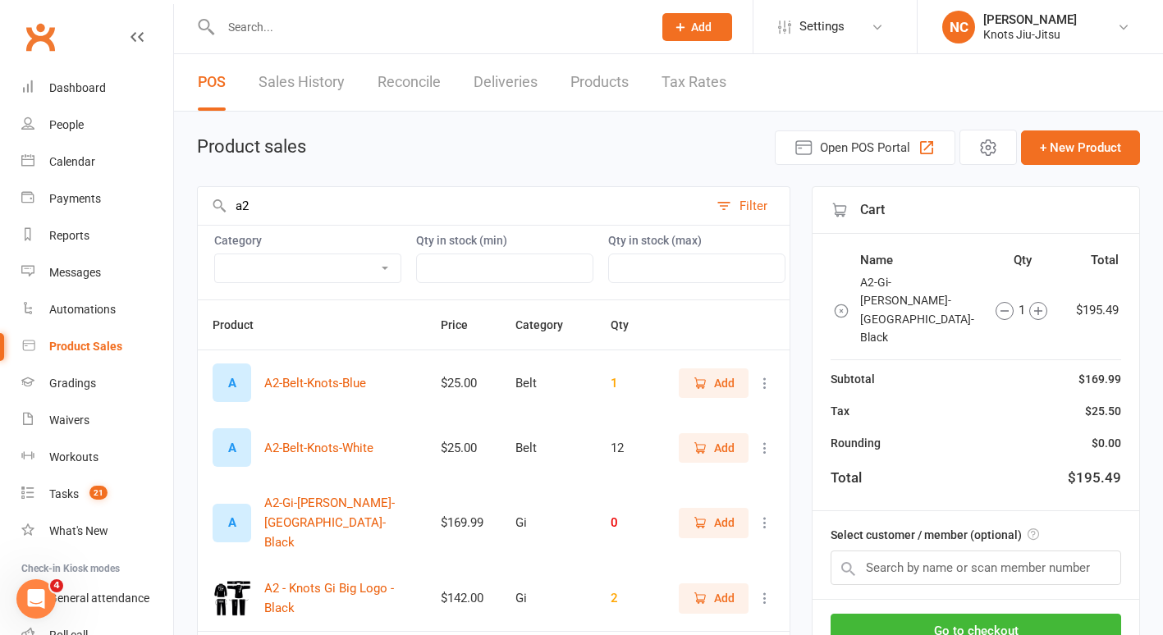
type input "a2"
click at [702, 457] on span "Add" at bounding box center [714, 448] width 42 height 18
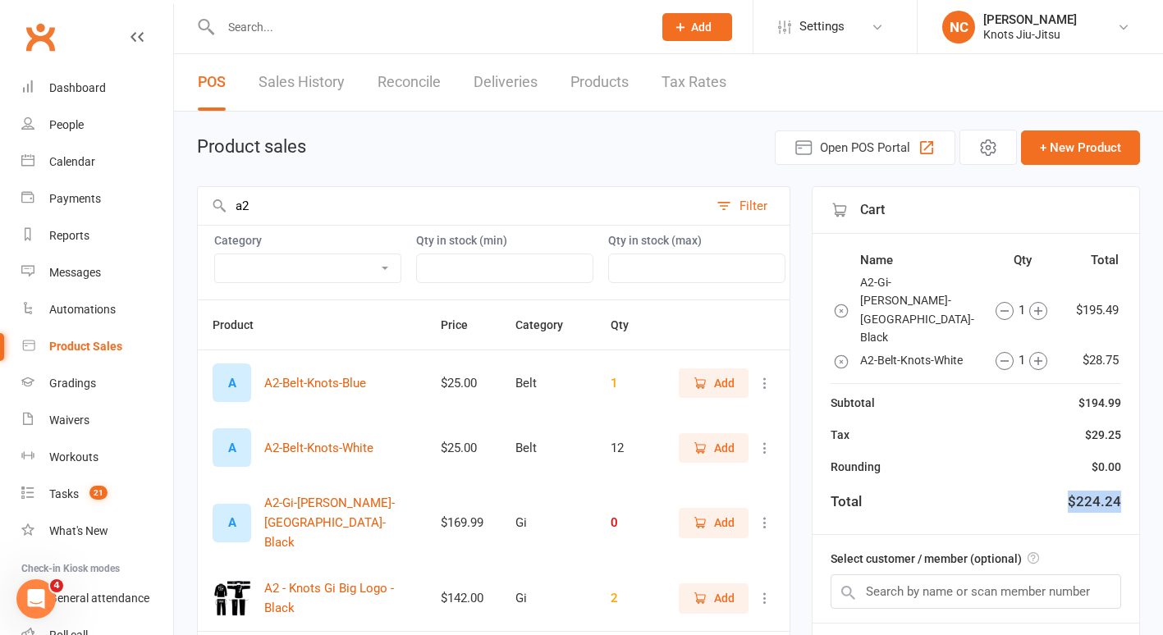
drag, startPoint x: 1068, startPoint y: 460, endPoint x: 1132, endPoint y: 452, distance: 64.5
click at [1132, 452] on div "Name Qty Total A2-Gi-Vouk-Brazil-Black 1 $195.49 A2-Belt-Knots-White 1 $28.75 S…" at bounding box center [976, 384] width 327 height 301
copy div "$224.24"
click at [269, 22] on input "text" at bounding box center [428, 27] width 425 height 23
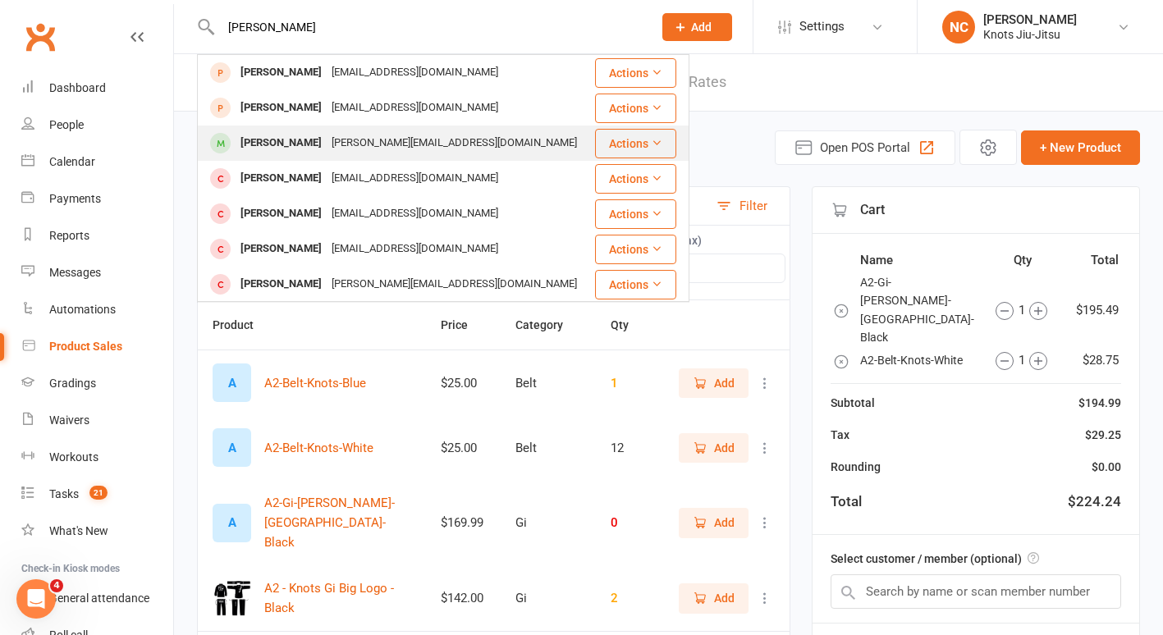
type input "leonardo"
click at [260, 150] on div "LEONARDO OLIVEIRA DULOR" at bounding box center [281, 143] width 91 height 24
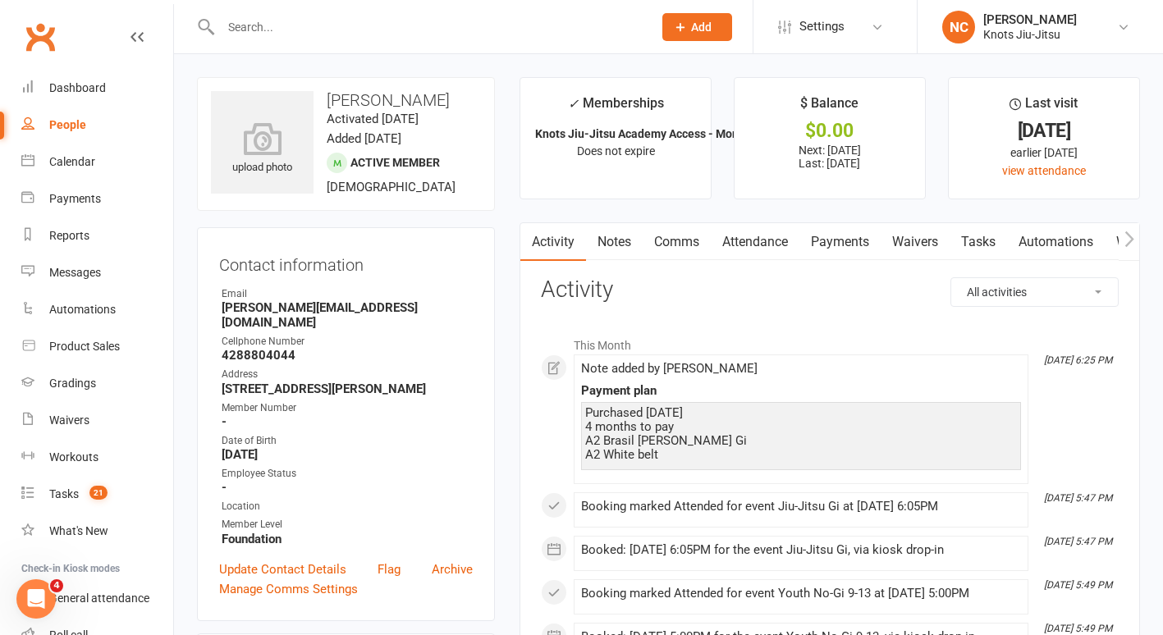
click at [609, 236] on link "Notes" at bounding box center [614, 242] width 57 height 38
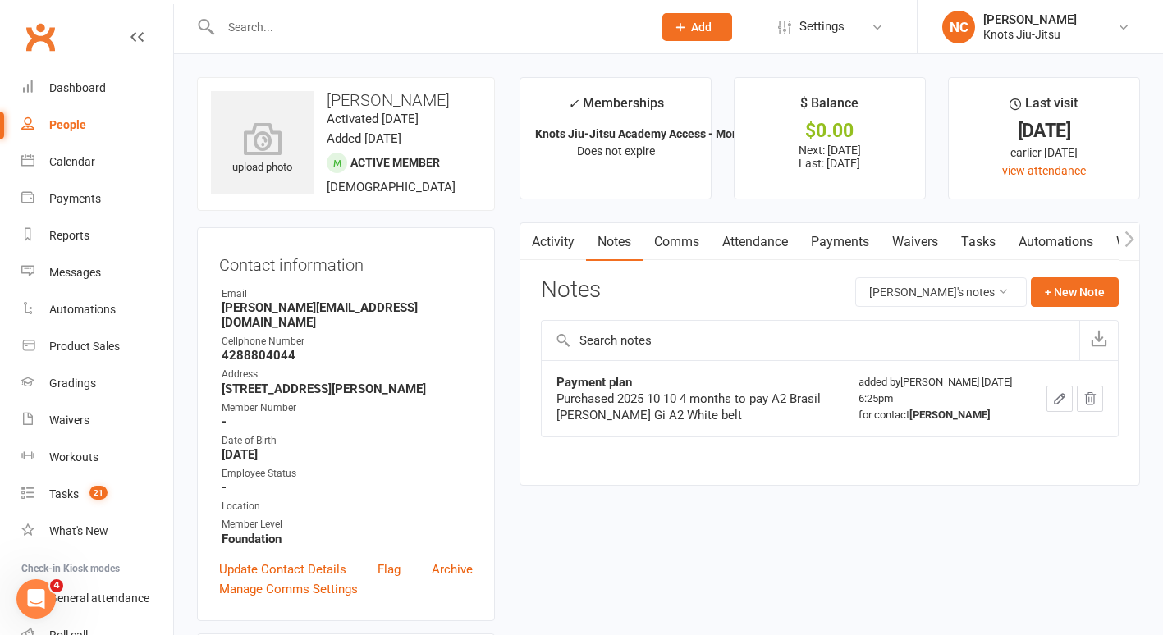
click at [1052, 406] on icon "button" at bounding box center [1059, 399] width 15 height 15
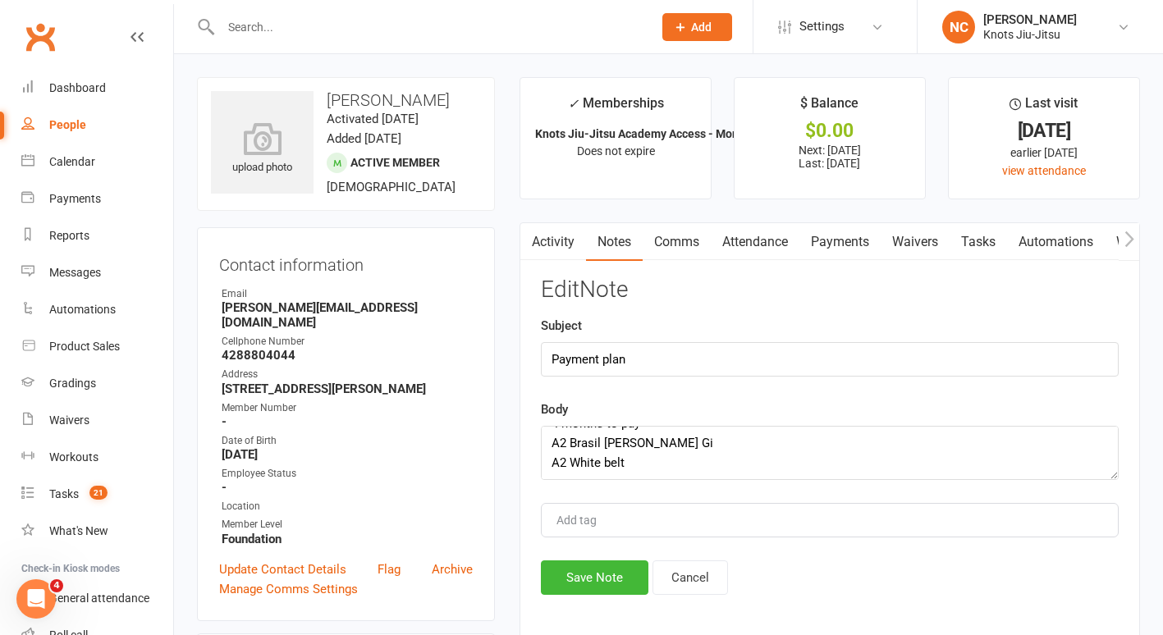
scroll to position [99, 0]
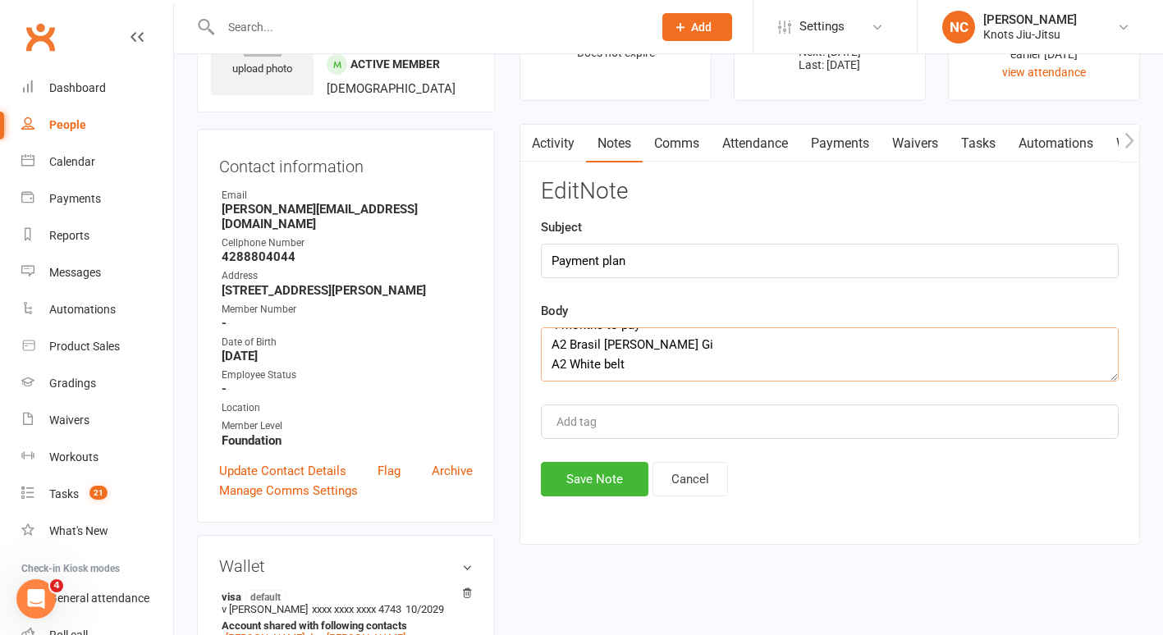
click at [791, 351] on textarea "Purchased 2025 10 10 4 months to pay A2 Brasil Vouk Gi A2 White belt" at bounding box center [830, 355] width 578 height 54
paste textarea "$224.24"
type textarea "Purchased 2025 10 10 4 months to pay A2 Brasil Vouk Gi A2 White belt Total afte…"
click at [597, 449] on div "Edit Note Subject Payment plan Body Purchased 2025 10 10 4 months to pay A2 Bra…" at bounding box center [830, 338] width 578 height 318
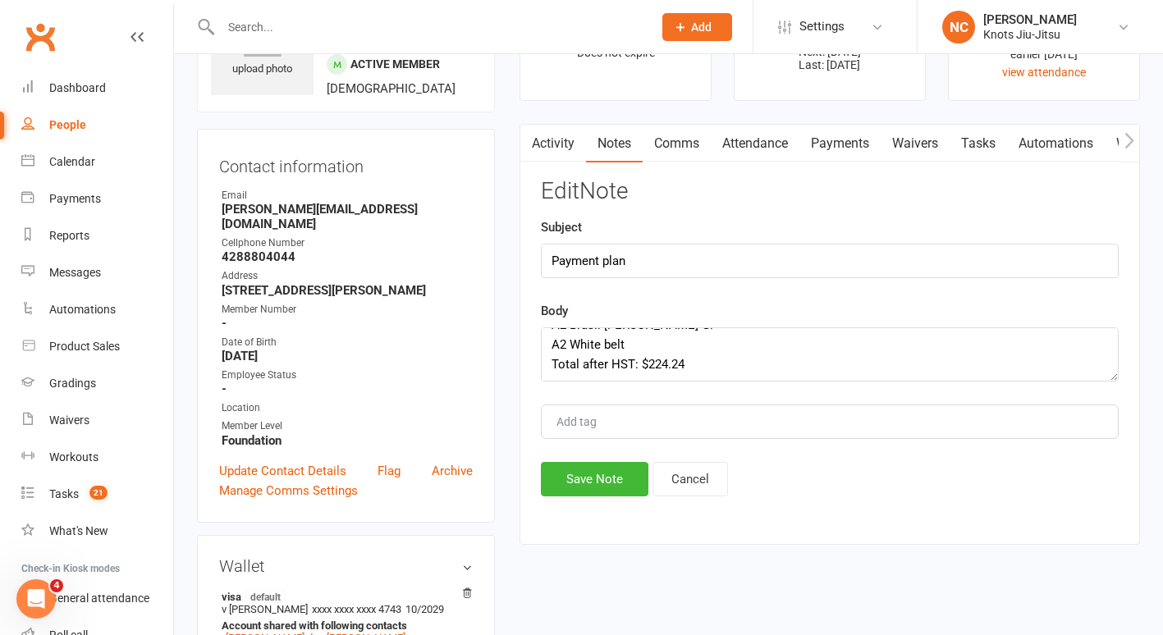
click at [600, 429] on input "Add tag" at bounding box center [583, 422] width 57 height 20
type input "Payment Plan"
click at [602, 480] on button "Save Note" at bounding box center [595, 479] width 108 height 34
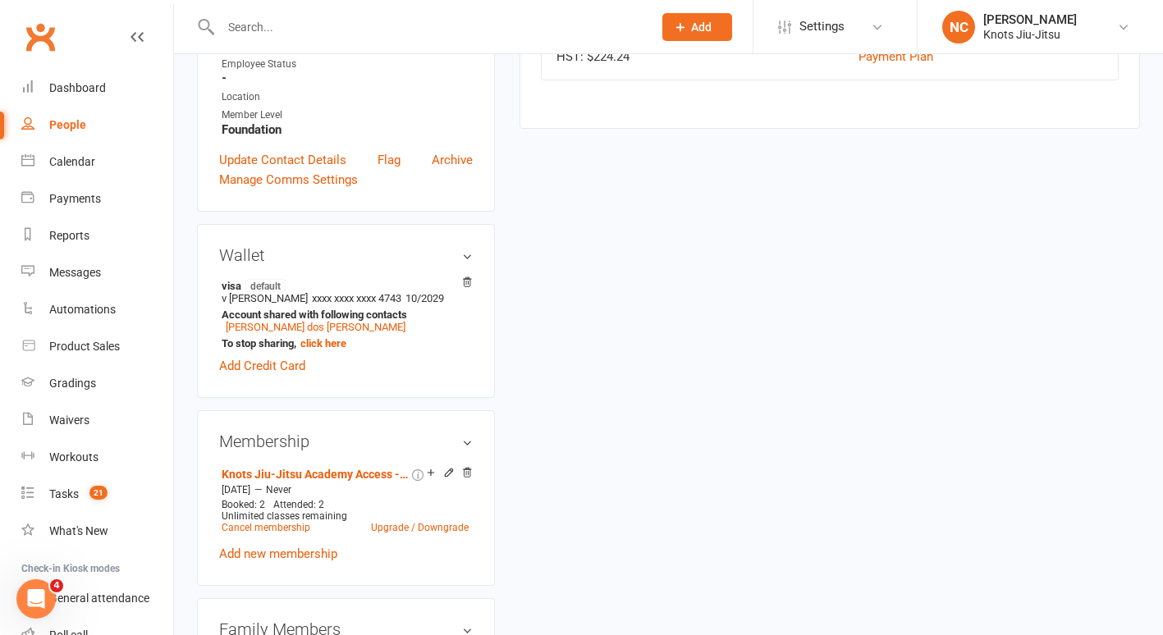
scroll to position [0, 0]
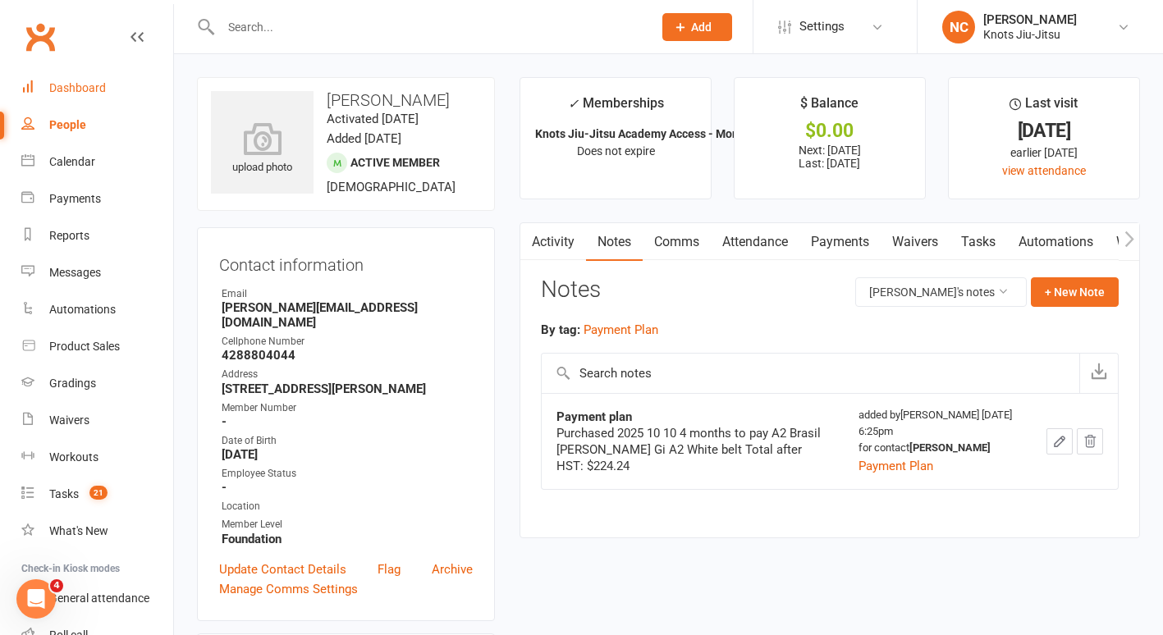
click at [91, 87] on div "Dashboard" at bounding box center [77, 87] width 57 height 13
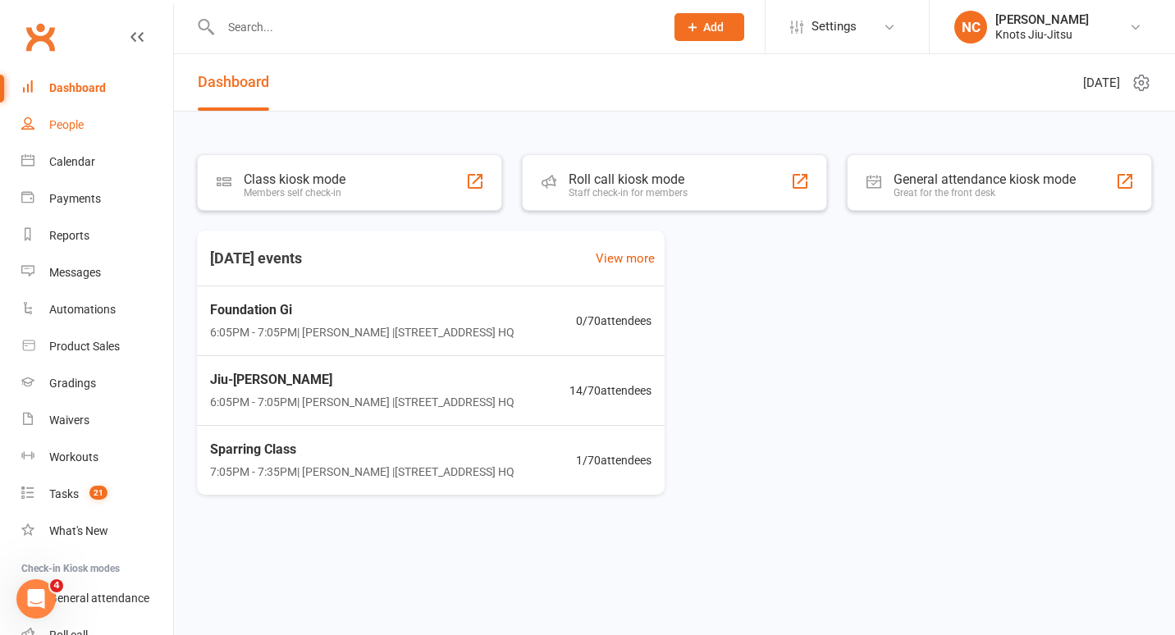
click at [80, 131] on div "People" at bounding box center [66, 124] width 34 height 13
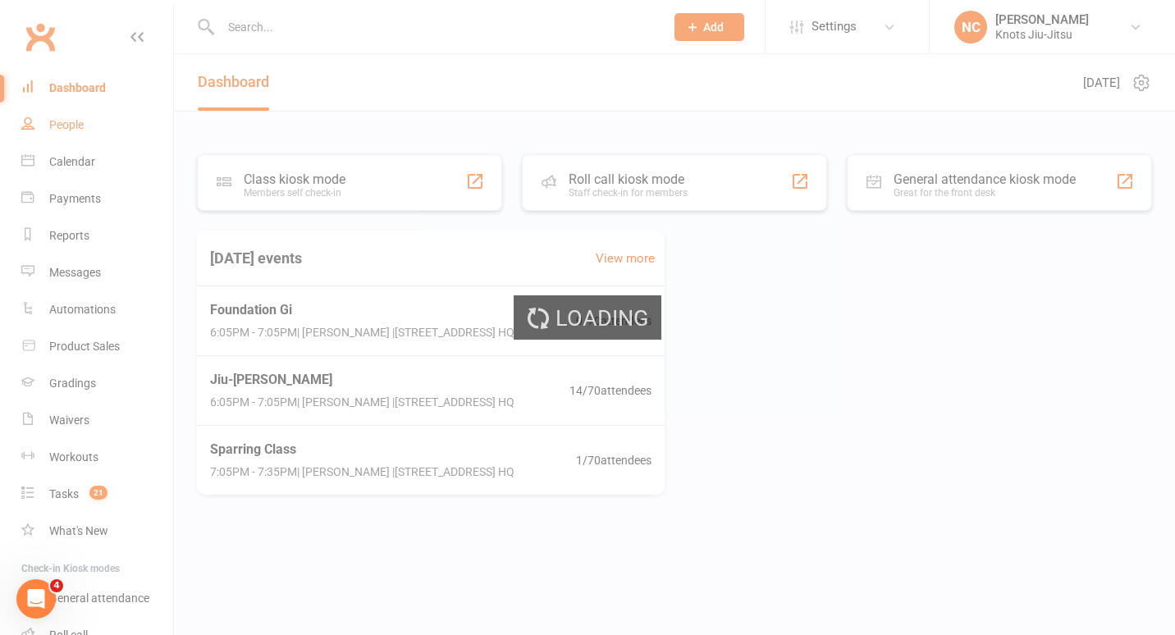
select select "100"
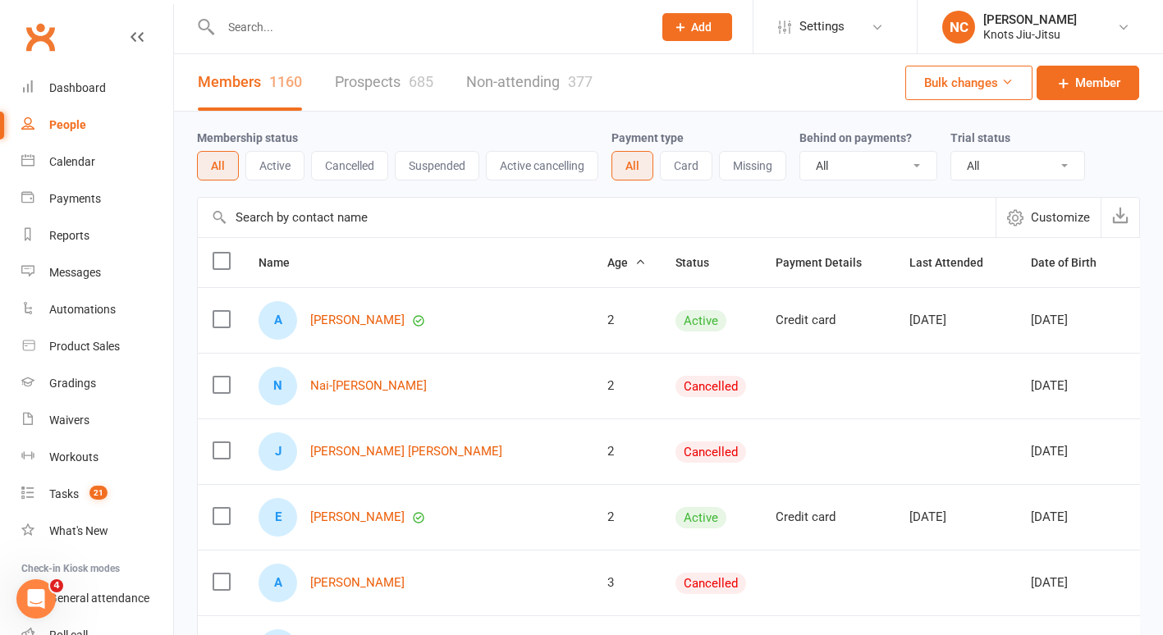
click at [245, 31] on input "text" at bounding box center [428, 27] width 425 height 23
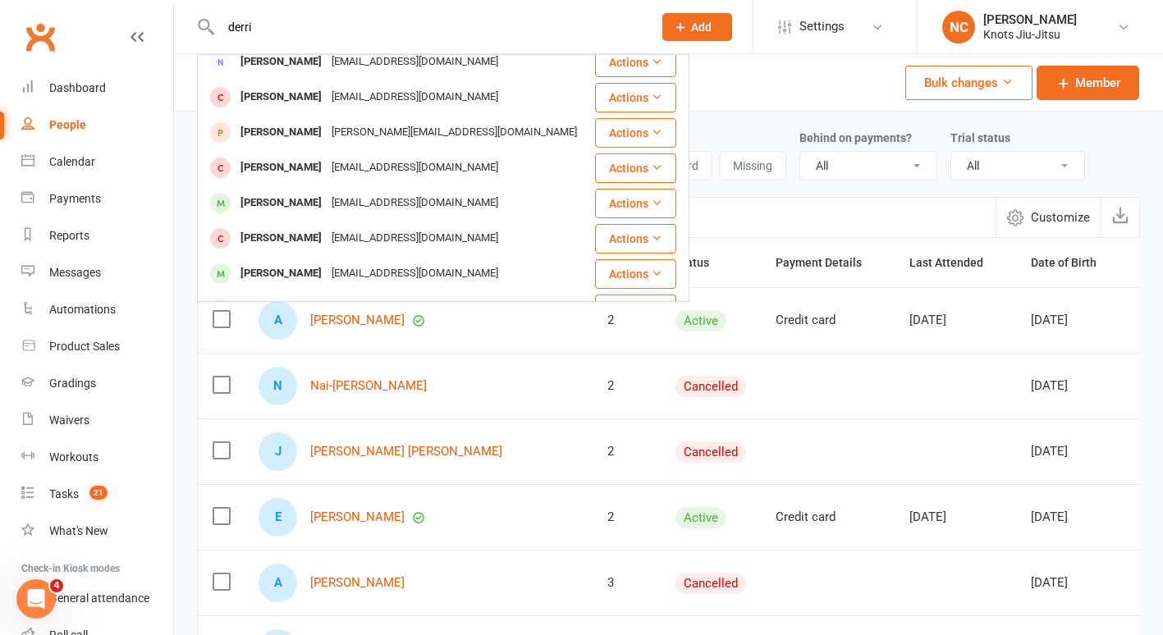
scroll to position [153, 0]
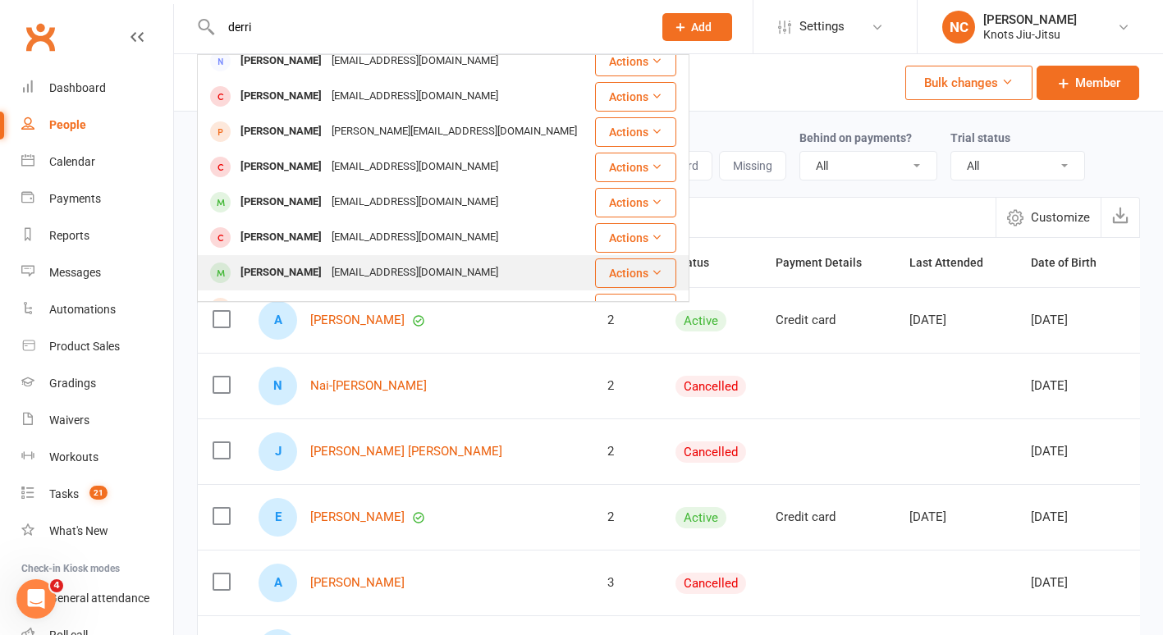
type input "derri"
click at [285, 261] on div "[PERSON_NAME]" at bounding box center [281, 273] width 91 height 24
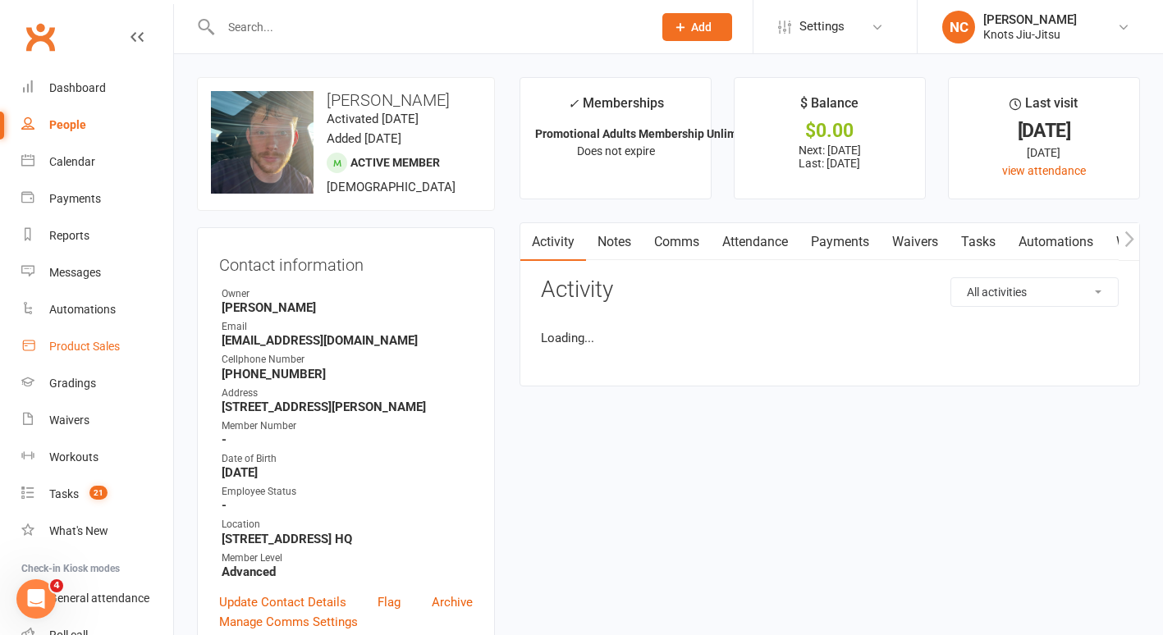
click at [88, 347] on div "Product Sales" at bounding box center [84, 346] width 71 height 13
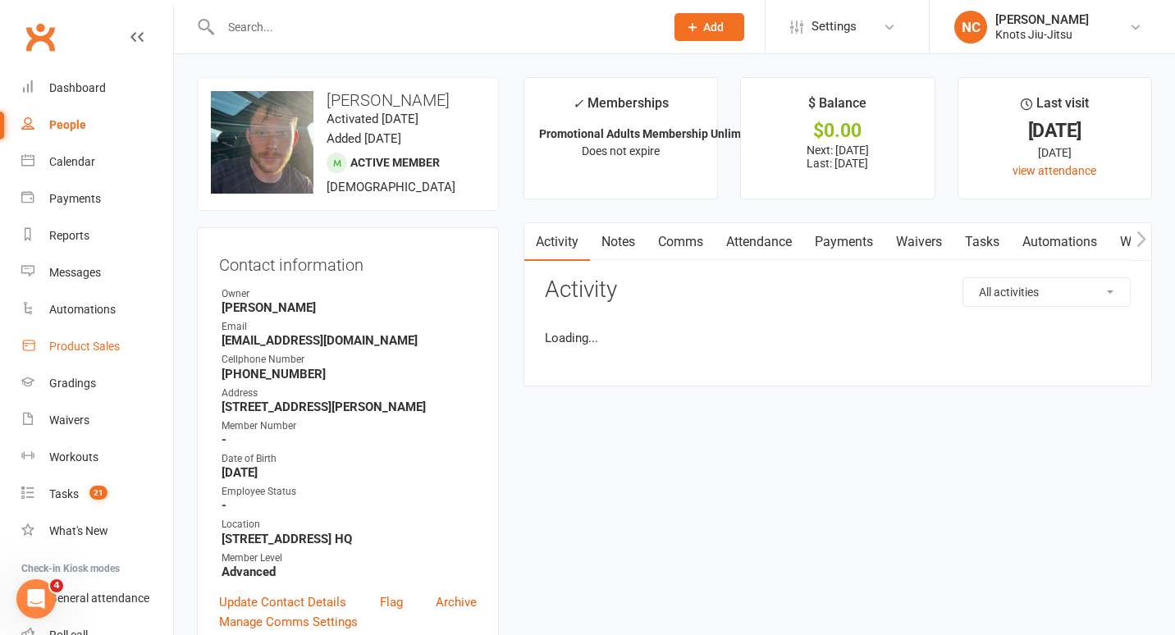
select select "100"
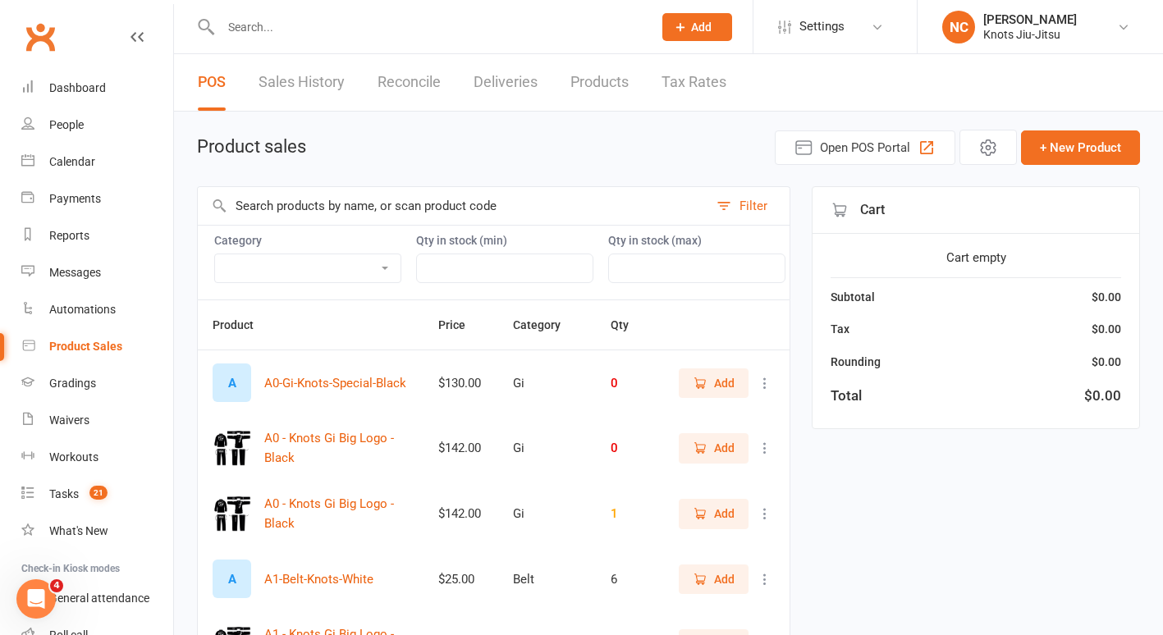
click at [328, 213] on input "text" at bounding box center [453, 206] width 511 height 38
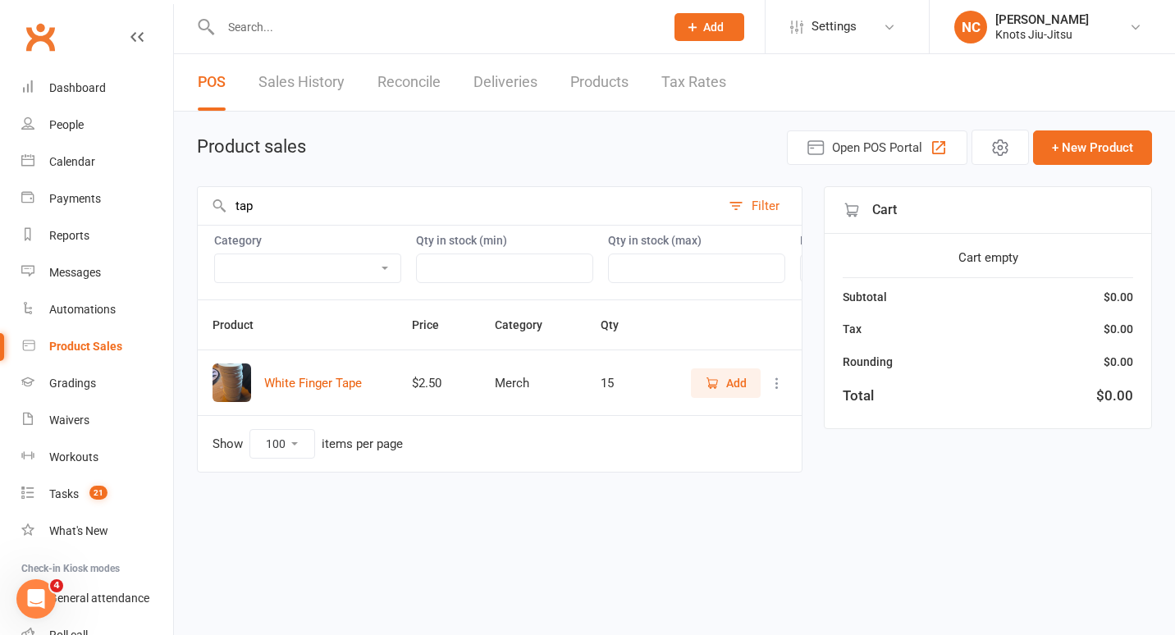
type input "tap"
click at [705, 398] on button "Add" at bounding box center [726, 384] width 70 height 30
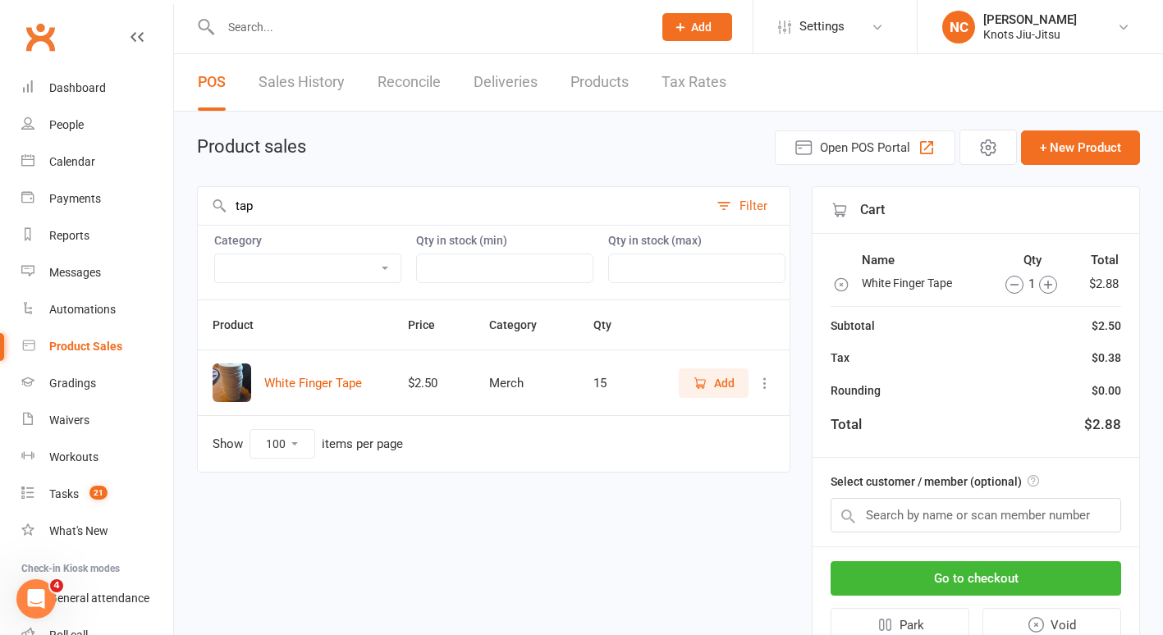
click at [705, 398] on button "Add" at bounding box center [714, 384] width 70 height 30
click at [919, 532] on input "text" at bounding box center [976, 515] width 291 height 34
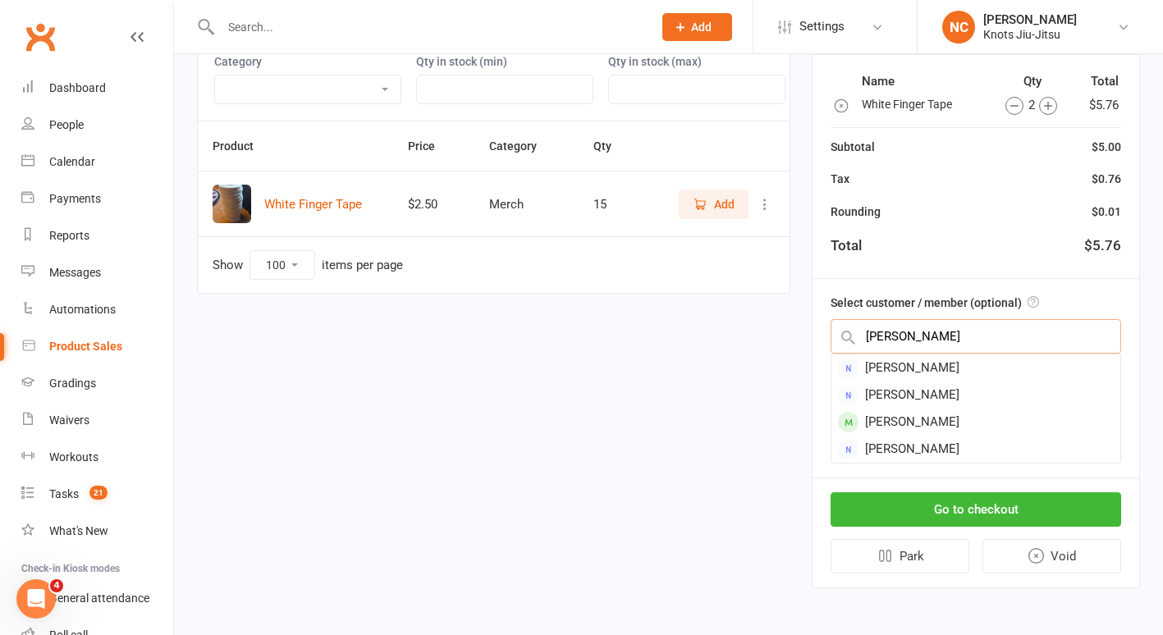
scroll to position [206, 0]
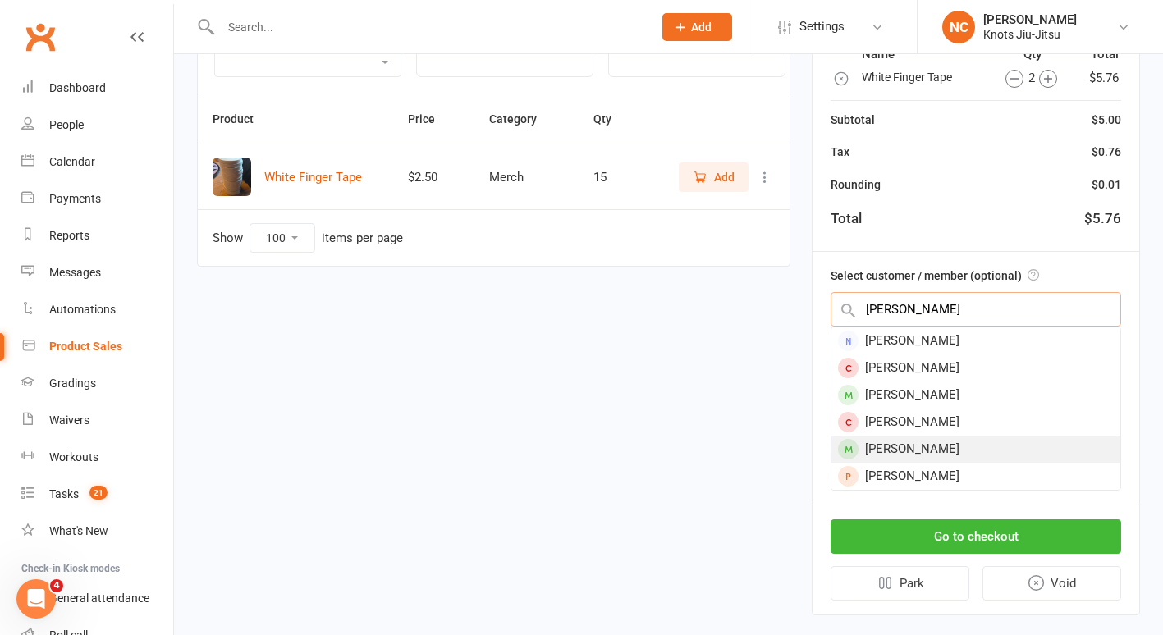
type input "derek"
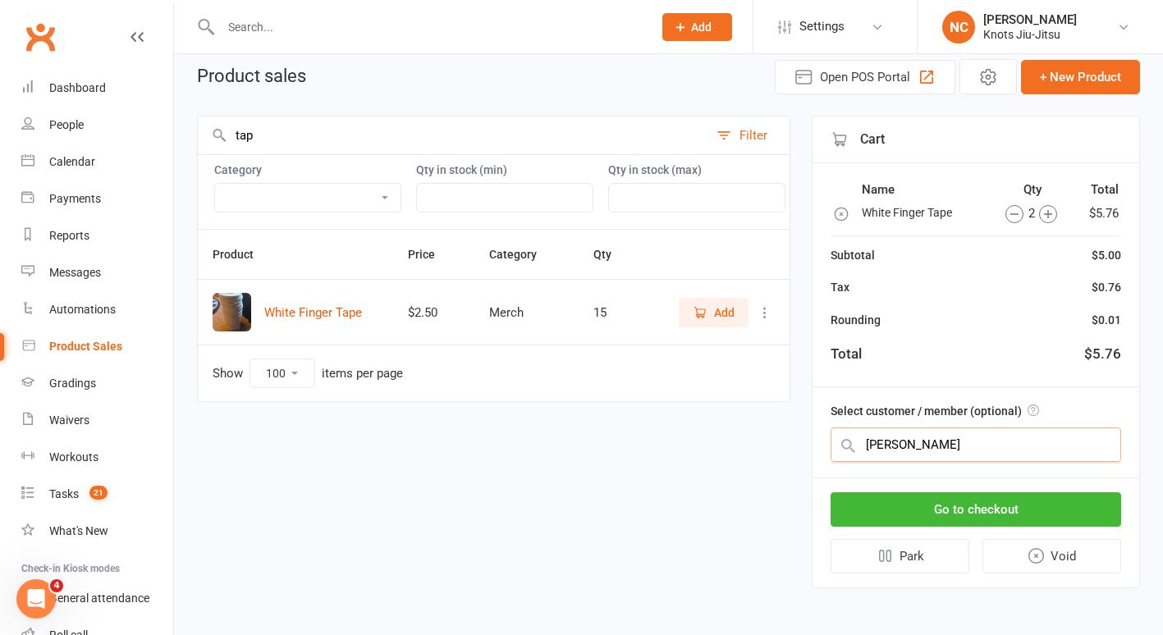
scroll to position [69, 0]
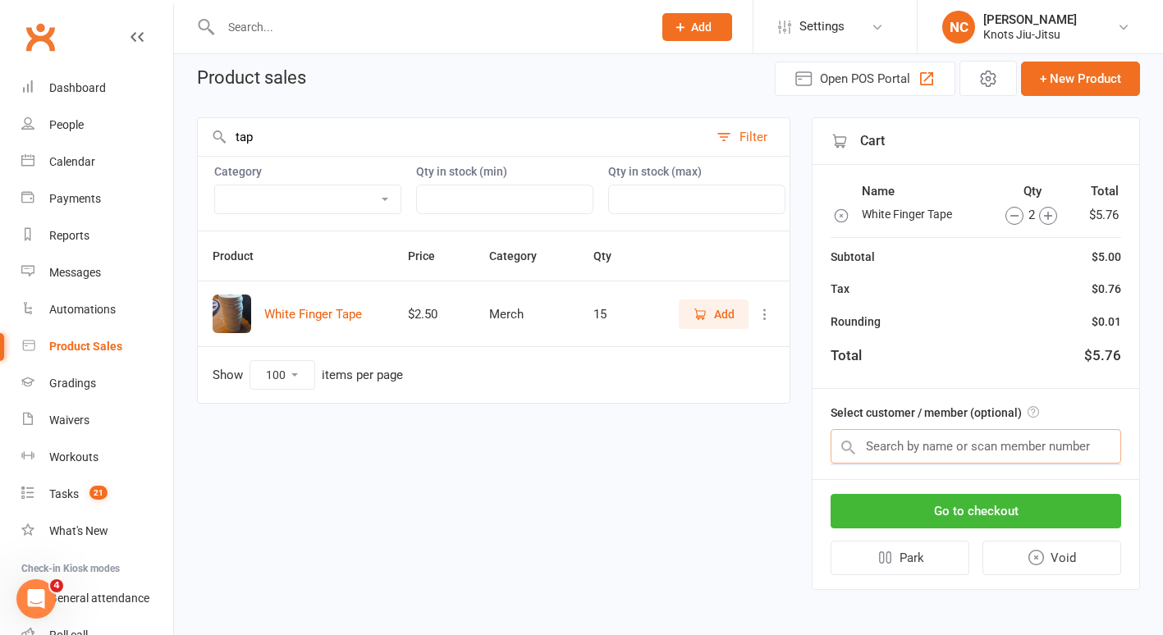
click at [931, 448] on input "text" at bounding box center [976, 446] width 291 height 34
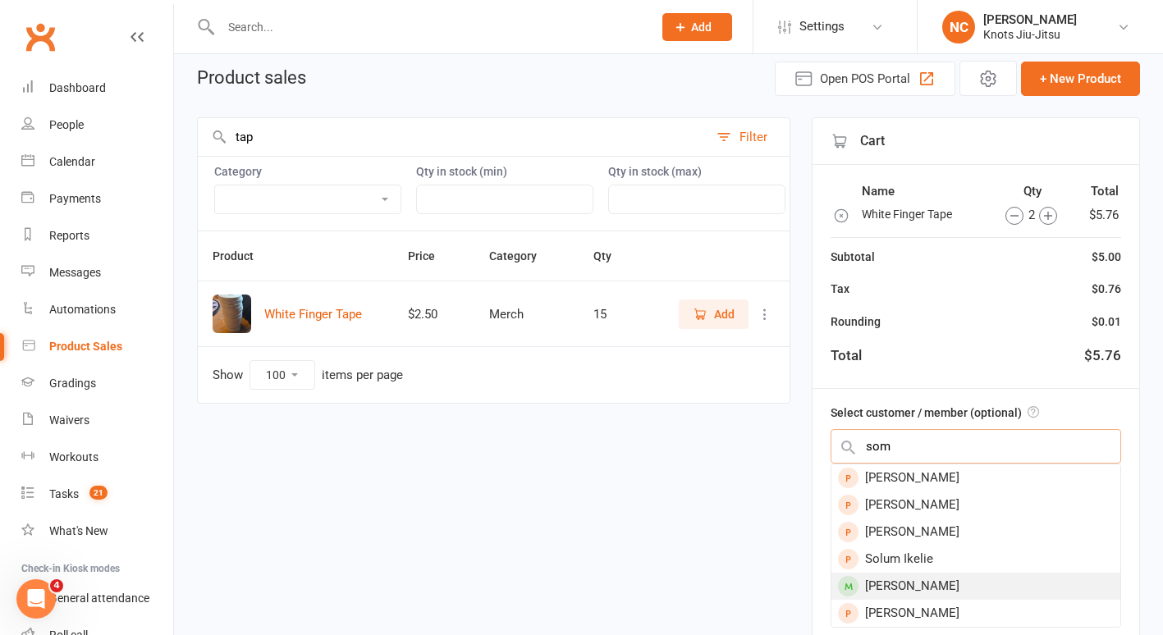
type input "som"
click at [968, 584] on div "[PERSON_NAME]" at bounding box center [976, 586] width 289 height 27
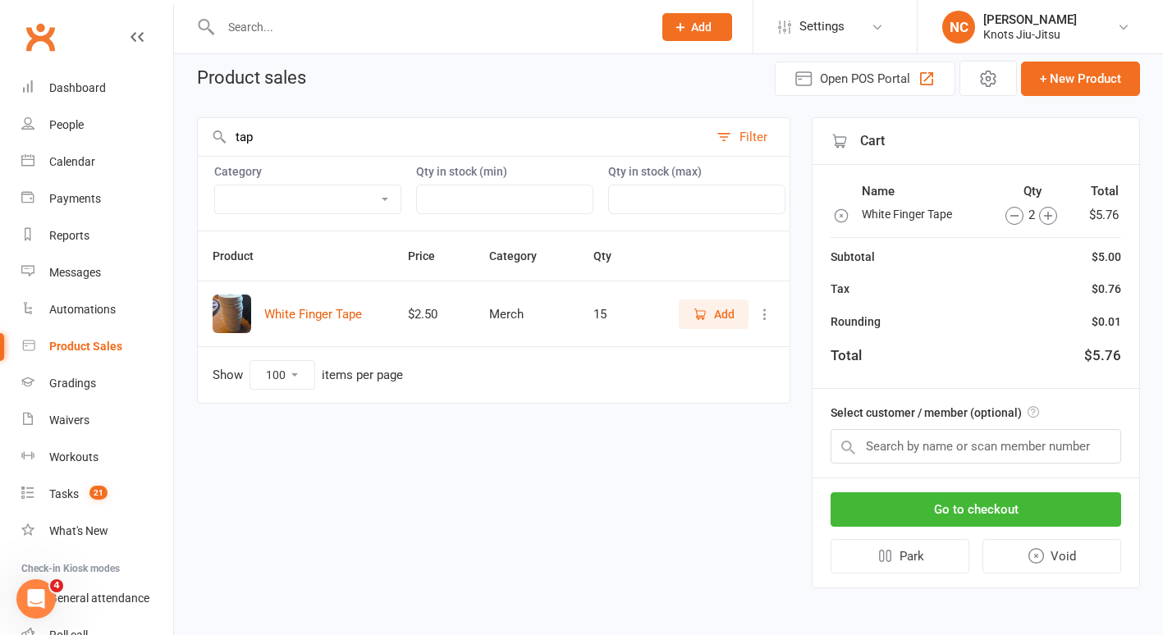
scroll to position [64, 0]
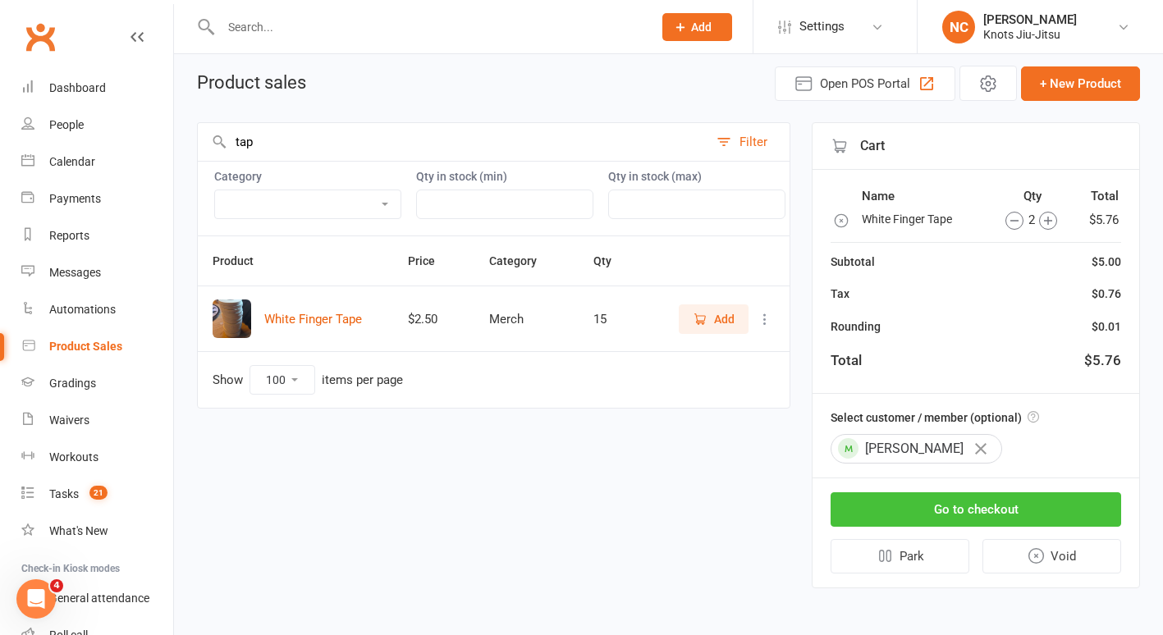
click at [940, 520] on button "Go to checkout" at bounding box center [976, 510] width 291 height 34
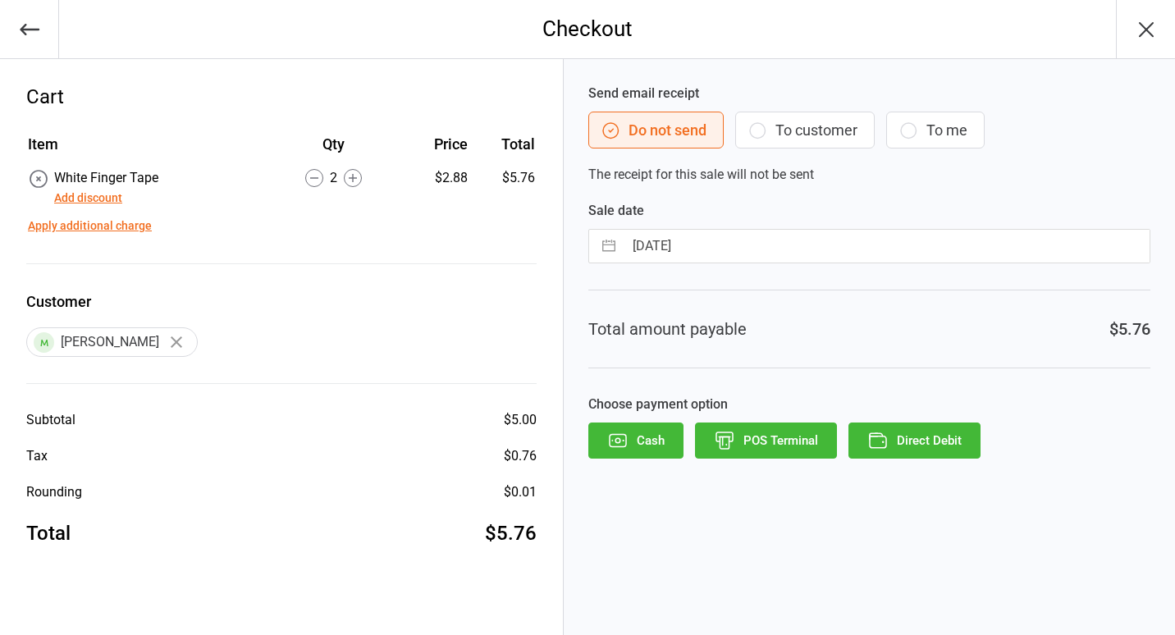
click at [953, 131] on button "To me" at bounding box center [936, 130] width 99 height 37
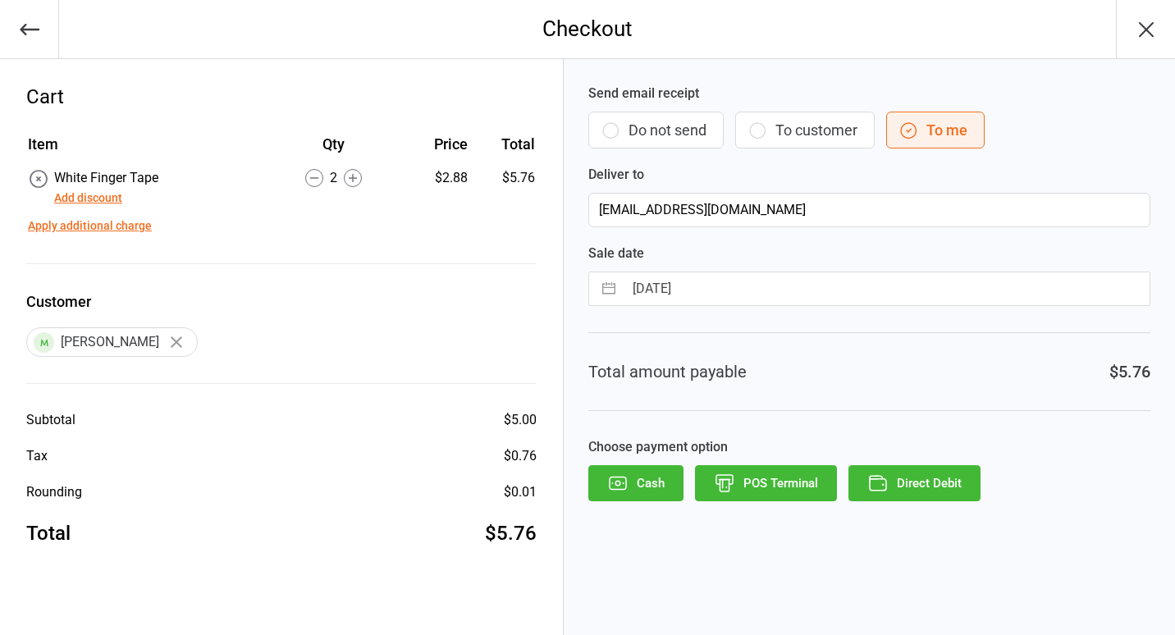
click at [769, 115] on button "To customer" at bounding box center [805, 130] width 140 height 37
type input "[EMAIL_ADDRESS][DOMAIN_NAME]"
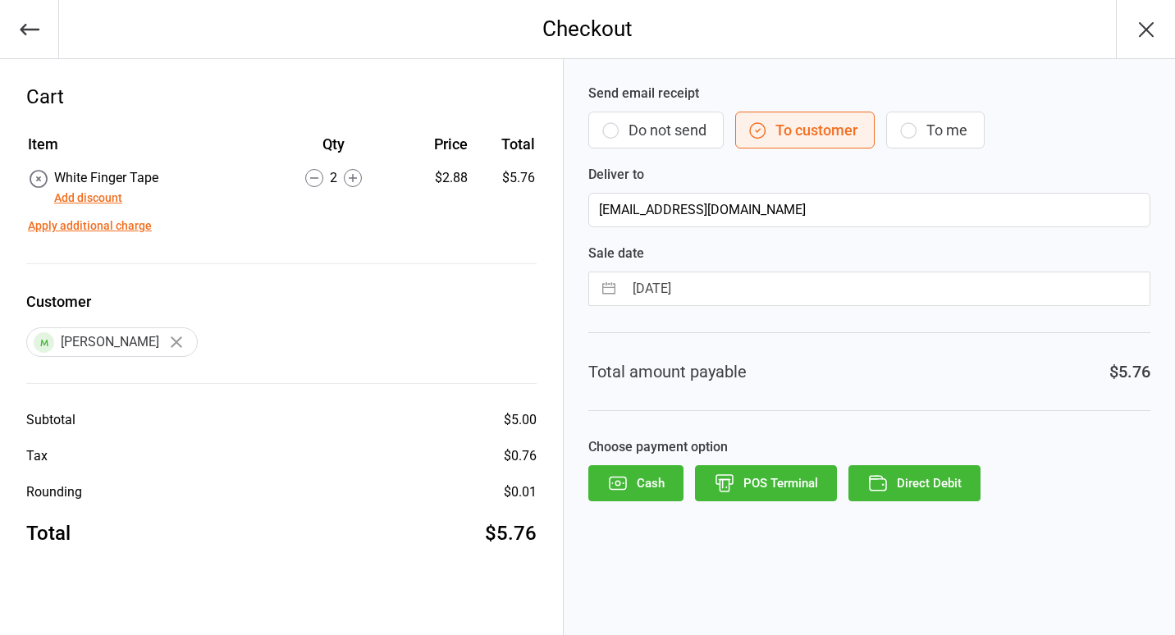
click at [872, 489] on icon "button" at bounding box center [878, 483] width 21 height 21
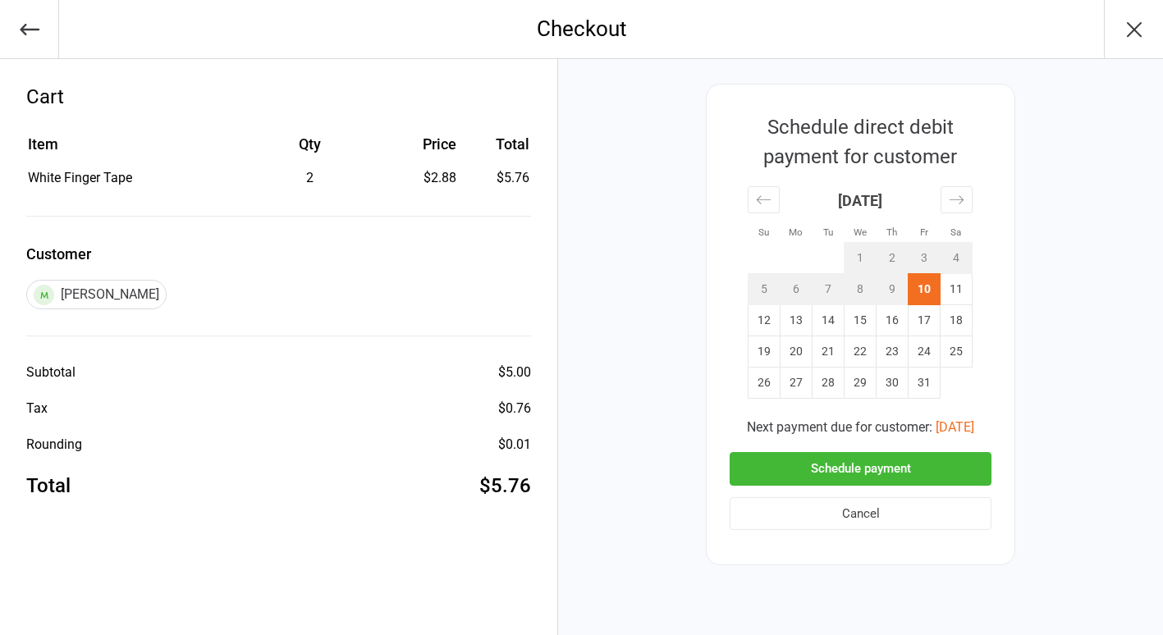
click at [858, 466] on button "Schedule payment" at bounding box center [861, 469] width 262 height 34
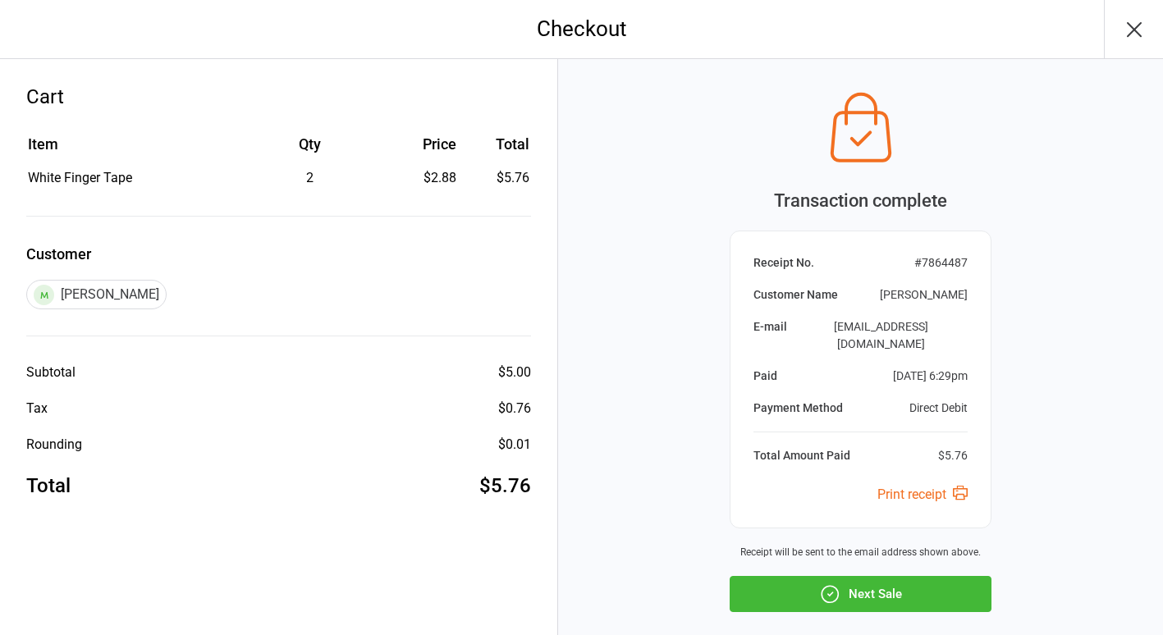
click at [897, 581] on button "Next Sale" at bounding box center [861, 594] width 262 height 36
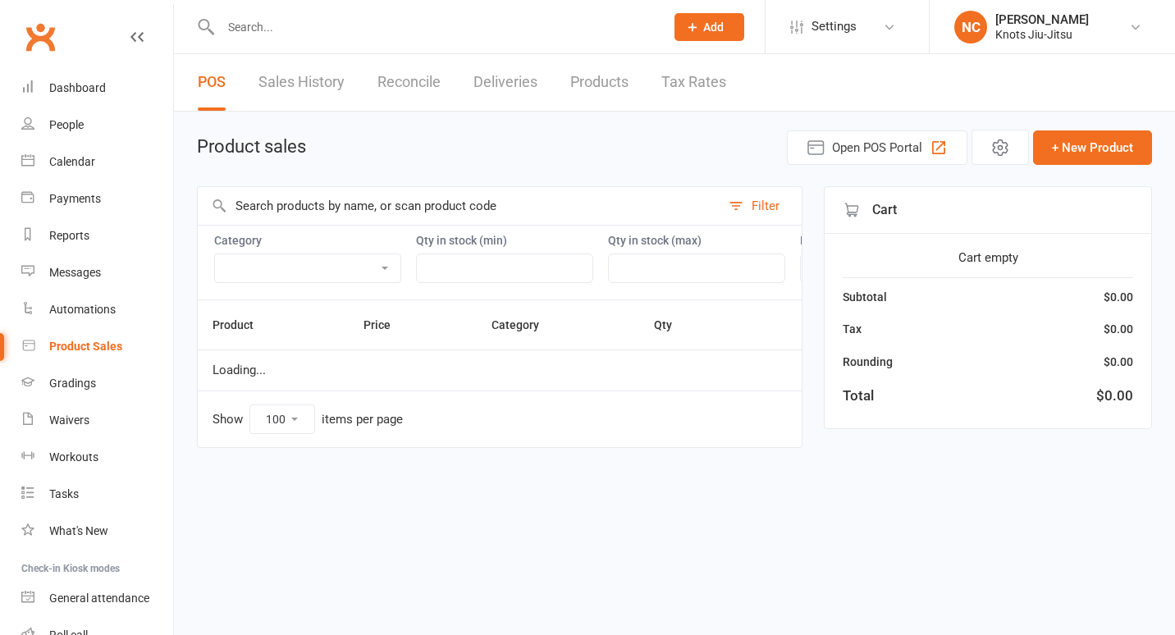
select select "100"
click at [343, 16] on input "text" at bounding box center [435, 27] width 438 height 23
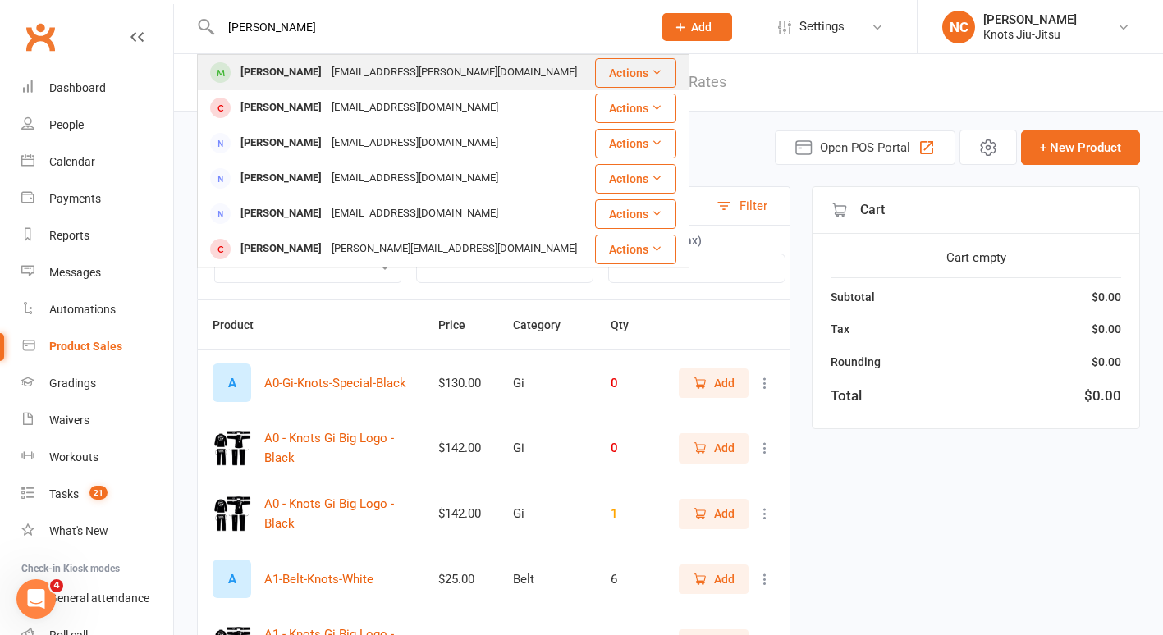
type input "selena"
click at [327, 58] on div "Selena Frenette mathieup.frenette@gmail.com" at bounding box center [396, 73] width 394 height 34
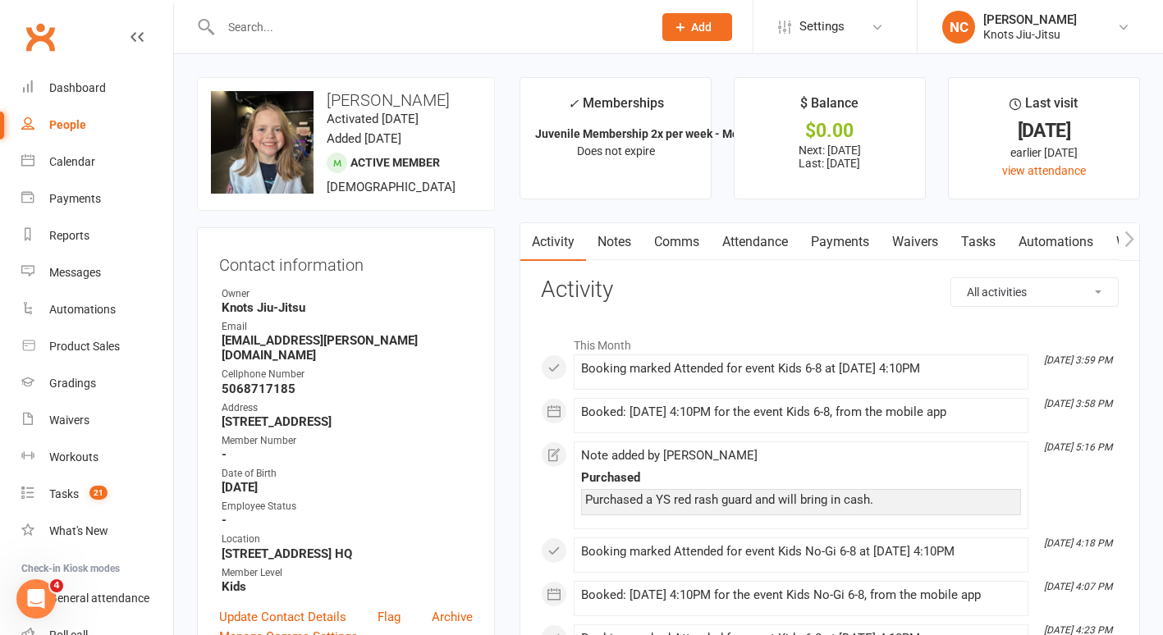
click at [846, 237] on link "Payments" at bounding box center [840, 242] width 81 height 38
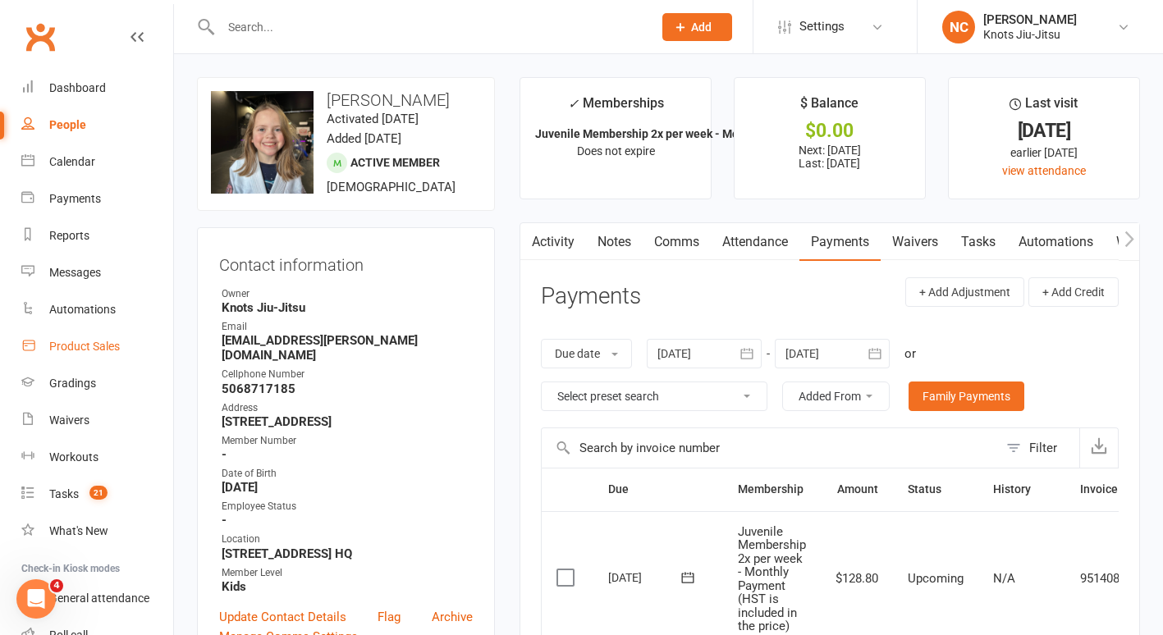
click at [99, 346] on div "Product Sales" at bounding box center [84, 346] width 71 height 13
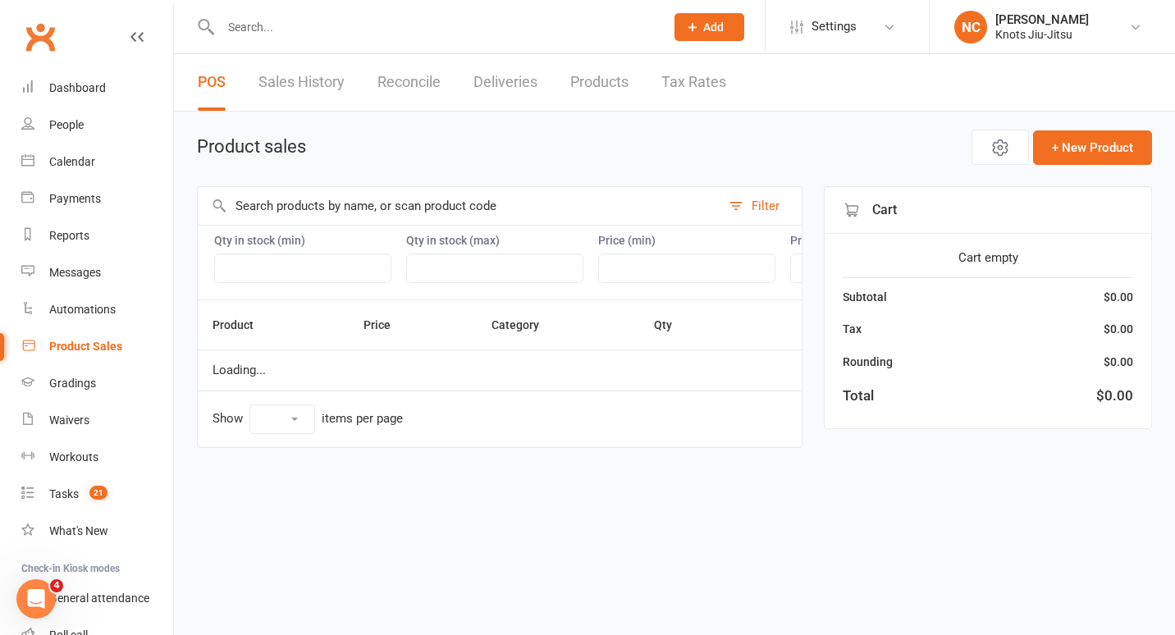
select select "100"
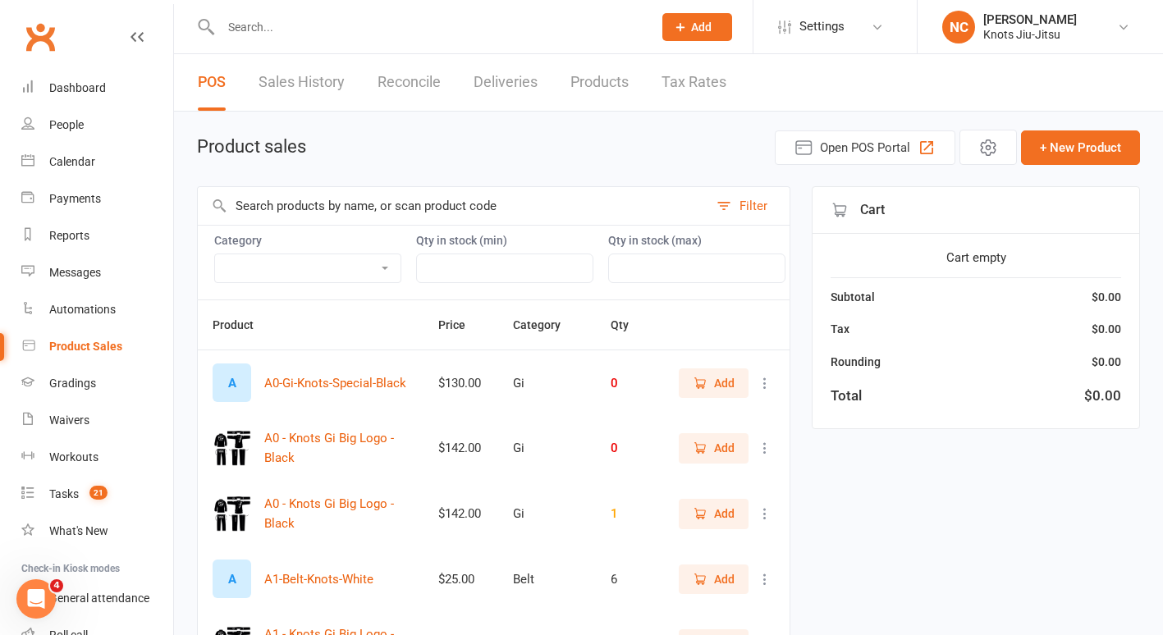
click at [334, 204] on input "text" at bounding box center [453, 206] width 511 height 38
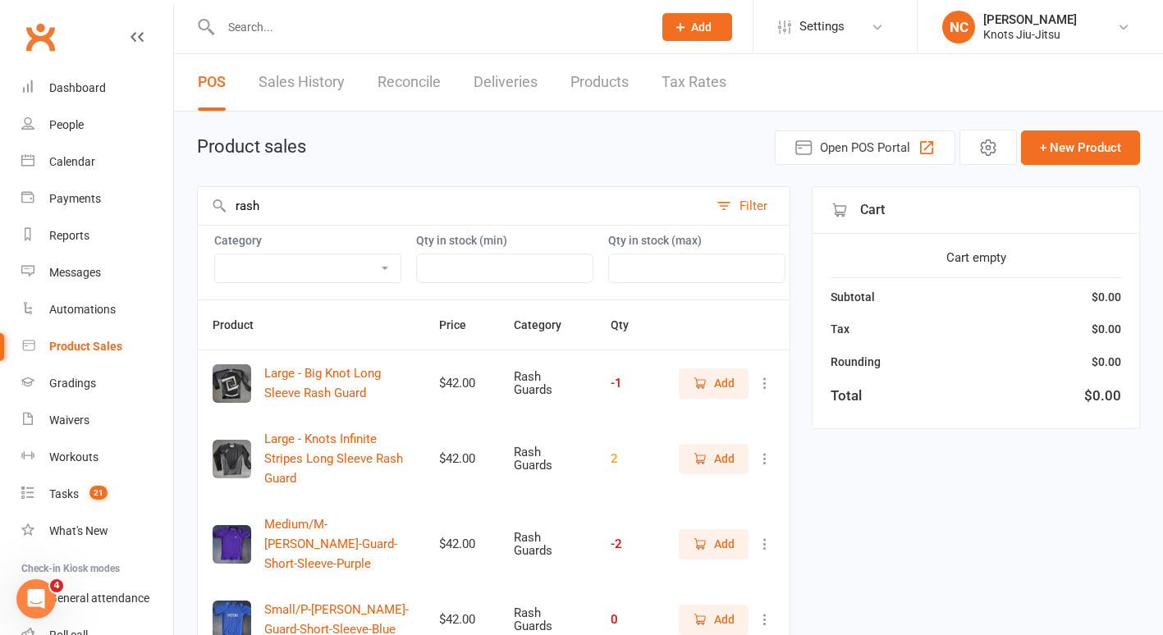
type input "rash"
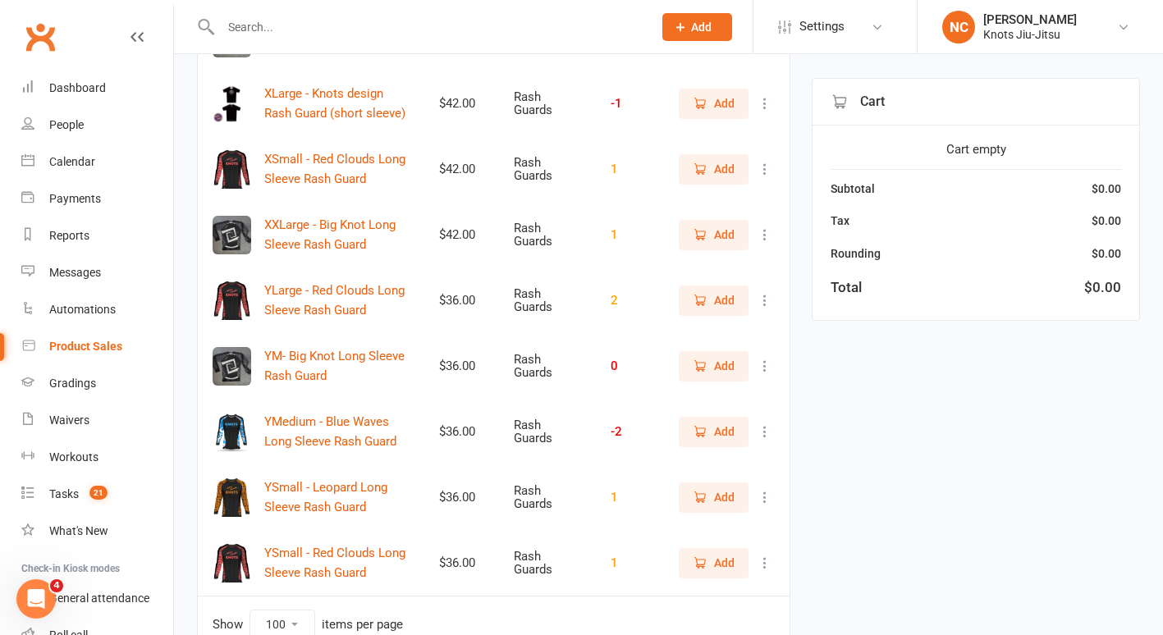
scroll to position [728, 0]
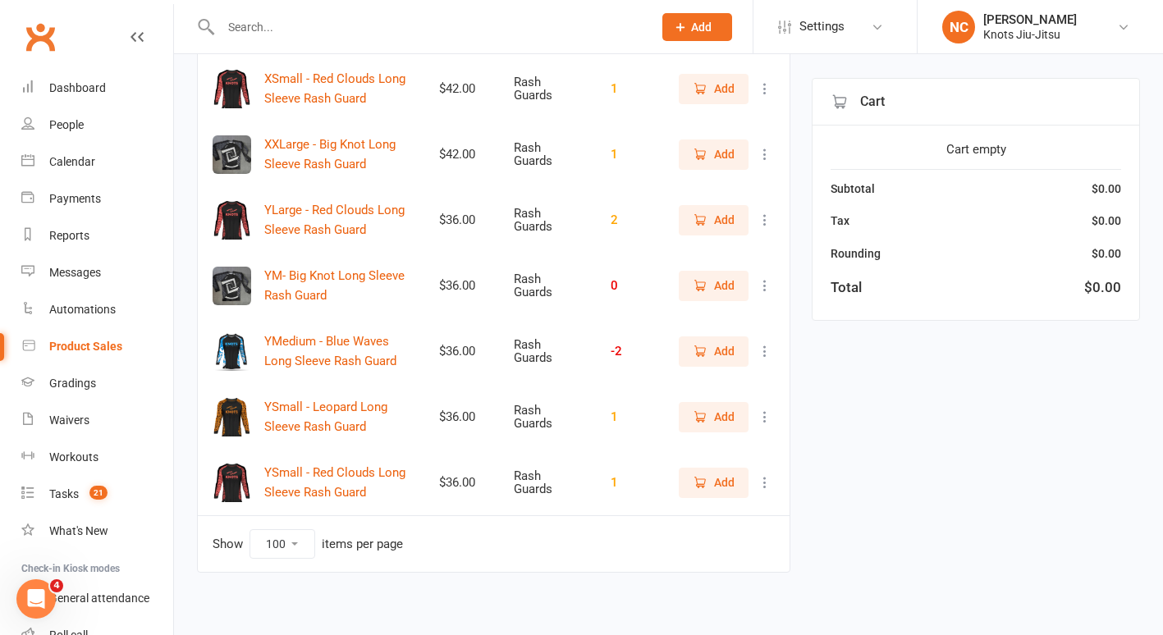
click at [711, 468] on button "Add" at bounding box center [714, 483] width 70 height 30
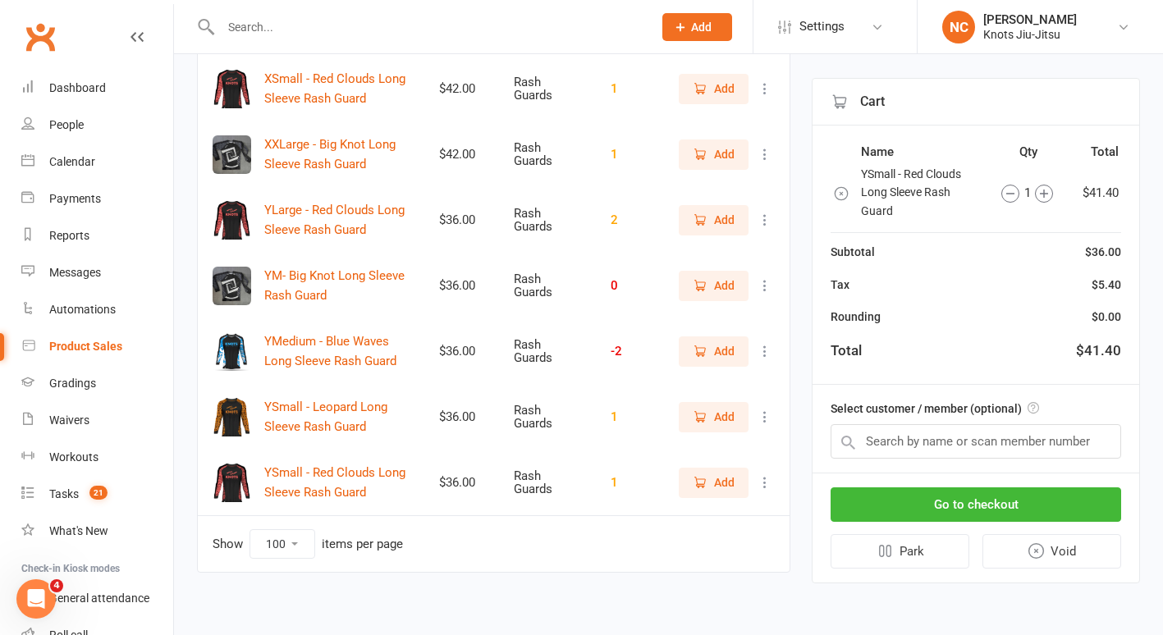
click at [772, 474] on icon at bounding box center [765, 482] width 16 height 16
click at [720, 505] on link "View / Edit" at bounding box center [680, 507] width 163 height 33
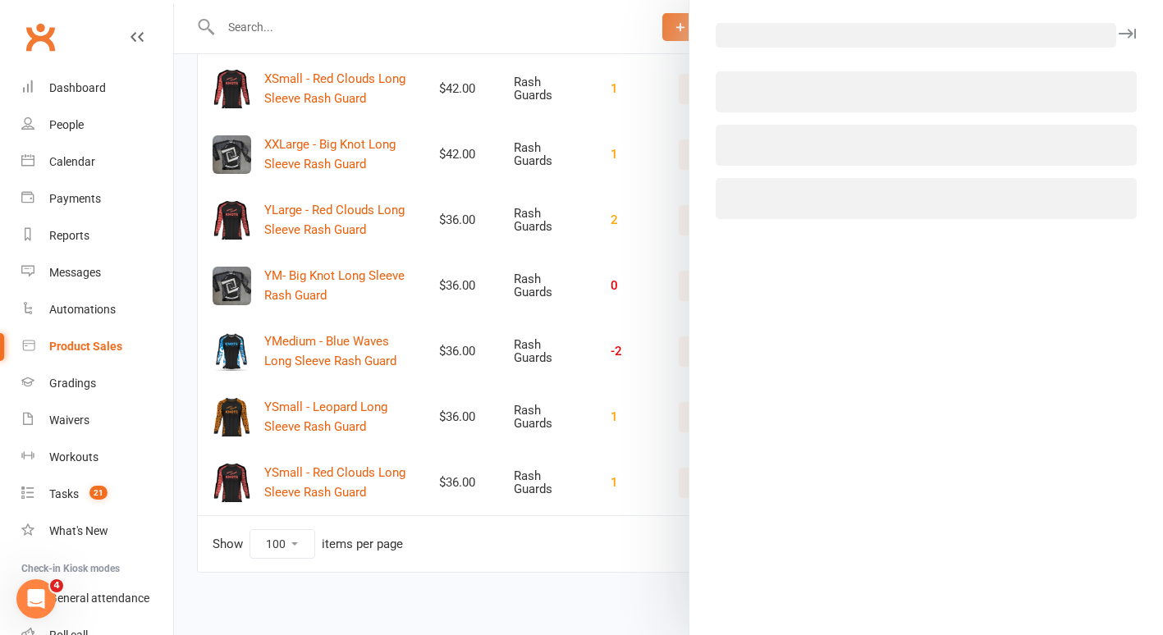
select select "2037"
select select "1002"
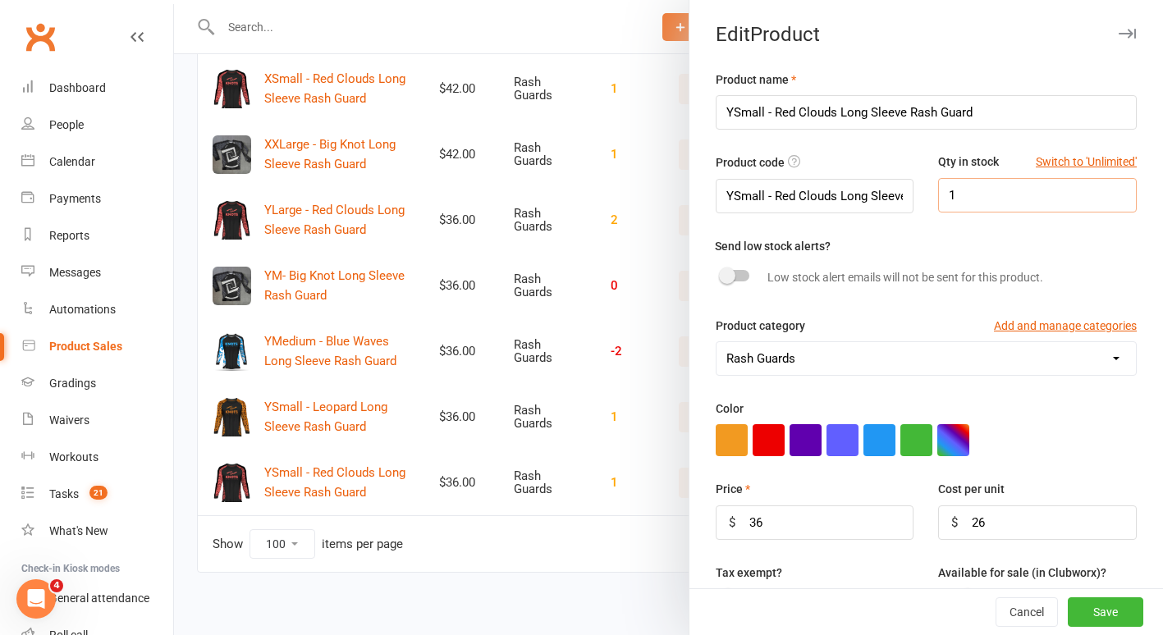
drag, startPoint x: 976, startPoint y: 201, endPoint x: 919, endPoint y: 219, distance: 60.2
click at [919, 219] on div "Product code YSmall - Red Clouds Long Sleeve Rash Guard Qty in stock Switch to …" at bounding box center [926, 194] width 446 height 83
click at [1094, 608] on button "Save" at bounding box center [1106, 613] width 76 height 30
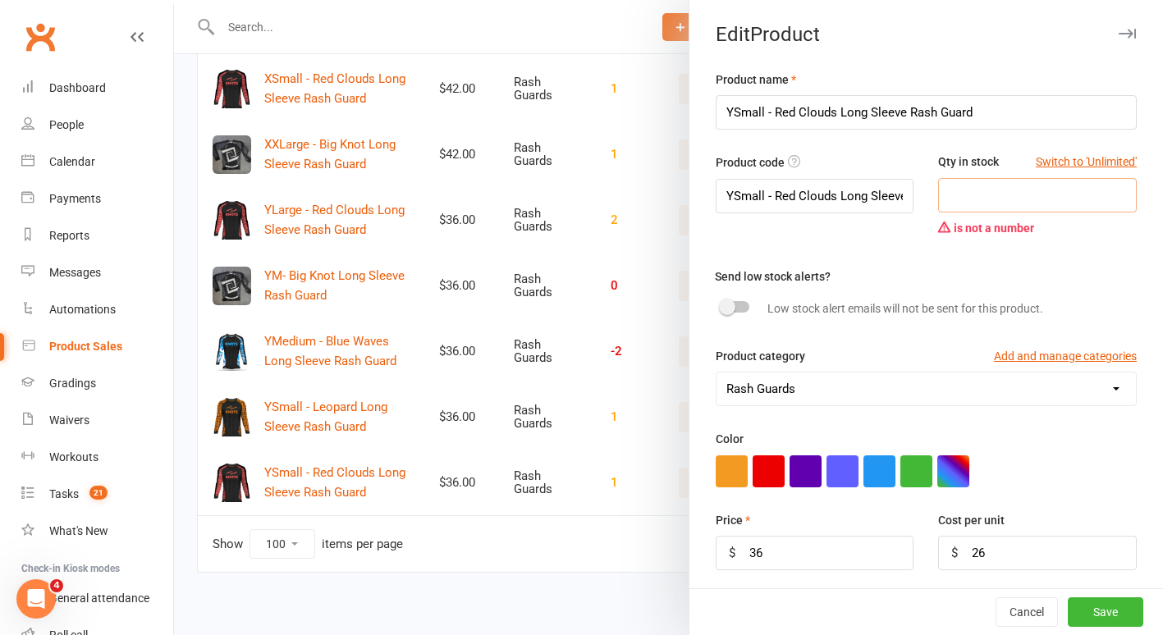
click at [1010, 188] on input "number" at bounding box center [1037, 195] width 199 height 34
type input "0"
click at [1074, 610] on button "Save" at bounding box center [1106, 613] width 76 height 30
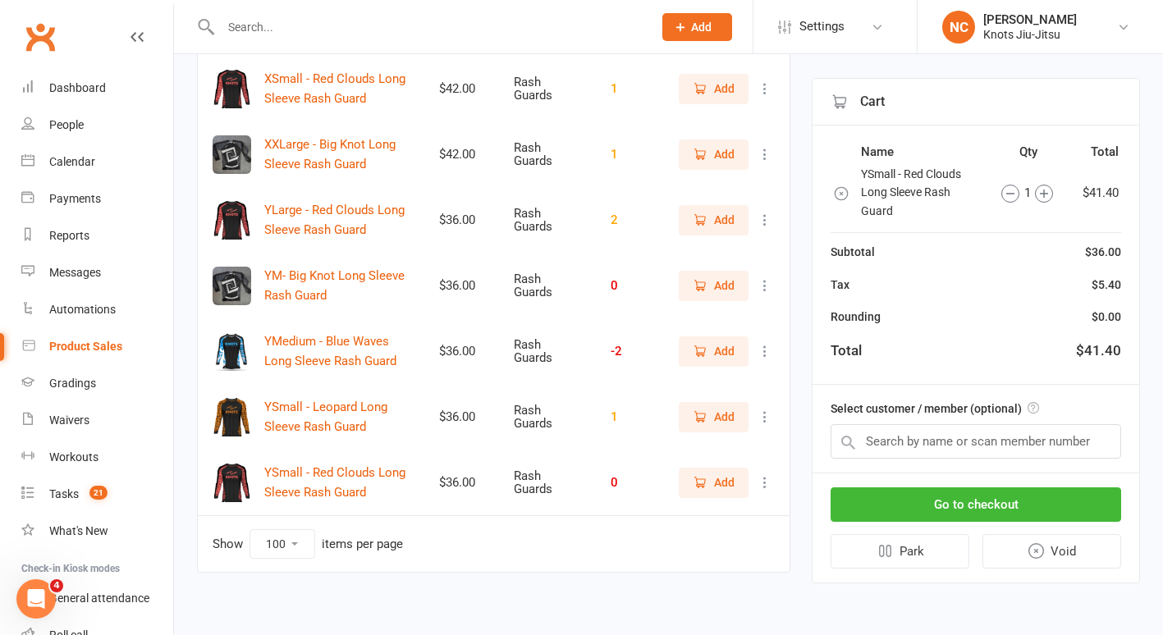
click at [516, 18] on input "text" at bounding box center [428, 27] width 425 height 23
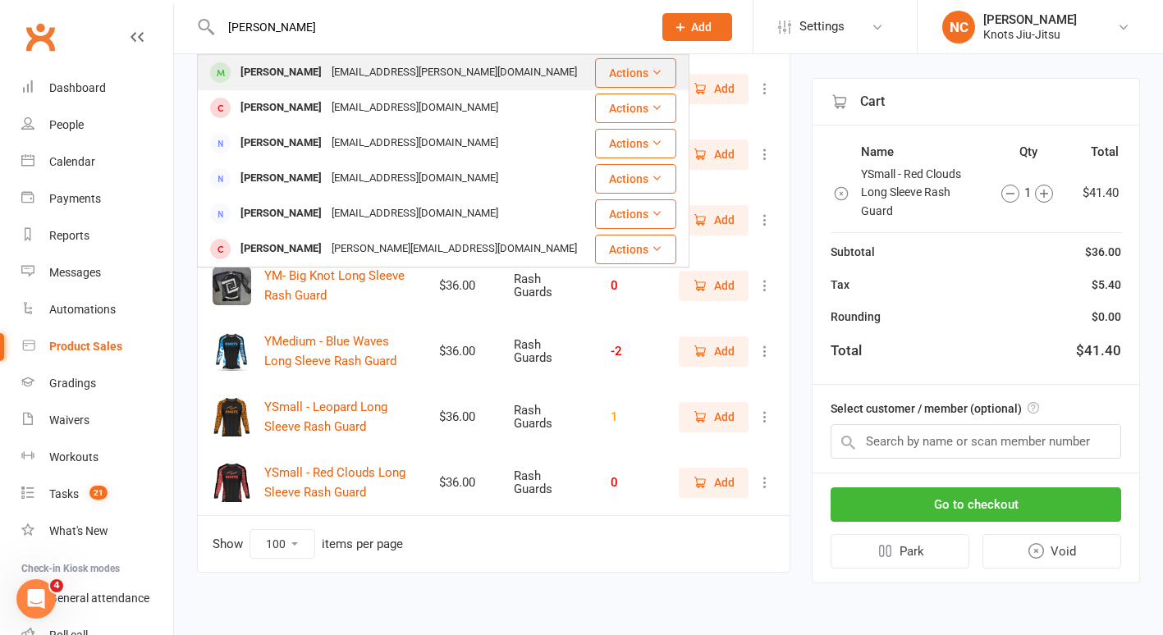
type input "selena"
click at [497, 62] on div "Selena Frenette mathieup.frenette@gmail.com" at bounding box center [396, 73] width 394 height 34
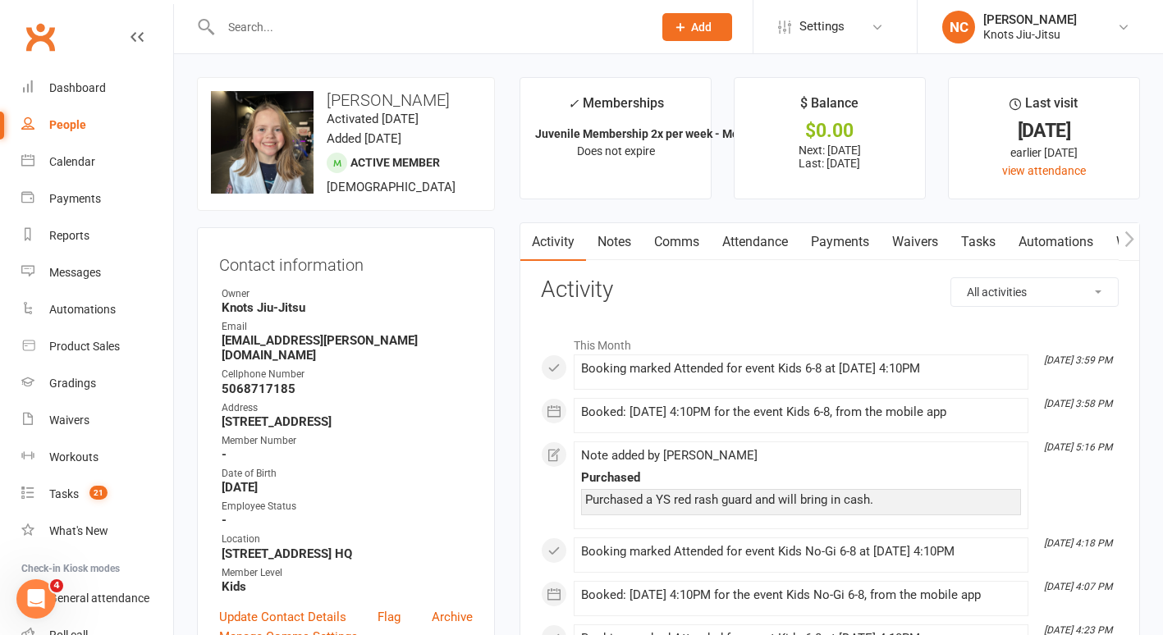
click at [844, 252] on link "Payments" at bounding box center [840, 242] width 81 height 38
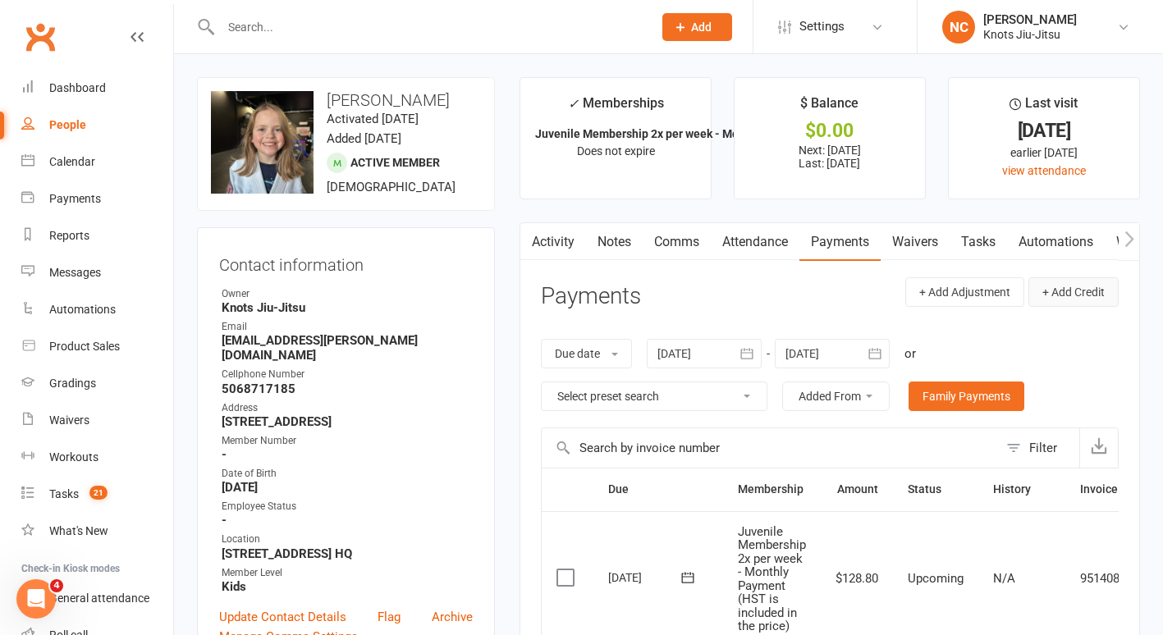
click at [1076, 301] on button "+ Add Credit" at bounding box center [1074, 292] width 90 height 30
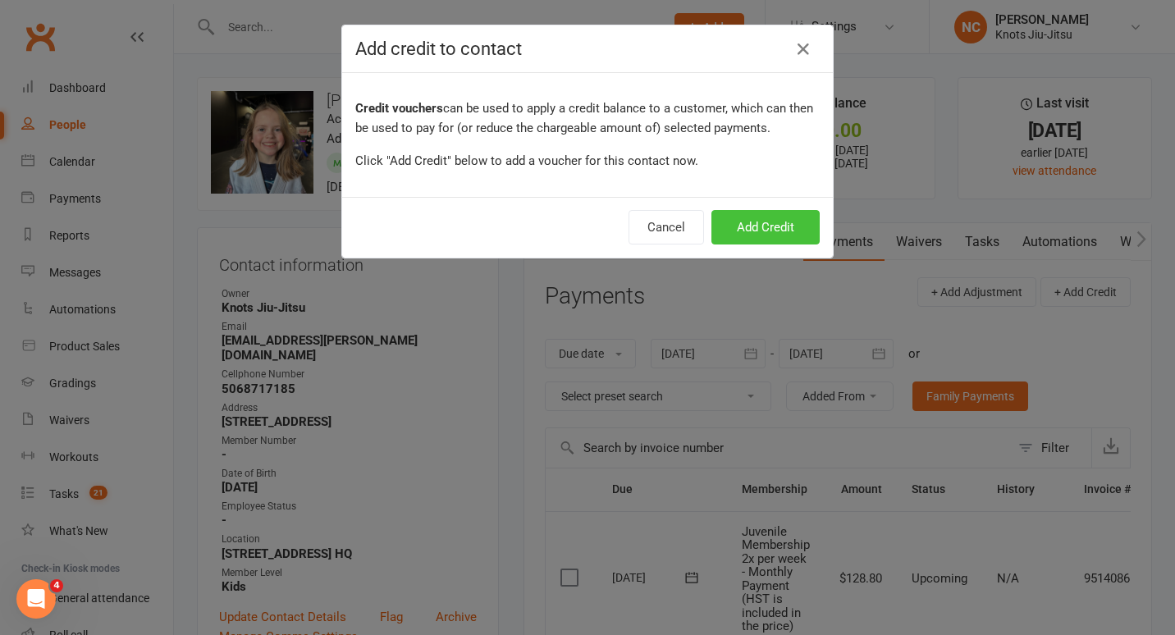
click at [762, 223] on button "Add Credit" at bounding box center [766, 227] width 108 height 34
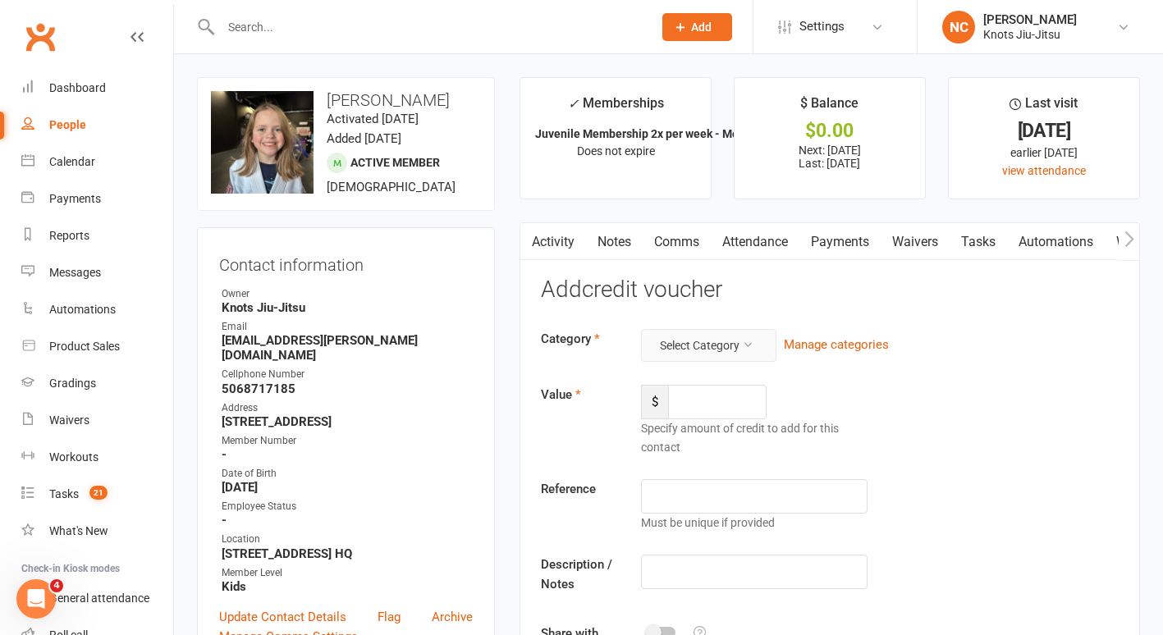
click at [715, 331] on button "Select Category" at bounding box center [708, 345] width 135 height 33
click at [679, 410] on link "General" at bounding box center [684, 417] width 163 height 33
click at [679, 410] on input "number" at bounding box center [717, 402] width 99 height 34
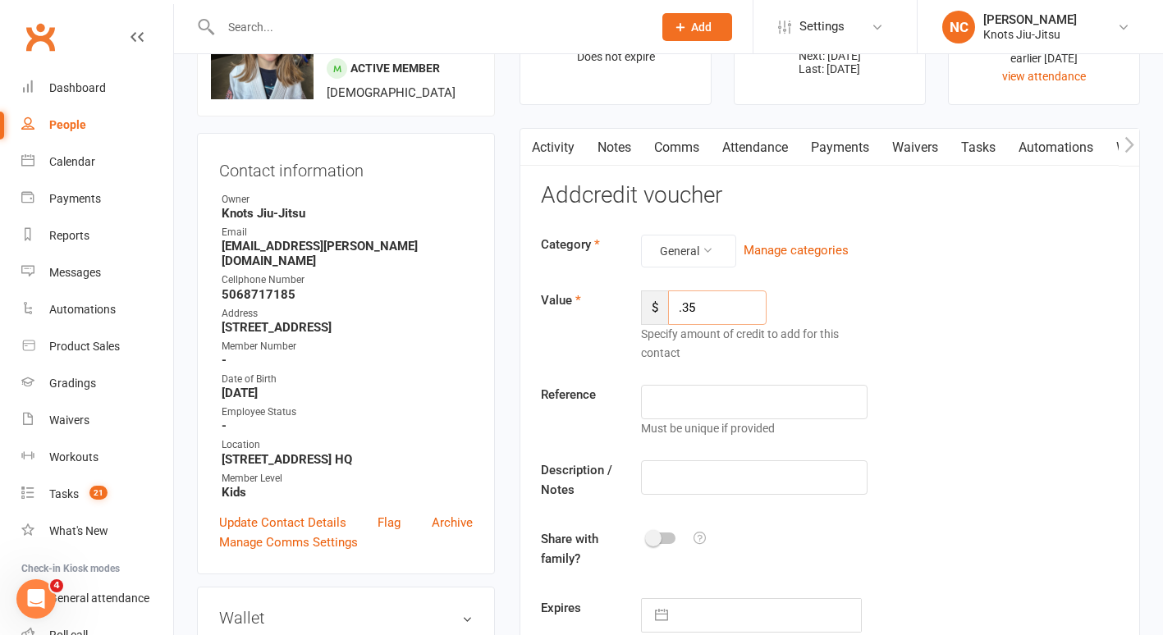
type input ".35"
click at [710, 499] on div "Description / Notes" at bounding box center [830, 483] width 603 height 46
click at [710, 493] on input "text" at bounding box center [754, 477] width 227 height 34
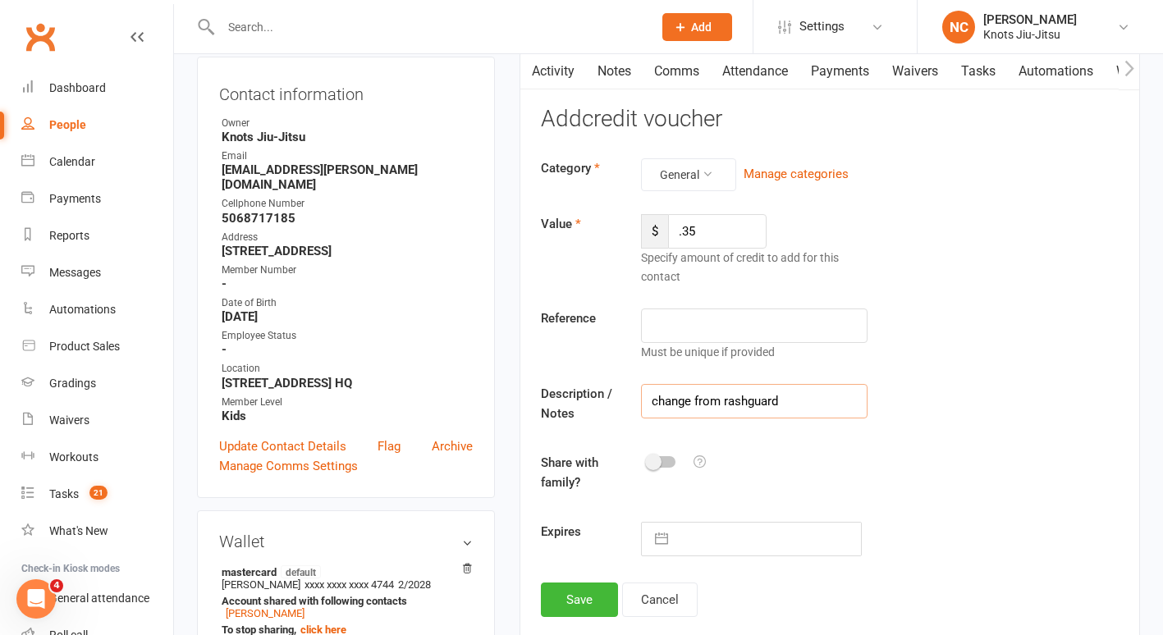
scroll to position [173, 0]
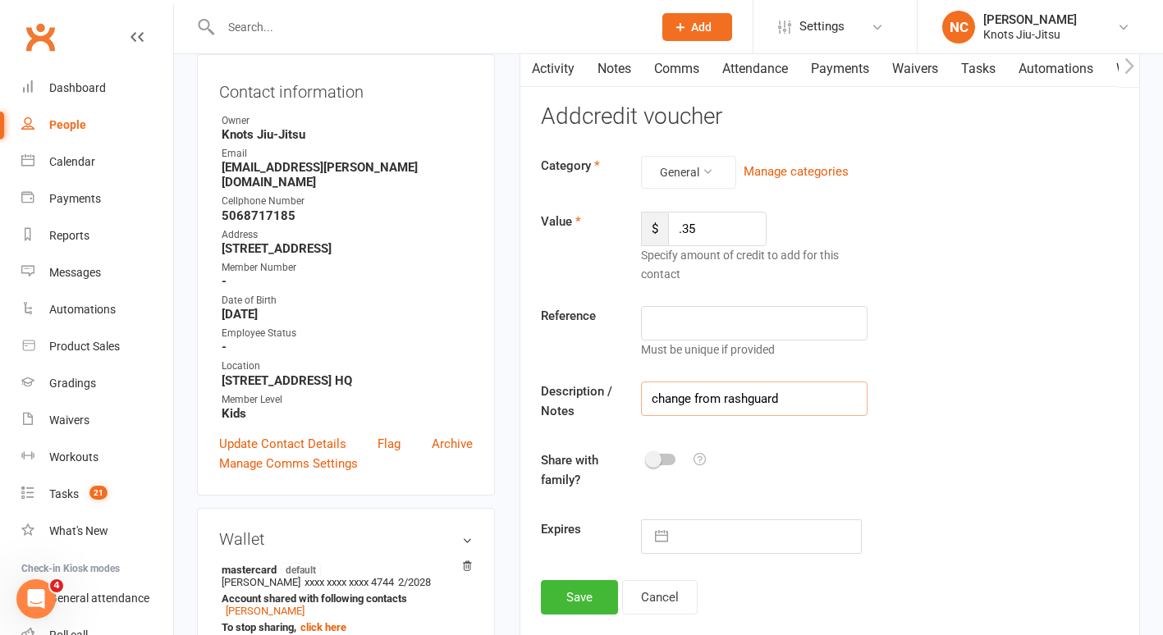
type input "change from rashguard"
select select "8"
select select "2025"
select select "9"
select select "2025"
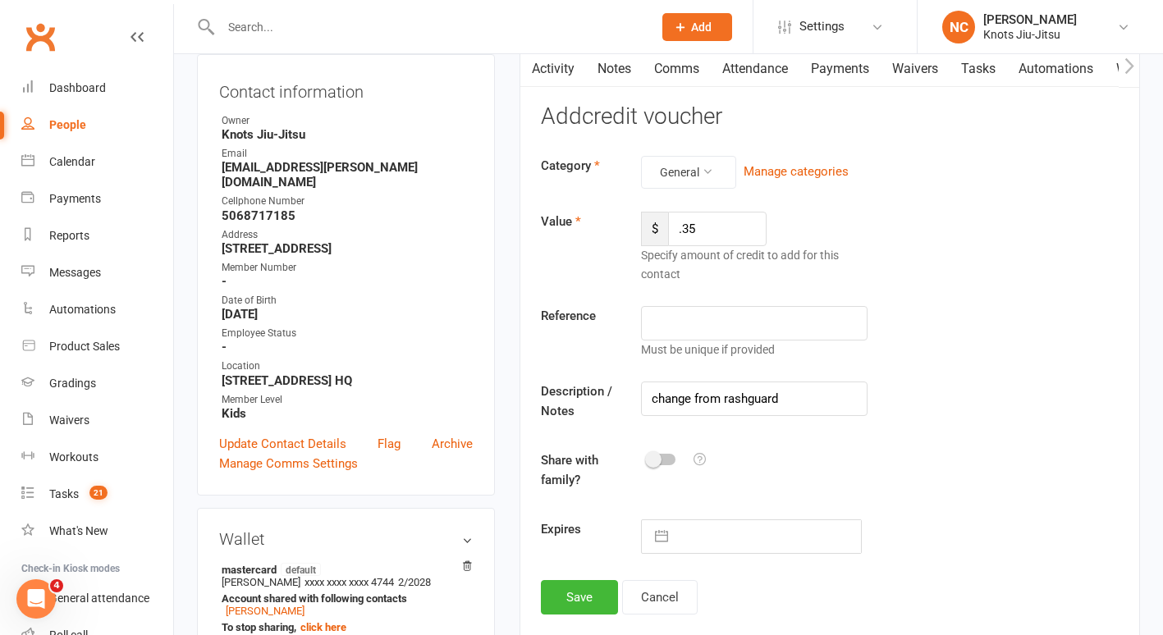
select select "10"
select select "2025"
click at [714, 535] on input "text" at bounding box center [768, 536] width 185 height 33
click at [570, 587] on button "Save" at bounding box center [579, 597] width 77 height 34
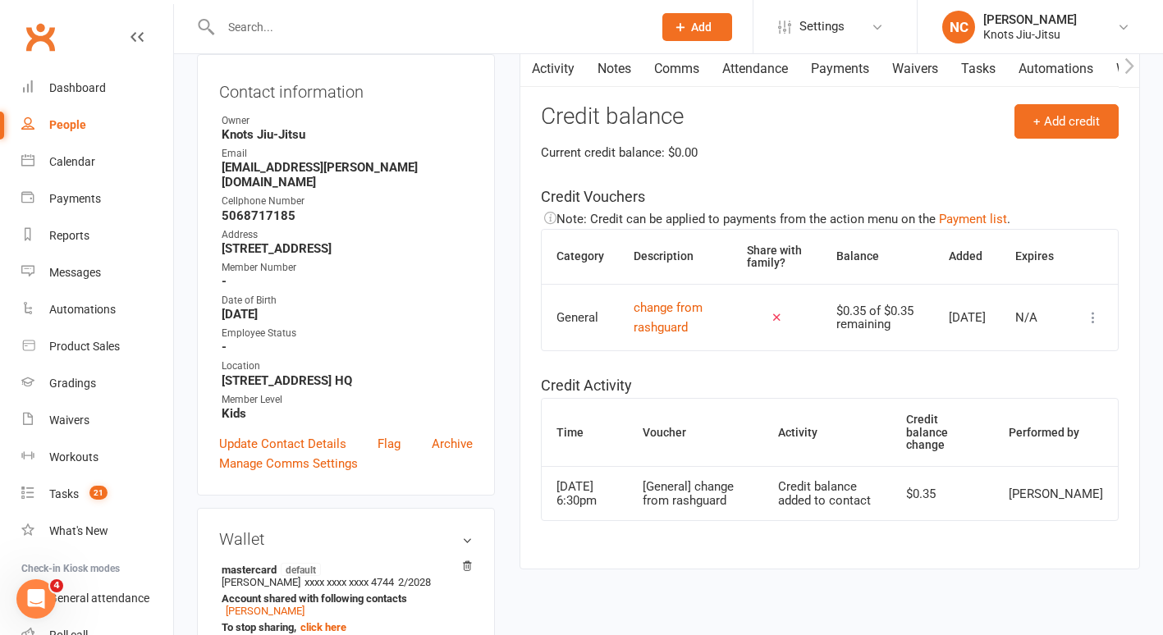
click at [835, 62] on link "Payments" at bounding box center [840, 69] width 81 height 38
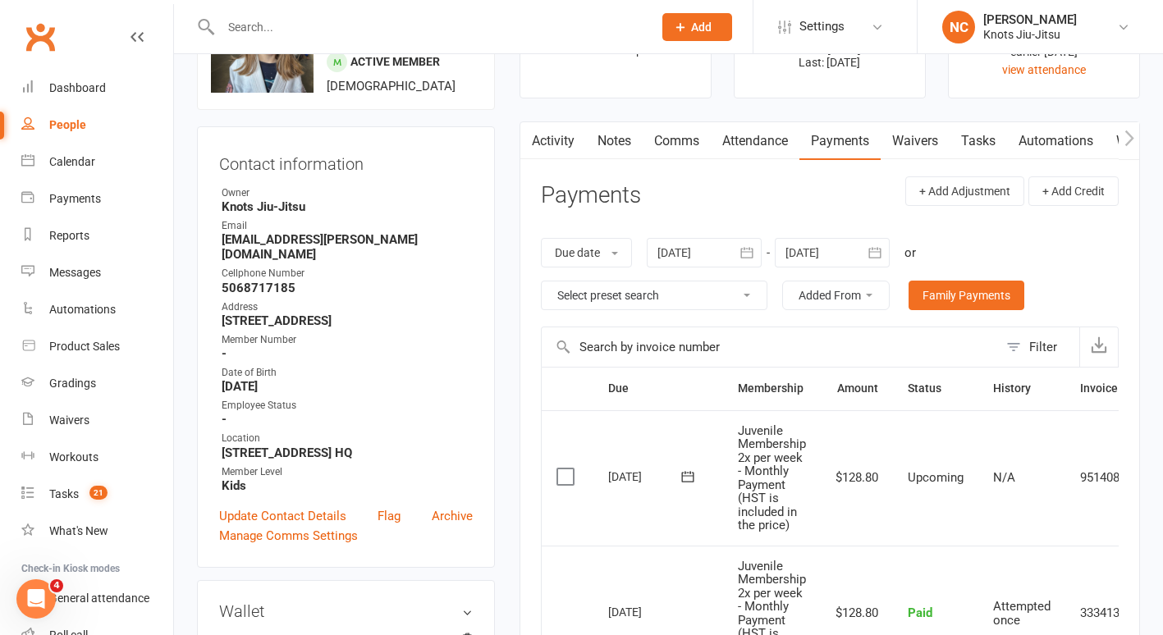
scroll to position [0, 77]
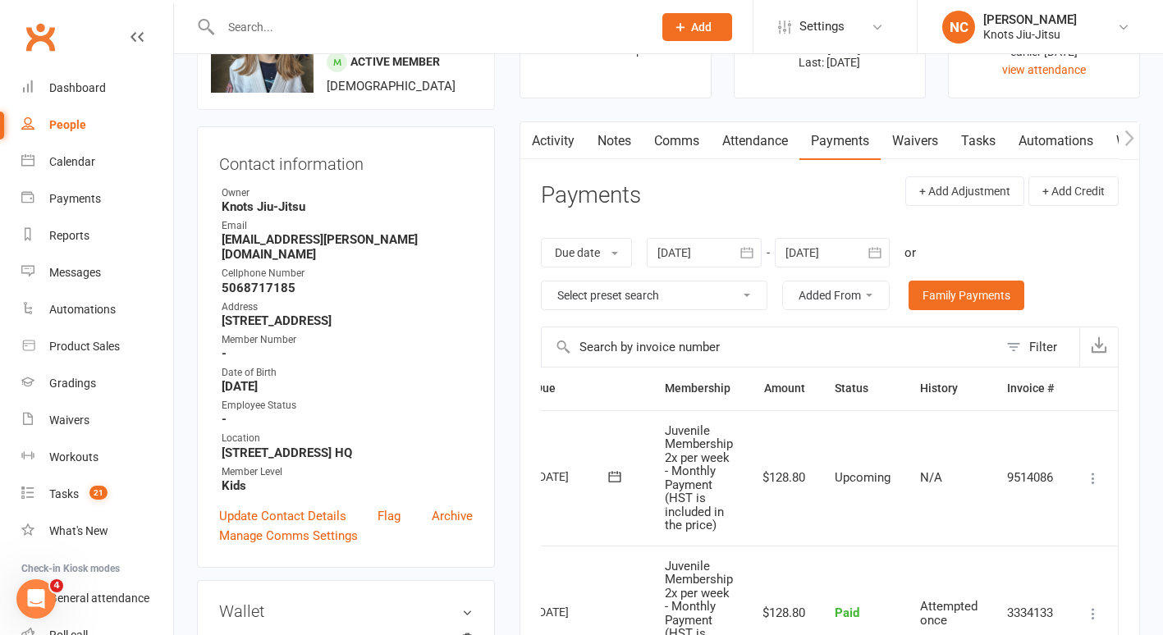
click at [1098, 470] on icon at bounding box center [1093, 478] width 16 height 16
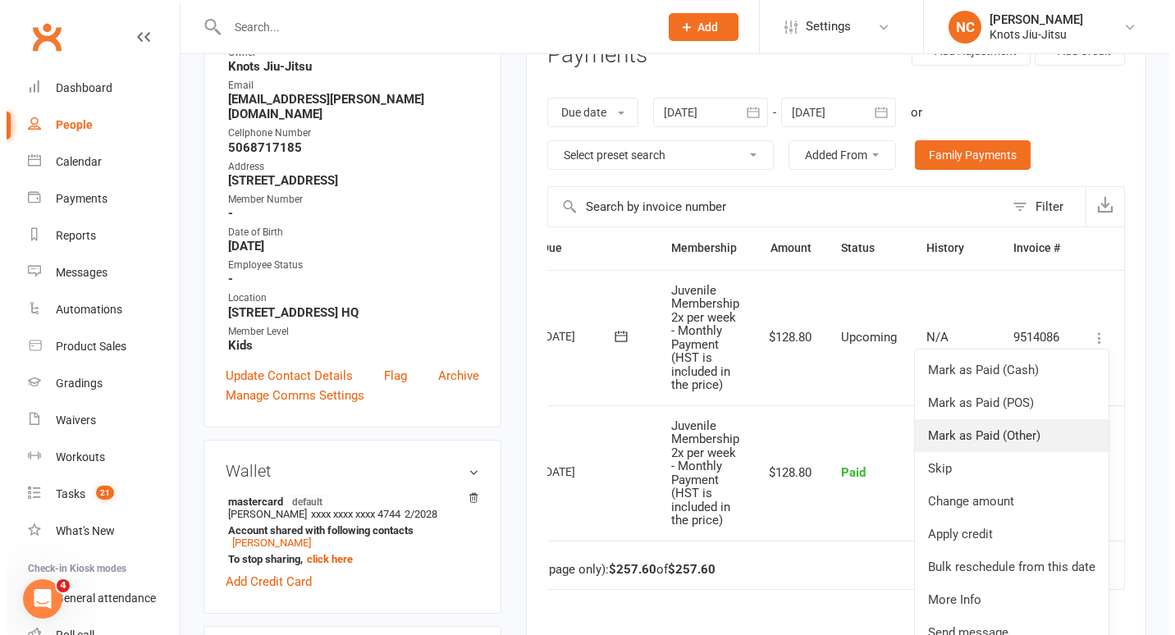
scroll to position [242, 0]
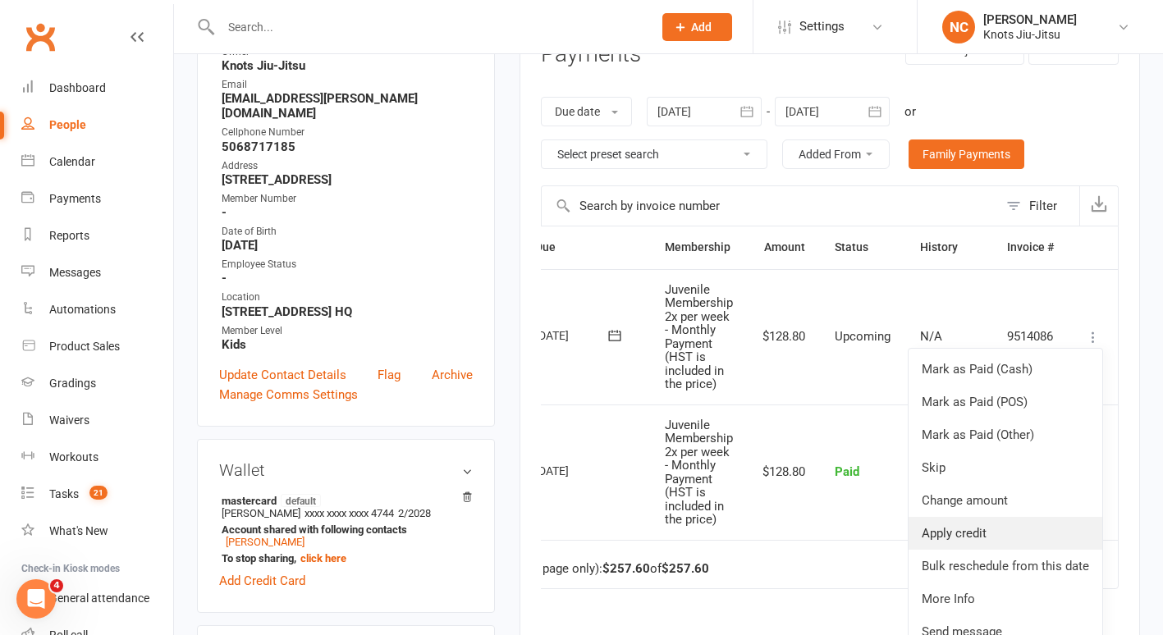
click at [978, 533] on link "Apply credit" at bounding box center [1006, 533] width 194 height 33
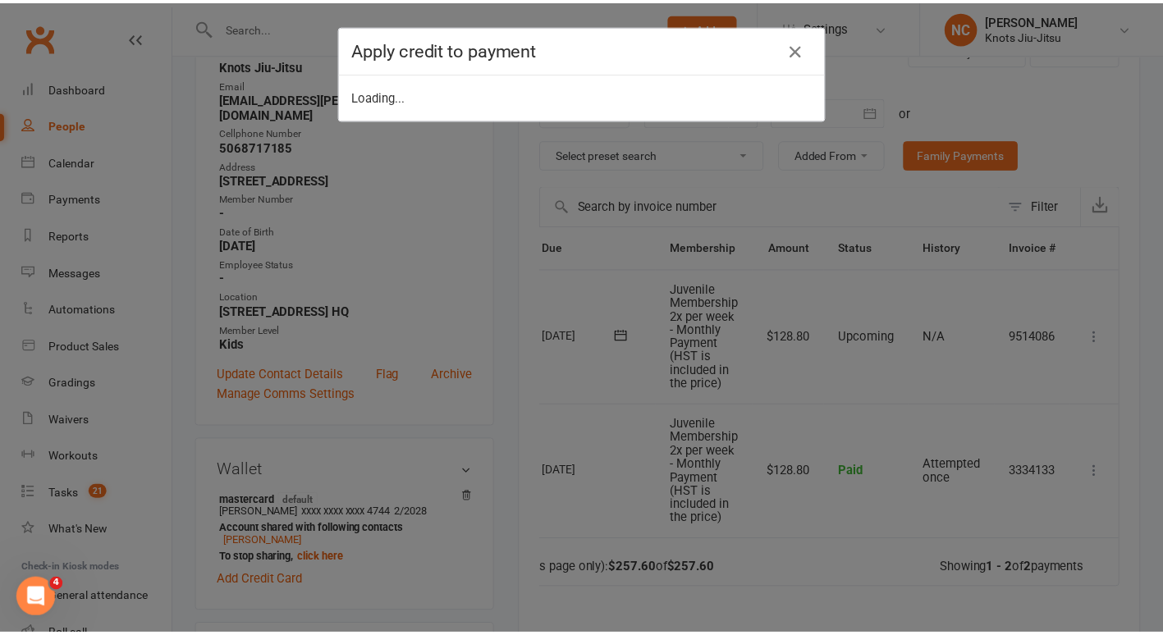
scroll to position [0, 69]
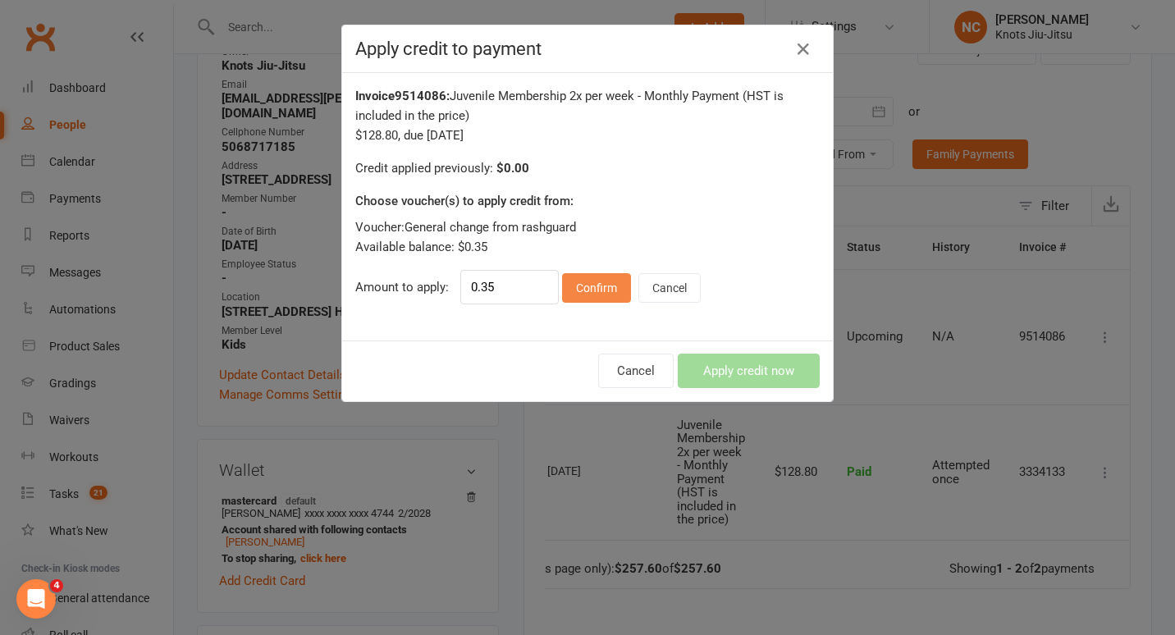
click at [612, 294] on button "Confirm" at bounding box center [596, 288] width 69 height 30
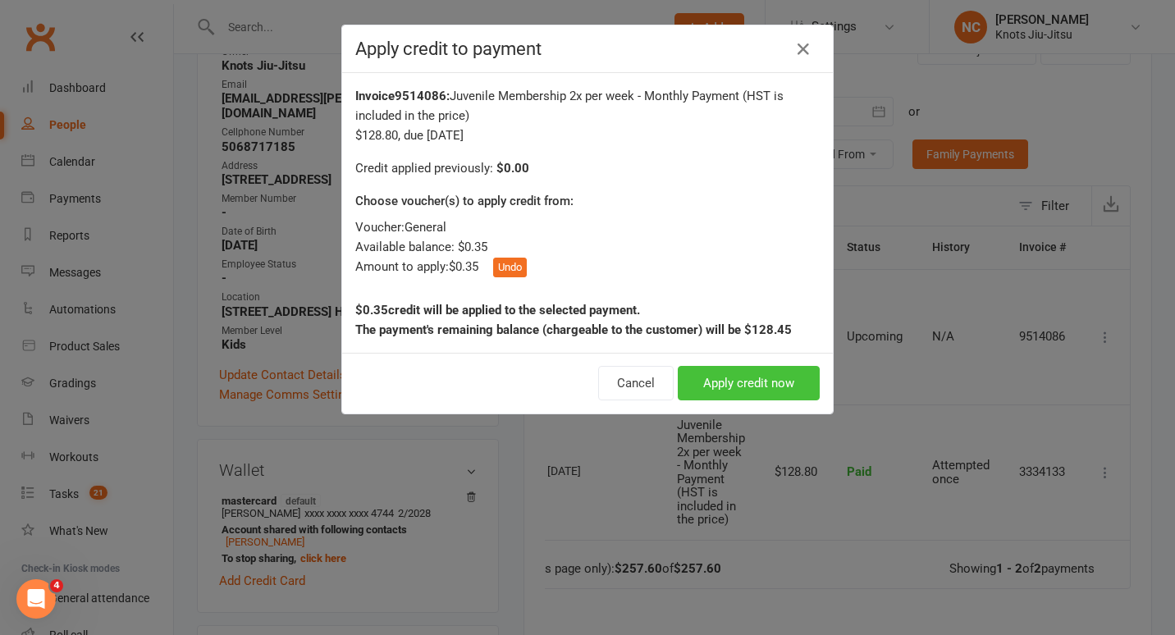
click at [719, 373] on button "Apply credit now" at bounding box center [749, 383] width 142 height 34
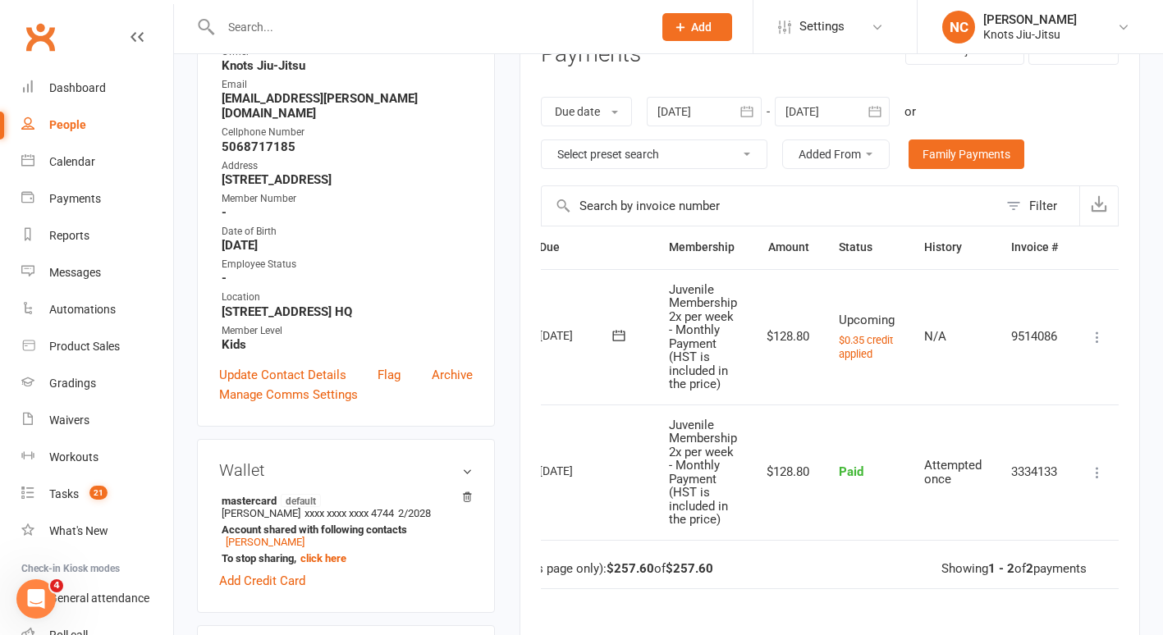
scroll to position [0, 0]
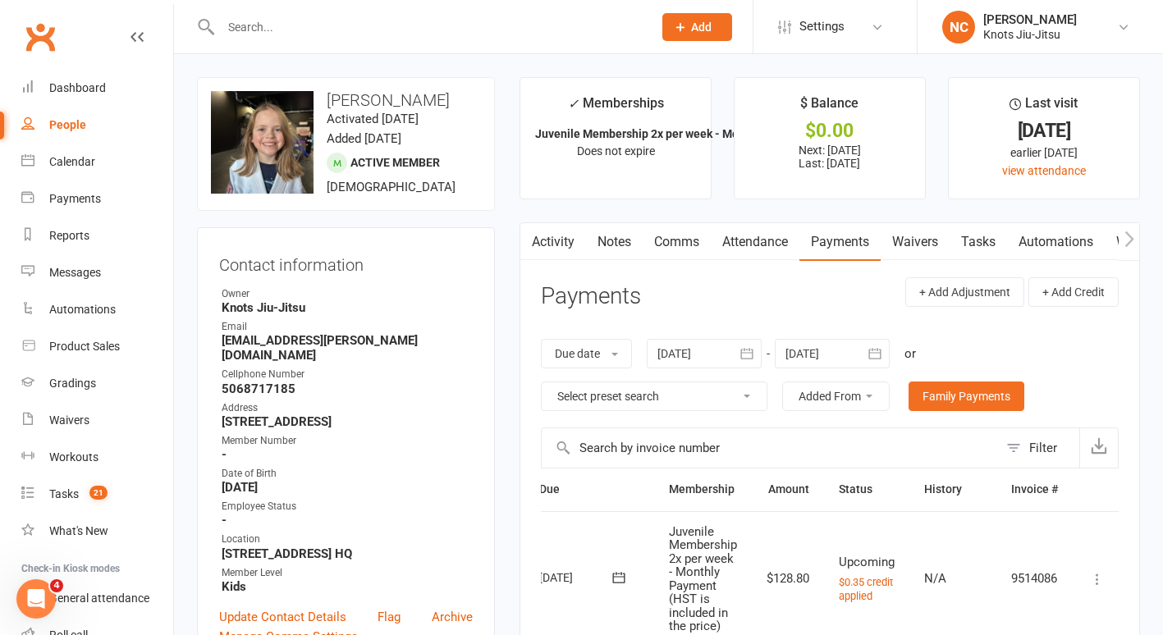
click at [315, 33] on input "text" at bounding box center [428, 27] width 425 height 23
type input "l"
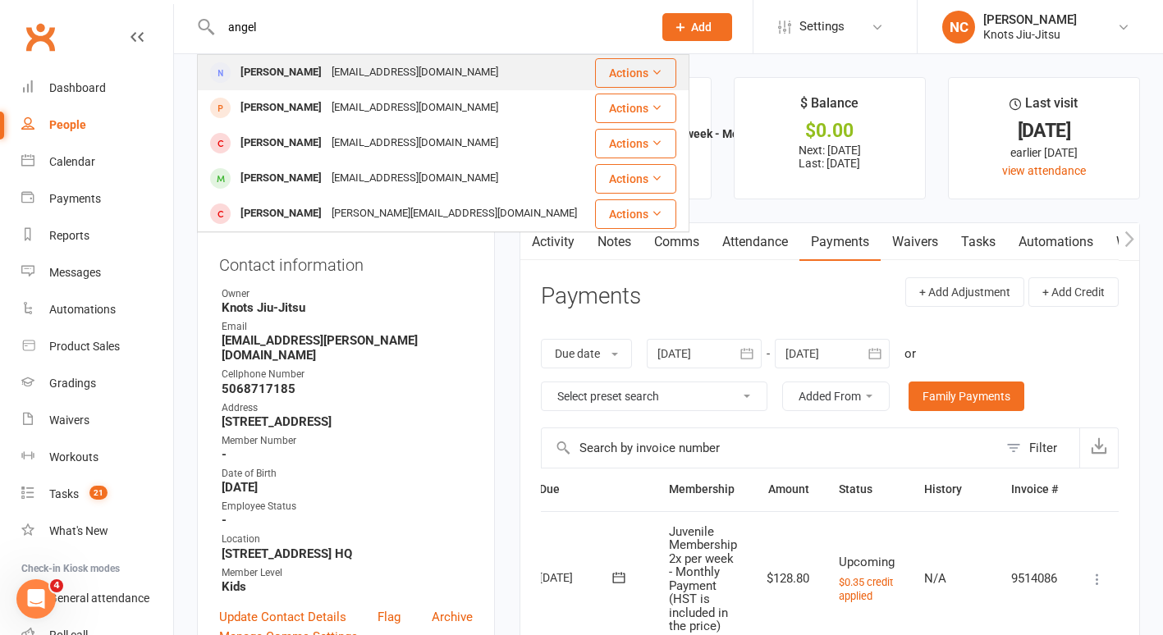
type input "angel"
click at [327, 77] on div "Angel.f.d1998@gmail.com" at bounding box center [415, 73] width 176 height 24
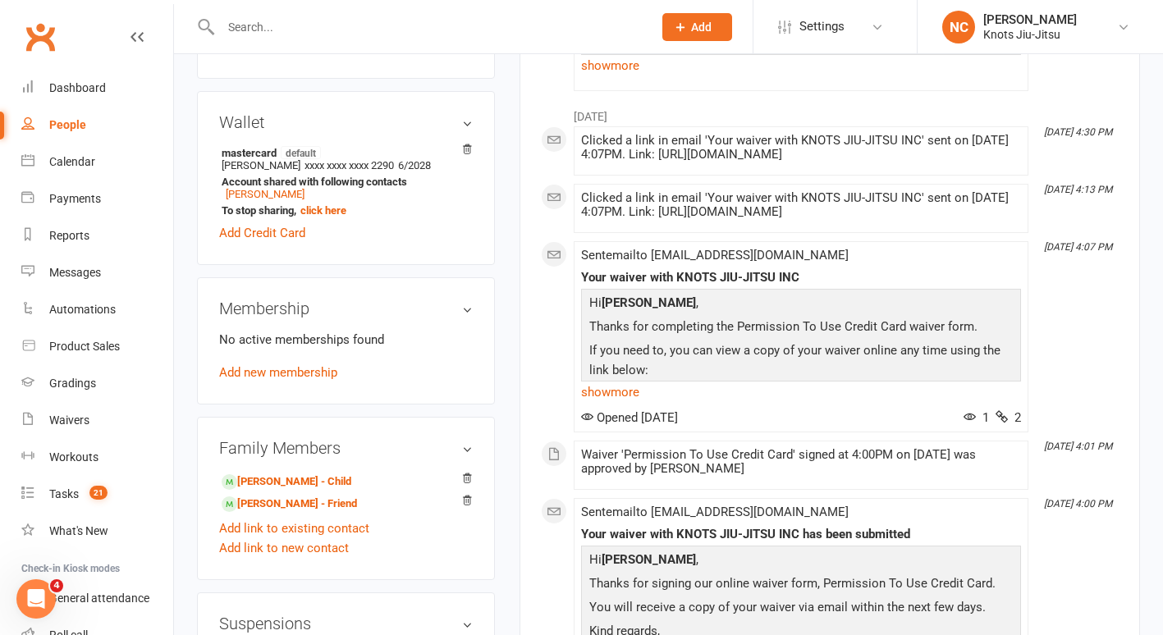
scroll to position [426, 0]
click at [276, 488] on link "Luthiana Davis Ebuka - Child" at bounding box center [287, 481] width 130 height 17
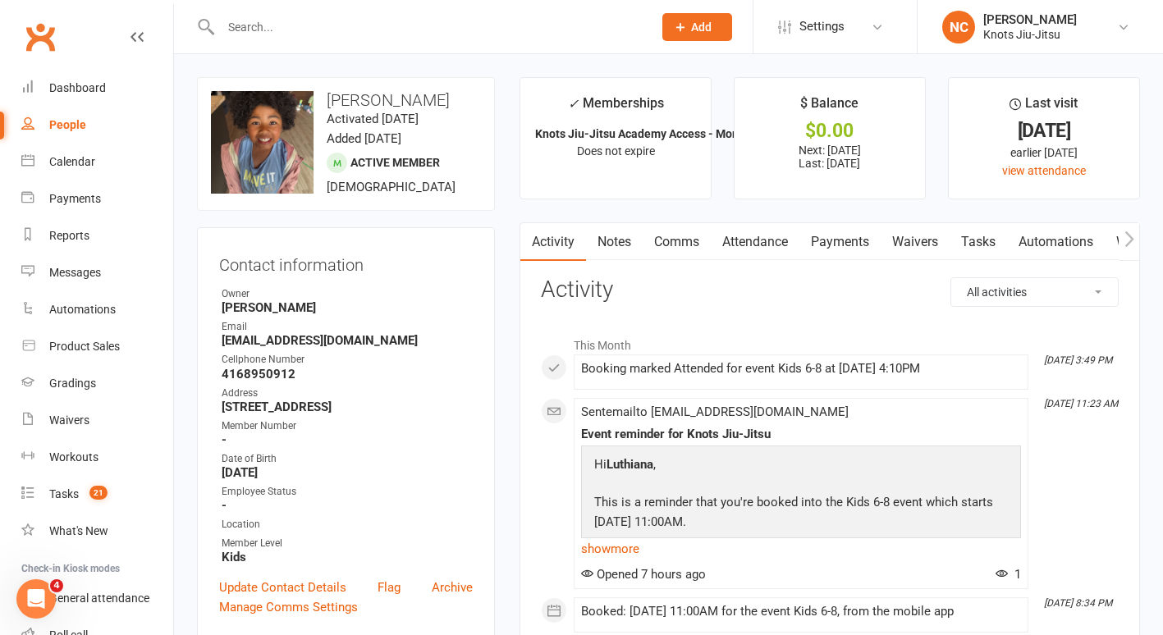
click at [852, 253] on link "Payments" at bounding box center [840, 242] width 81 height 38
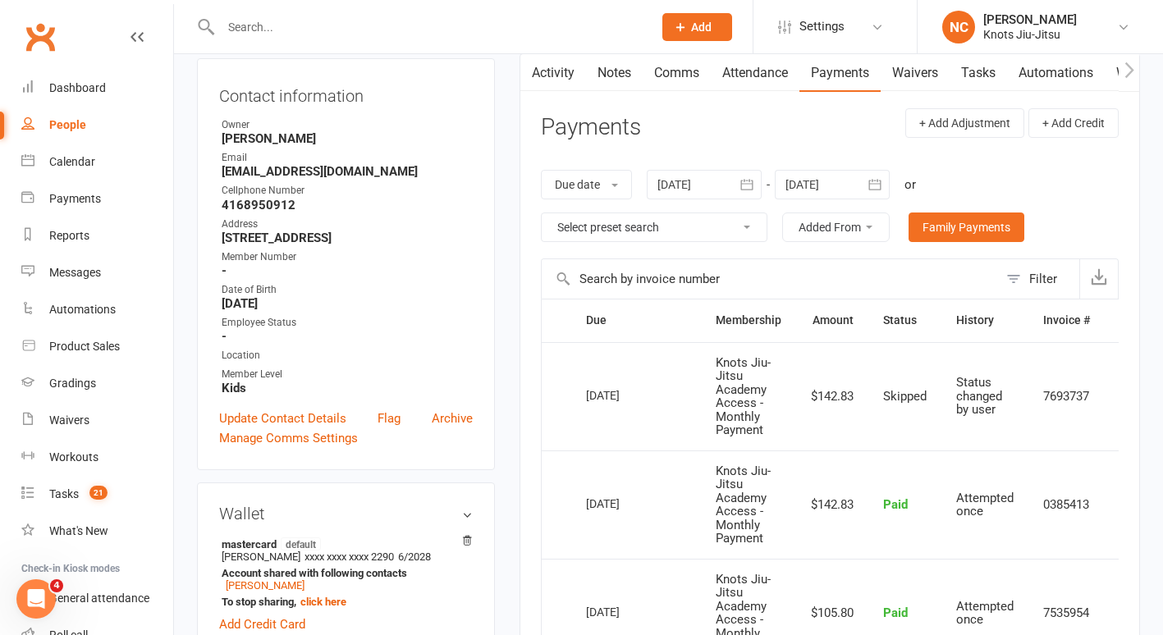
scroll to position [170, 0]
click at [823, 173] on div at bounding box center [832, 184] width 115 height 30
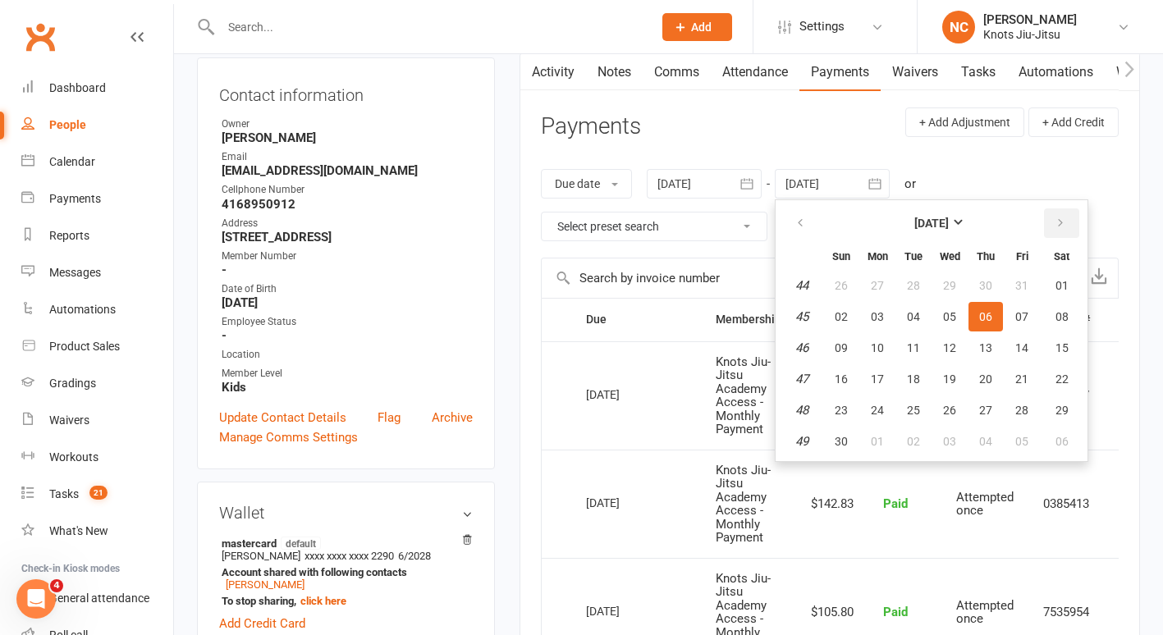
click at [1060, 219] on icon "button" at bounding box center [1060, 223] width 11 height 13
click at [971, 383] on button "25" at bounding box center [986, 379] width 34 height 30
type input "25 Dec 2025"
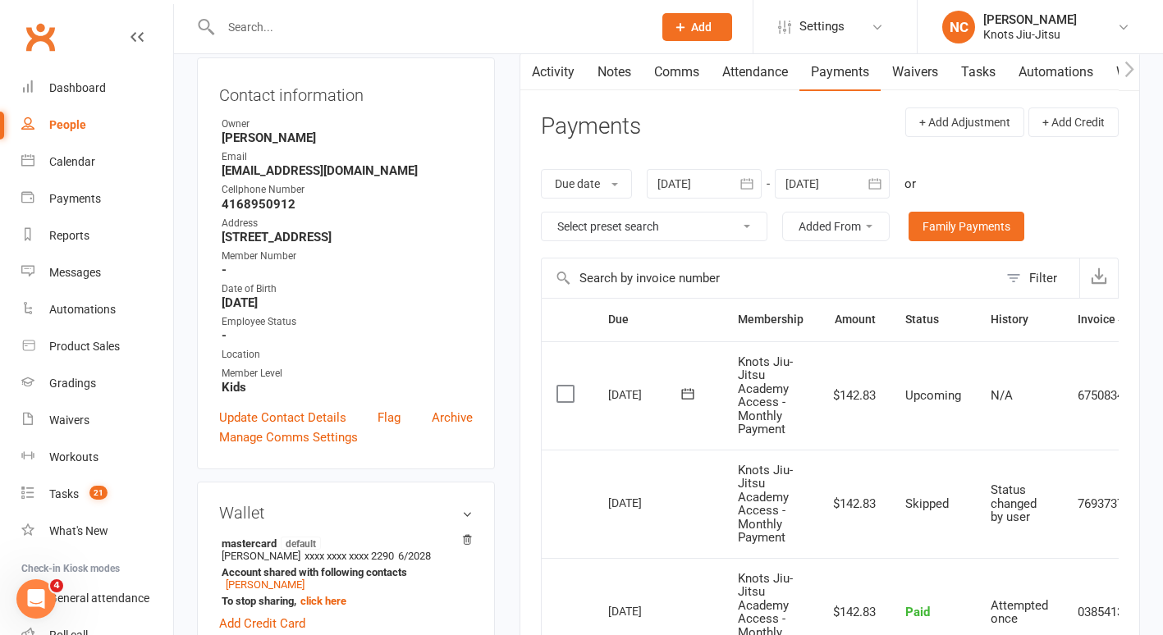
scroll to position [0, 73]
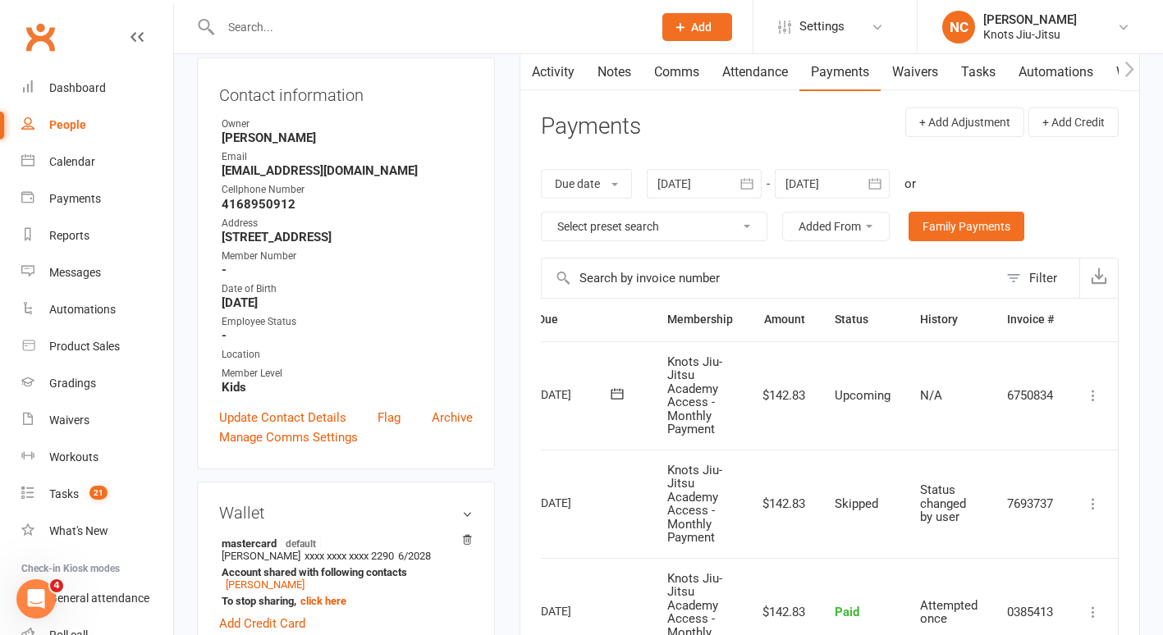
click at [1087, 396] on icon at bounding box center [1093, 395] width 16 height 16
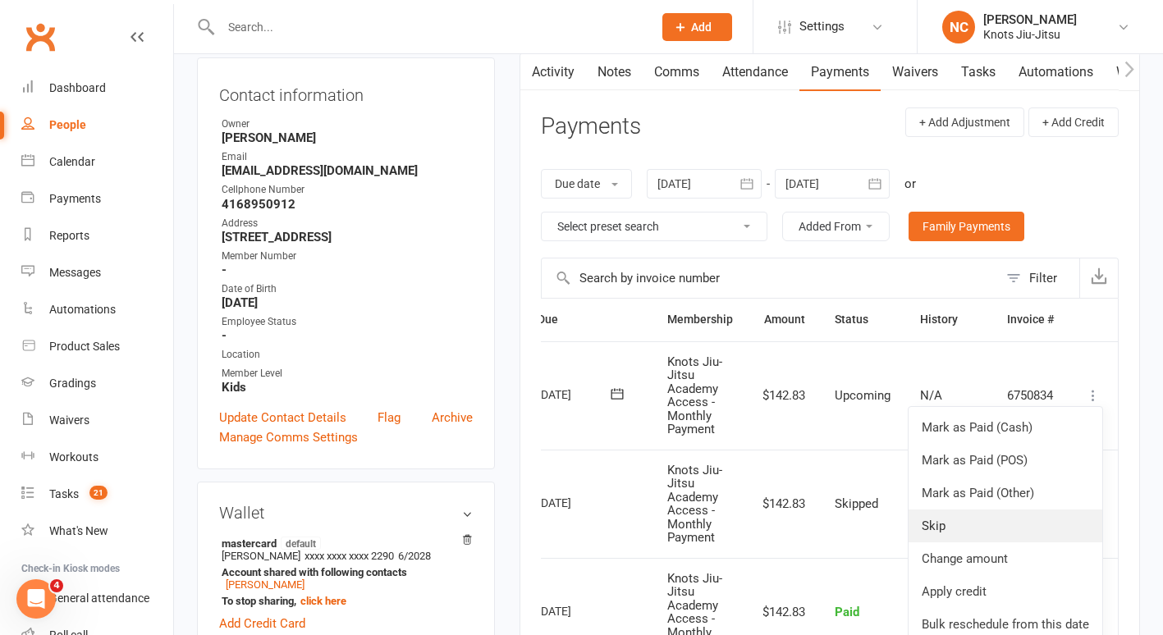
click at [970, 525] on link "Skip" at bounding box center [1006, 526] width 194 height 33
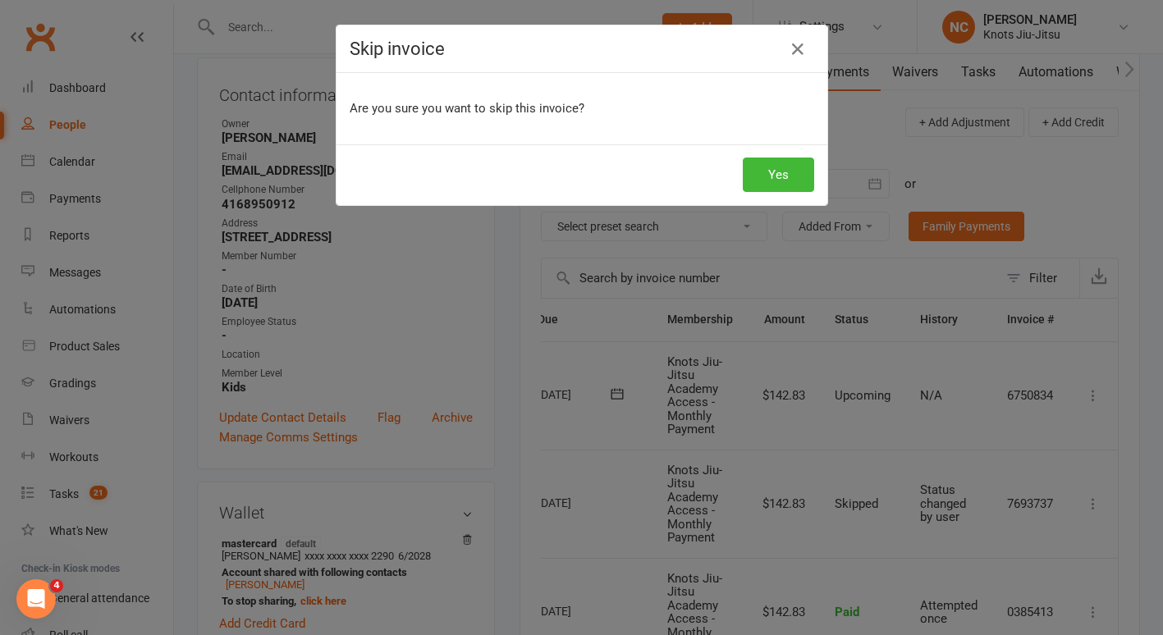
scroll to position [0, 65]
click at [786, 183] on button "Yes" at bounding box center [784, 175] width 71 height 34
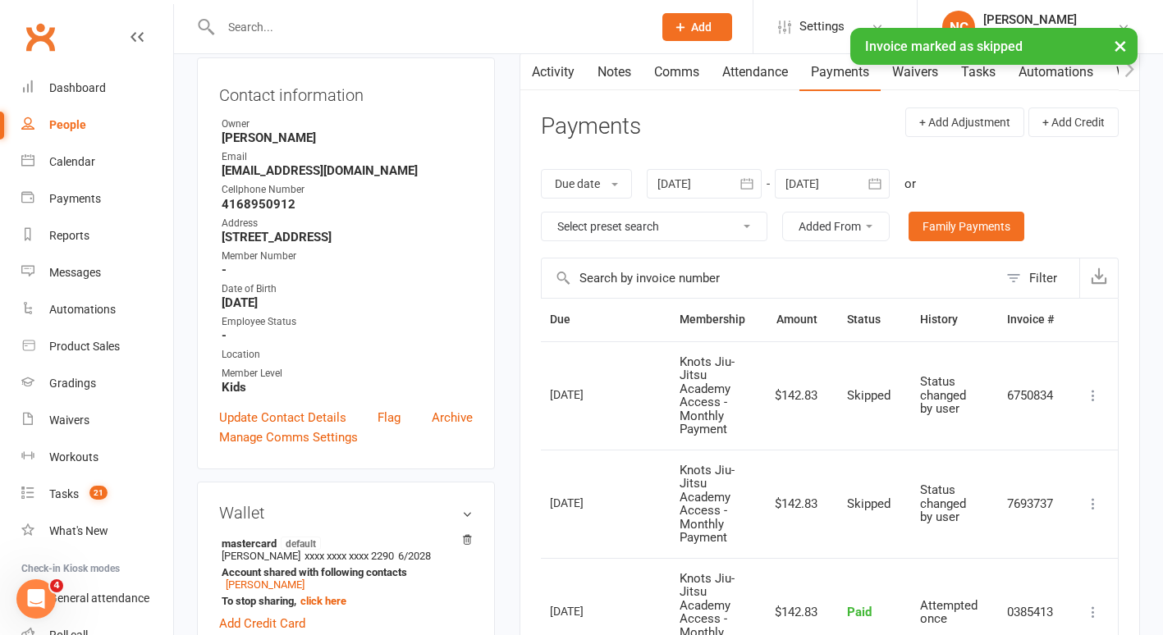
scroll to position [0, 39]
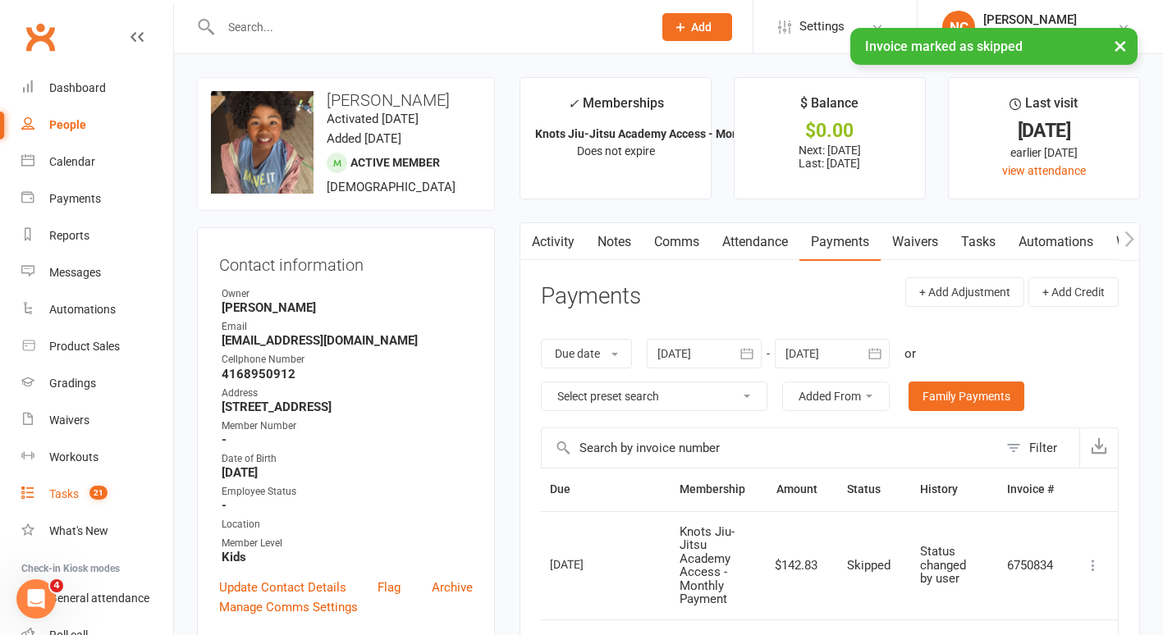
click at [99, 492] on span "21" at bounding box center [98, 493] width 18 height 14
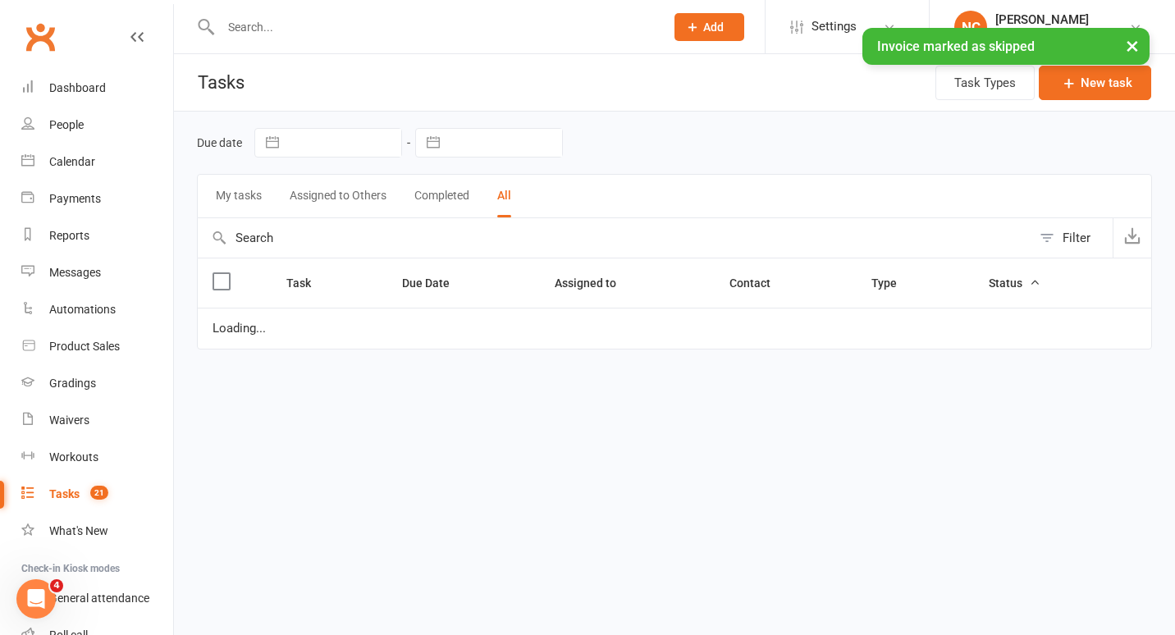
select select "started"
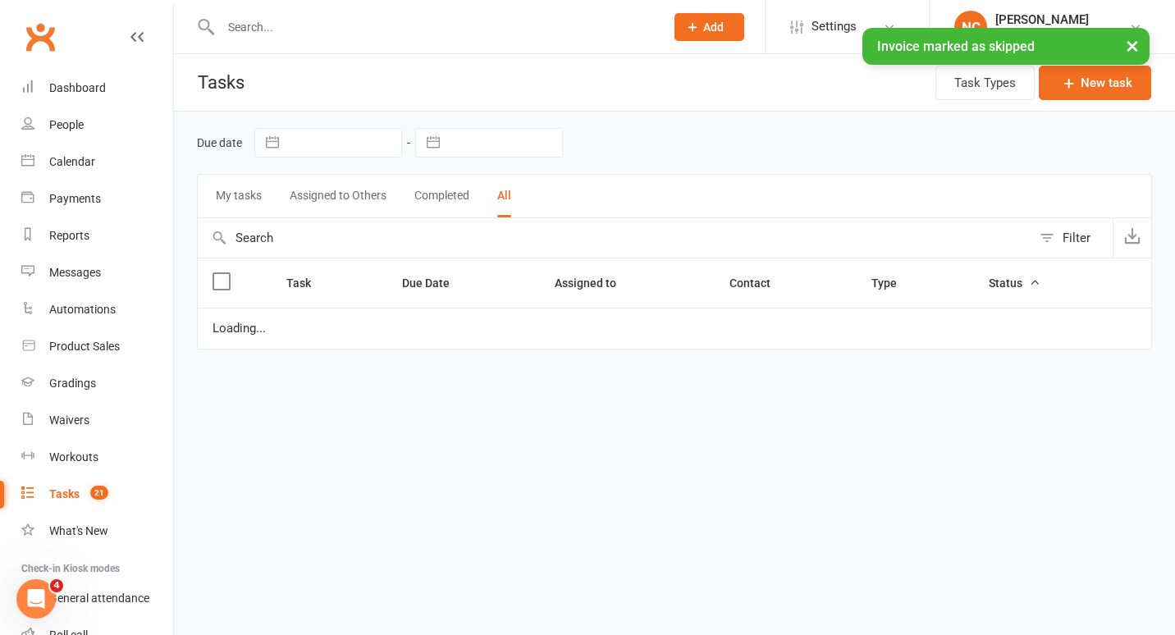
select select "started"
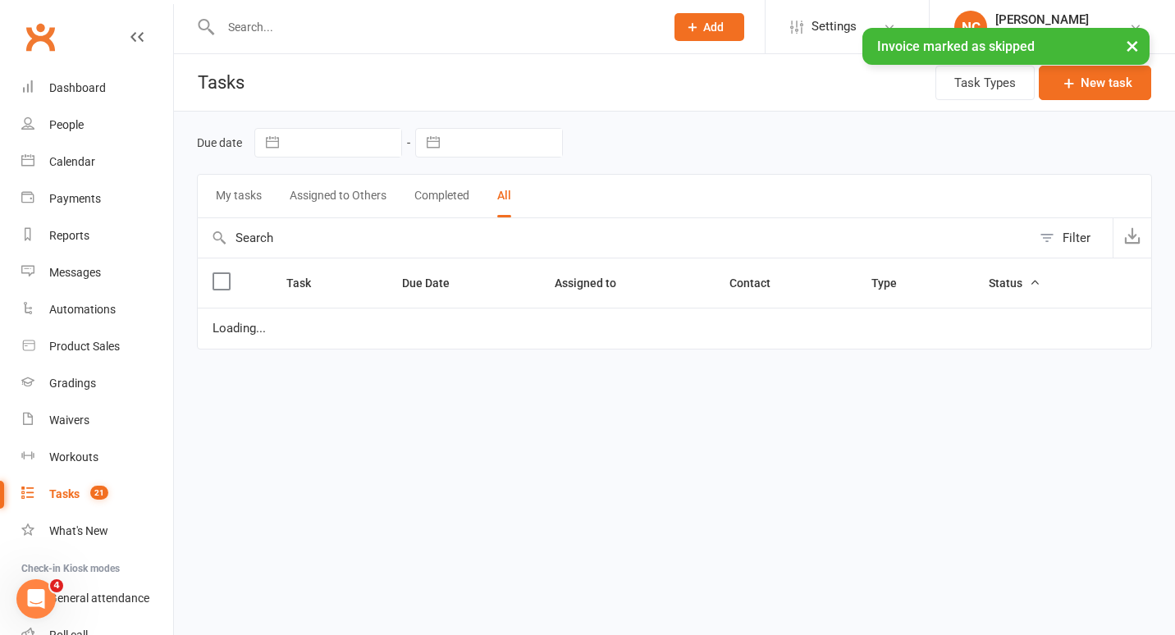
select select "finished"
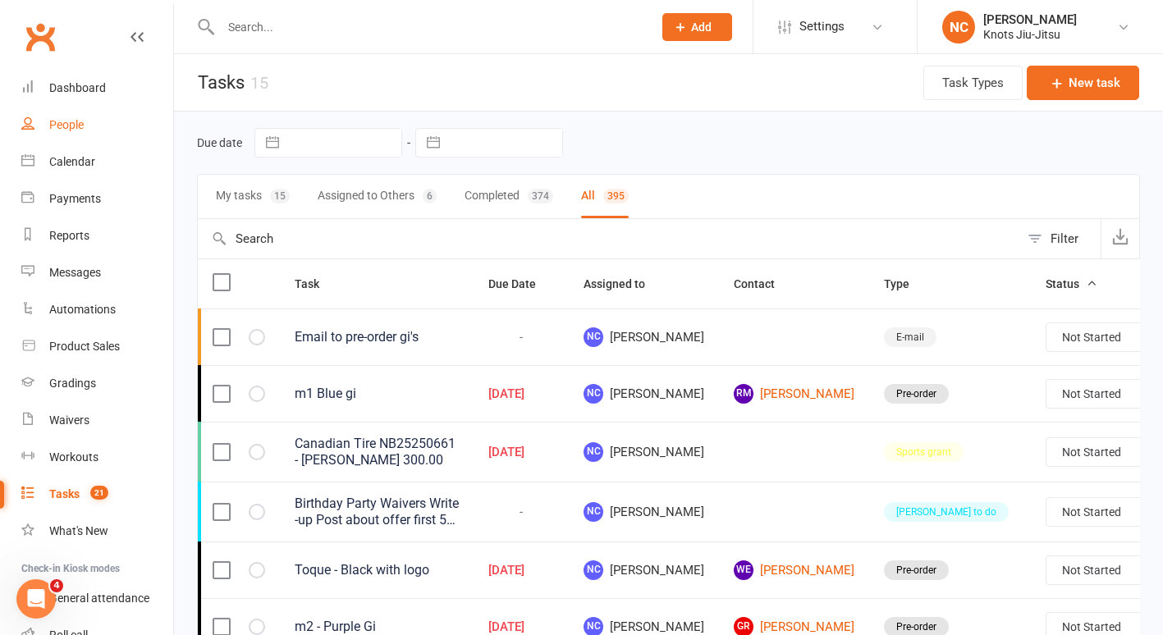
click at [69, 107] on link "People" at bounding box center [97, 125] width 152 height 37
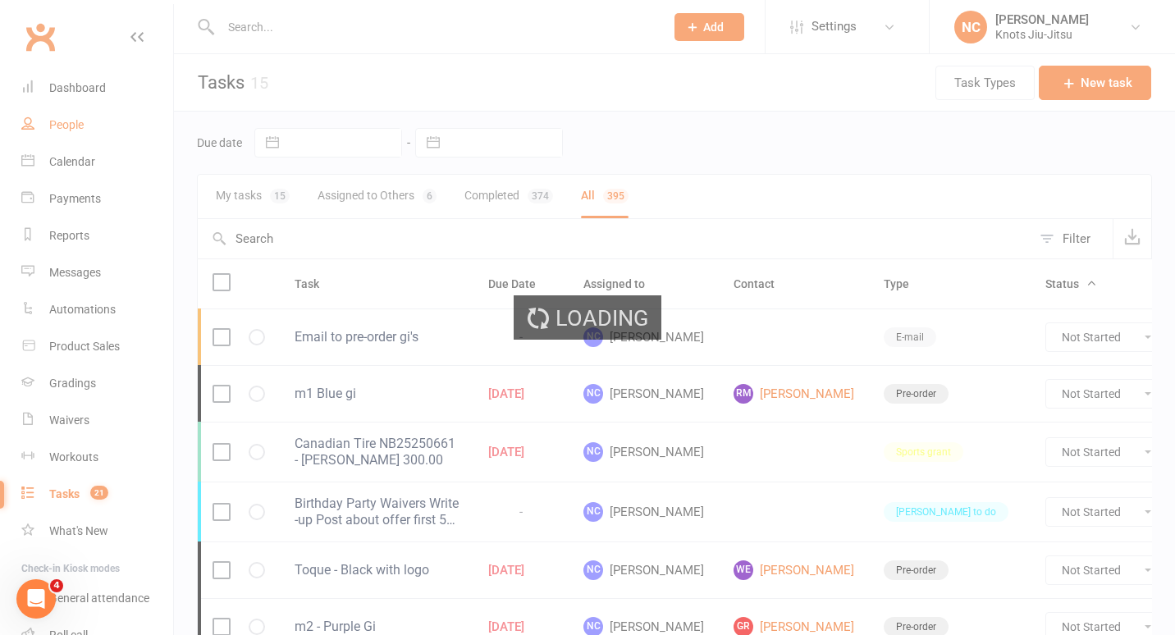
select select "100"
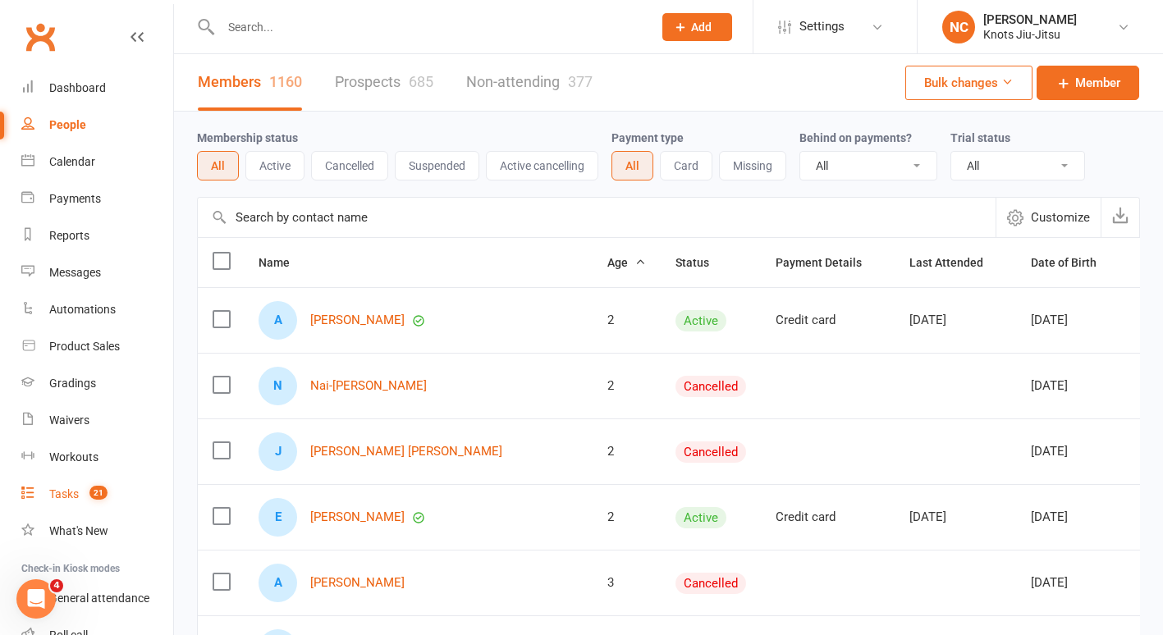
click at [70, 495] on div "Tasks" at bounding box center [64, 494] width 30 height 13
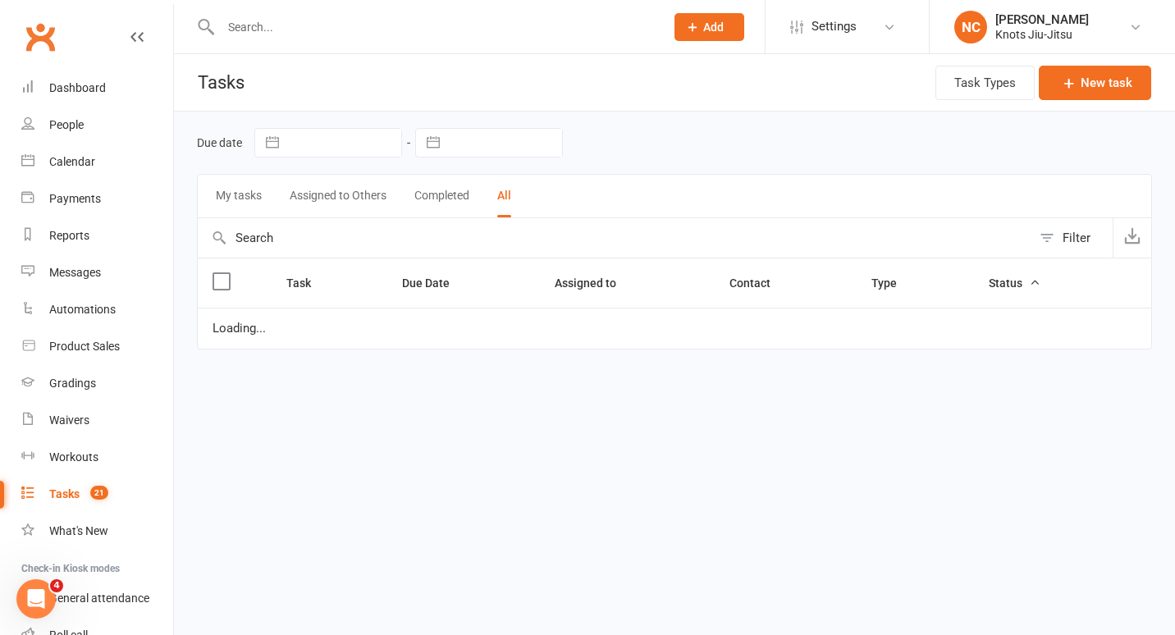
select select "started"
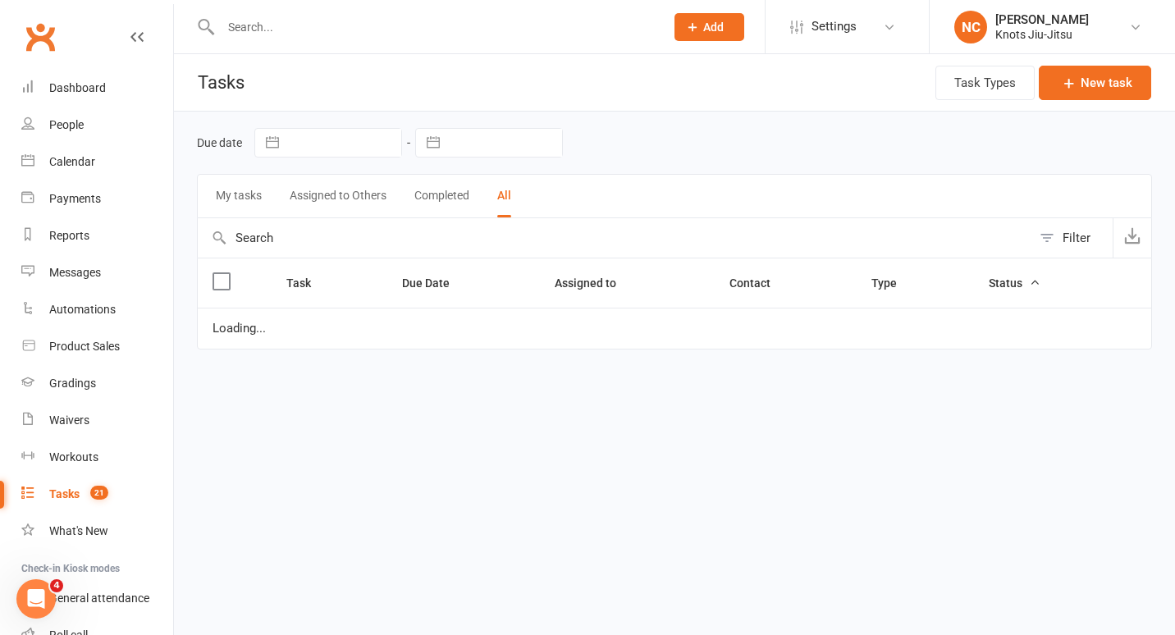
select select "started"
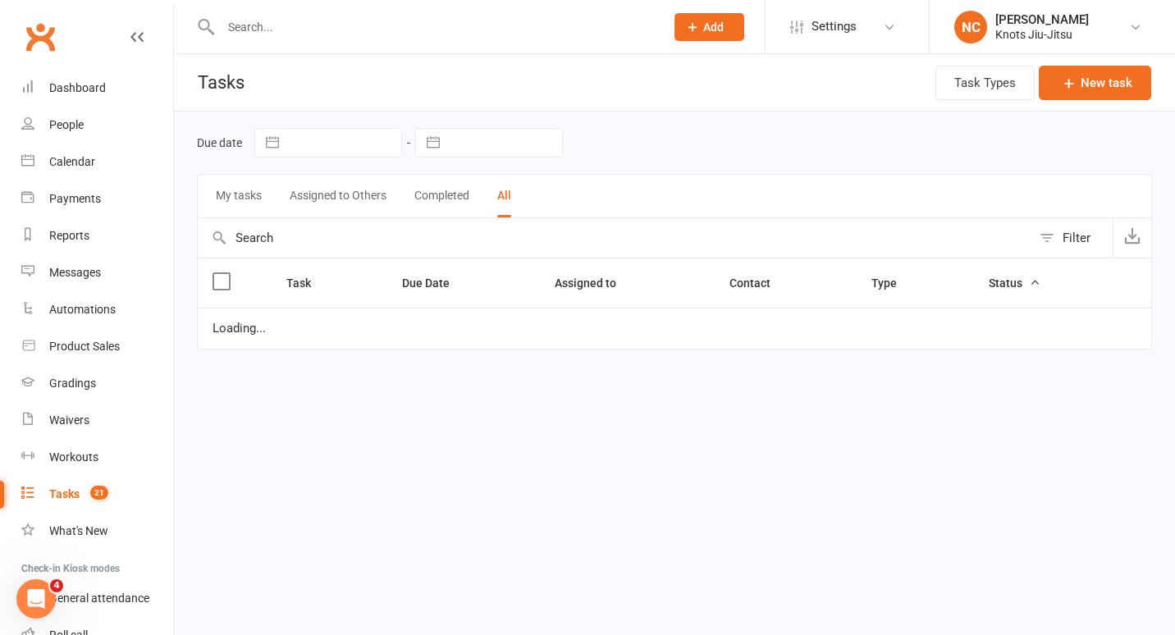
select select "finished"
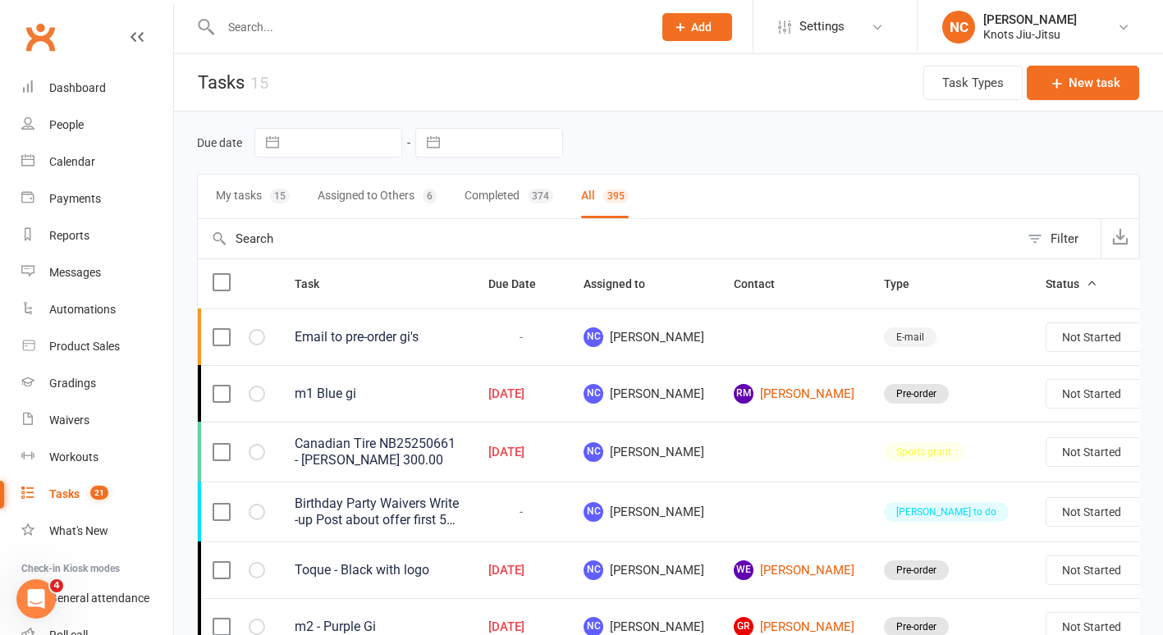
click at [1054, 225] on button "Filter" at bounding box center [1059, 238] width 81 height 39
select select "started"
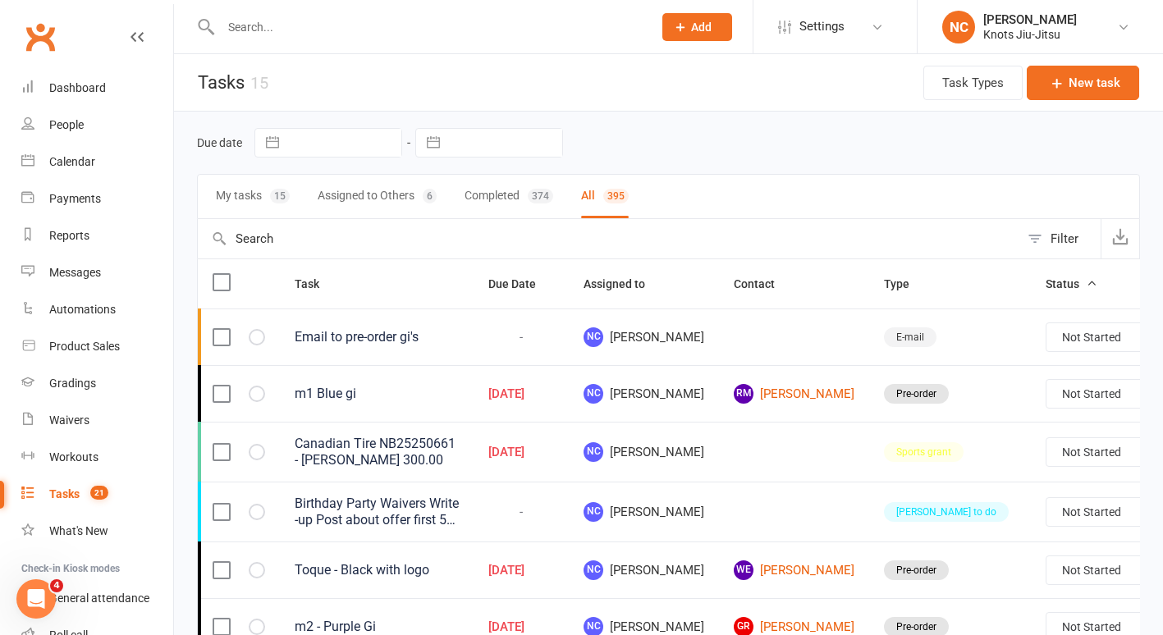
select select "started"
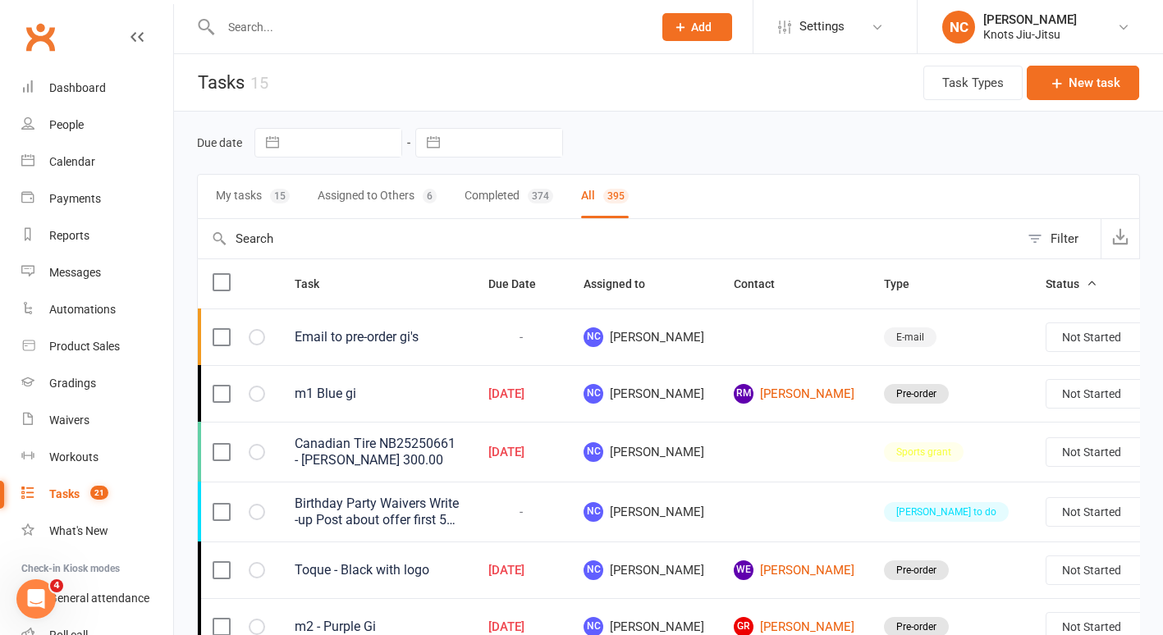
select select "started"
select select "finished"
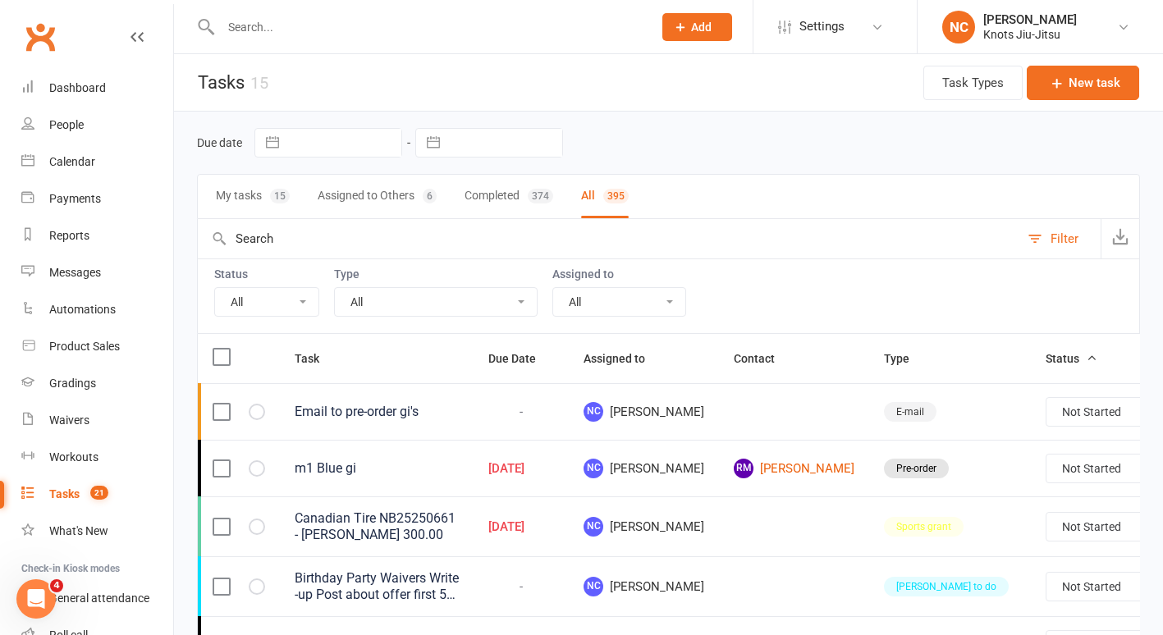
click at [406, 297] on select "All Birthday party Cleaning moncton E-mail Kids summer classes Kids waiting lis…" at bounding box center [436, 302] width 202 height 28
select select "35201"
click at [335, 288] on select "All Birthday party Cleaning moncton E-mail Kids summer classes Kids waiting lis…" at bounding box center [436, 302] width 202 height 28
select select "started"
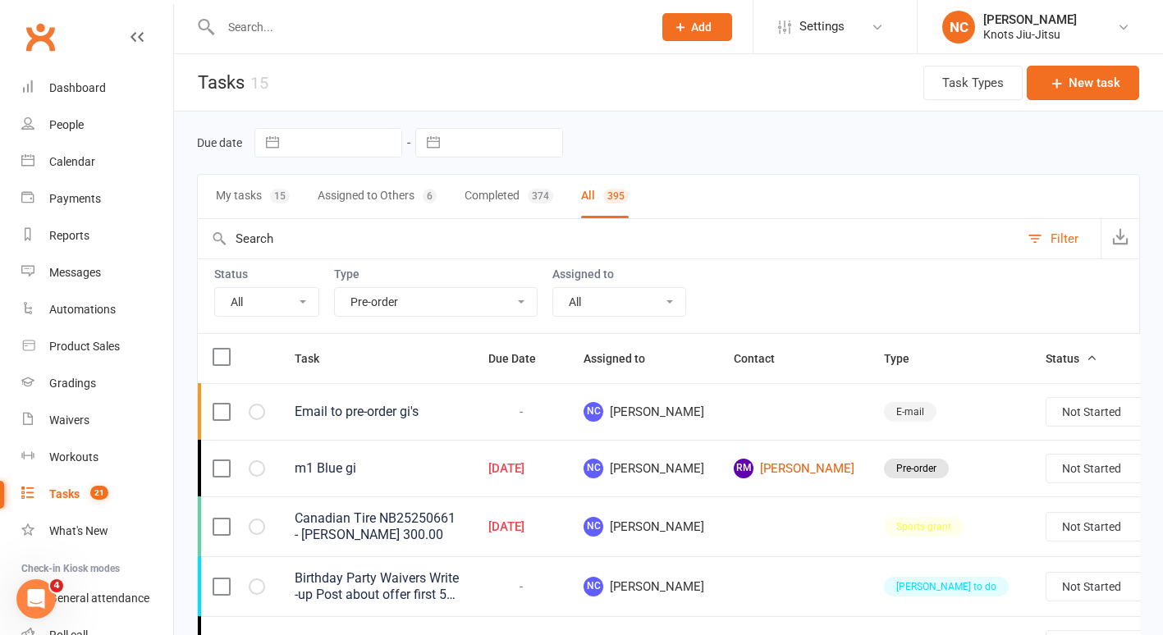
select select "started"
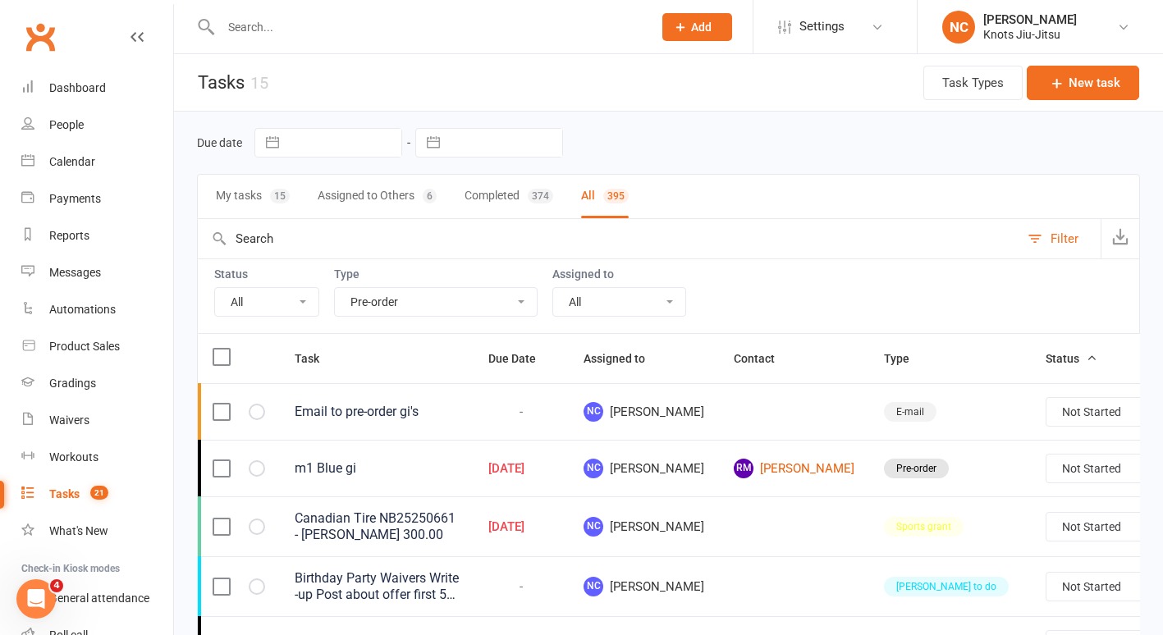
select select "started"
select select "finished"
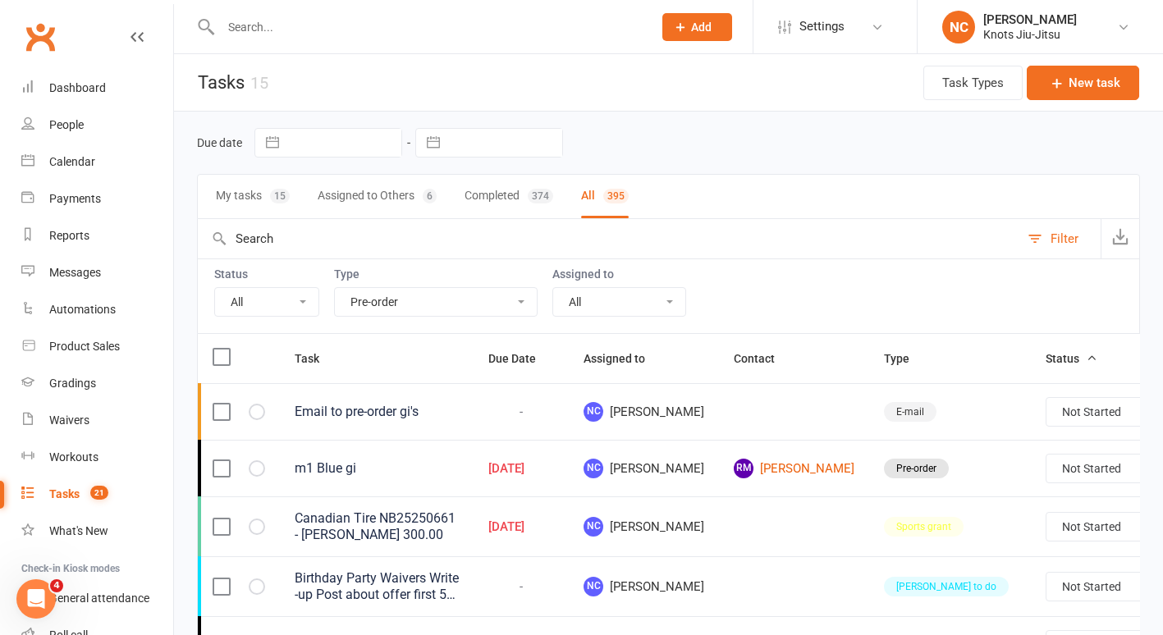
select select "finished"
select select "started"
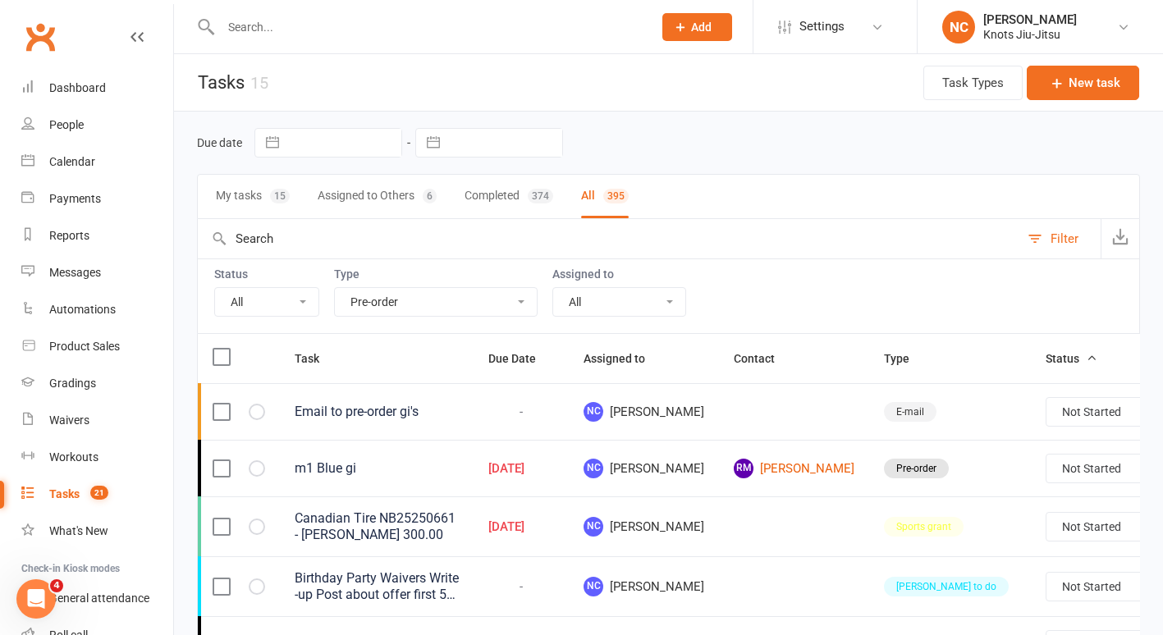
select select "started"
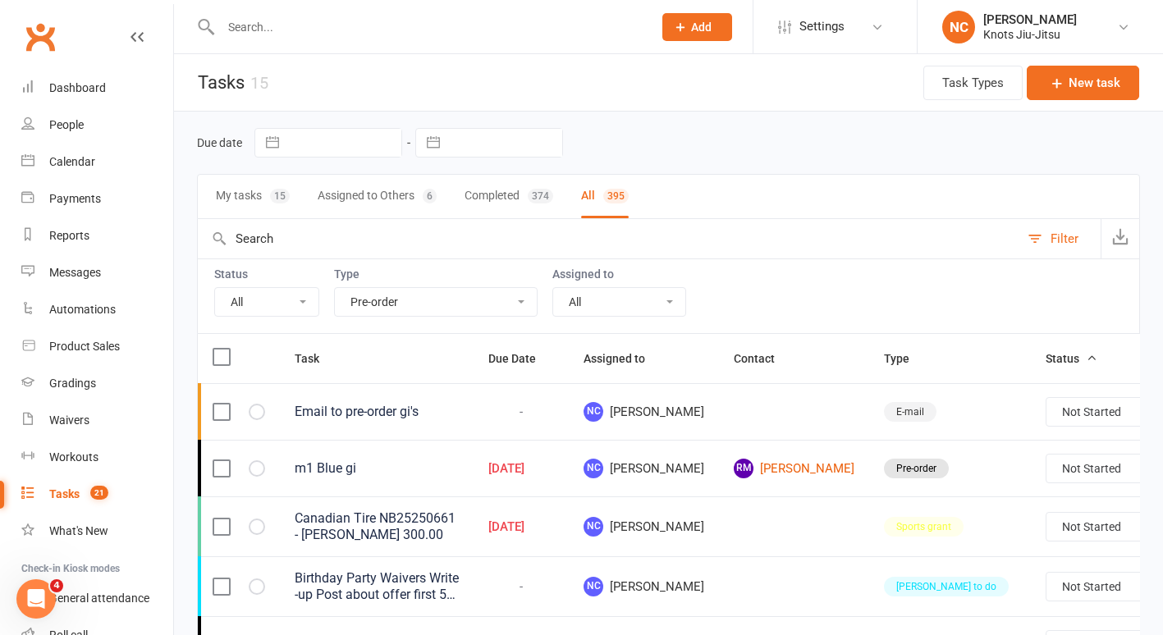
select select "started"
select select "finished"
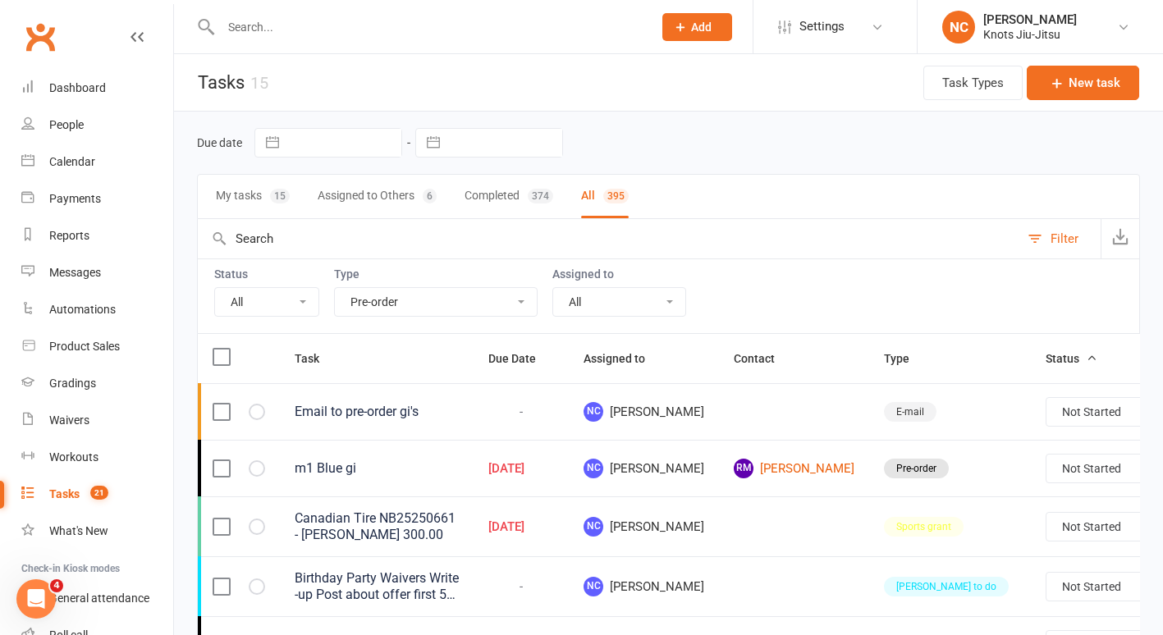
select select "finished"
select select "started"
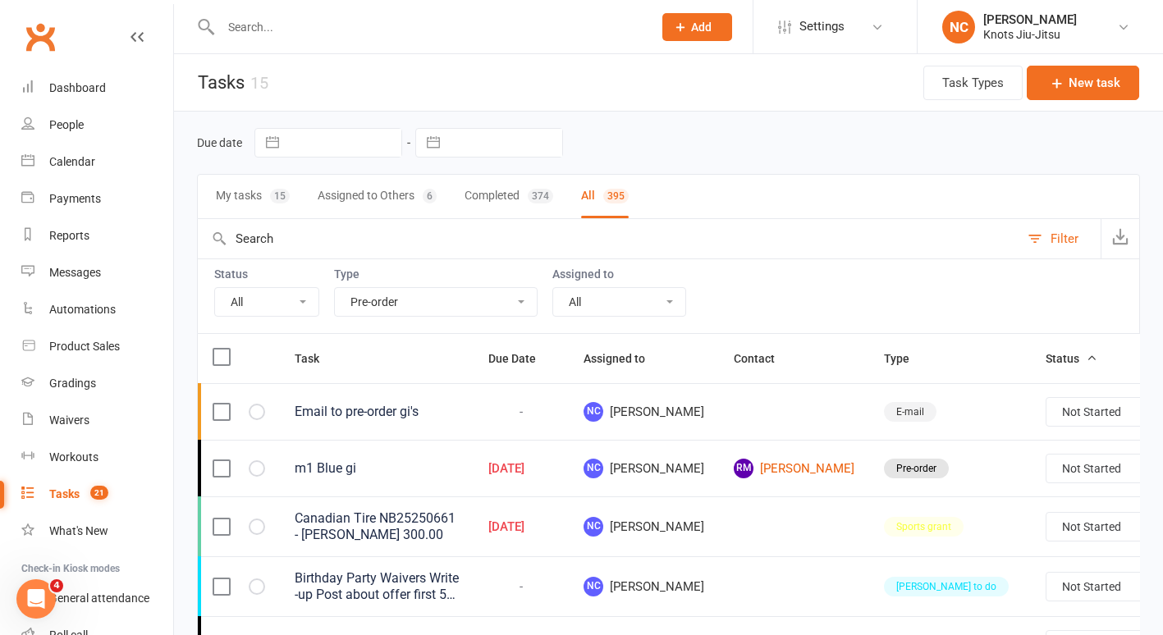
select select "started"
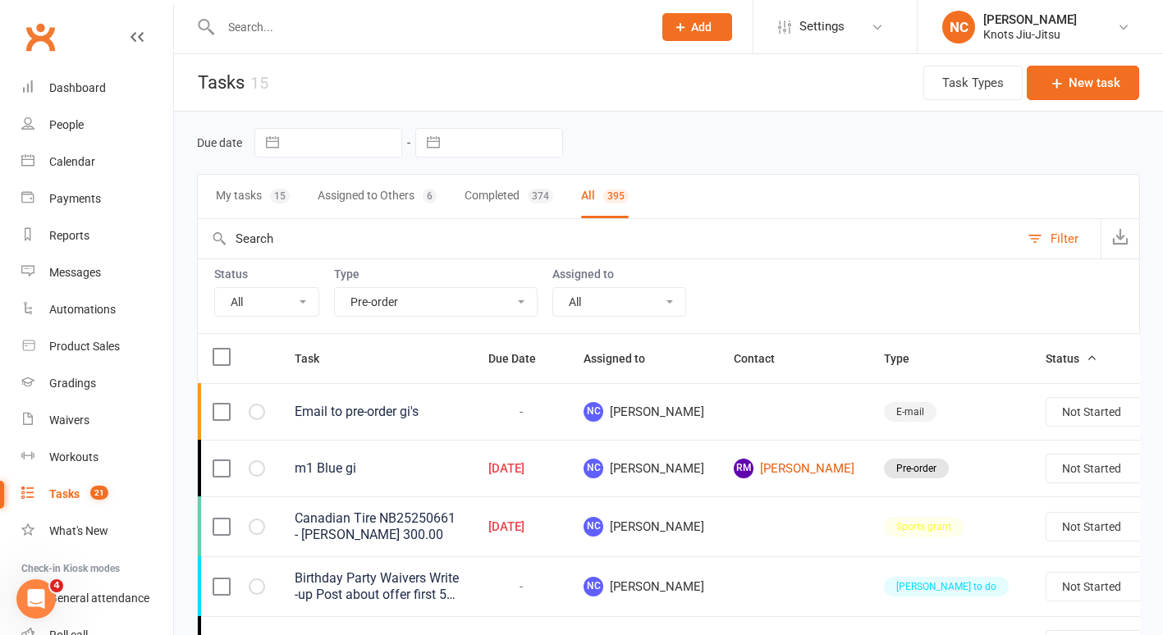
select select "started"
select select "finished"
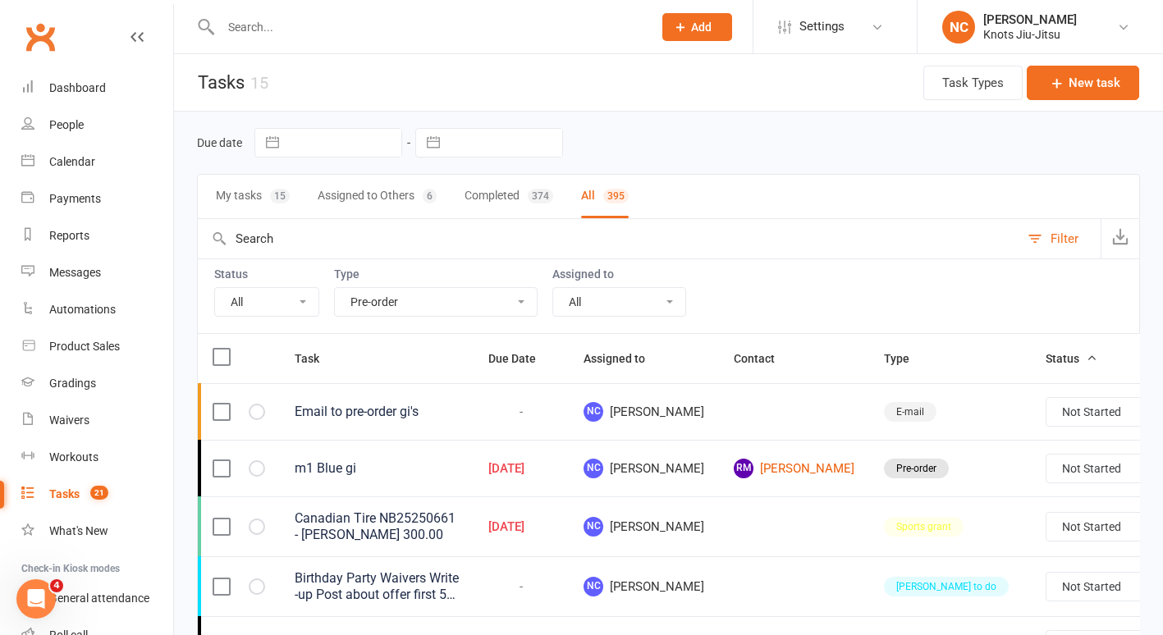
select select "started"
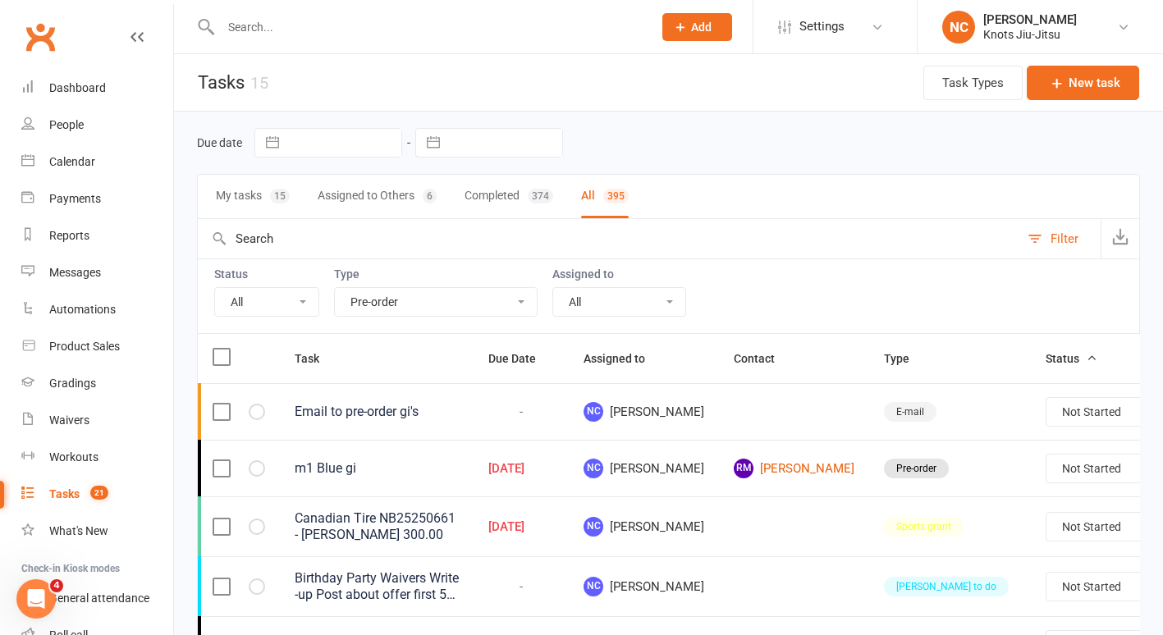
select select "started"
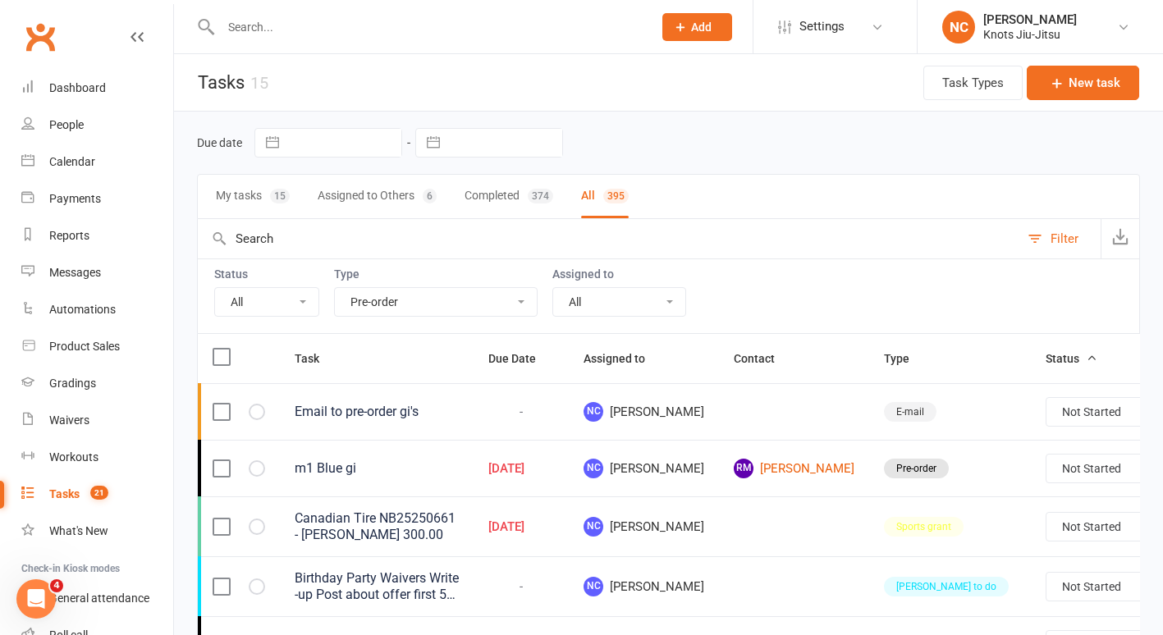
select select "finished"
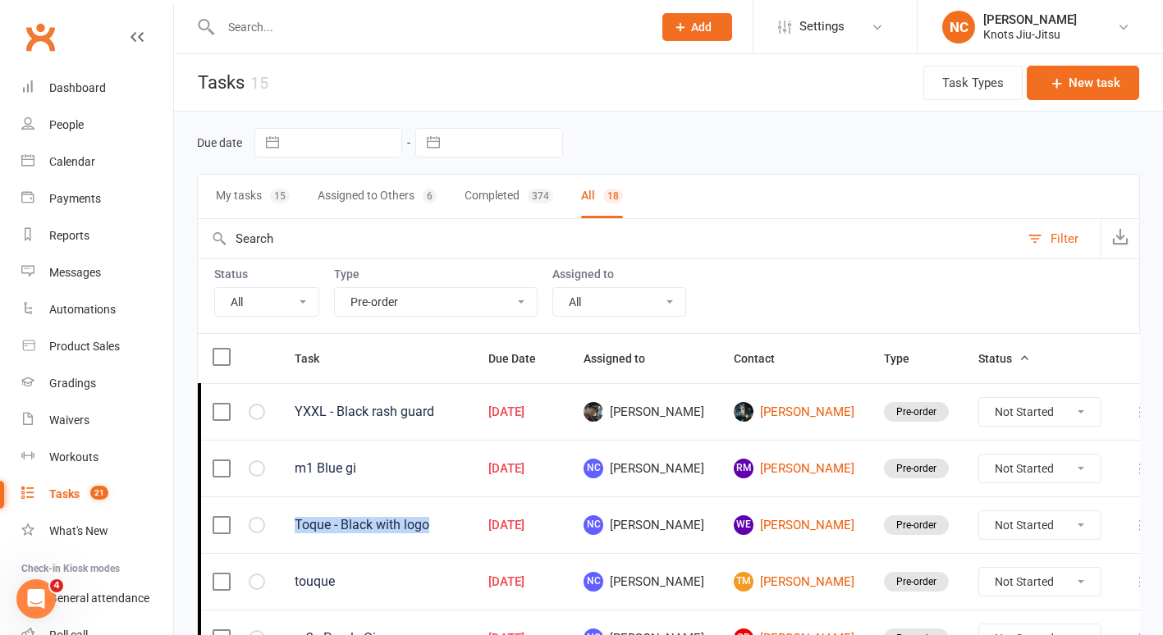
drag, startPoint x: 478, startPoint y: 525, endPoint x: 293, endPoint y: 536, distance: 185.0
click at [293, 536] on td "Toque - Black with logo" at bounding box center [377, 525] width 194 height 57
copy div "Toque - Black with logo"
click at [1110, 88] on button "New task" at bounding box center [1083, 83] width 112 height 34
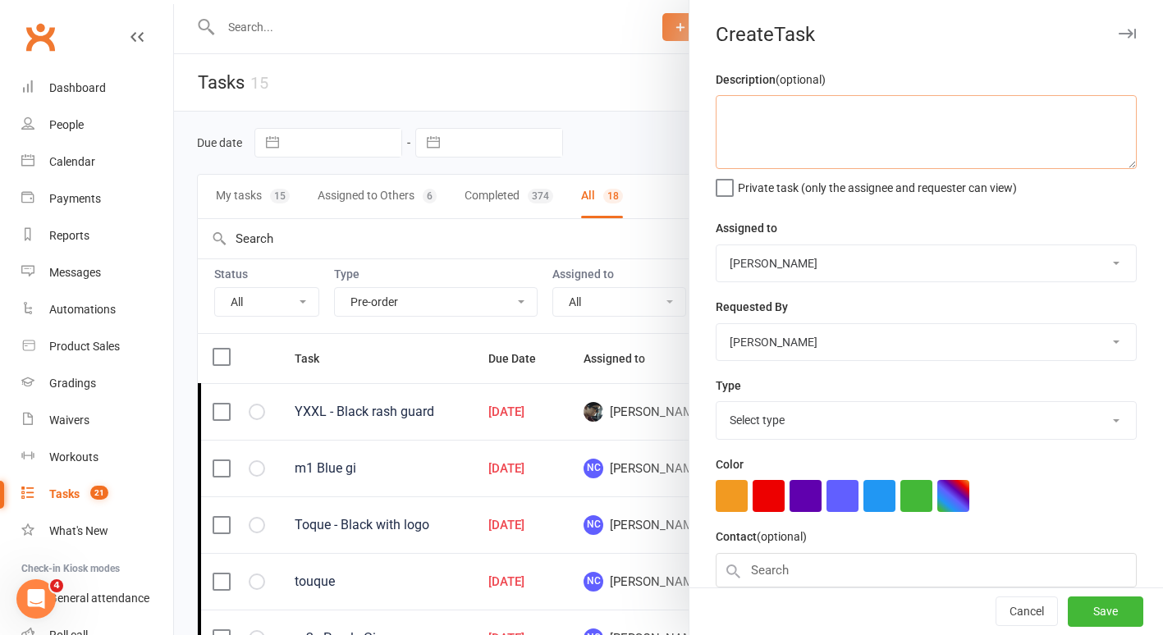
click at [823, 133] on textarea at bounding box center [926, 132] width 421 height 74
paste textarea "Toque - Black with logo"
type textarea "Toque - Black with logo"
click at [607, 249] on div at bounding box center [668, 317] width 989 height 635
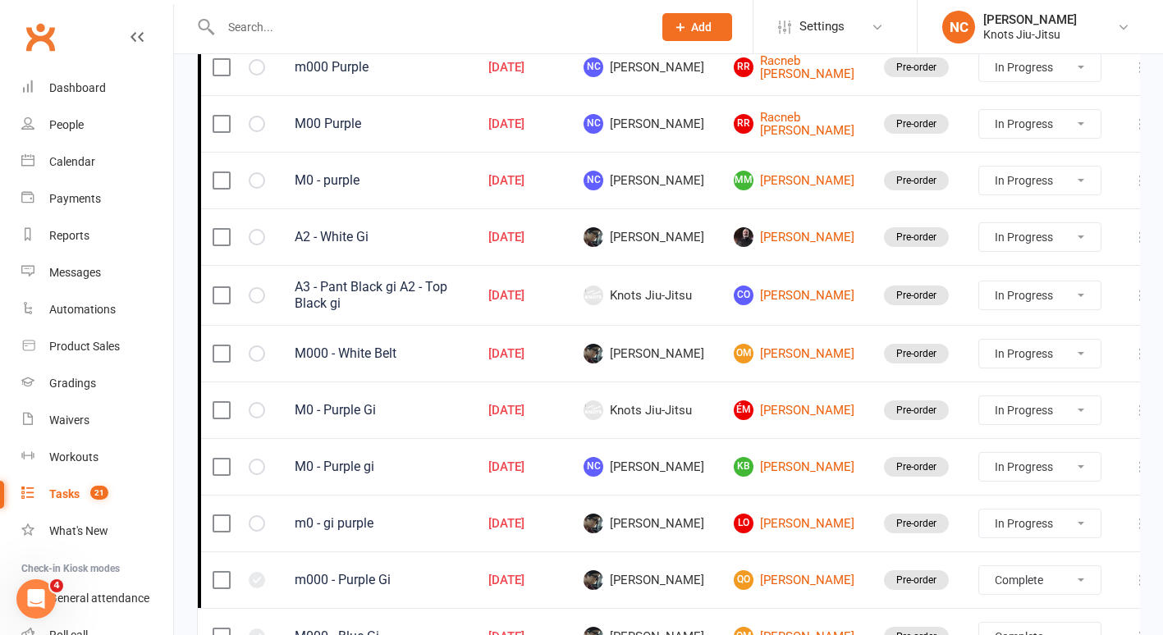
scroll to position [838, 0]
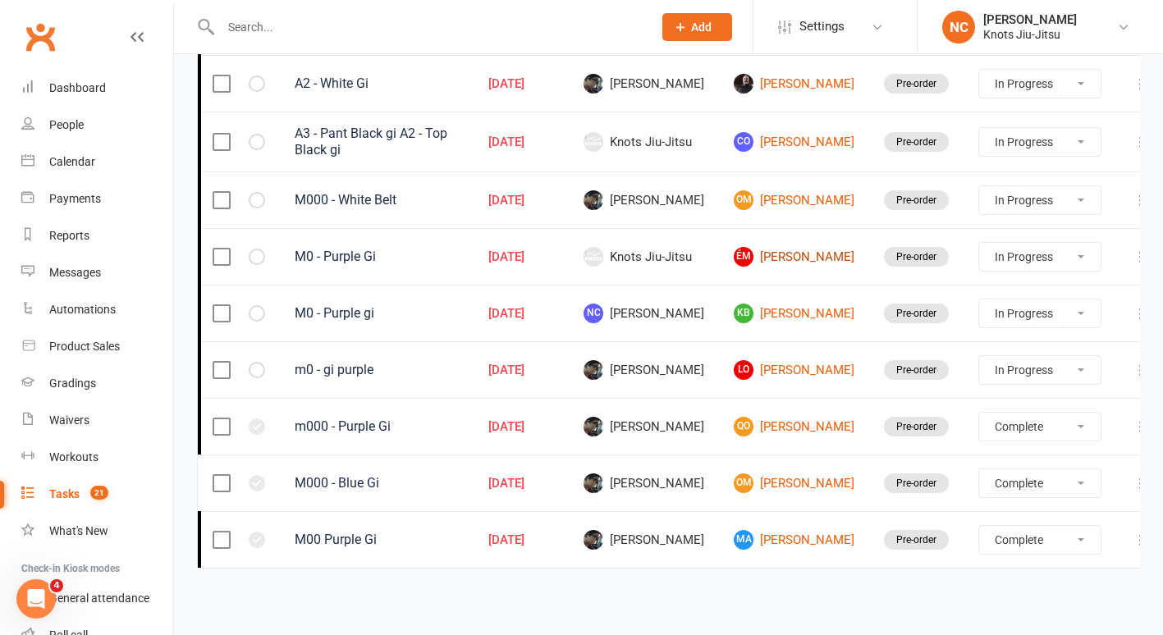
click at [778, 259] on link "ÉM Éliane Madore" at bounding box center [794, 257] width 121 height 20
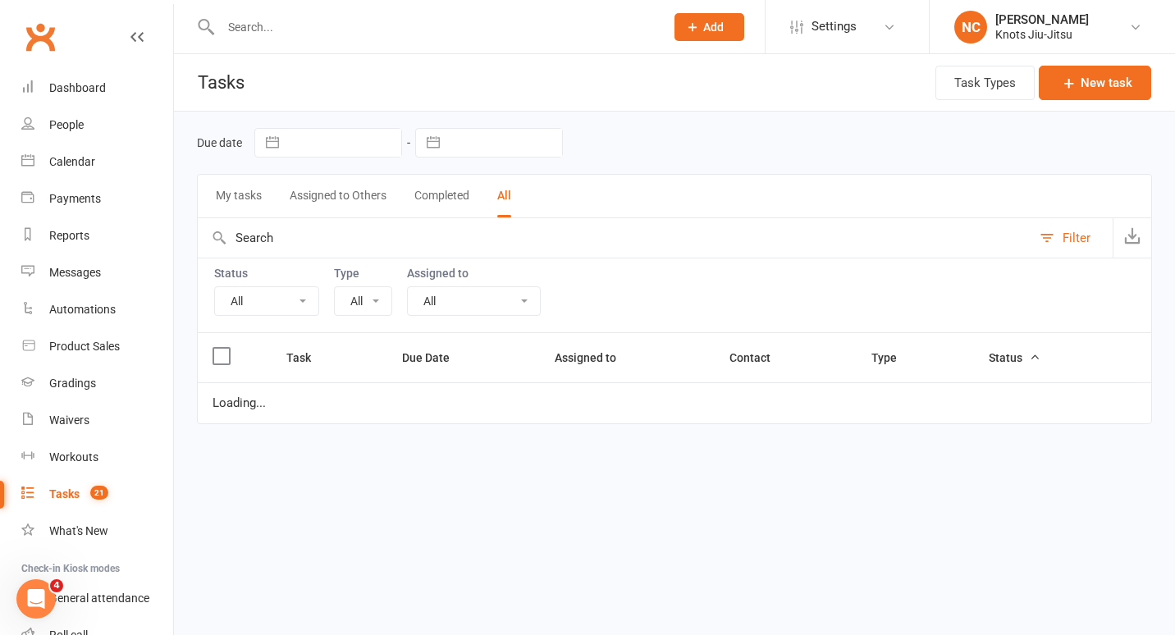
select select "35201"
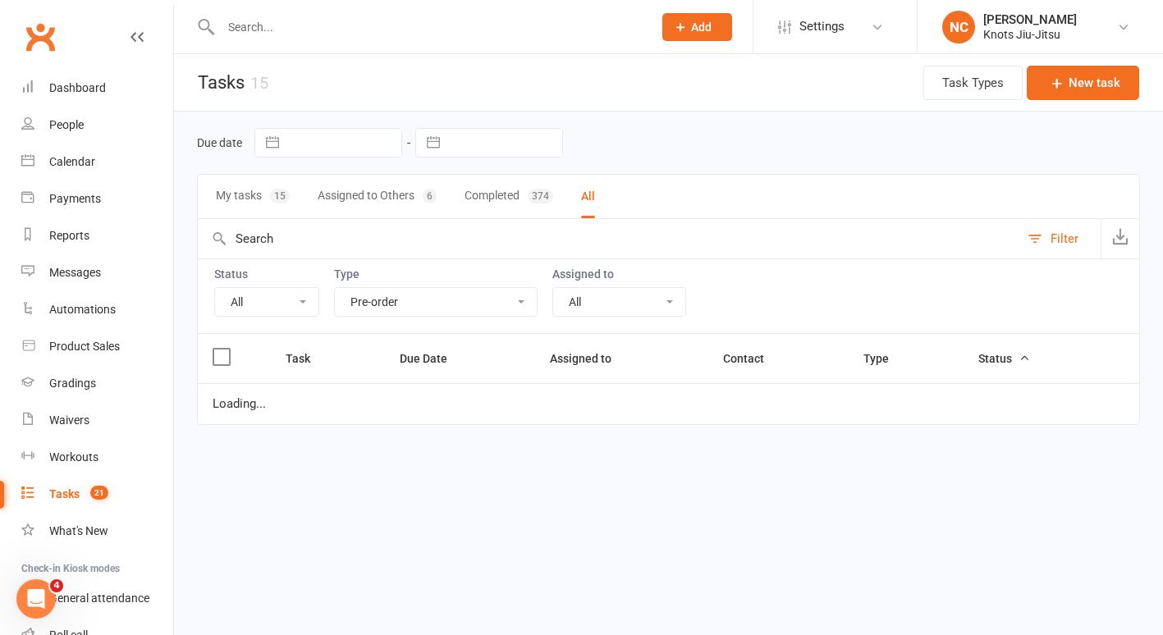
select select "started"
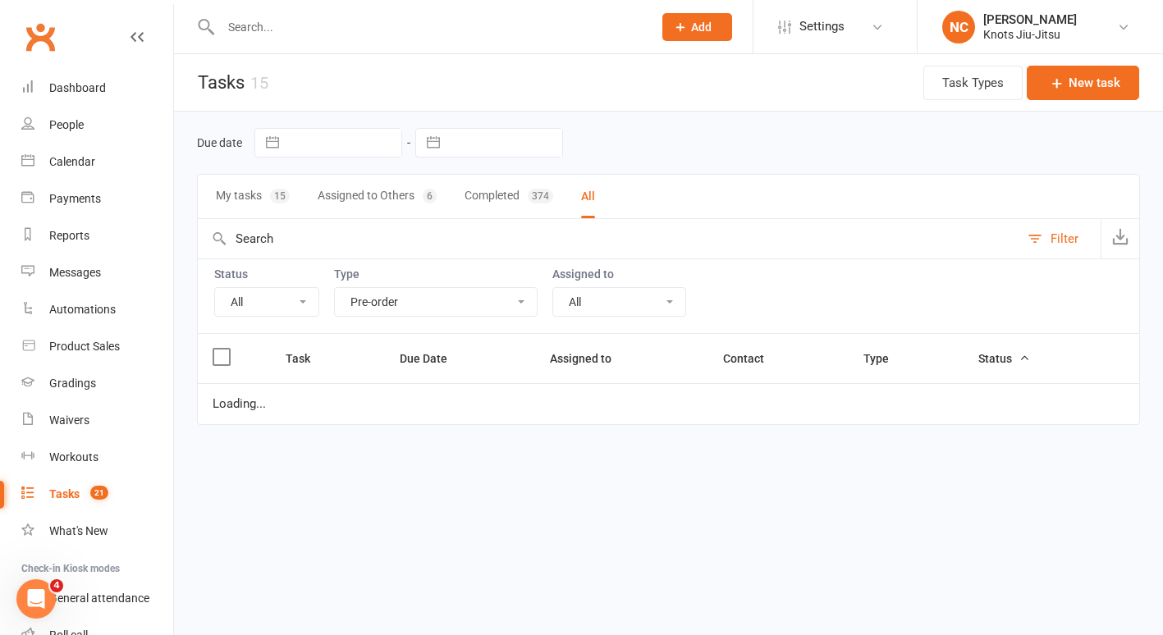
select select "started"
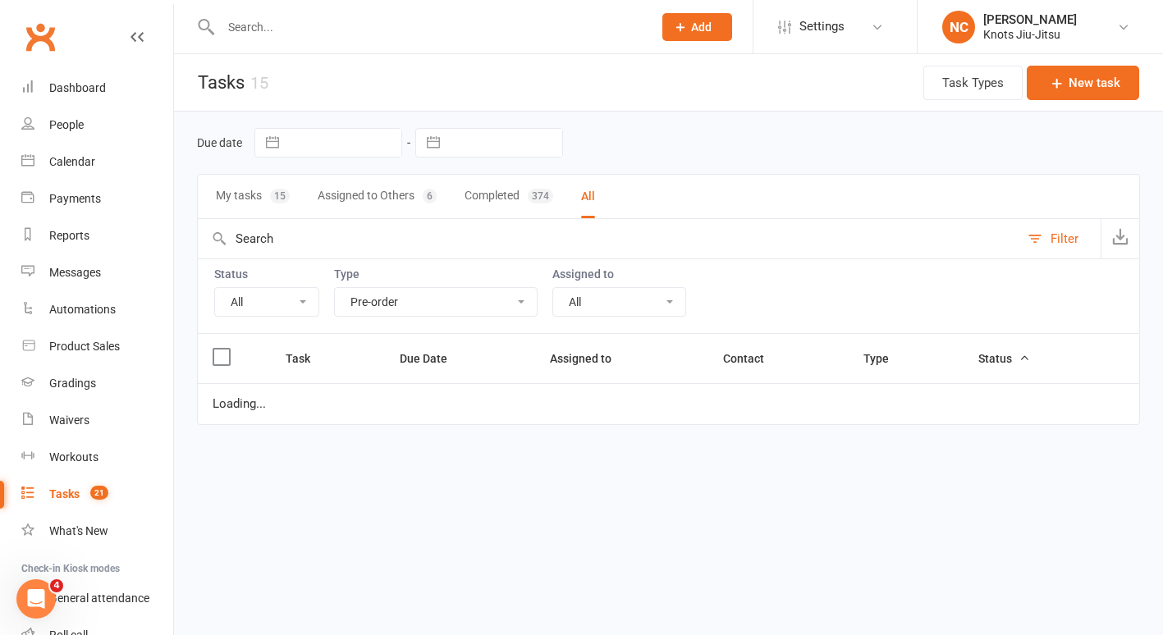
select select "finished"
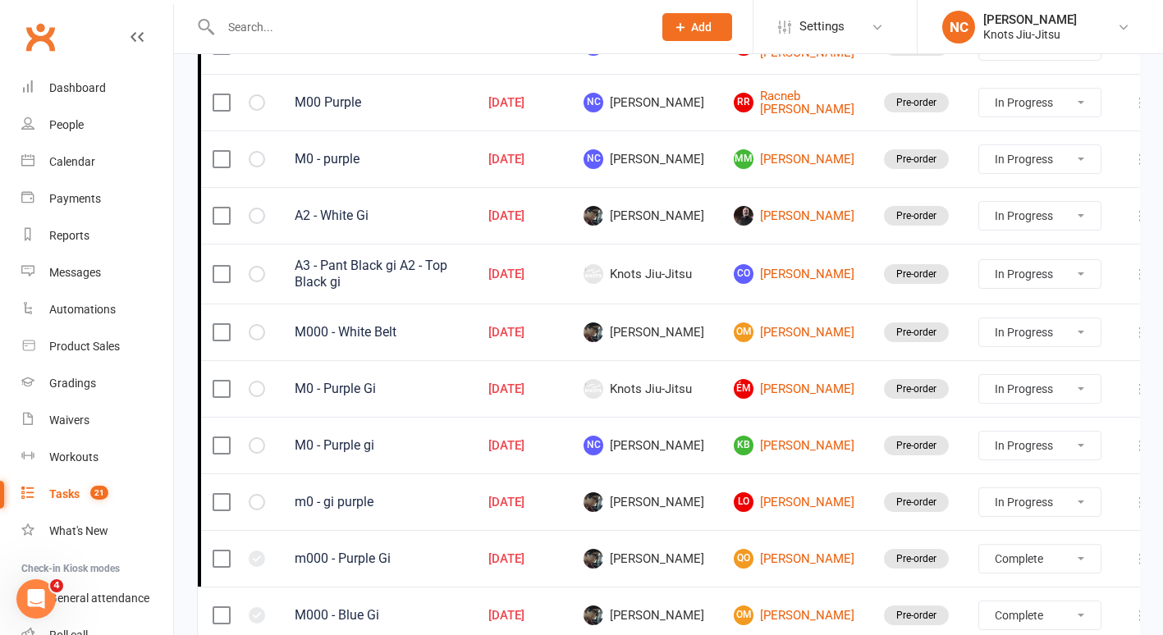
scroll to position [707, 0]
click at [789, 328] on link "OM Owen Maltais" at bounding box center [794, 332] width 121 height 20
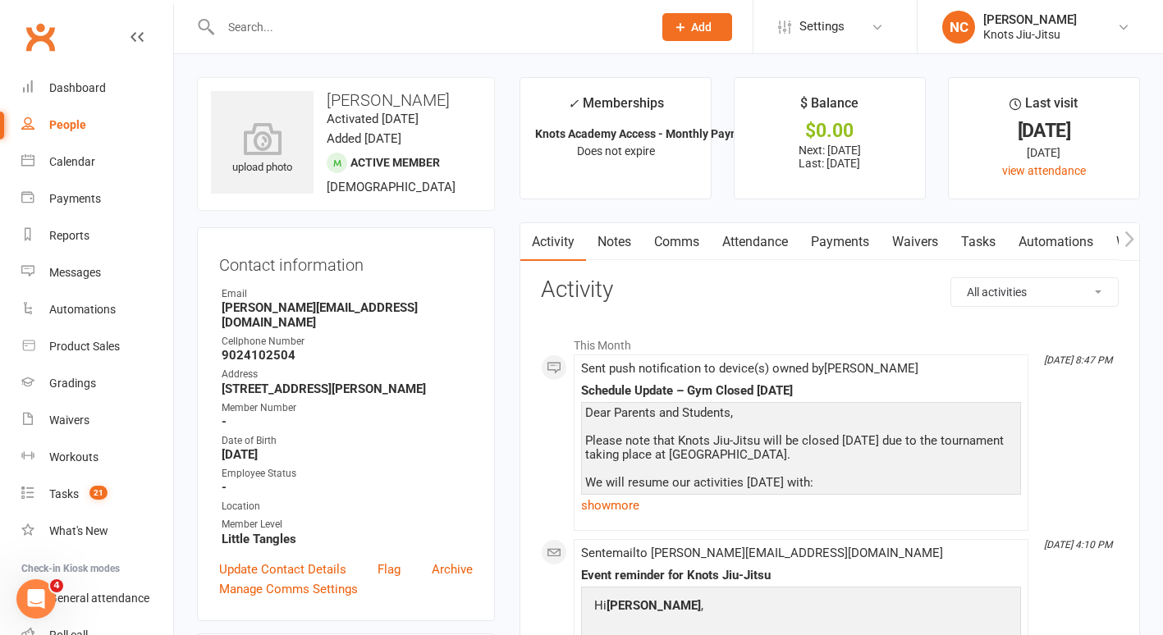
click at [865, 231] on link "Payments" at bounding box center [840, 242] width 81 height 38
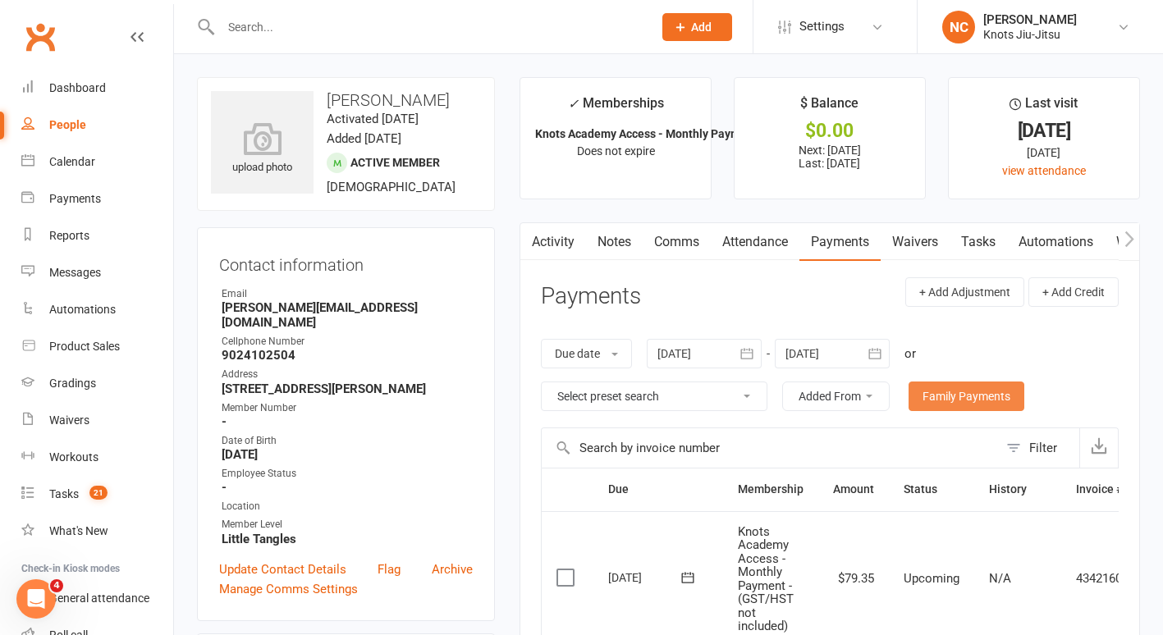
click at [943, 383] on link "Family Payments" at bounding box center [967, 397] width 116 height 30
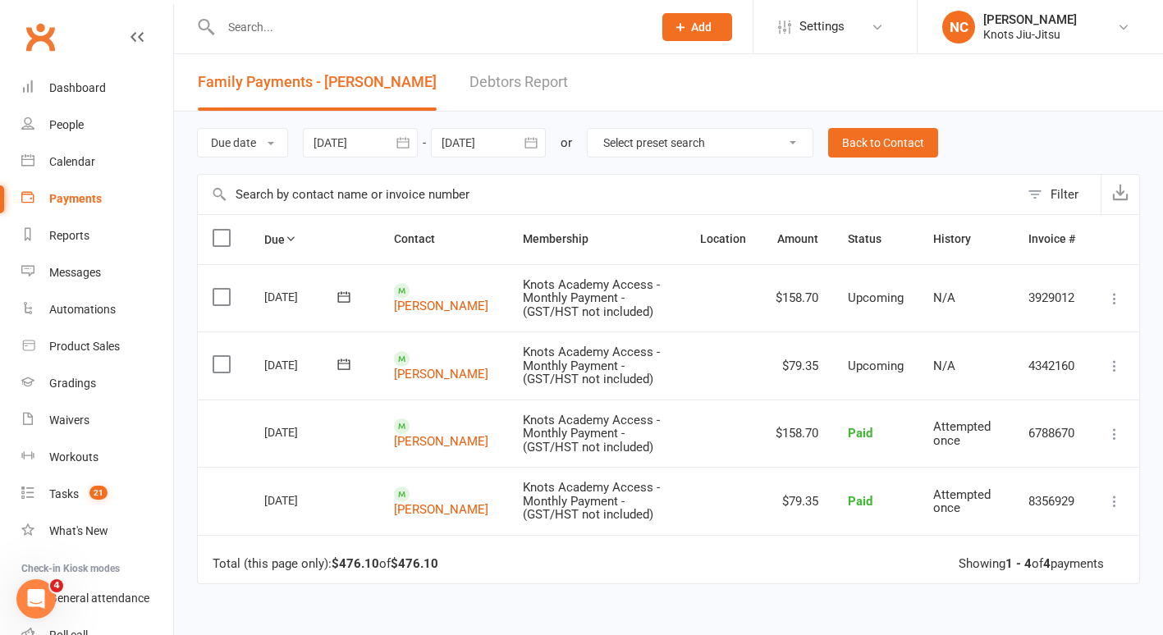
click at [362, 128] on div at bounding box center [360, 143] width 115 height 30
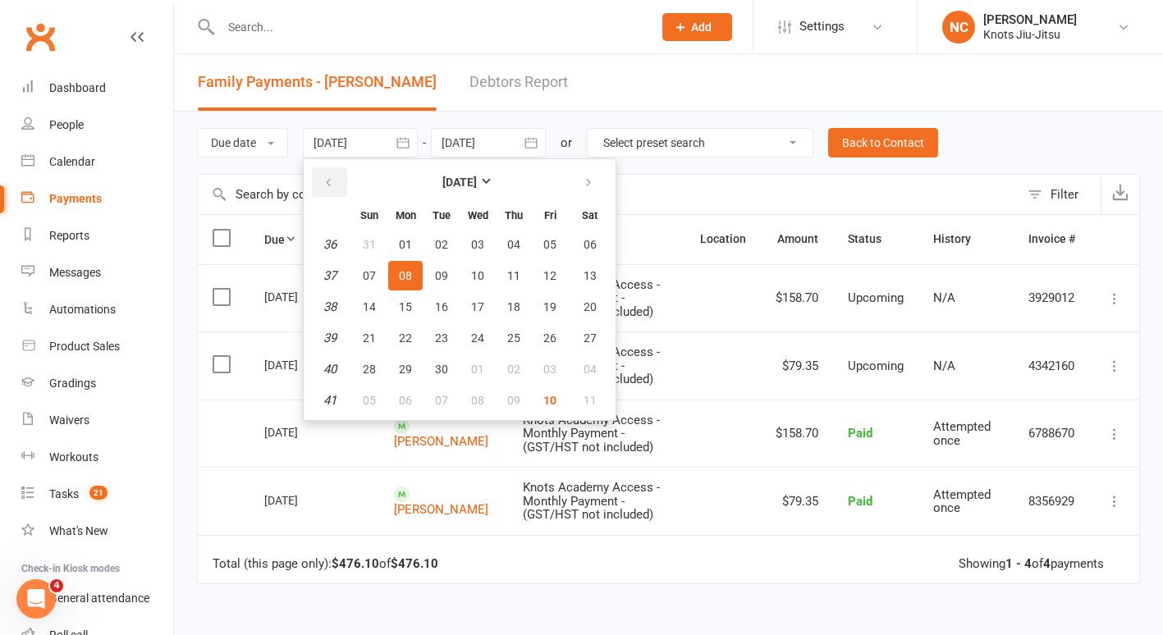
click at [329, 192] on button "button" at bounding box center [329, 182] width 35 height 30
click at [468, 285] on button "11" at bounding box center [477, 276] width 34 height 30
type input "11 Jun 2025"
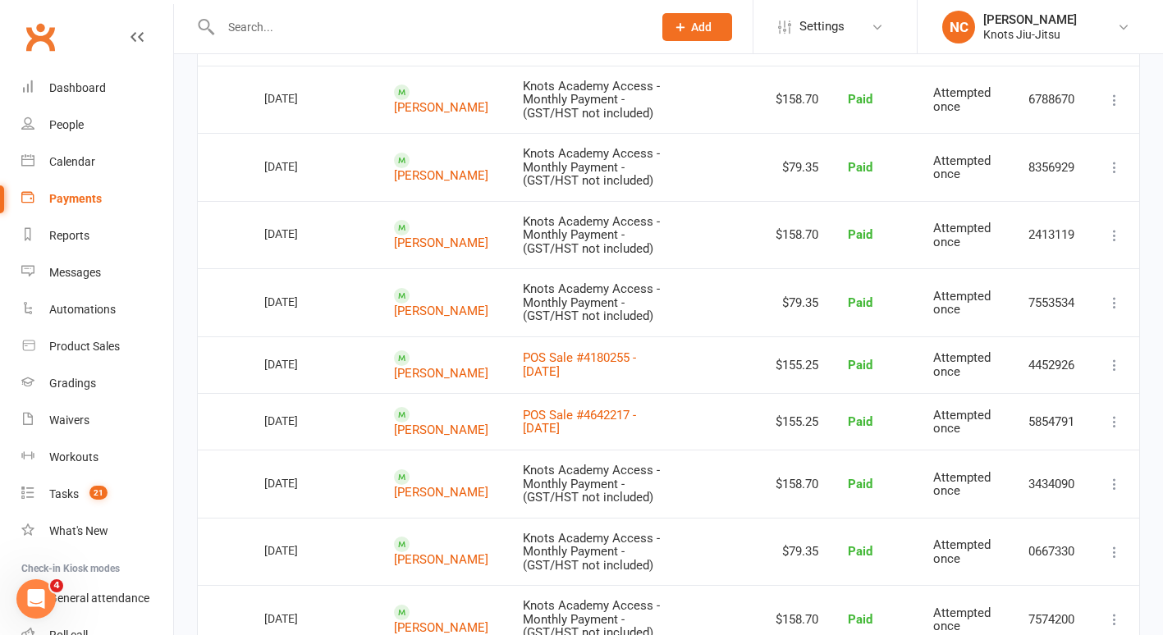
scroll to position [332, 0]
click at [523, 425] on link "POS Sale #4642217 - August 09, 2025" at bounding box center [579, 424] width 113 height 29
click at [562, 358] on link "POS Sale #4180255 - August 15, 2025" at bounding box center [579, 366] width 113 height 29
click at [63, 494] on div "Tasks" at bounding box center [64, 494] width 30 height 13
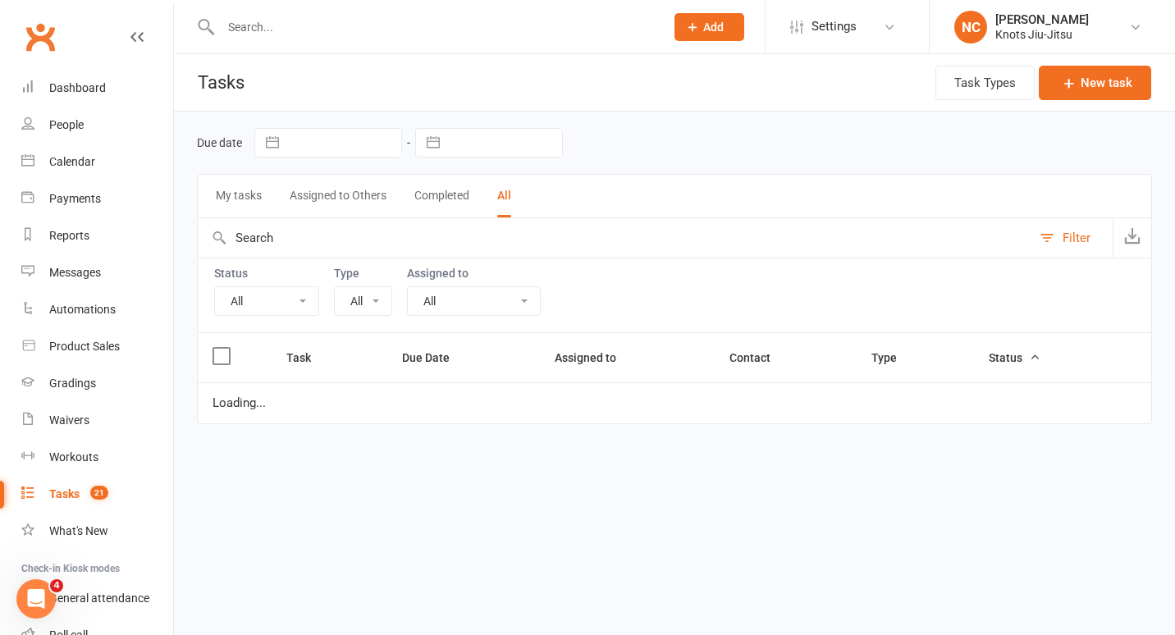
select select "35201"
select select "started"
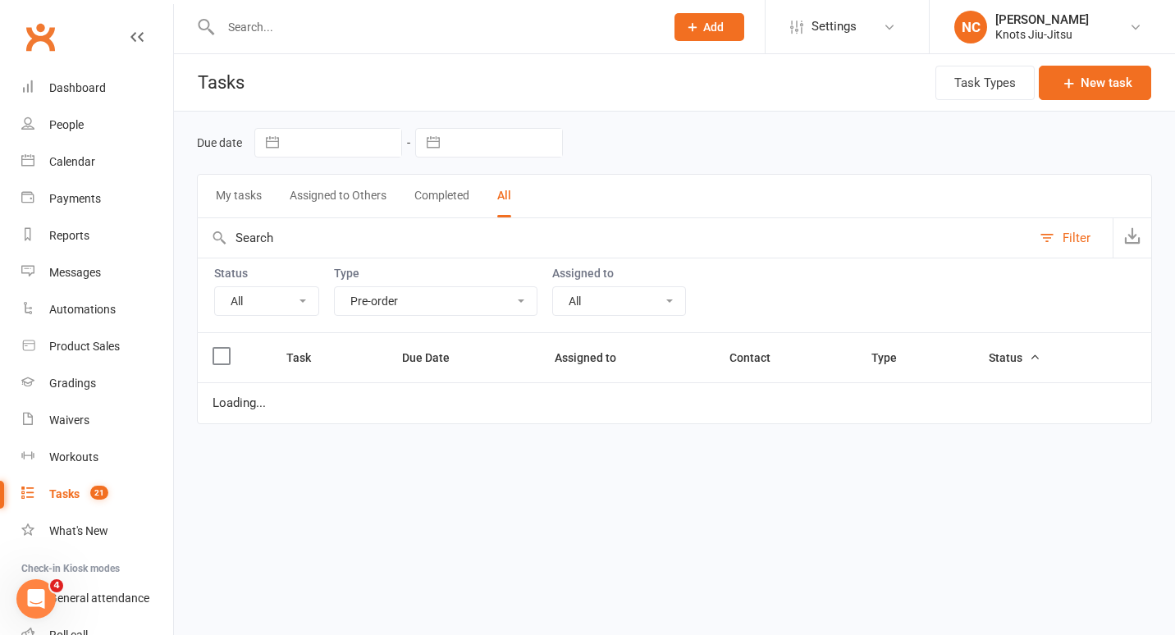
select select "started"
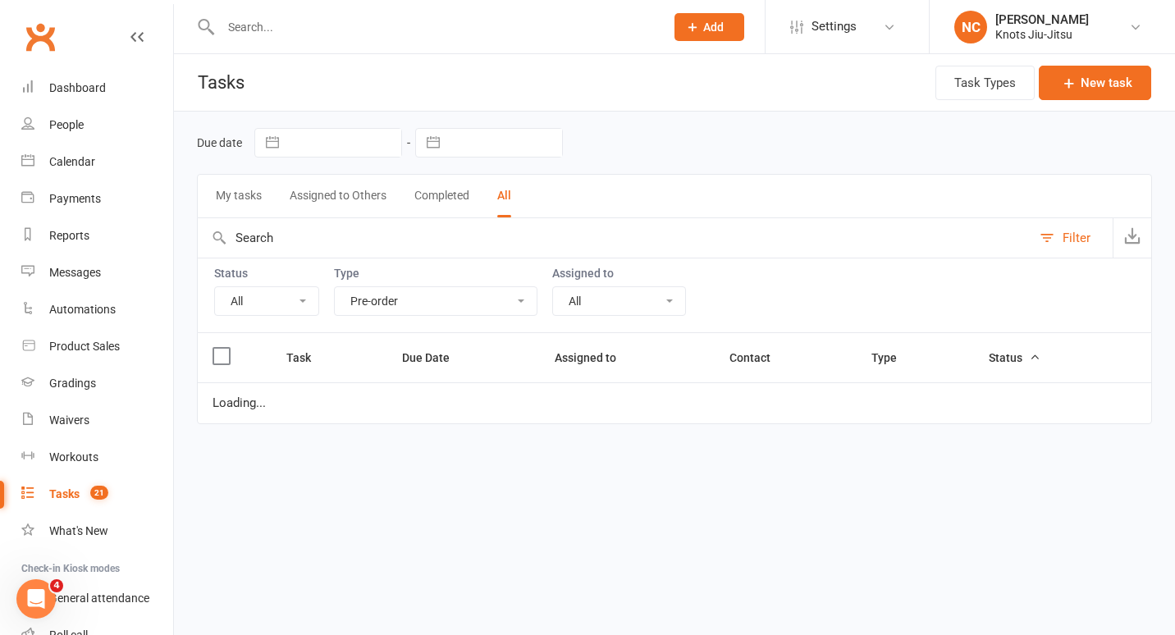
select select "started"
select select "finished"
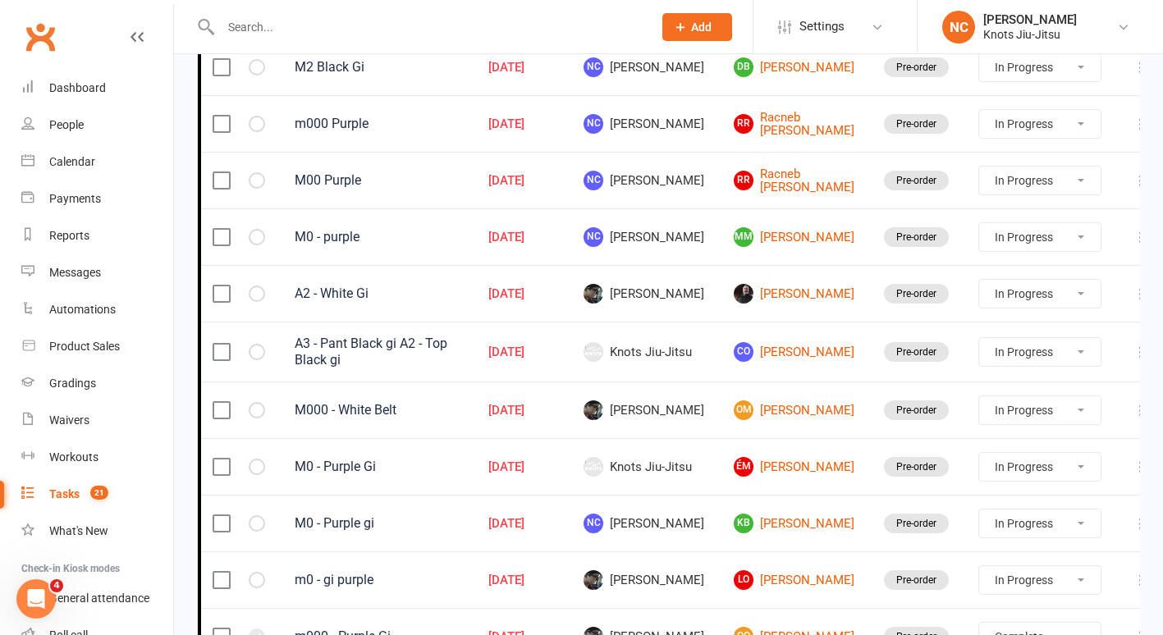
scroll to position [629, 0]
click at [1037, 407] on select "Not Started In Progress Waiting Complete" at bounding box center [1039, 410] width 121 height 28
click at [979, 396] on select "Not Started In Progress Waiting Complete" at bounding box center [1039, 410] width 121 height 28
select select "started"
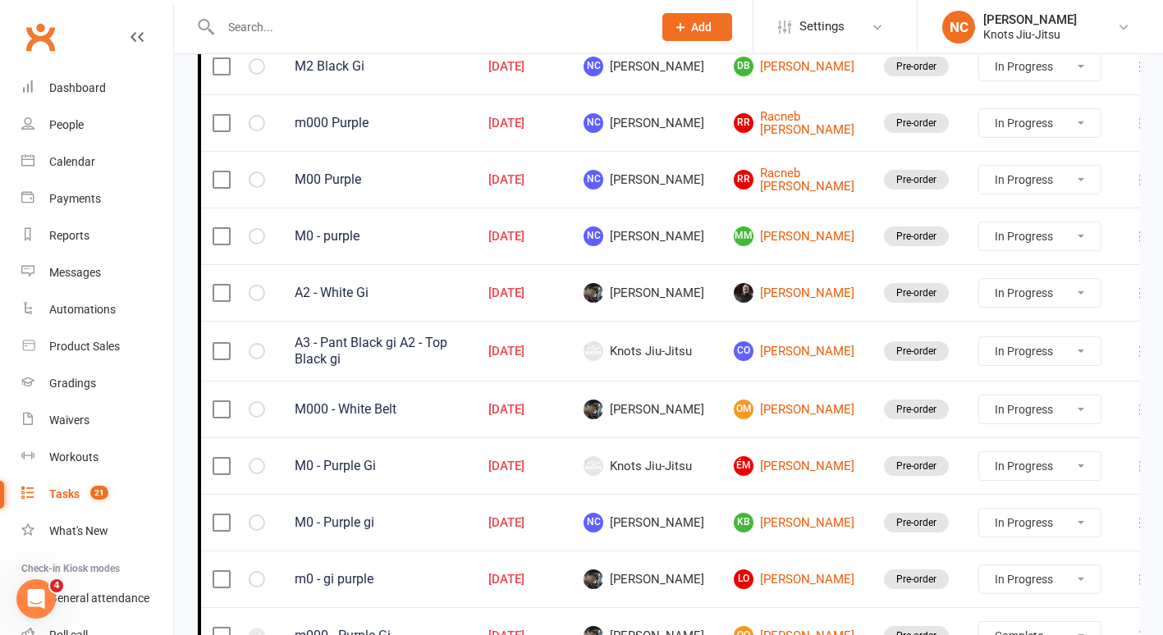
select select "started"
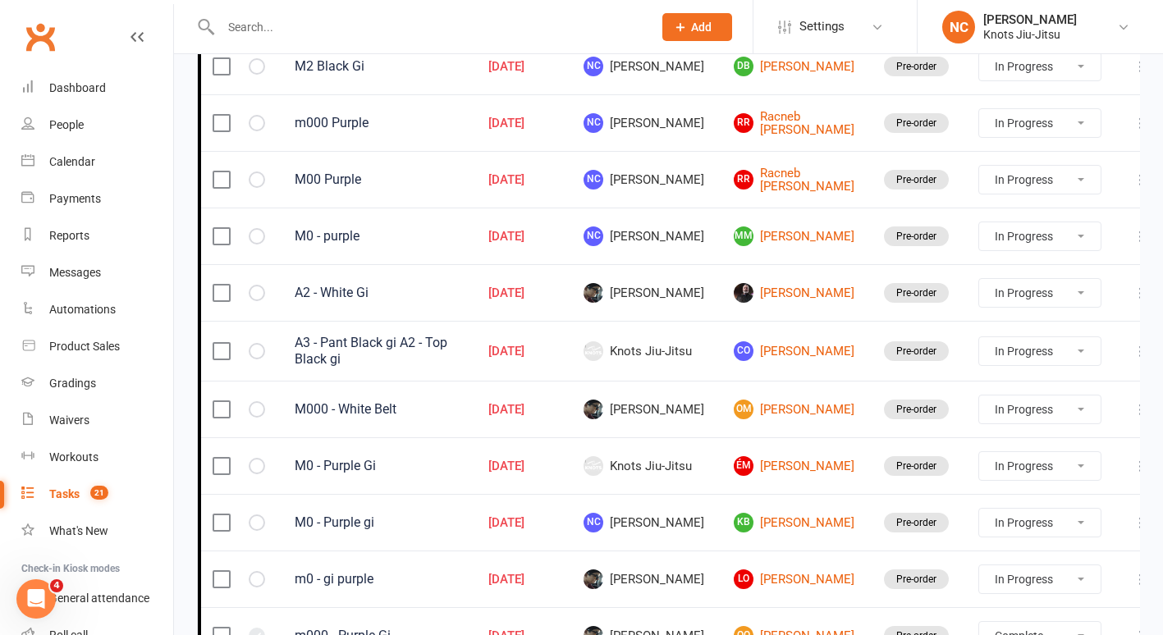
select select "started"
select select "finished"
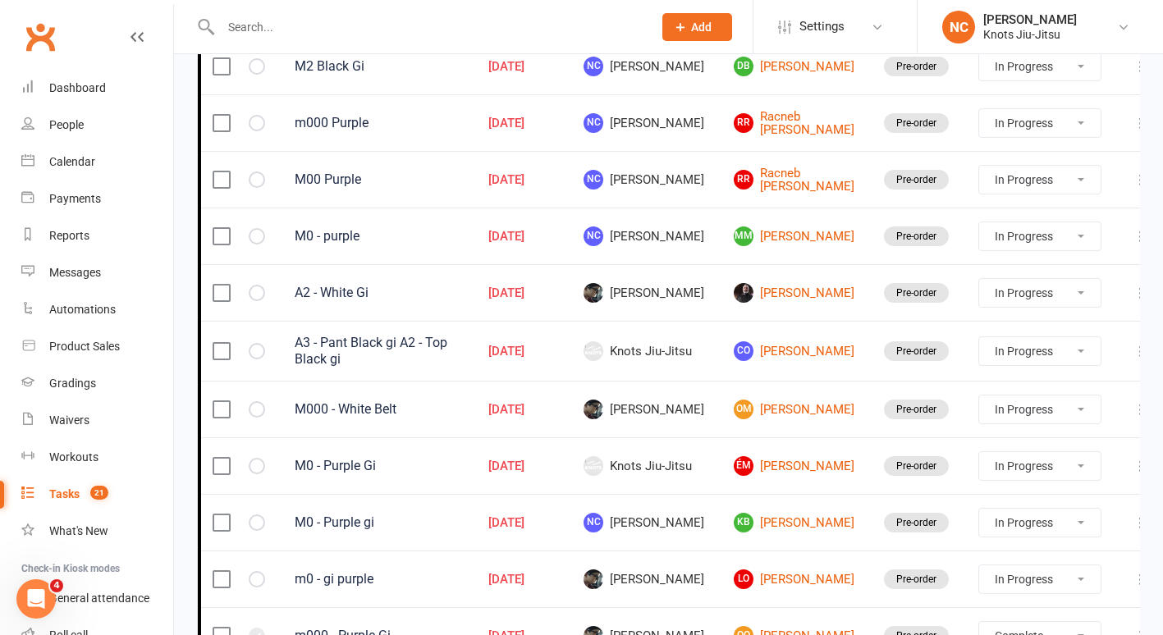
select select "finished"
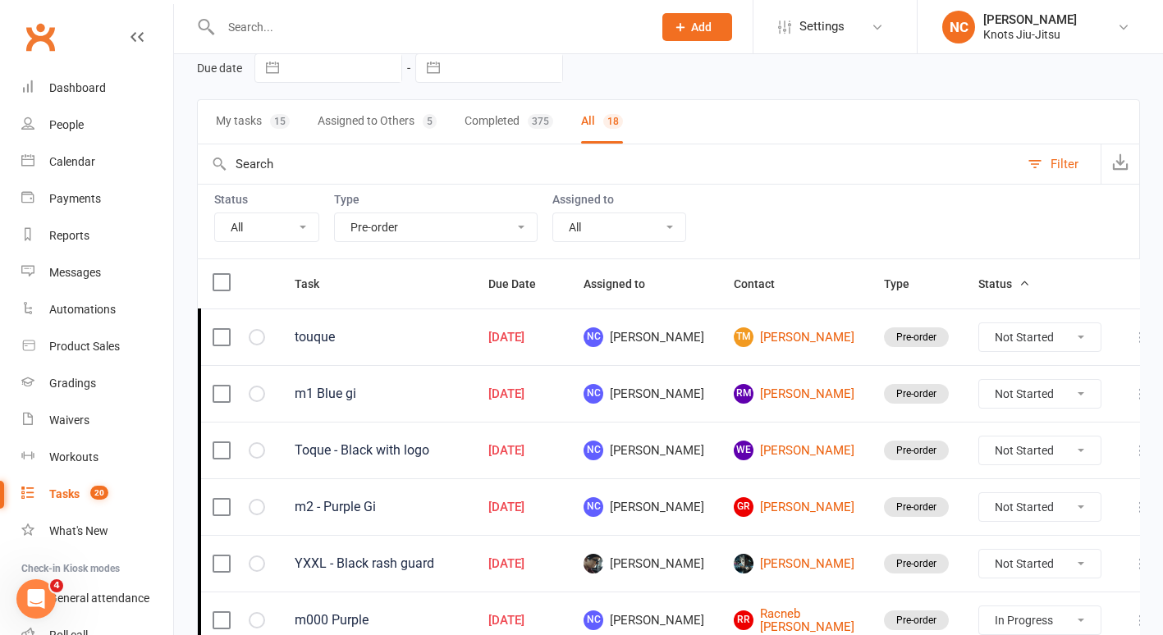
scroll to position [0, 0]
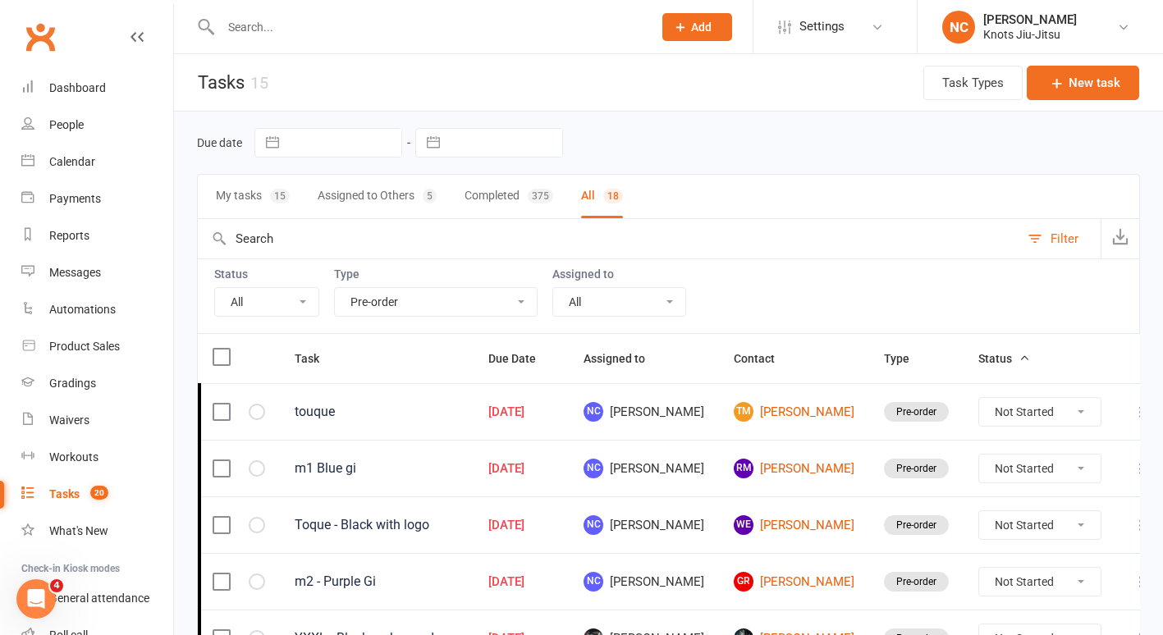
click at [231, 195] on button "My tasks 15" at bounding box center [253, 197] width 74 height 44
select select "incomplete"
select select
select select "started"
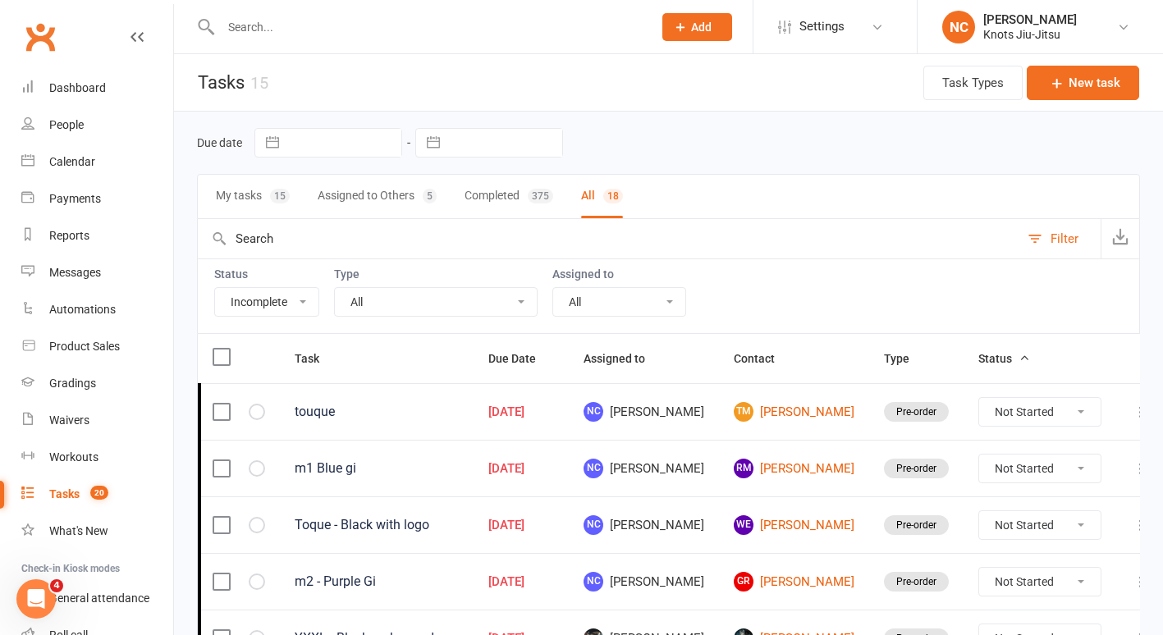
select select "started"
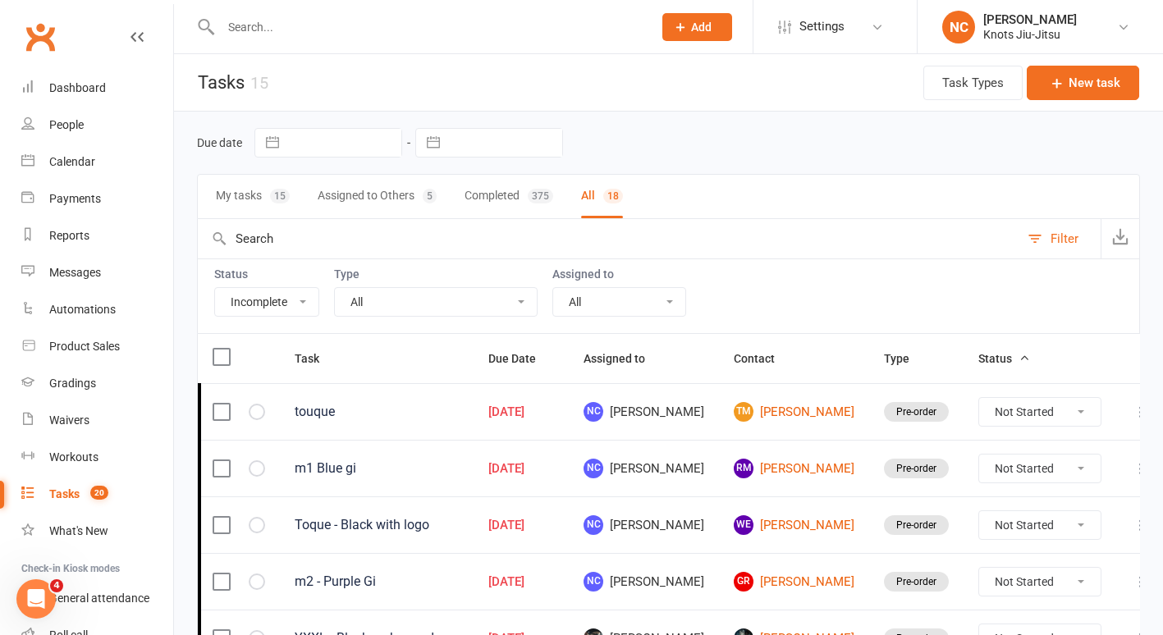
select select "started"
select select "finished"
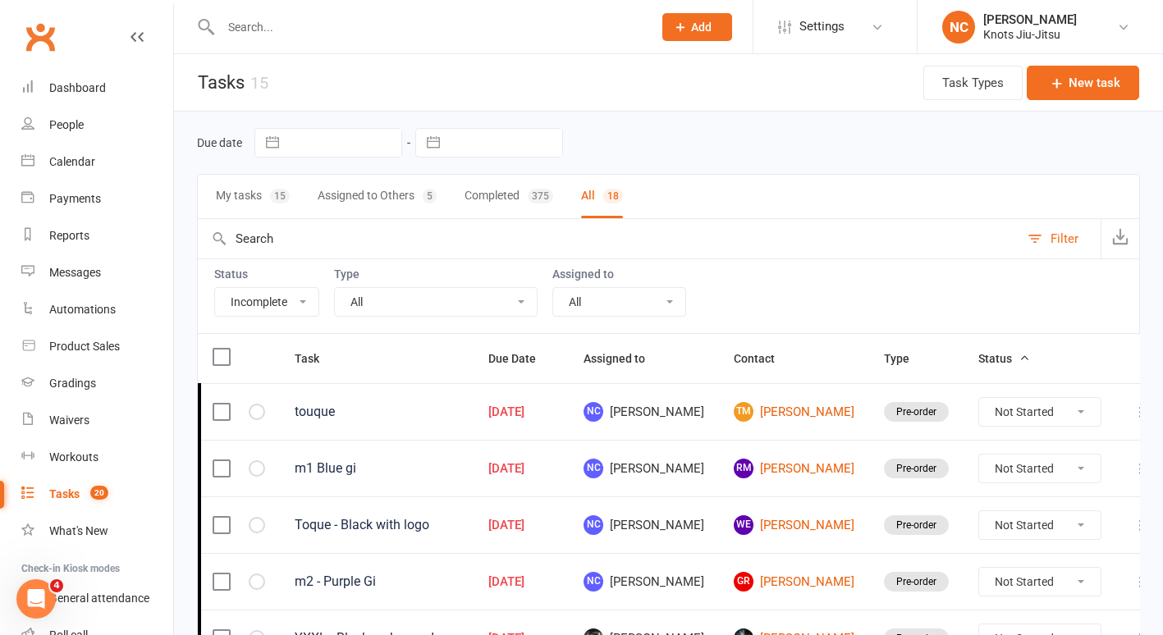
select select "finished"
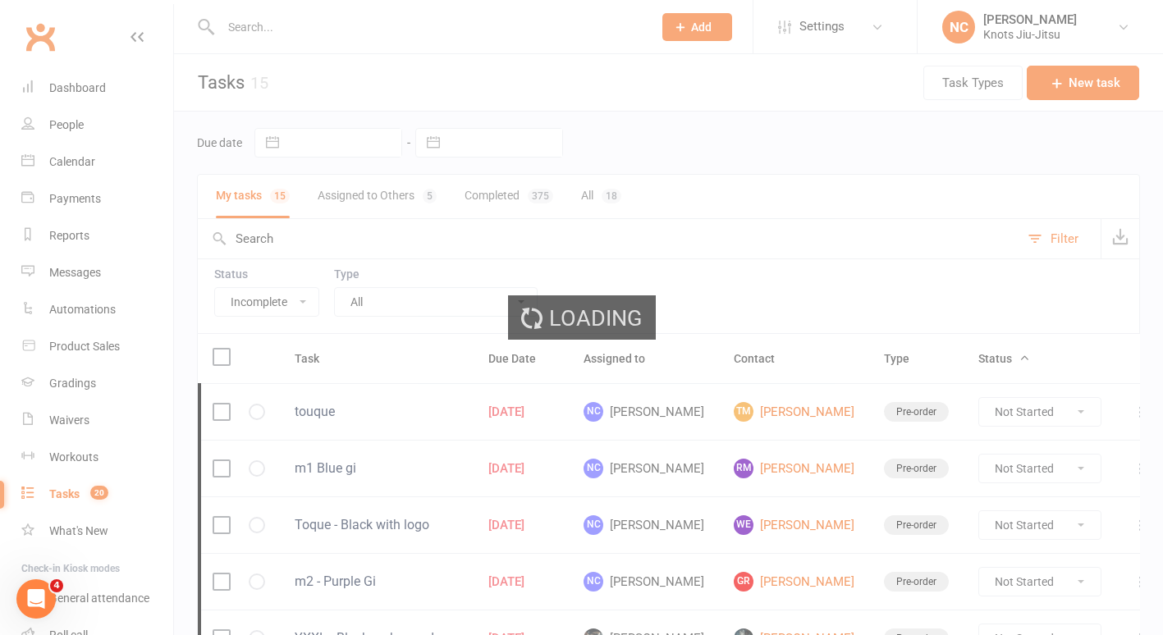
select select "started"
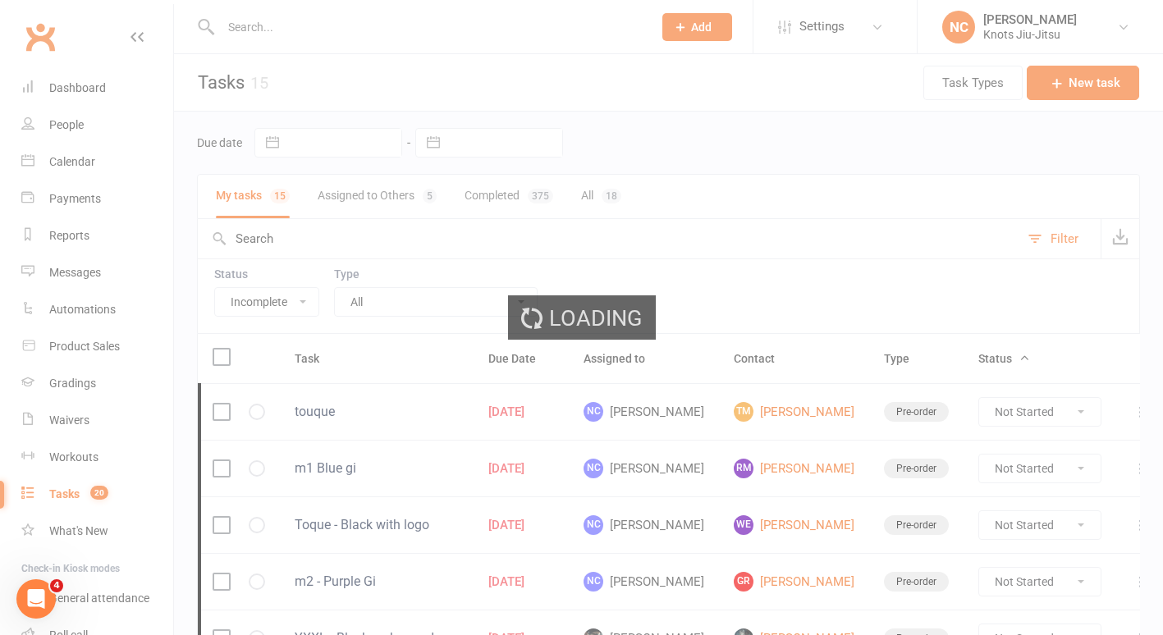
select select "started"
select select "finished"
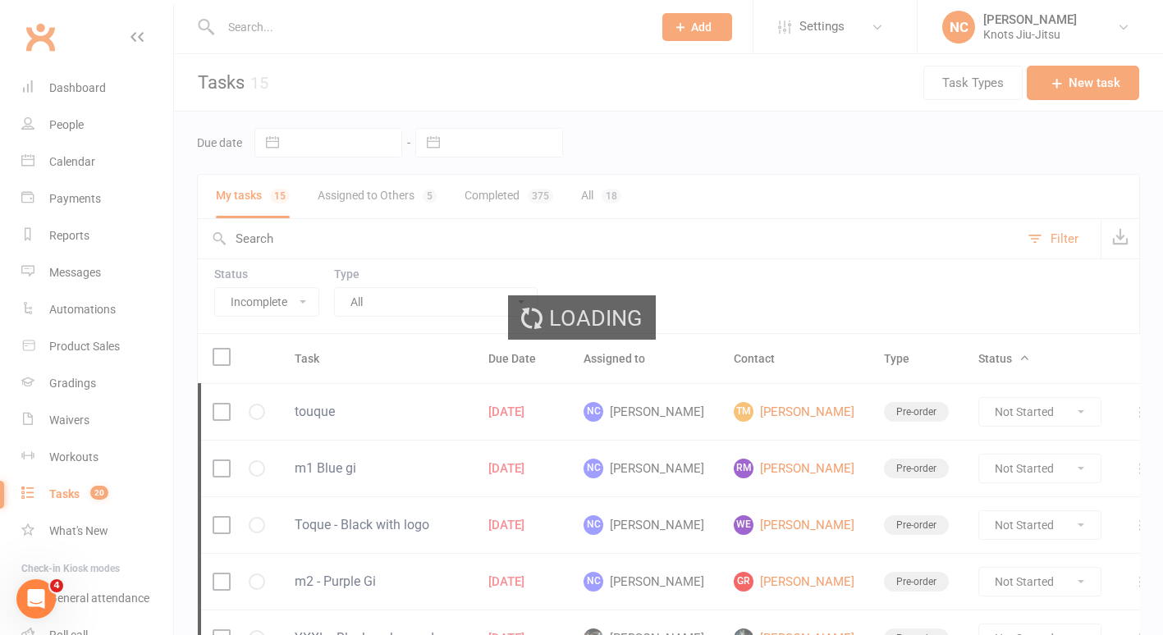
select select "finished"
select select "started"
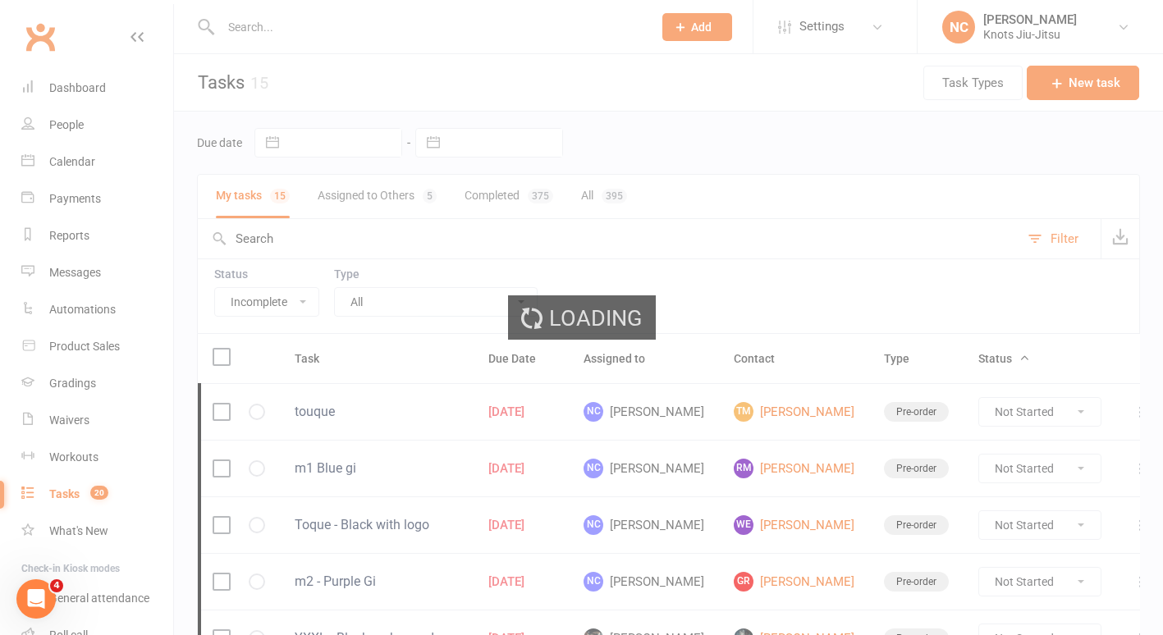
select select "started"
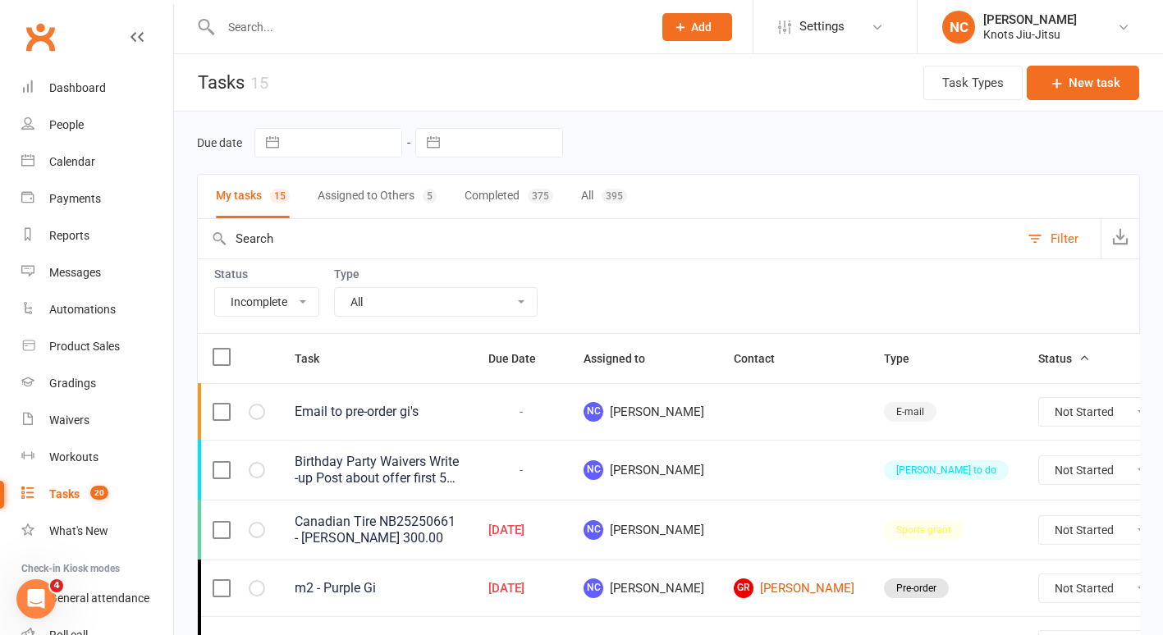
select select "started"
click at [602, 207] on button "All 395" at bounding box center [604, 197] width 46 height 44
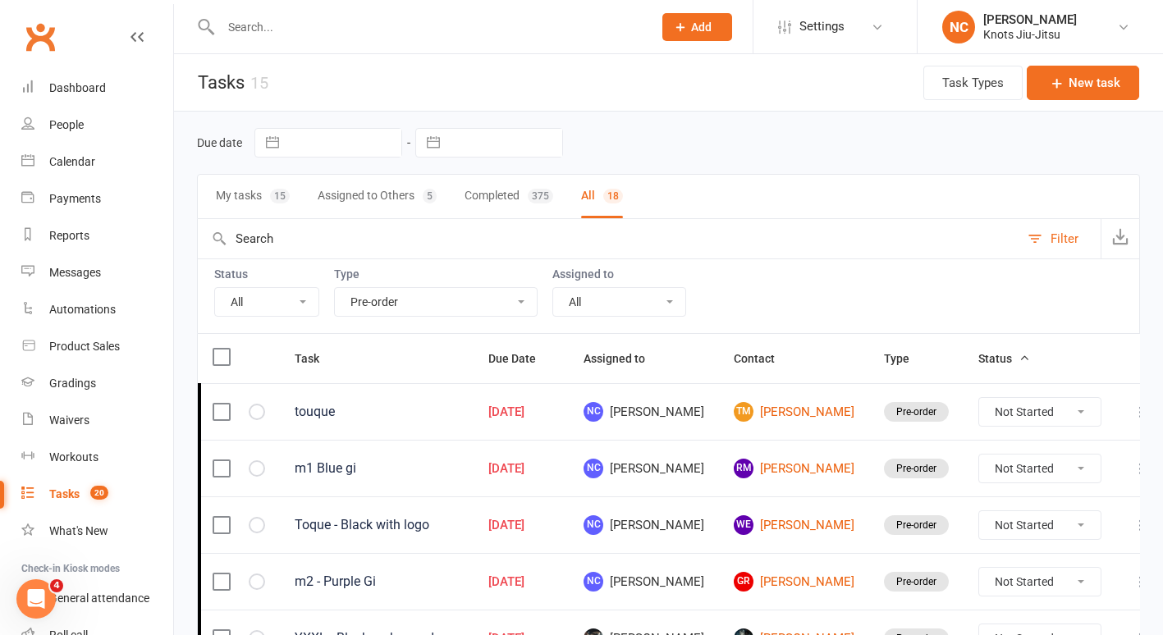
click at [441, 308] on select "All Birthday party Cleaning moncton E-mail Kids summer classes Kids waiting lis…" at bounding box center [436, 302] width 202 height 28
click at [335, 288] on select "All Birthday party Cleaning moncton E-mail Kids summer classes Kids waiting lis…" at bounding box center [436, 302] width 202 height 28
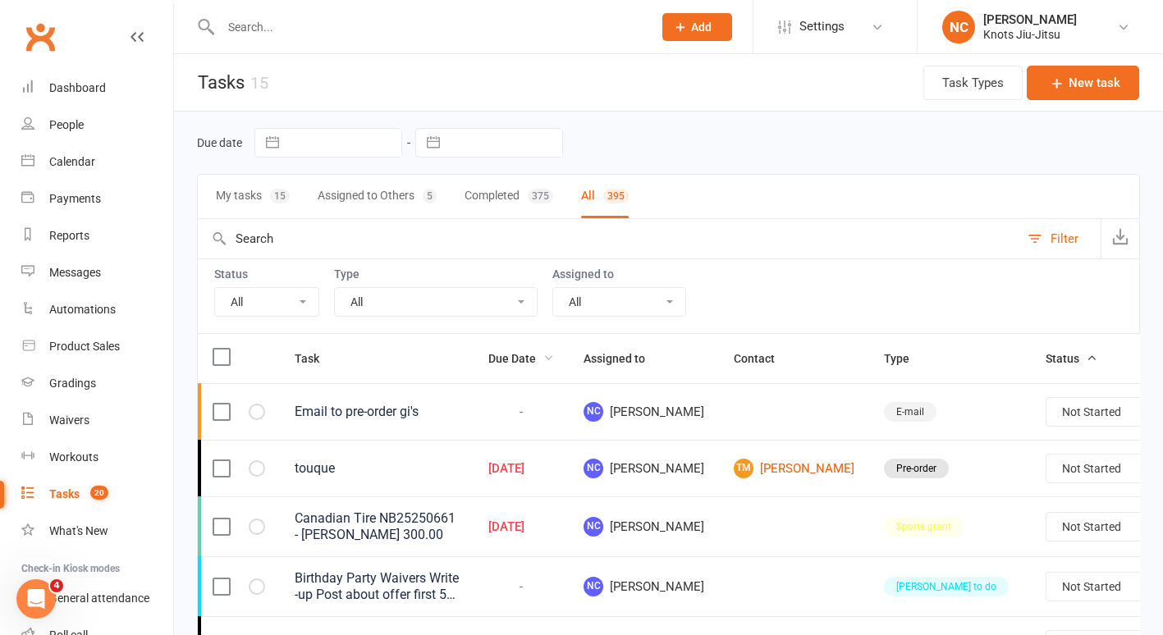
click at [538, 358] on span "Due Date" at bounding box center [521, 358] width 66 height 13
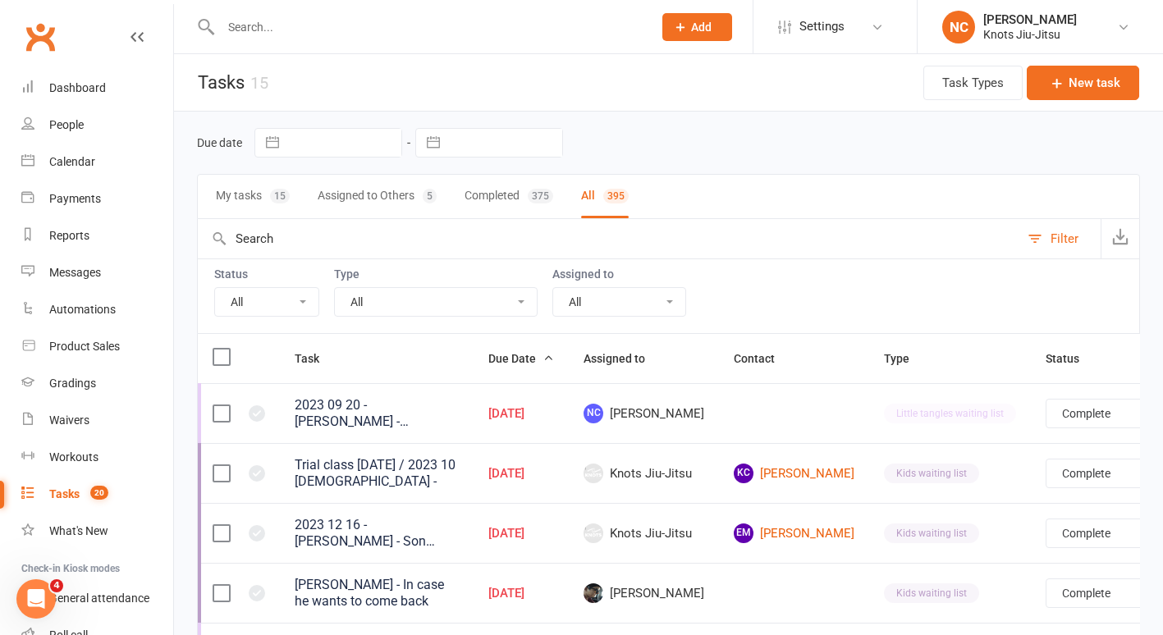
click at [538, 358] on span "Due Date" at bounding box center [521, 358] width 66 height 13
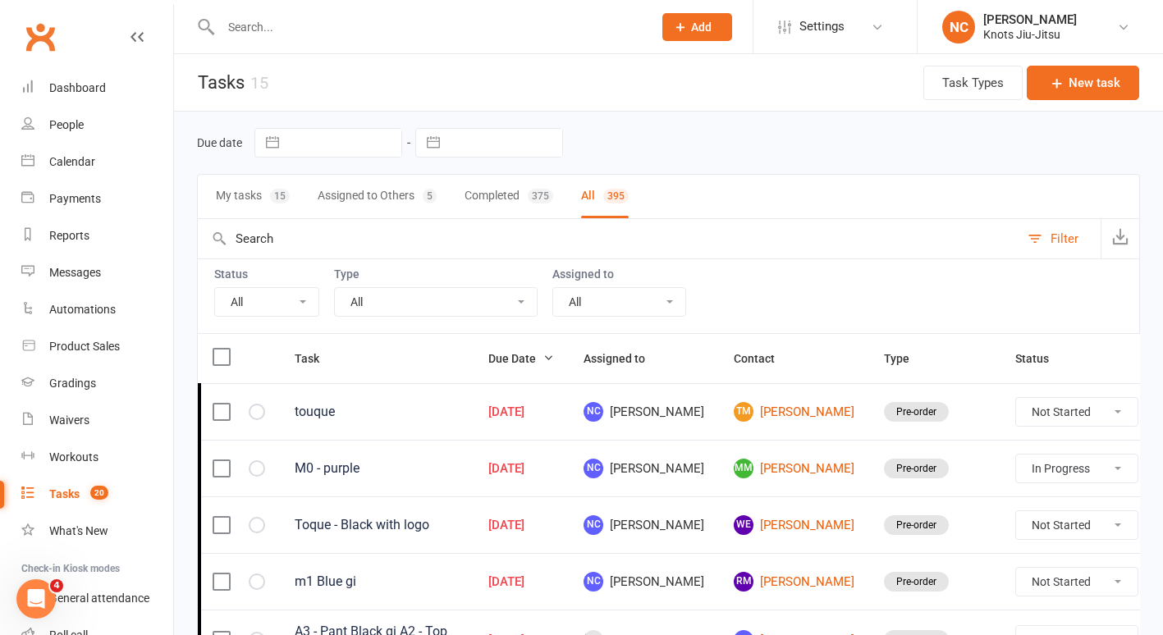
click at [424, 302] on select "All Birthday party Cleaning moncton E-mail Kids summer classes Kids waiting lis…" at bounding box center [436, 302] width 202 height 28
click at [234, 304] on select "All Incomplete Not Started In Progress Waiting Complete" at bounding box center [266, 302] width 103 height 28
click at [215, 288] on select "All Incomplete Not Started In Progress Waiting Complete" at bounding box center [266, 302] width 103 height 28
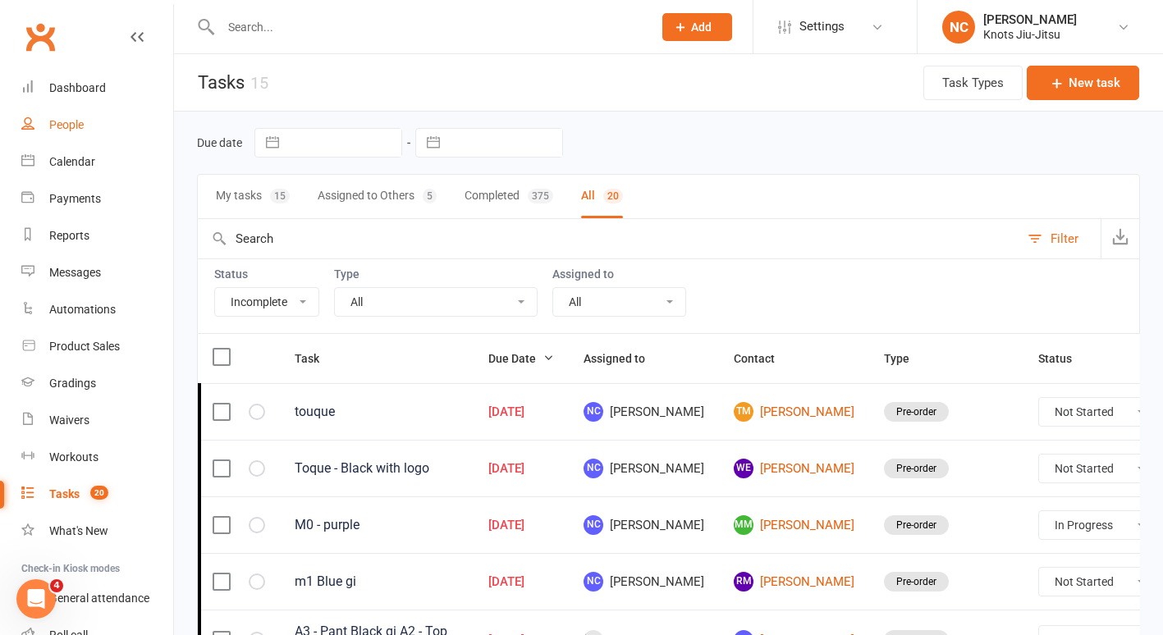
click at [98, 132] on link "People" at bounding box center [97, 125] width 152 height 37
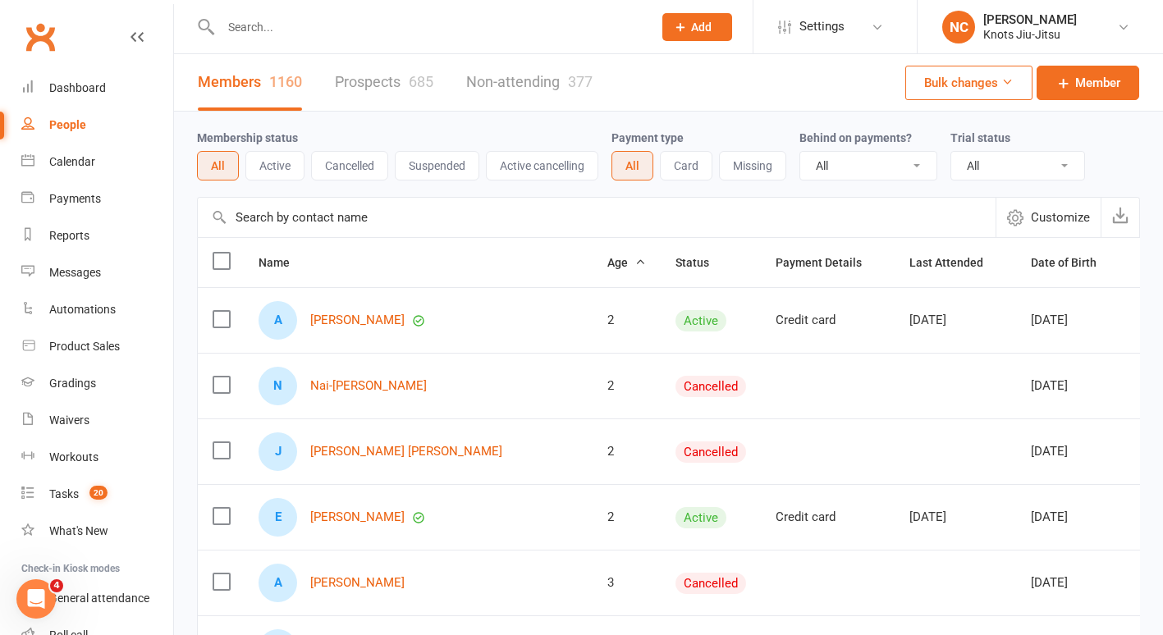
click at [404, 81] on link "Prospects 685" at bounding box center [384, 82] width 99 height 57
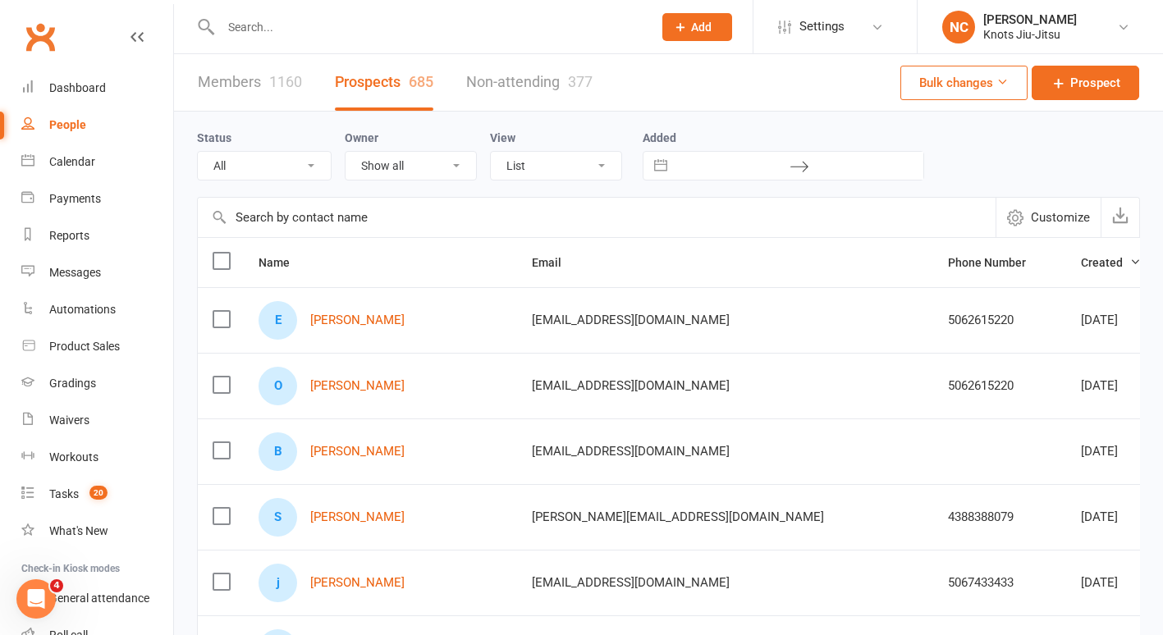
click at [391, 29] on input "text" at bounding box center [428, 27] width 425 height 23
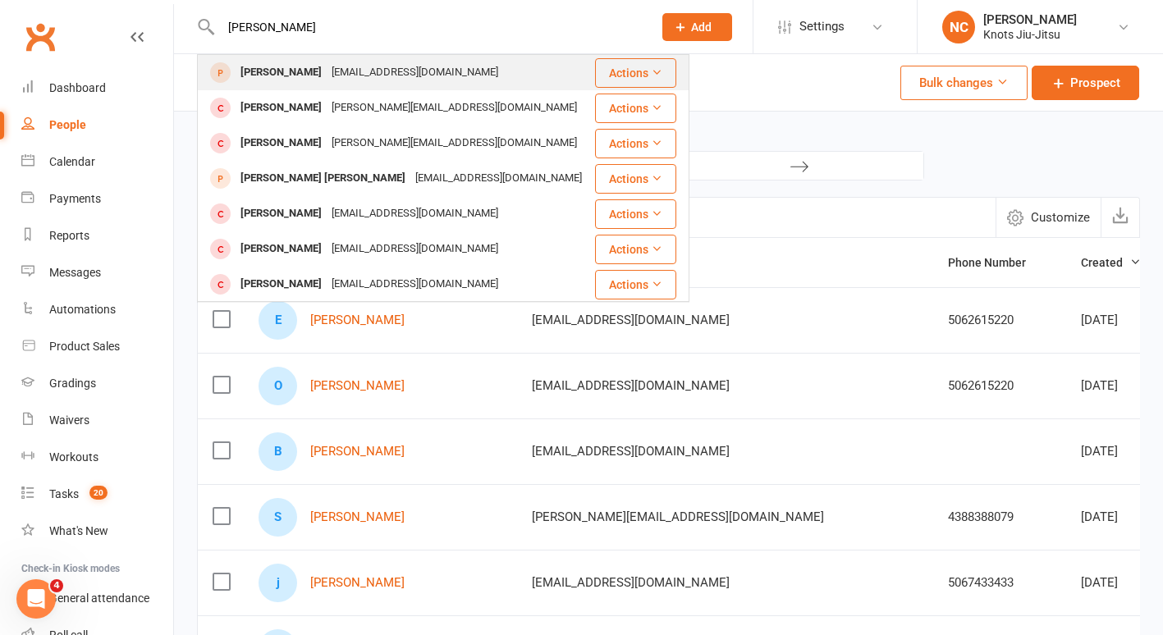
click at [380, 82] on div "maroua_mh@live.fr" at bounding box center [415, 73] width 176 height 24
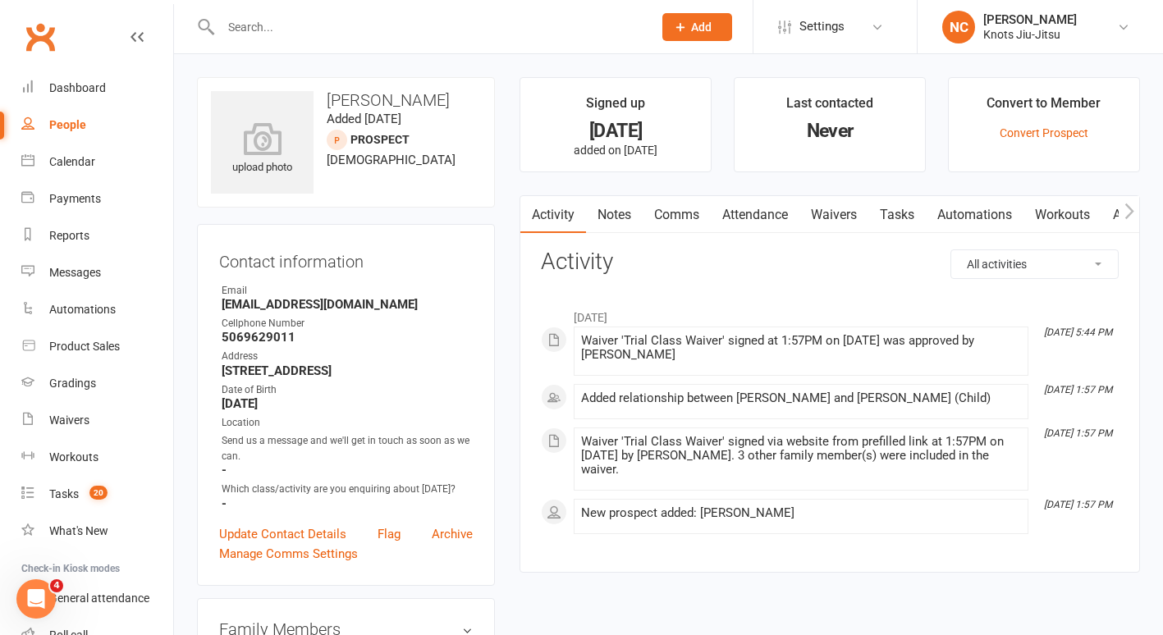
click at [836, 211] on link "Waivers" at bounding box center [834, 215] width 69 height 38
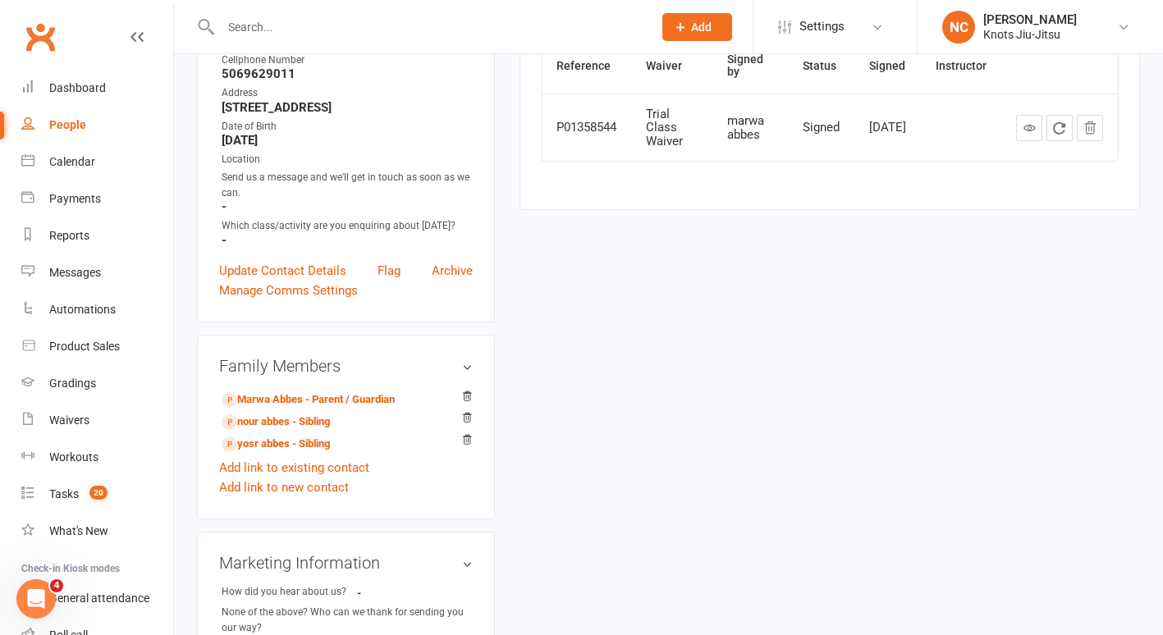
scroll to position [268, 0]
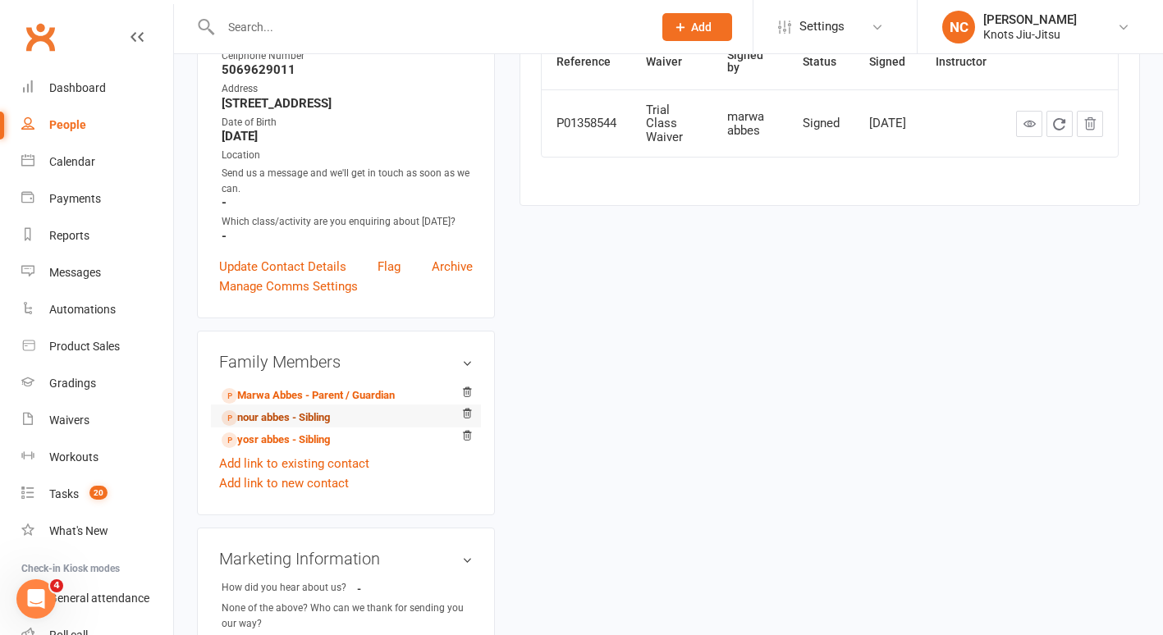
click at [304, 427] on link "nour abbes - Sibling" at bounding box center [276, 418] width 108 height 17
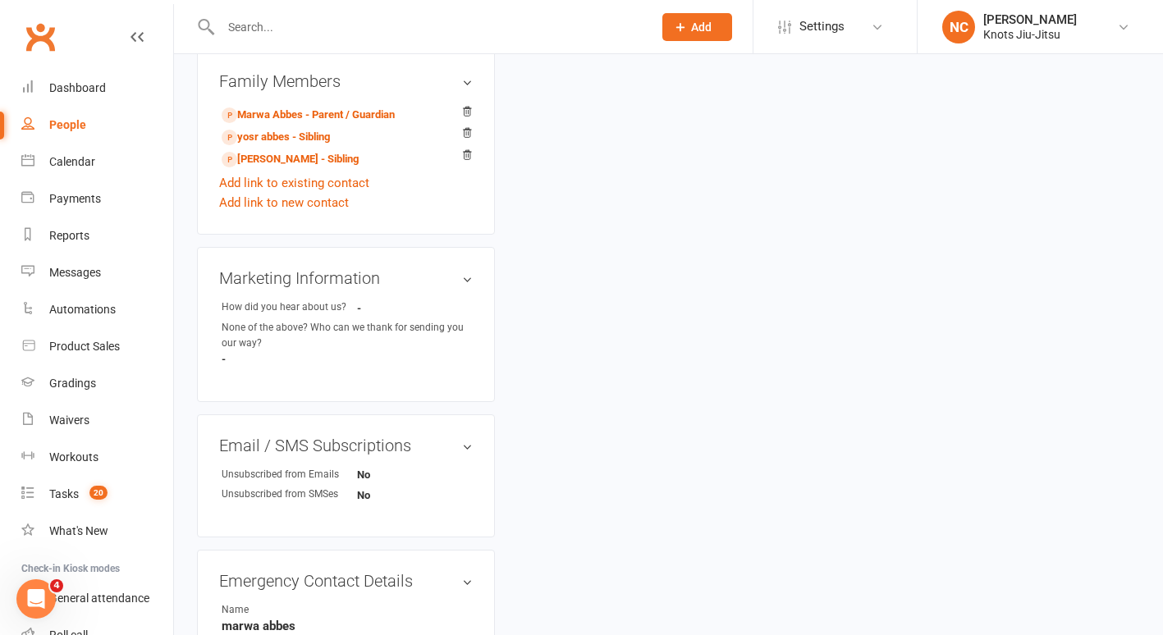
scroll to position [545, 0]
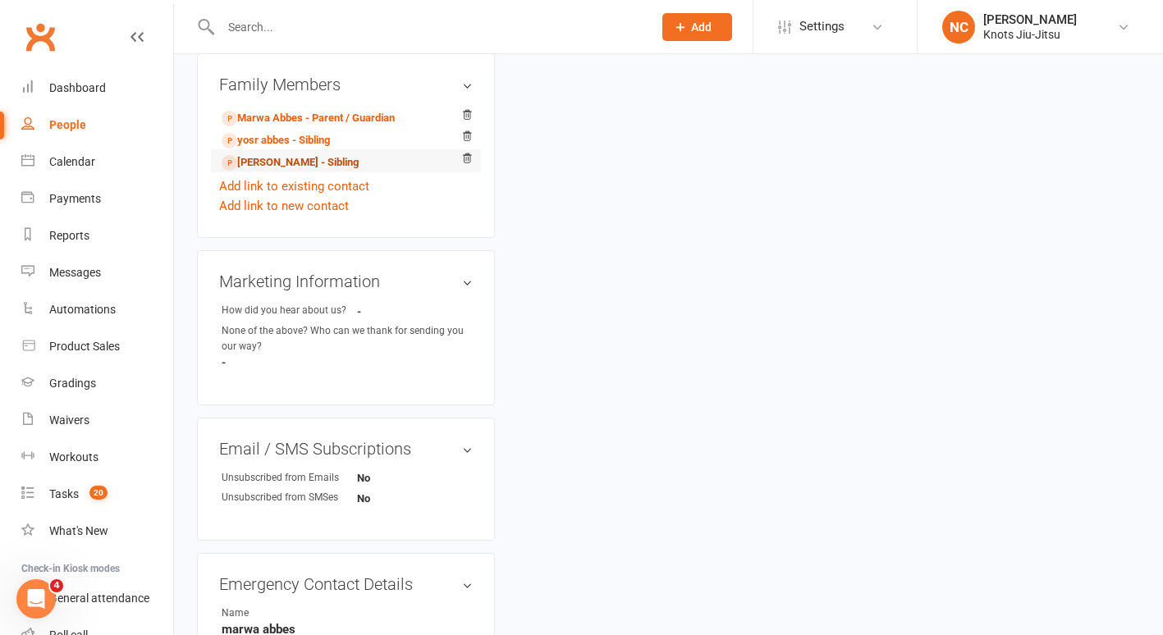
click at [264, 172] on link "Youssef Abbes - Sibling" at bounding box center [290, 162] width 137 height 17
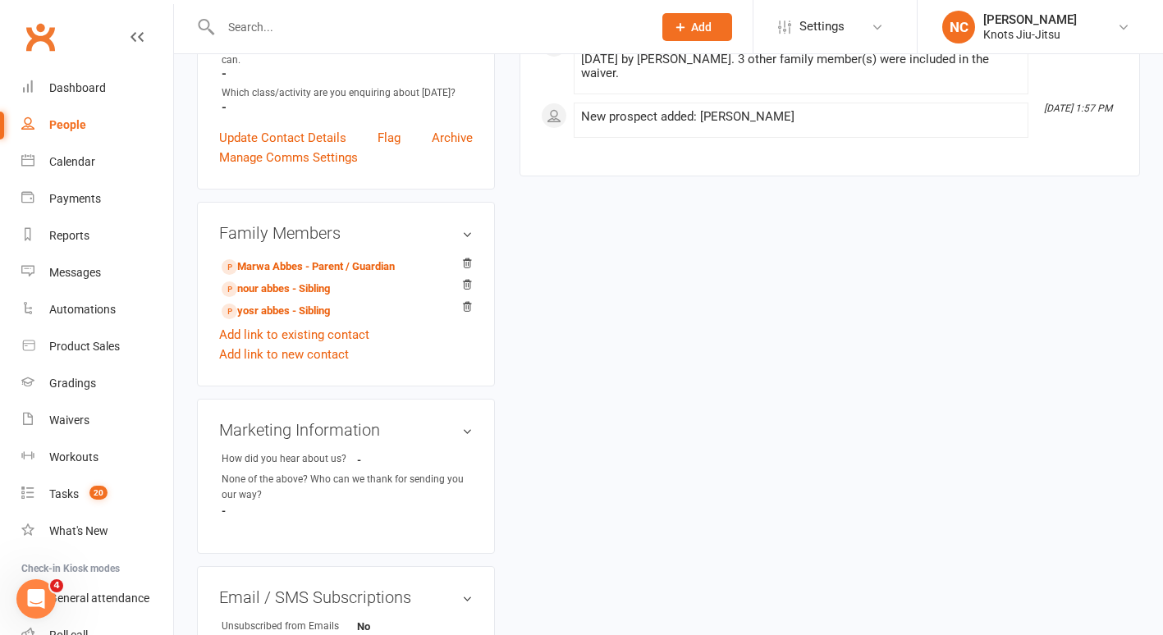
scroll to position [415, 0]
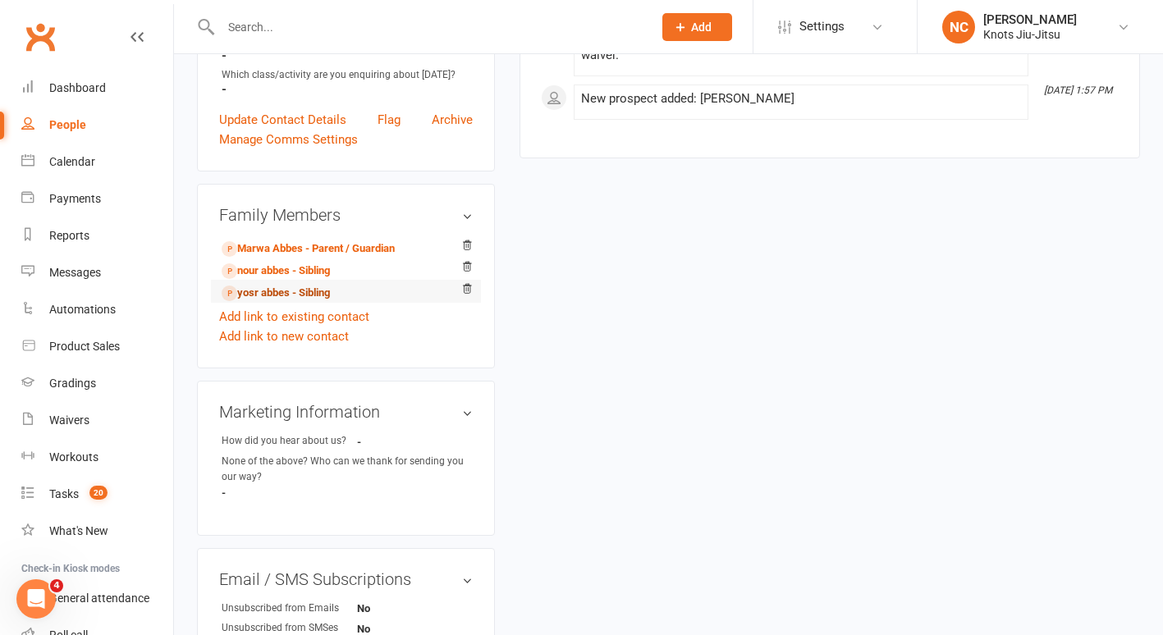
click at [271, 302] on link "yosr abbes - Sibling" at bounding box center [276, 293] width 108 height 17
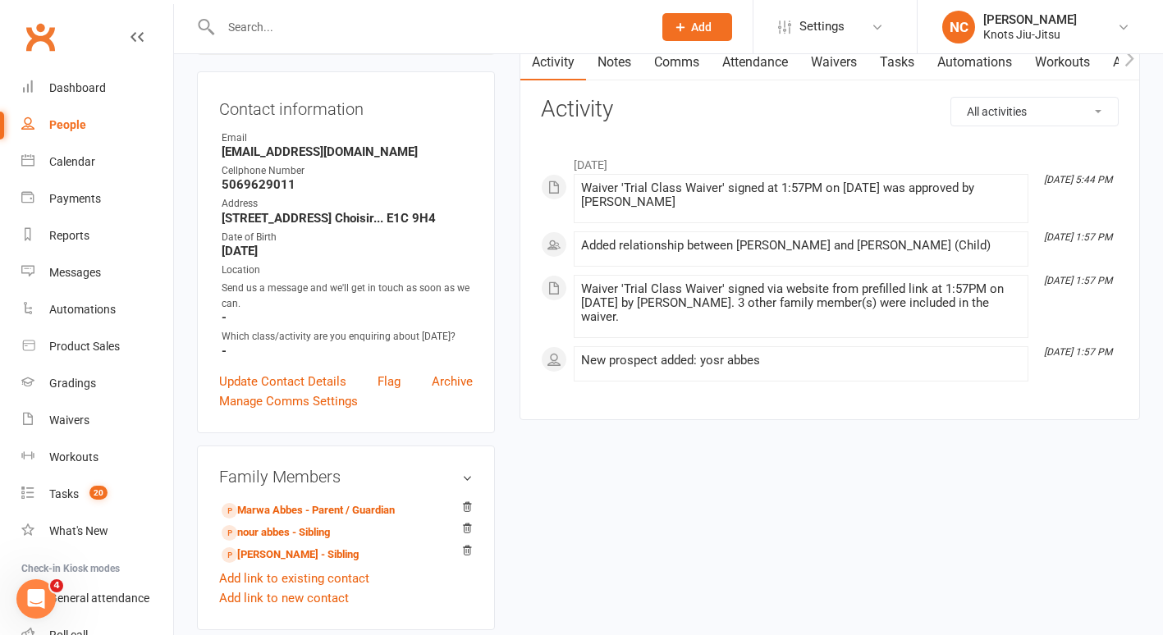
scroll to position [160, 0]
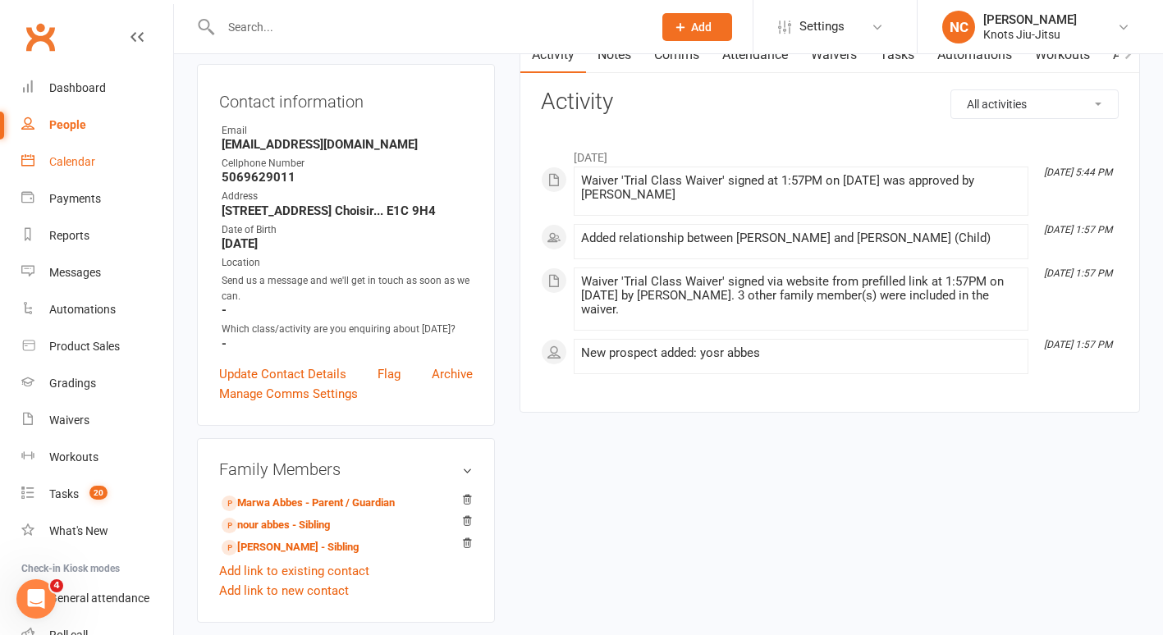
drag, startPoint x: 377, startPoint y: 266, endPoint x: 90, endPoint y: 150, distance: 309.0
click at [90, 150] on ui-view "Prospect Member Non-attending contact Class / event Appointment Grading event T…" at bounding box center [581, 603] width 1163 height 1519
drag, startPoint x: 90, startPoint y: 150, endPoint x: 78, endPoint y: 172, distance: 25.4
click at [78, 172] on link "Calendar" at bounding box center [97, 162] width 152 height 37
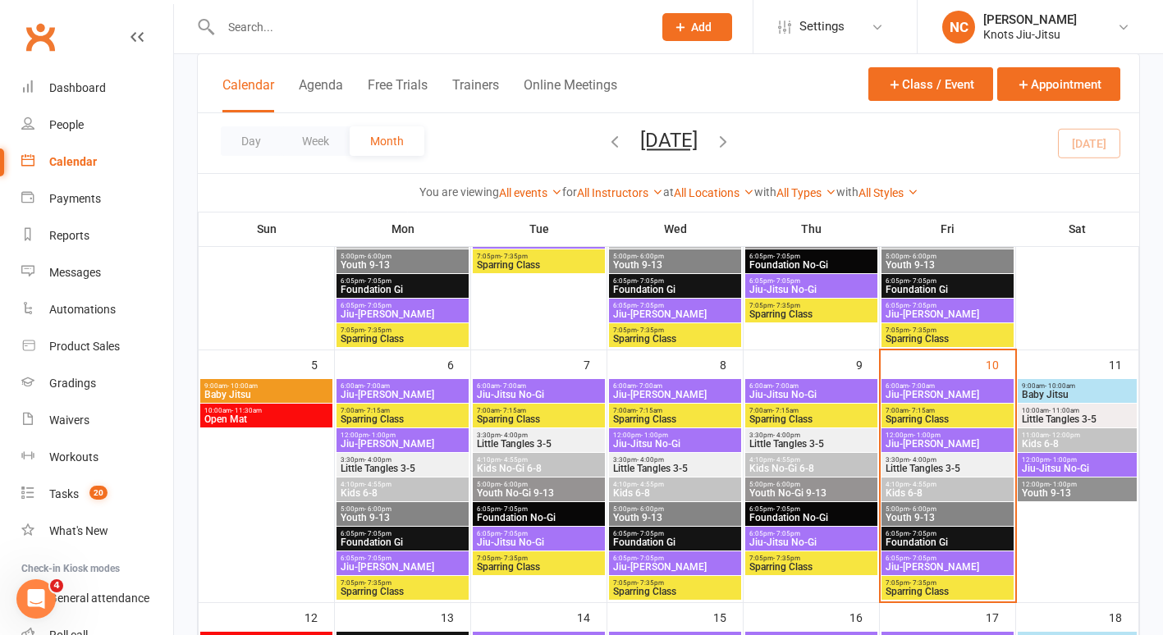
scroll to position [282, 0]
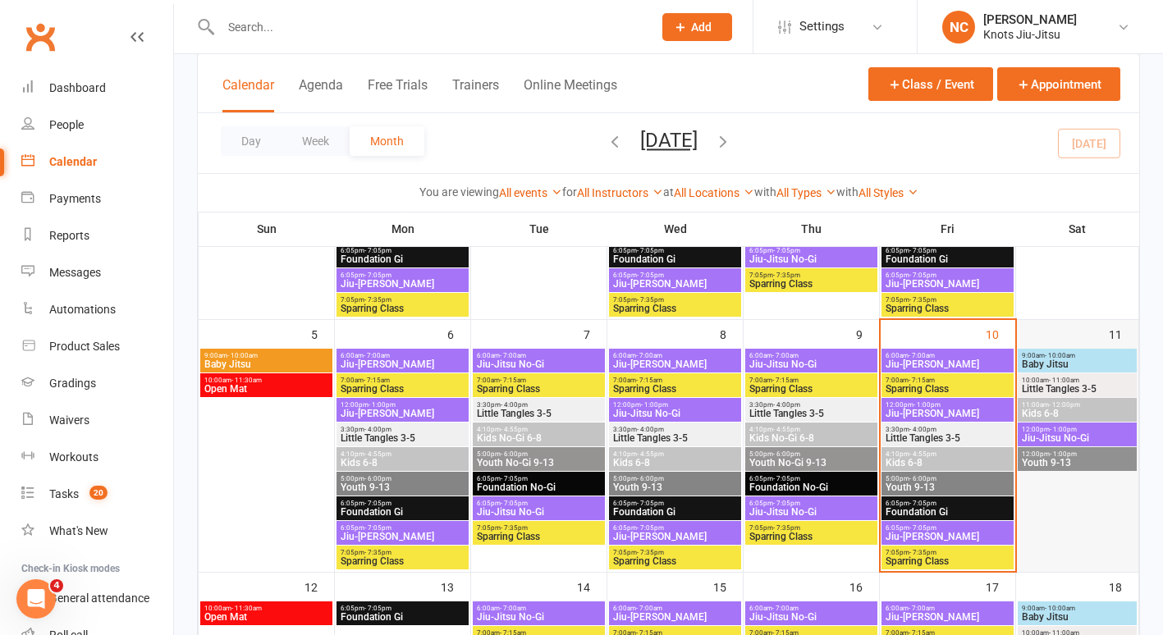
click at [1069, 503] on div at bounding box center [1078, 460] width 119 height 222
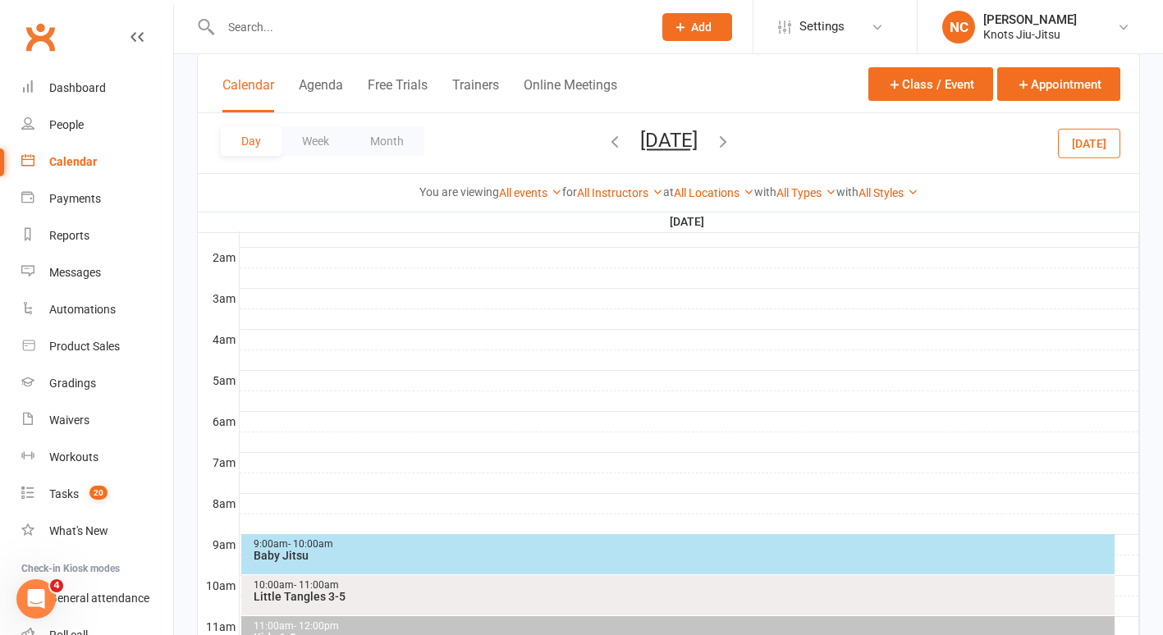
scroll to position [0, 0]
